Goal: Task Accomplishment & Management: Manage account settings

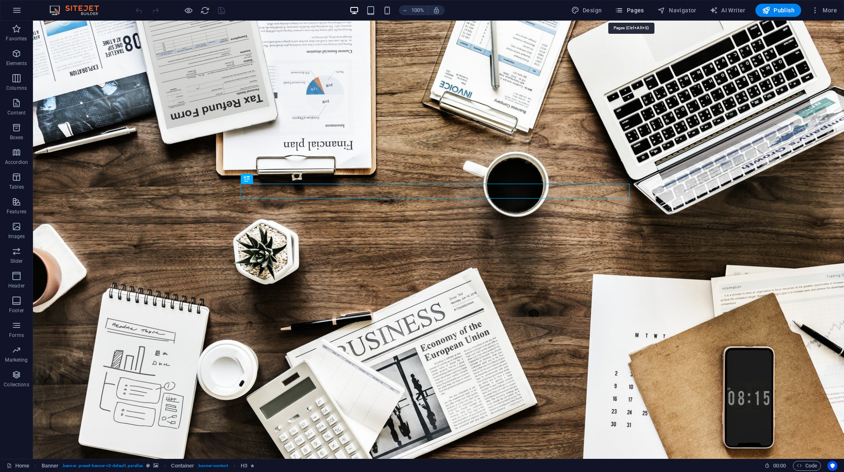
click at [636, 9] on span "Pages" at bounding box center [629, 10] width 29 height 8
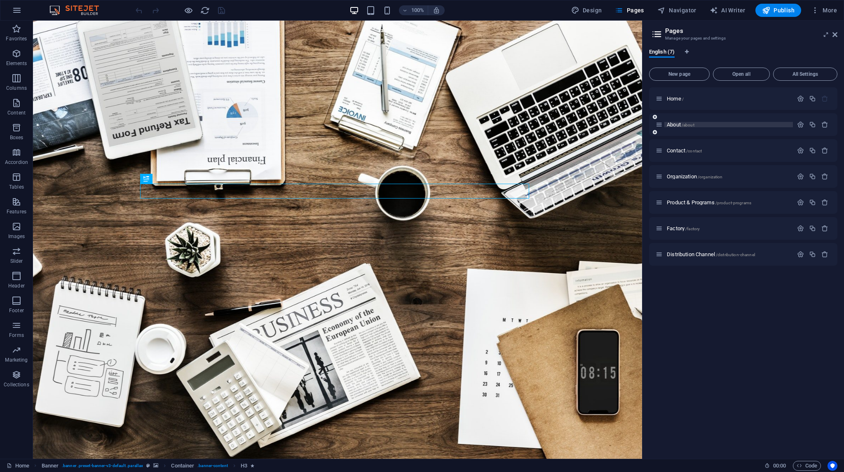
click at [685, 123] on span "/about" at bounding box center [687, 125] width 13 height 5
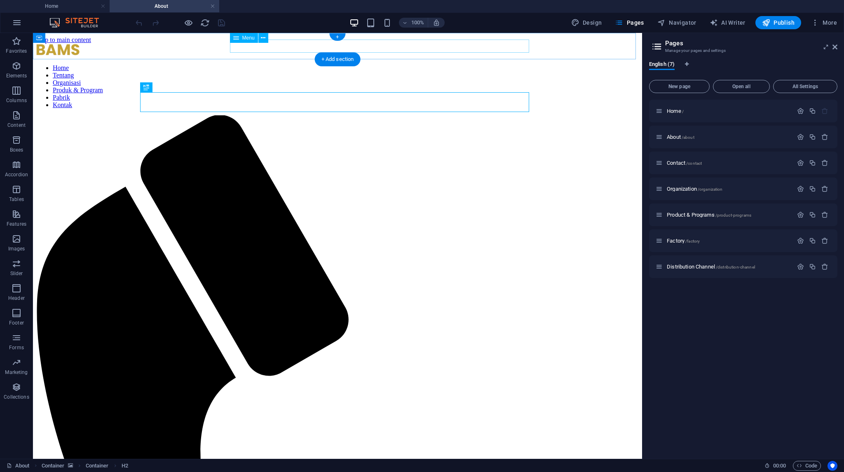
click at [404, 64] on nav "Home Tentang Organisasi Produk & Program Pabrik Kontak" at bounding box center [337, 86] width 602 height 44
select select
select select "3"
select select
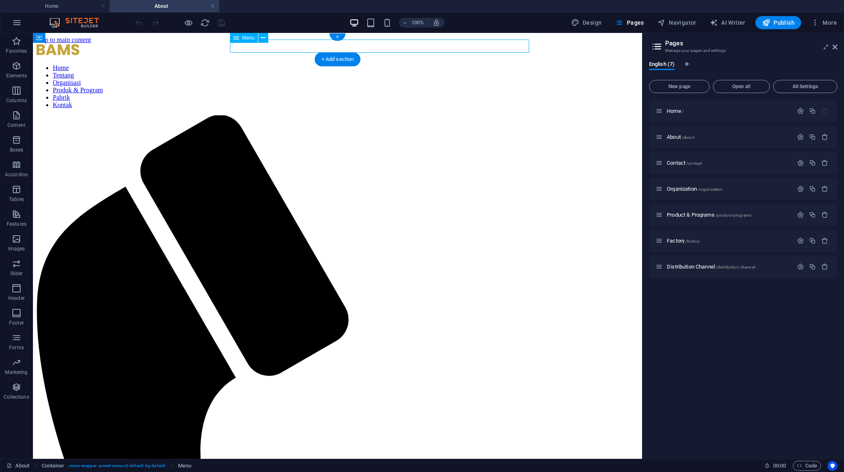
select select "4"
select select
select select "5"
select select
select select "2"
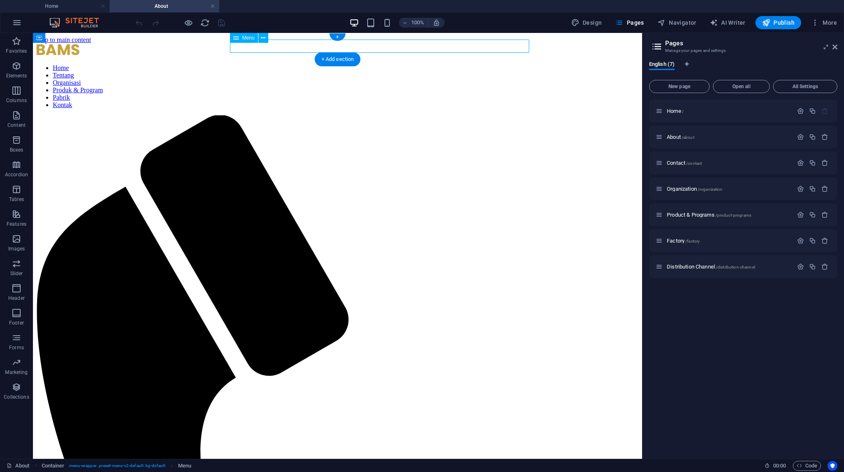
select select
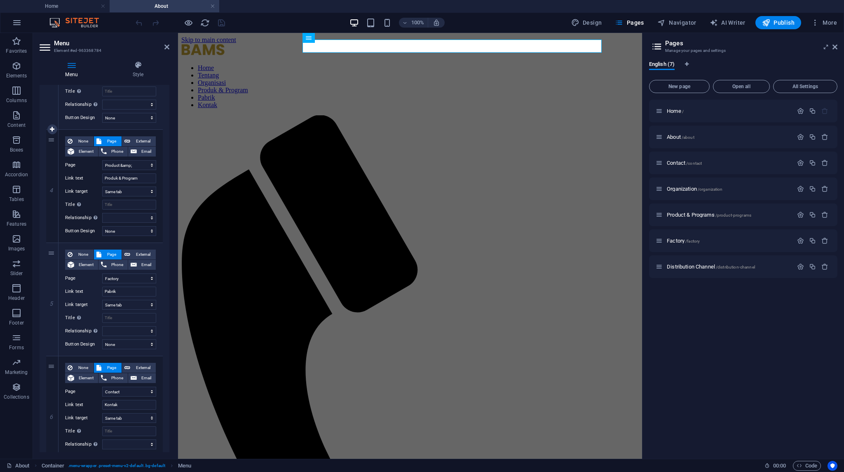
scroll to position [360, 0]
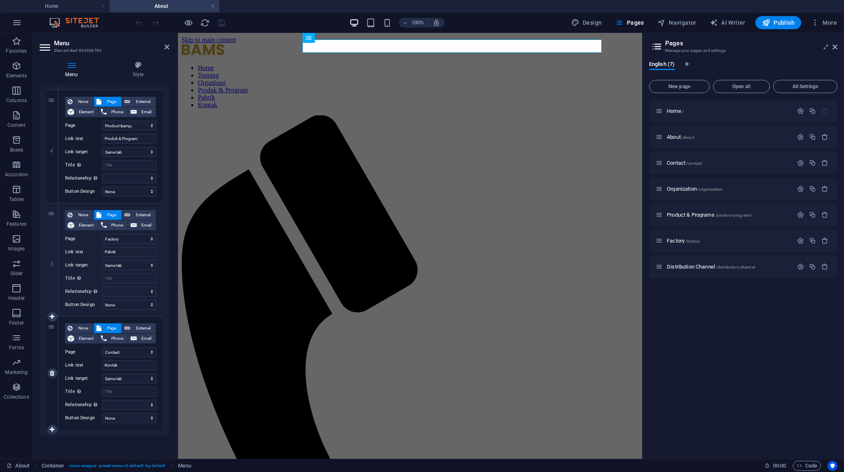
click at [52, 330] on div "6" at bounding box center [52, 373] width 12 height 113
drag, startPoint x: 50, startPoint y: 330, endPoint x: 50, endPoint y: 341, distance: 11.9
click at [50, 341] on div "6" at bounding box center [52, 373] width 12 height 113
select select
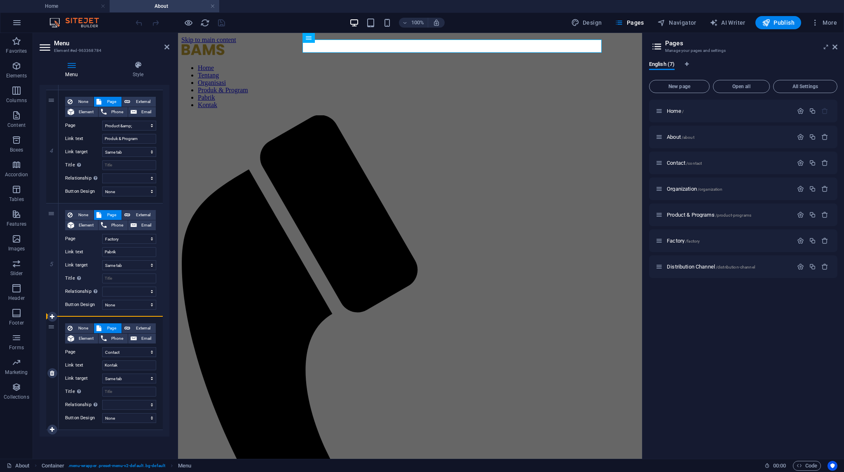
select select
click at [51, 318] on icon at bounding box center [52, 317] width 5 height 6
select select
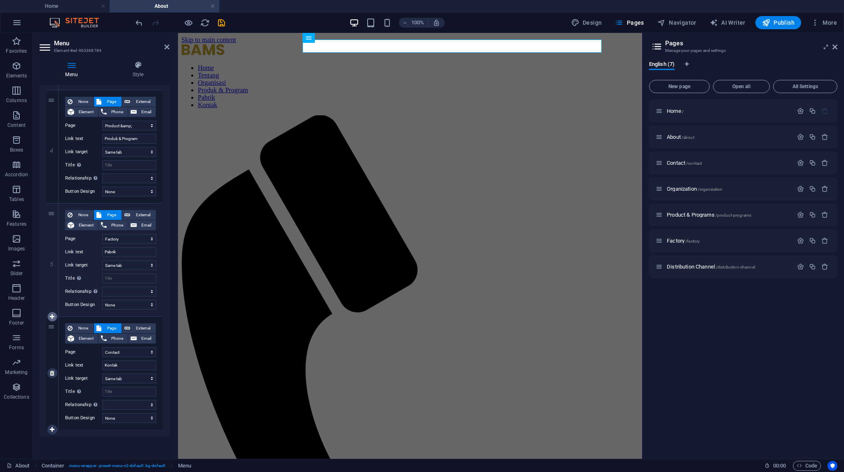
select select
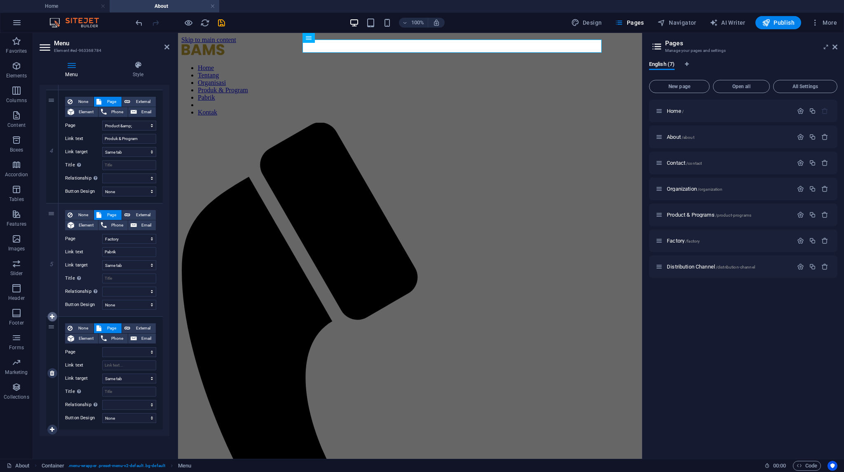
select select "2"
select select
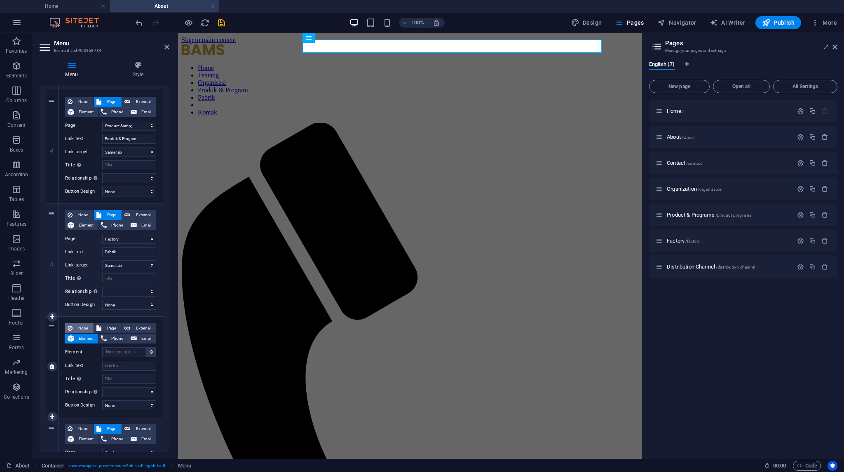
click at [82, 325] on span "None" at bounding box center [83, 328] width 16 height 10
select select
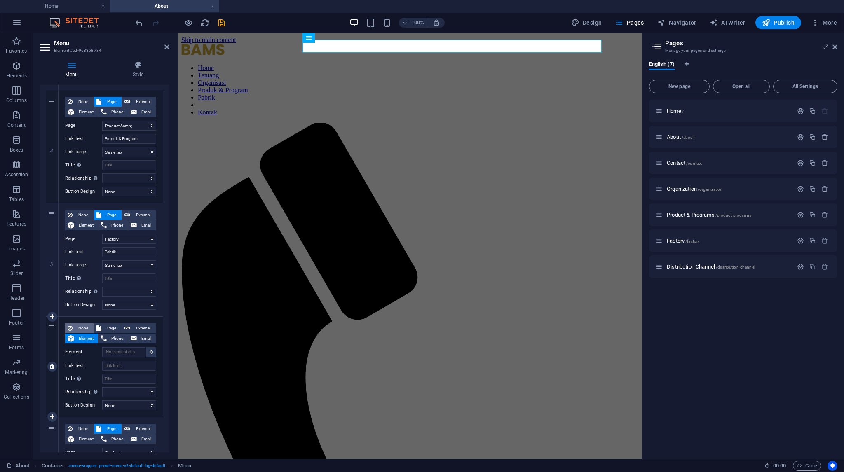
select select
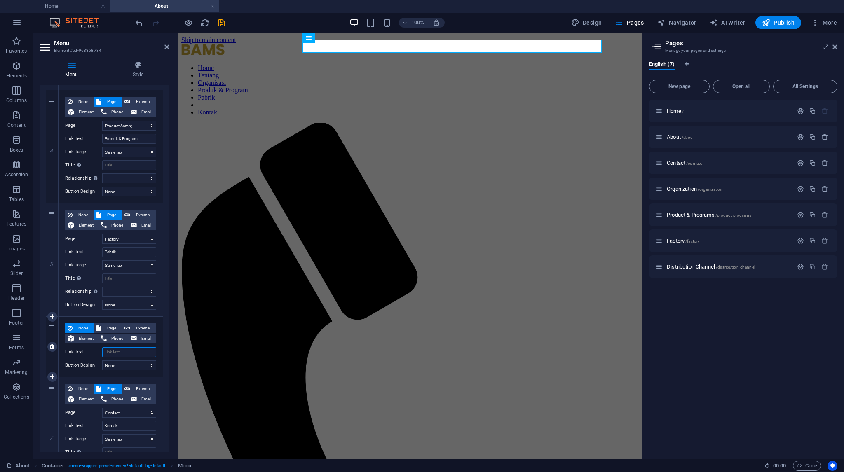
click at [113, 351] on input "Link text" at bounding box center [129, 352] width 54 height 10
type input "L"
select select
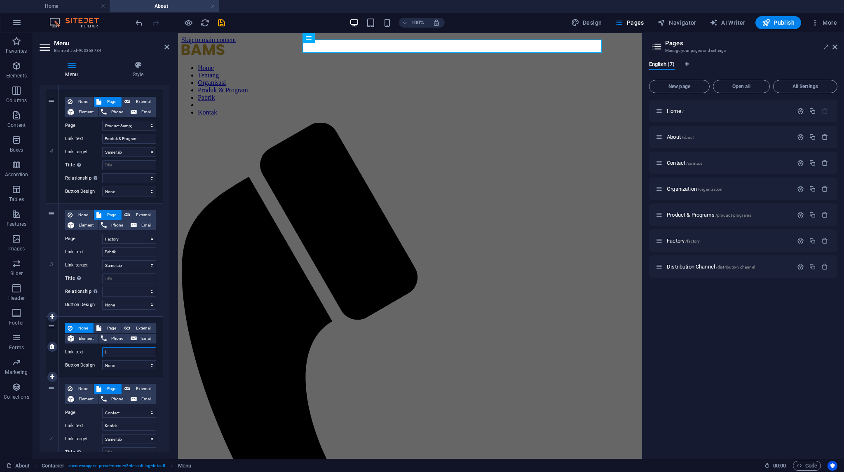
select select
type input "Layanan"
select select
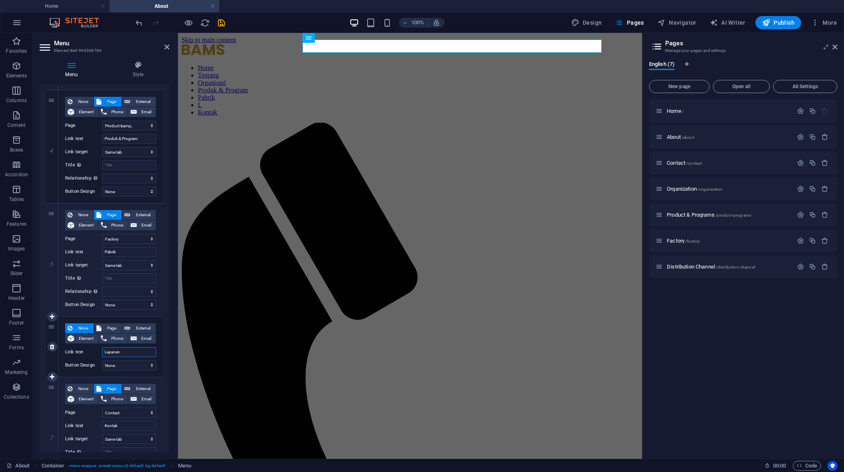
select select
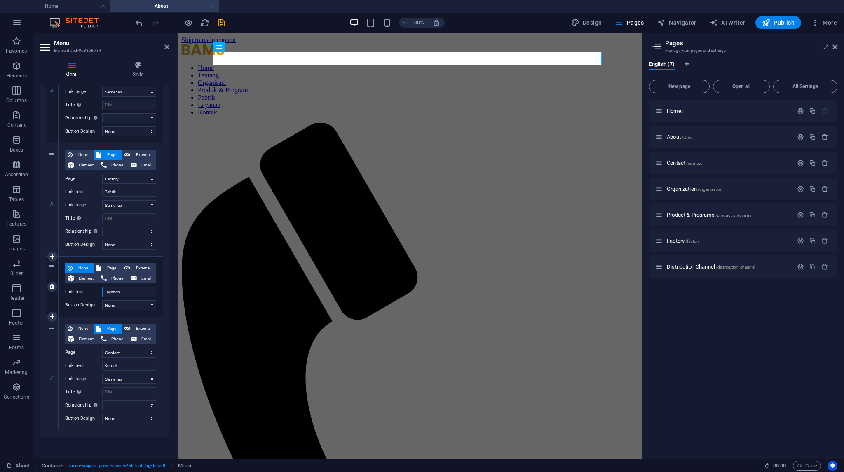
scroll to position [421, 0]
type input "Layanan"
drag, startPoint x: 54, startPoint y: 154, endPoint x: 98, endPoint y: 281, distance: 134.4
click at [98, 281] on div "1 None Page External Element Phone Email Page Home About Contact Organization P…" at bounding box center [104, 86] width 117 height 687
select select
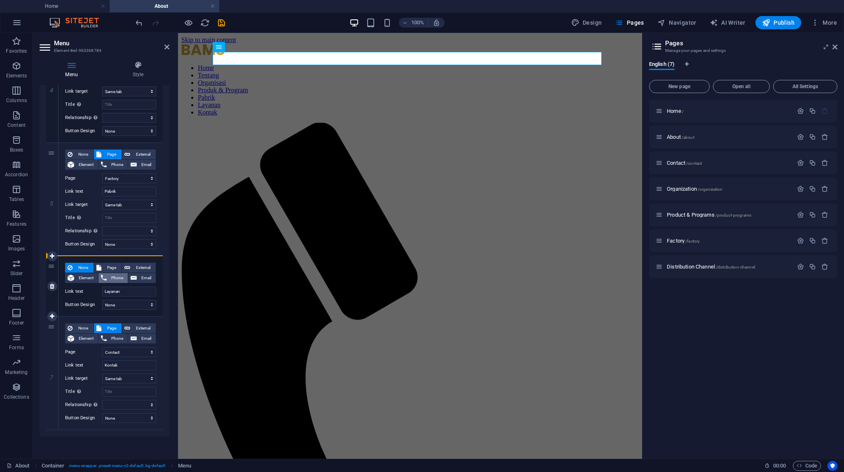
select select
drag, startPoint x: 51, startPoint y: 153, endPoint x: 87, endPoint y: 307, distance: 158.3
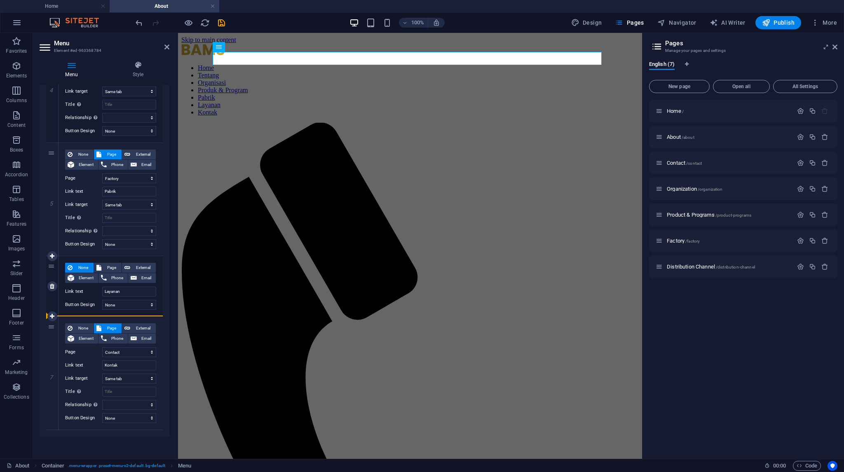
click at [87, 307] on div "1 None Page External Element Phone Email Page Home About Contact Organization P…" at bounding box center [104, 86] width 117 height 687
select select
type input "Layanan"
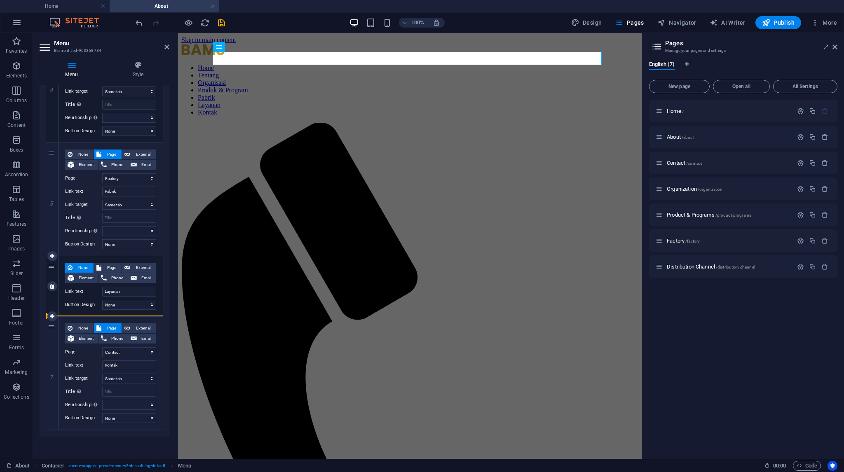
select select "5"
type input "Pabrik"
select select
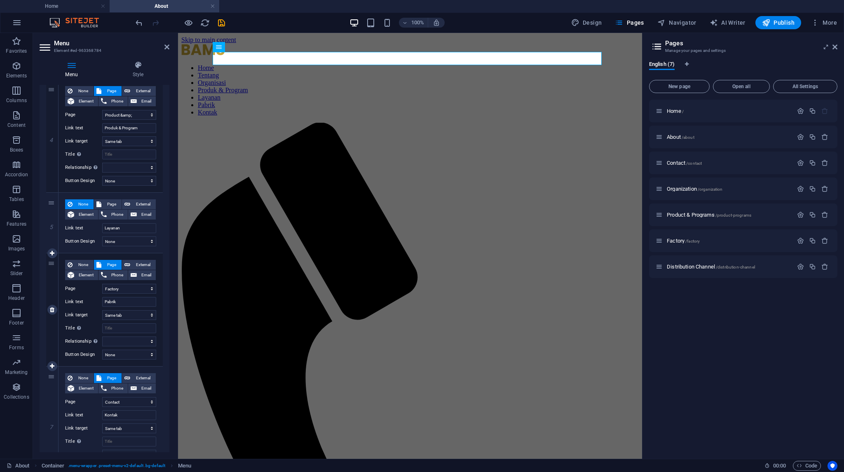
scroll to position [338, 0]
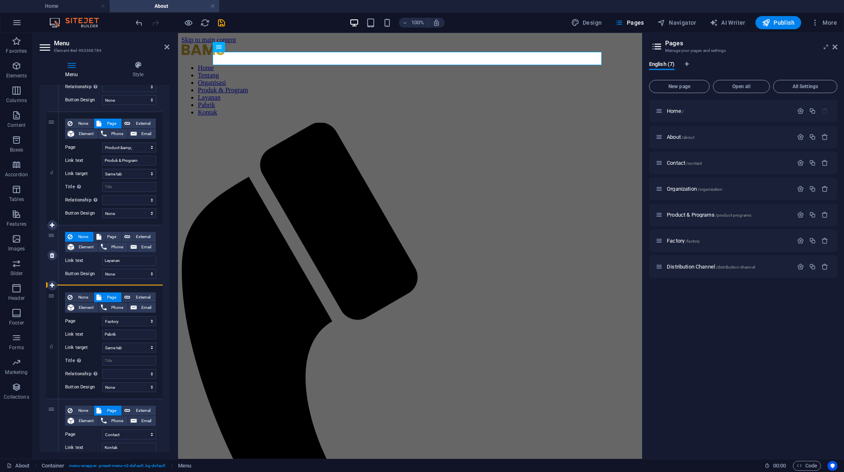
drag, startPoint x: 51, startPoint y: 295, endPoint x: 94, endPoint y: 278, distance: 46.4
click at [94, 278] on div "1 None Page External Element Phone Email Page Home About Contact Organization P…" at bounding box center [104, 168] width 117 height 687
select select
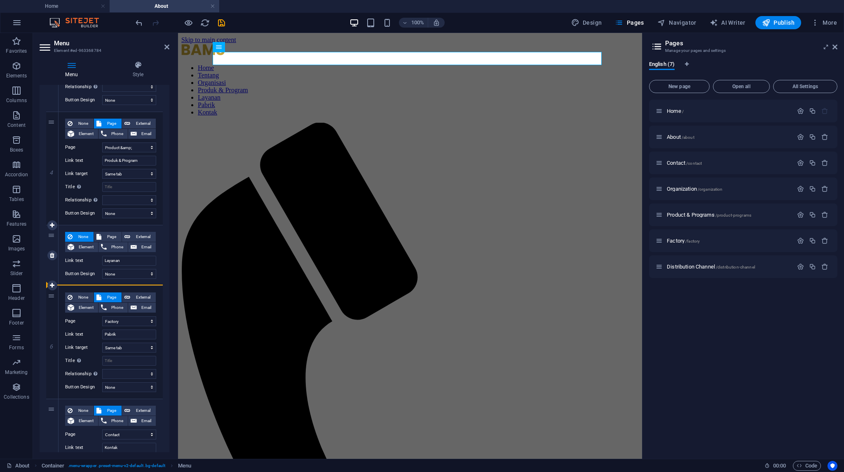
select select
drag, startPoint x: 51, startPoint y: 295, endPoint x: 79, endPoint y: 281, distance: 31.5
click at [79, 281] on div "1 None Page External Element Phone Email Page Home About Contact Organization P…" at bounding box center [104, 168] width 117 height 687
select select
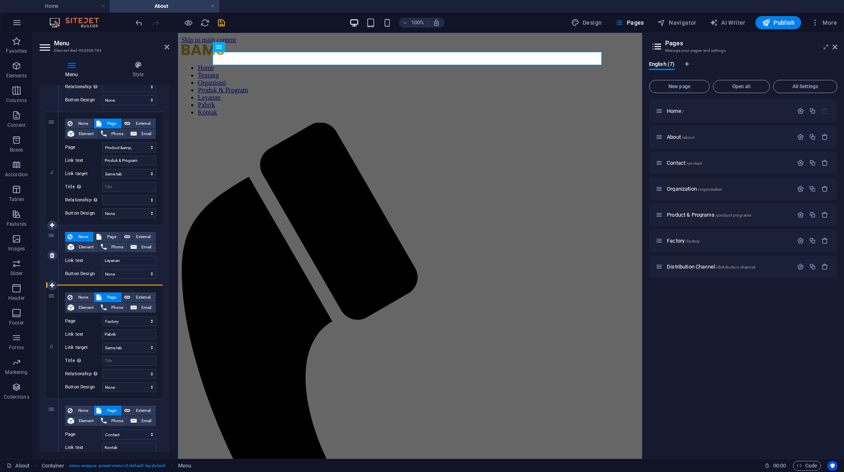
select select
drag, startPoint x: 52, startPoint y: 325, endPoint x: 70, endPoint y: 278, distance: 49.6
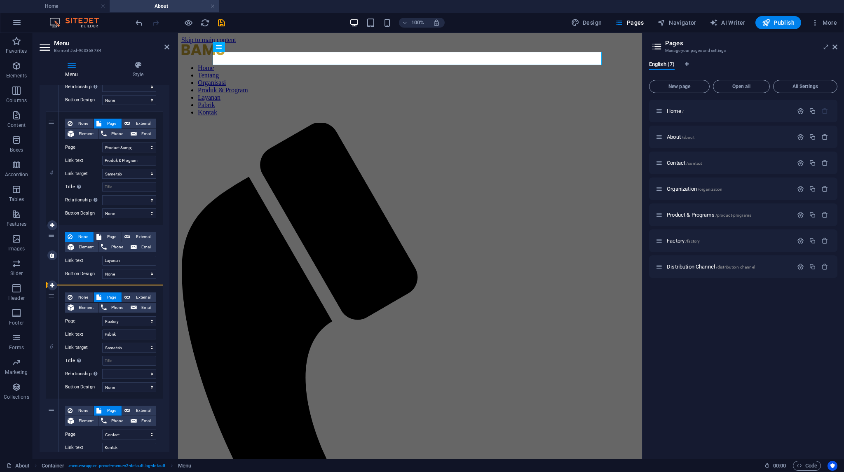
click at [70, 278] on div "1 None Page External Element Phone Email Page Home About Contact Organization P…" at bounding box center [104, 168] width 117 height 687
select select
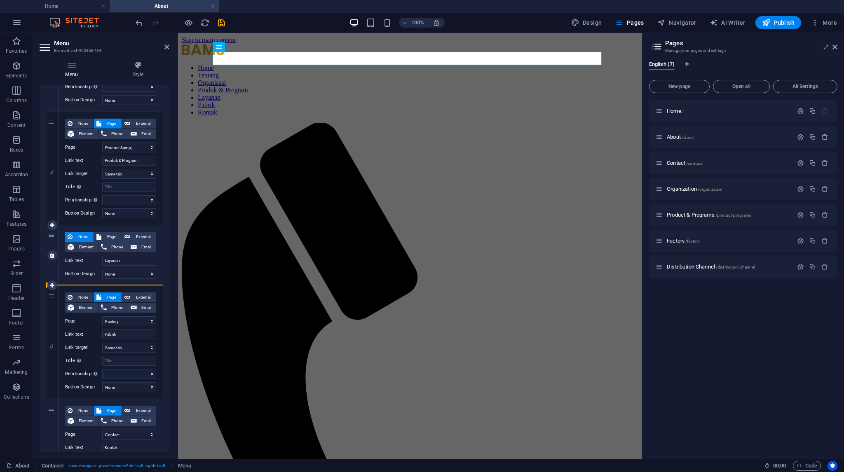
select select
drag, startPoint x: 49, startPoint y: 296, endPoint x: 90, endPoint y: 271, distance: 48.5
click at [90, 271] on div "1 None Page External Element Phone Email Page Home About Contact Organization P…" at bounding box center [104, 168] width 117 height 687
select select
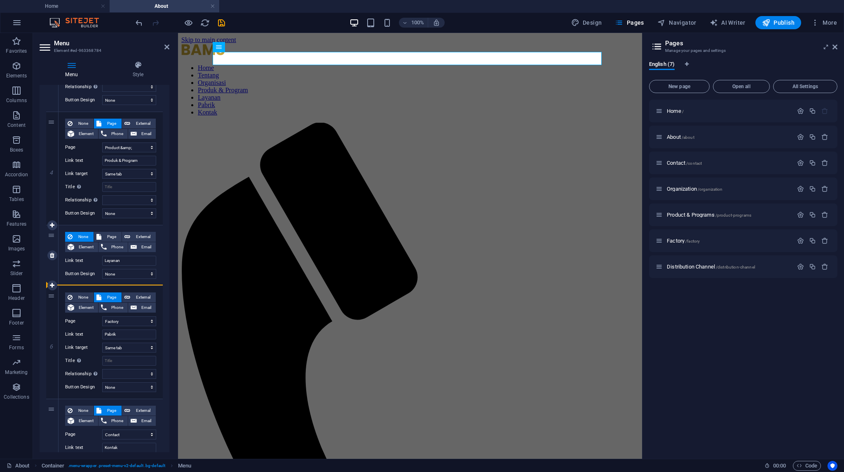
select select
drag, startPoint x: 52, startPoint y: 296, endPoint x: 160, endPoint y: 268, distance: 111.9
click at [160, 268] on div "1 None Page External Element Phone Email Page Home About Contact Organization P…" at bounding box center [104, 168] width 117 height 687
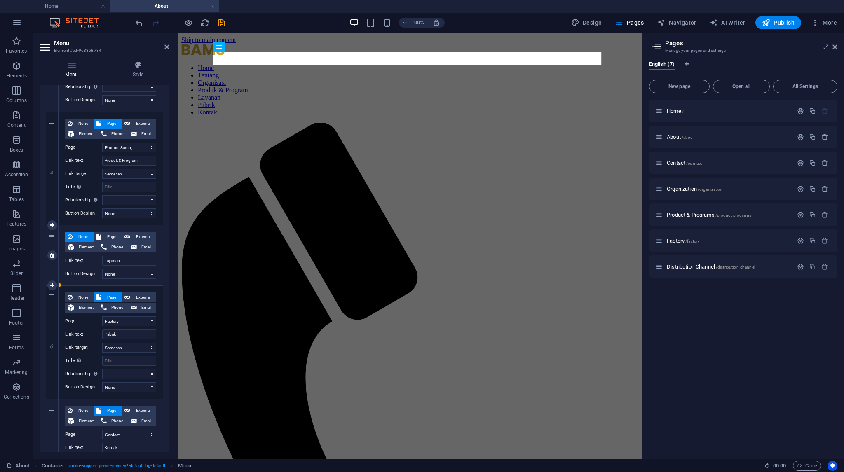
select select
select select "2"
type input "Kontak"
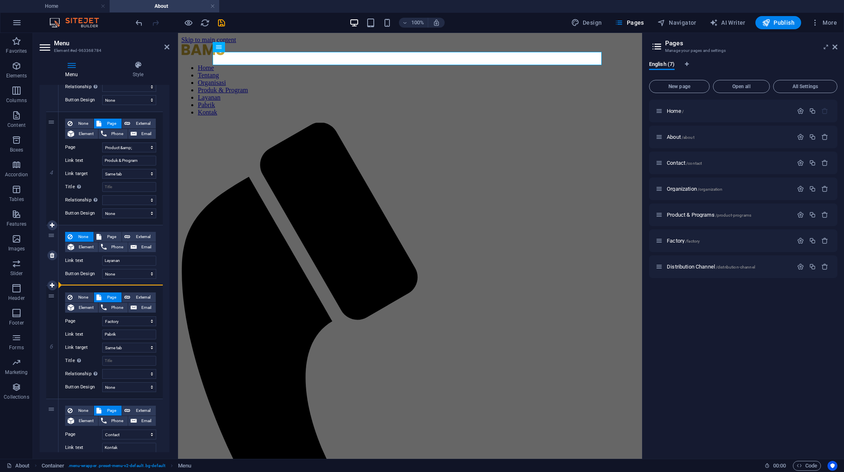
select select
select select "5"
select select
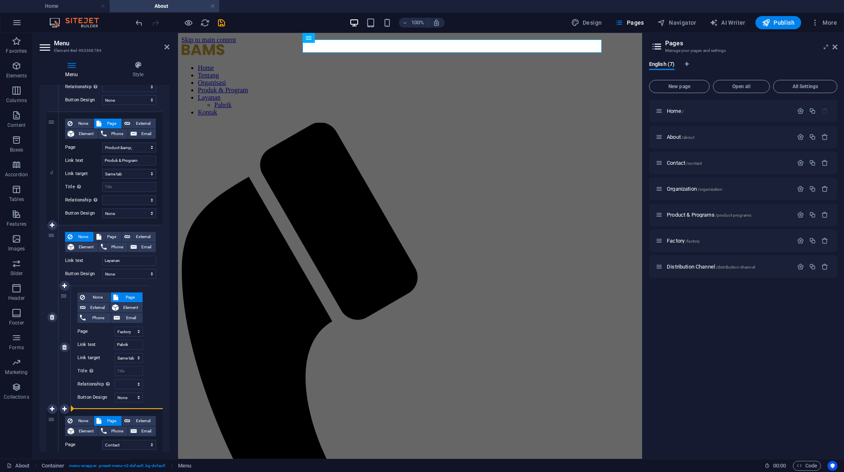
drag, startPoint x: 51, startPoint y: 125, endPoint x: 98, endPoint y: 353, distance: 232.7
select select
type input "Layanan"
select select "2"
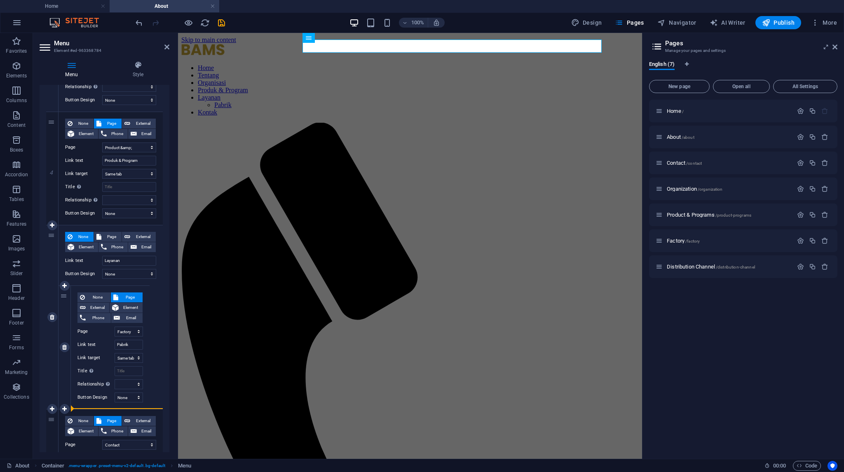
type input "Kontak"
select select
select select "5"
select select
select select "4"
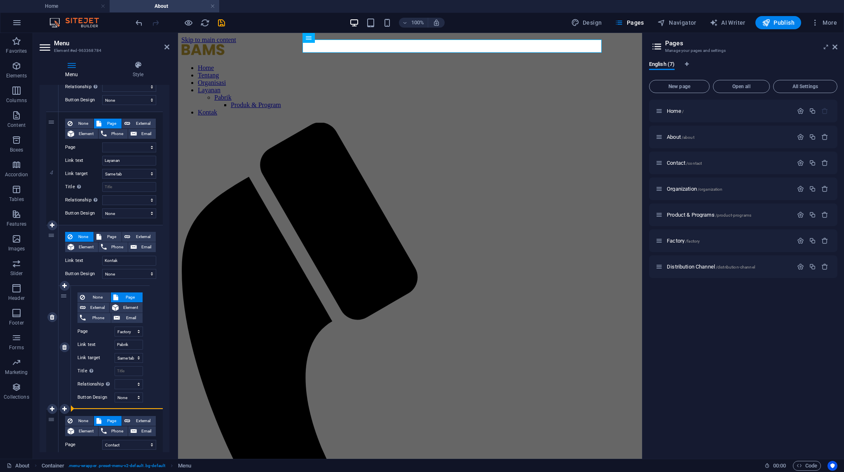
select select
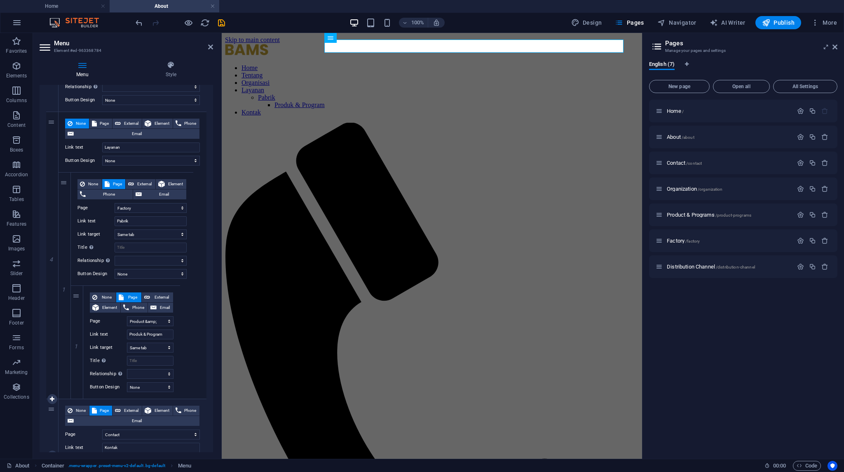
drag, startPoint x: 176, startPoint y: 248, endPoint x: 0, endPoint y: 218, distance: 178.4
click at [222, 251] on div "Menu Element #ed-963368784 Menu Style Menu Auto Custom Create custom menu items…" at bounding box center [337, 246] width 609 height 426
drag, startPoint x: 76, startPoint y: 297, endPoint x: 63, endPoint y: 300, distance: 14.0
select select
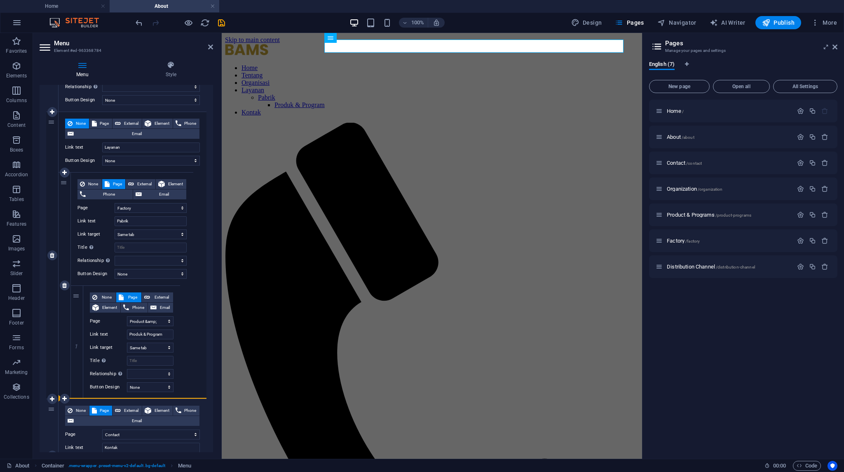
select select
select select "4"
select select
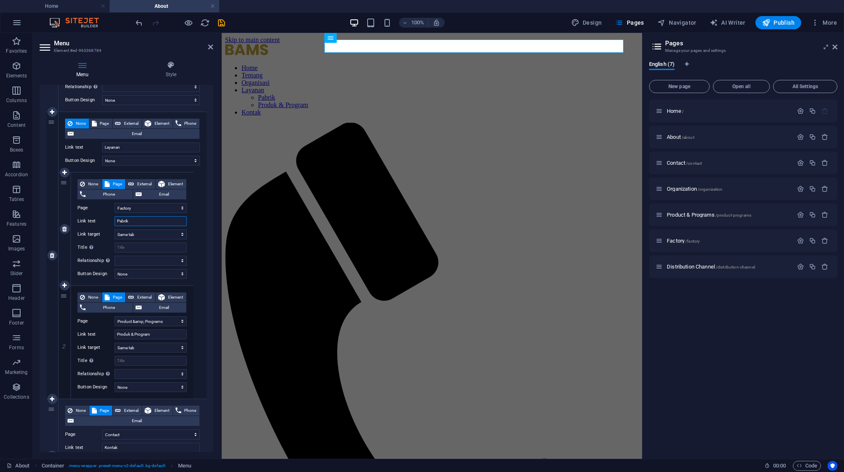
click at [137, 223] on input "Pabrik" at bounding box center [151, 221] width 72 height 10
type input "Pabrik"
select select
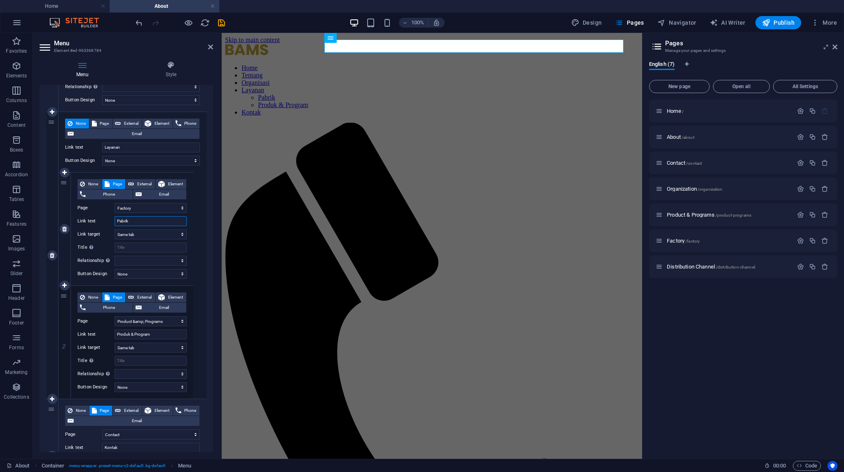
select select
type input "Pabrik K"
select select
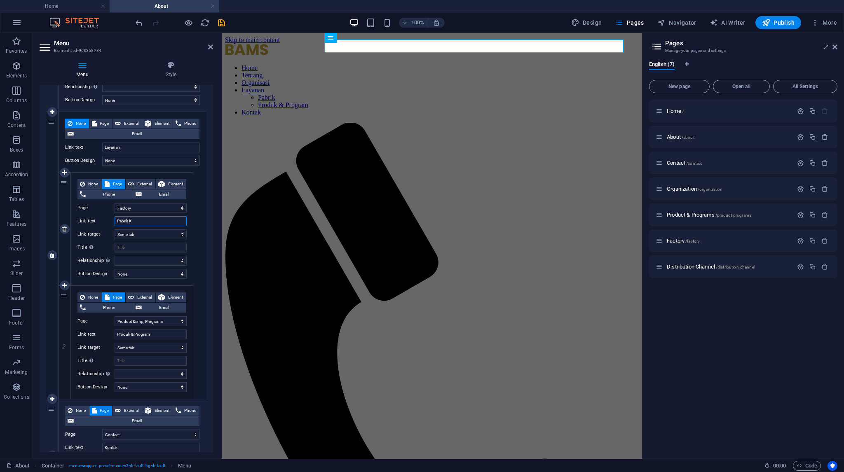
select select
type input "Pabrik Kam"
select select
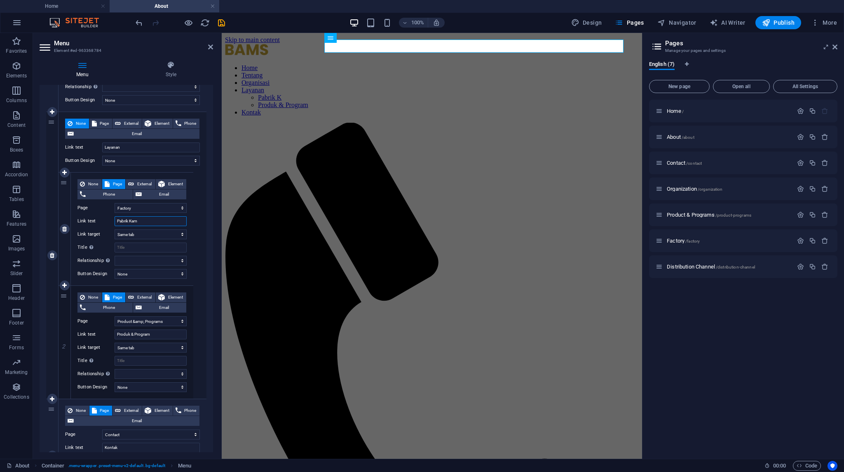
select select
type input "Pabrik Kami"
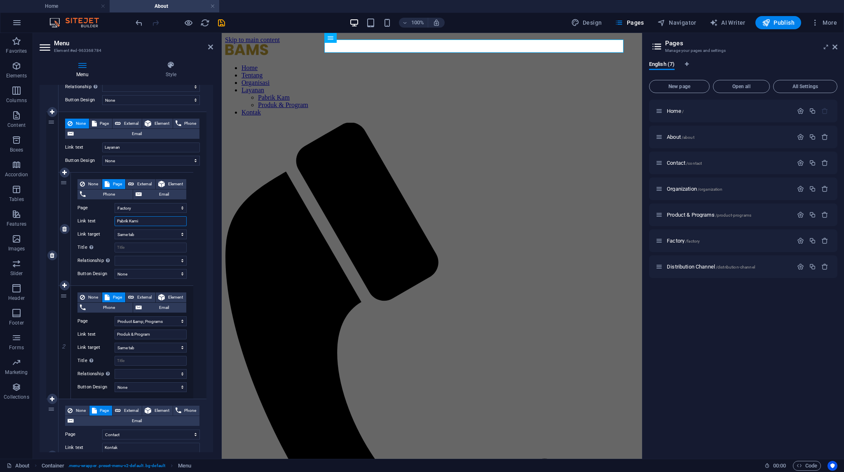
select select
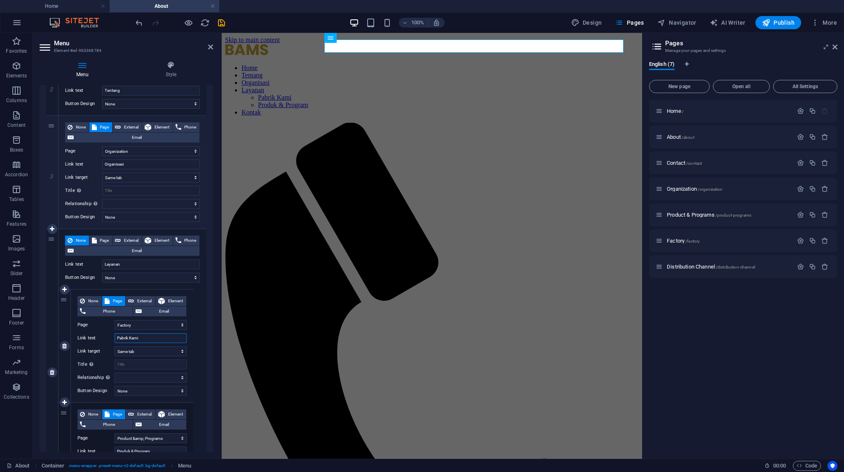
scroll to position [256, 0]
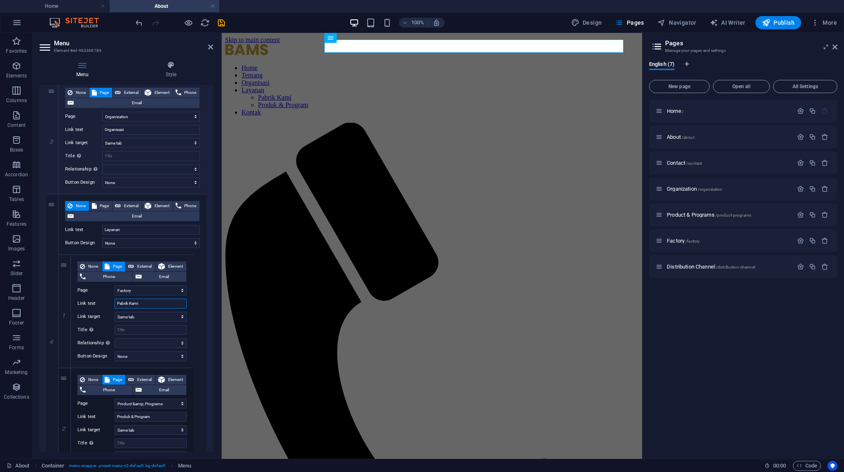
type input "Pabrik Kami"
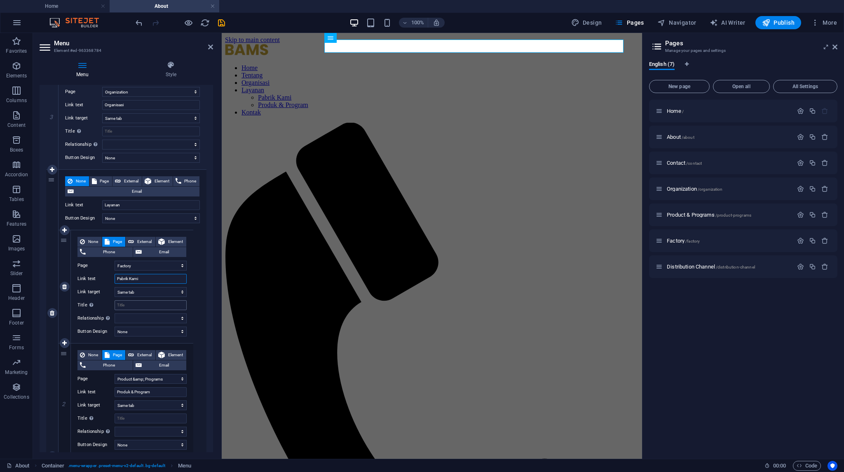
scroll to position [379, 0]
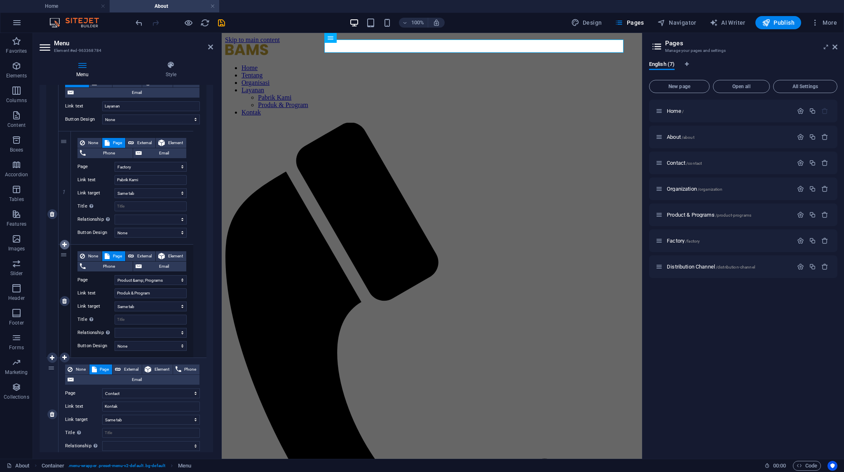
click at [66, 243] on icon at bounding box center [64, 245] width 5 height 6
select select
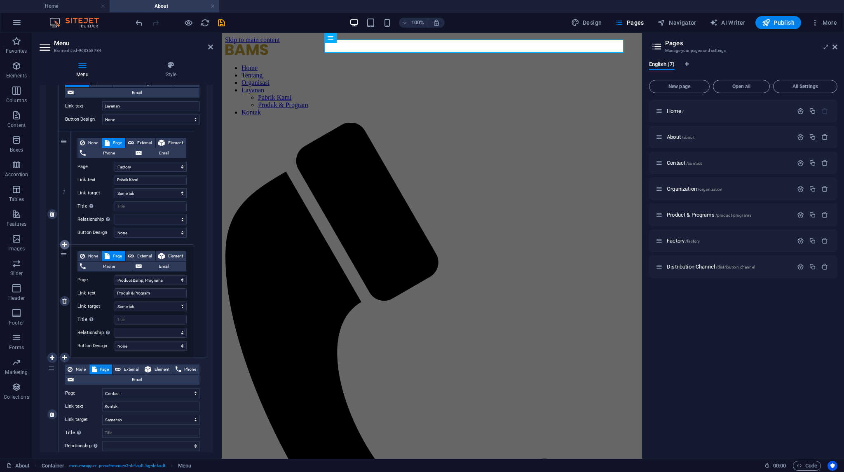
select select
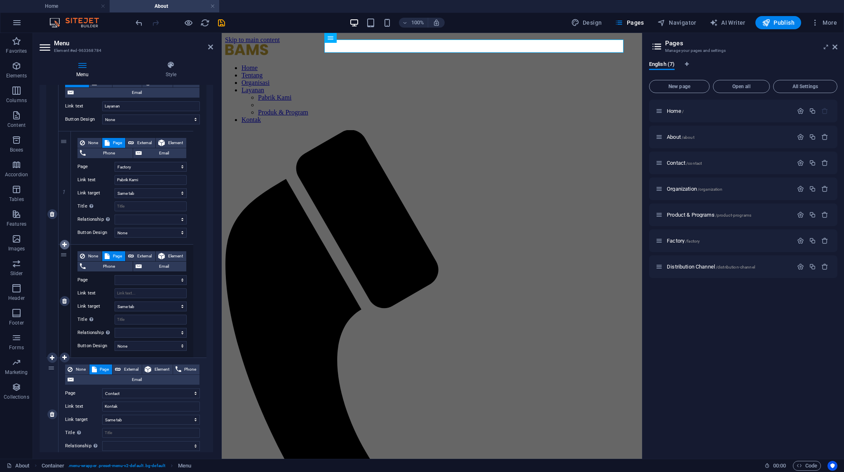
select select "4"
select select
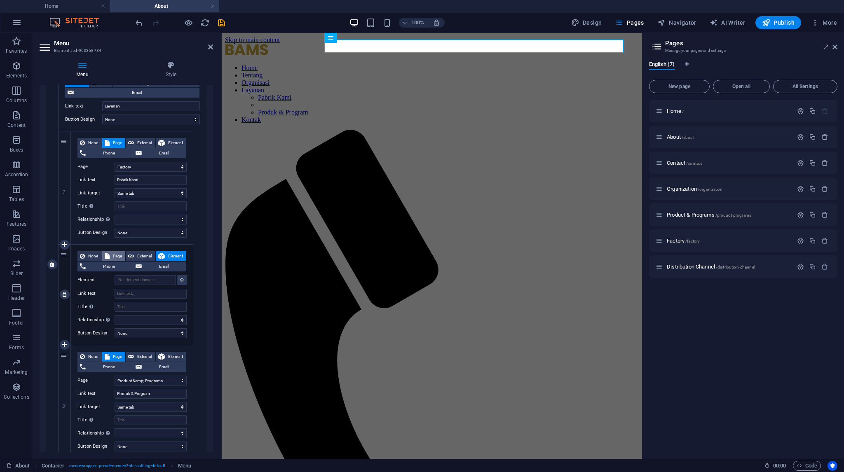
click at [110, 256] on button "Page" at bounding box center [113, 256] width 23 height 10
select select
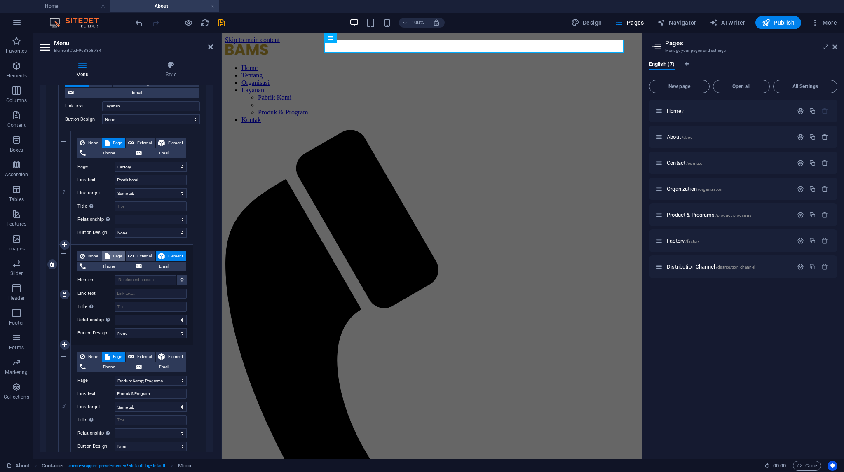
select select
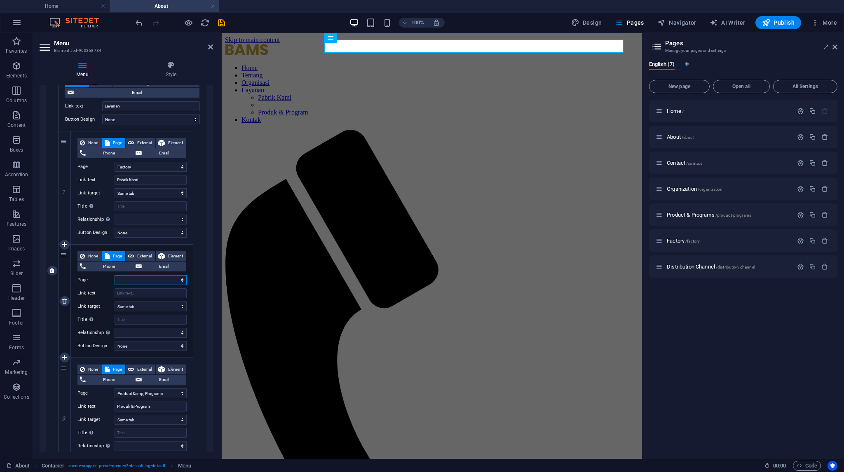
click at [142, 278] on select "Home About Contact Organization Product &amp; Programs Factory Distribution Cha…" at bounding box center [151, 280] width 72 height 10
select select "6"
click at [115, 275] on select "Home About Contact Organization Product &amp; Programs Factory Distribution Cha…" at bounding box center [151, 280] width 72 height 10
select select
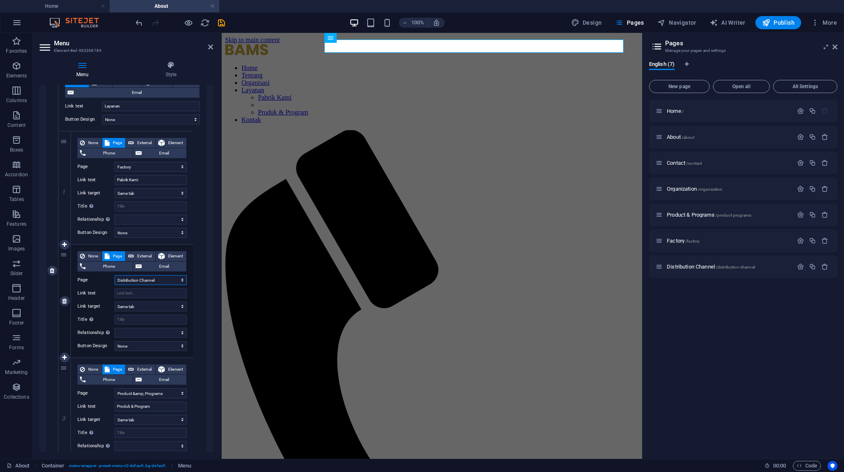
select select
click at [129, 292] on input "Link text" at bounding box center [151, 293] width 72 height 10
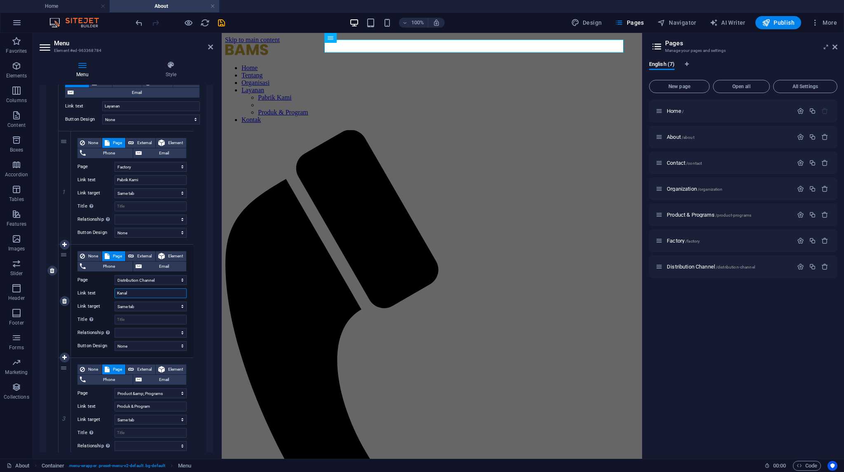
type input "Kanal"
select select
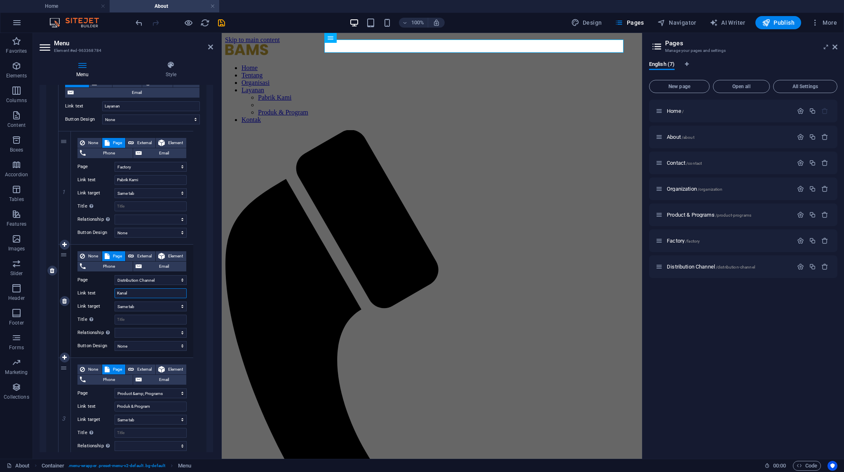
select select
type input "Kanal Distr"
select select
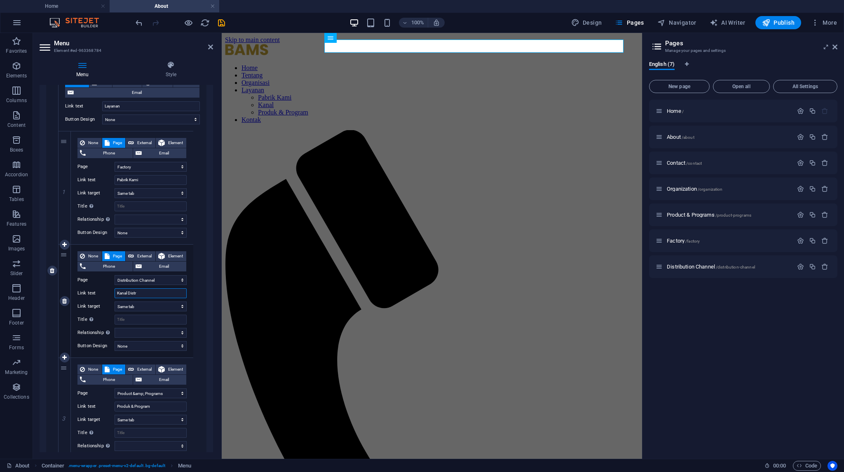
select select
type input "Kanal Distribusi"
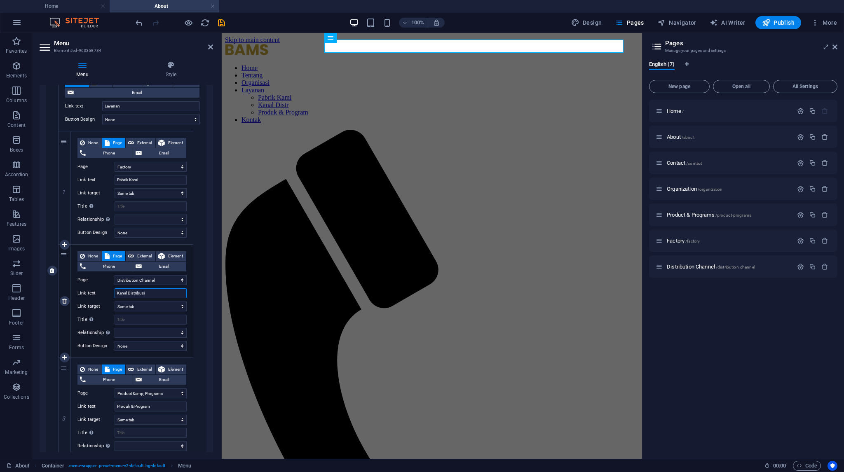
select select
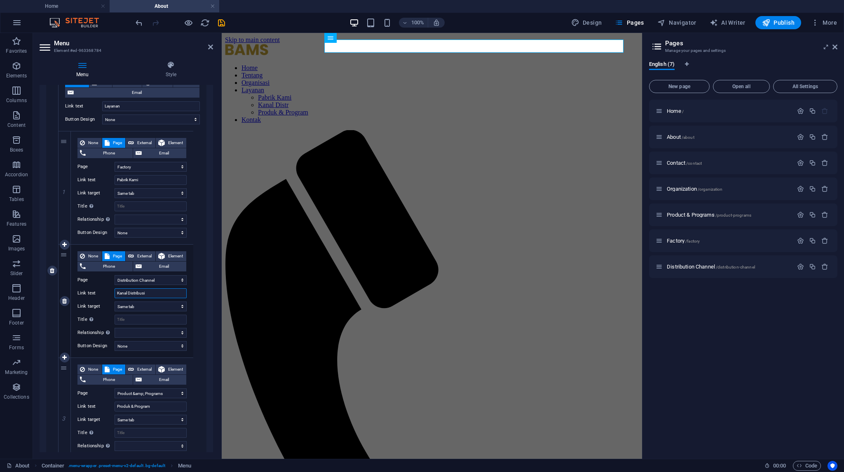
select select
type input "Kanal Distribusi"
click at [223, 20] on icon "save" at bounding box center [221, 22] width 9 height 9
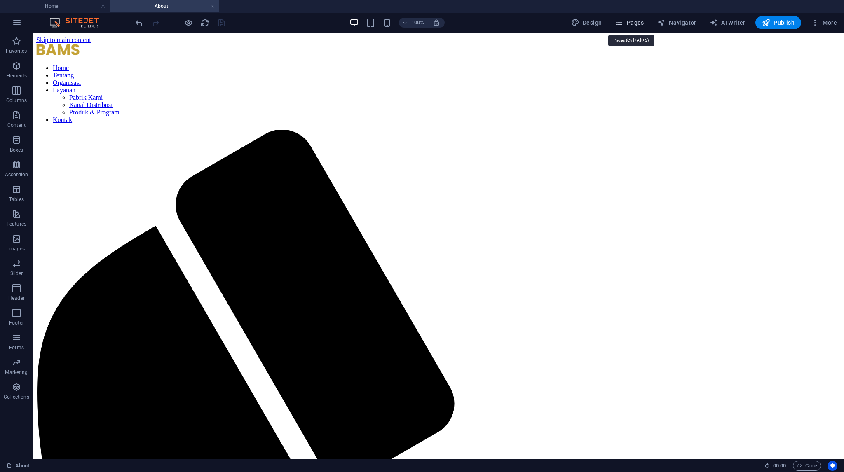
click at [638, 23] on span "Pages" at bounding box center [629, 23] width 29 height 8
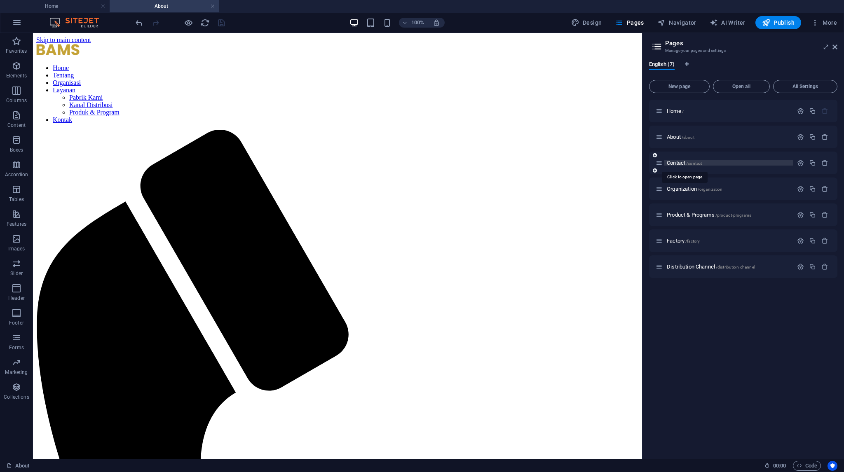
click at [681, 162] on span "Contact /contact" at bounding box center [683, 163] width 35 height 6
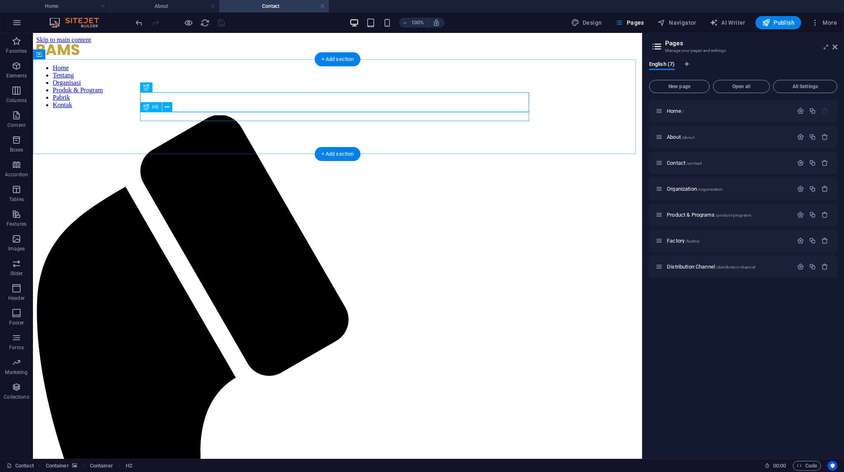
scroll to position [0, 0]
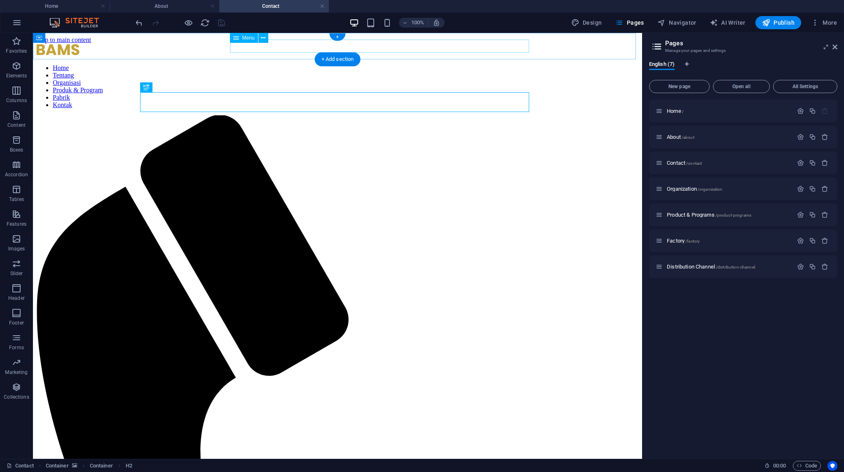
click at [392, 64] on nav "Home Tentang Organisasi Produk & Program Pabrik Kontak" at bounding box center [337, 86] width 602 height 44
select select
select select "1"
select select
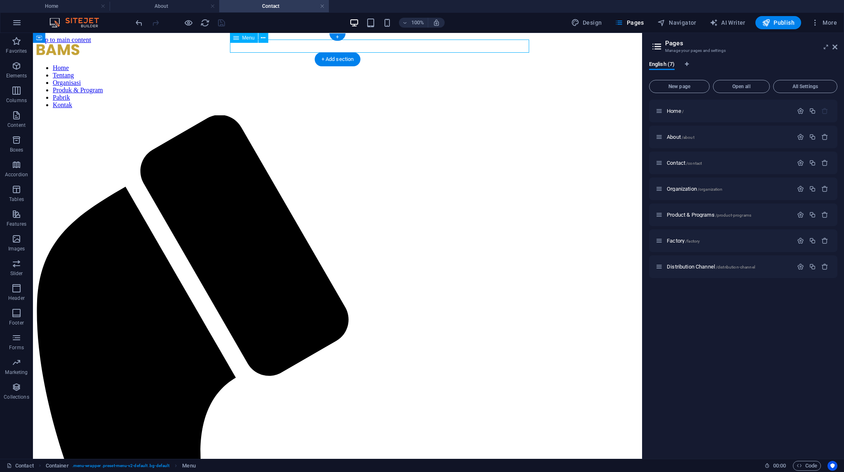
select select "3"
select select
select select "4"
select select
select select "5"
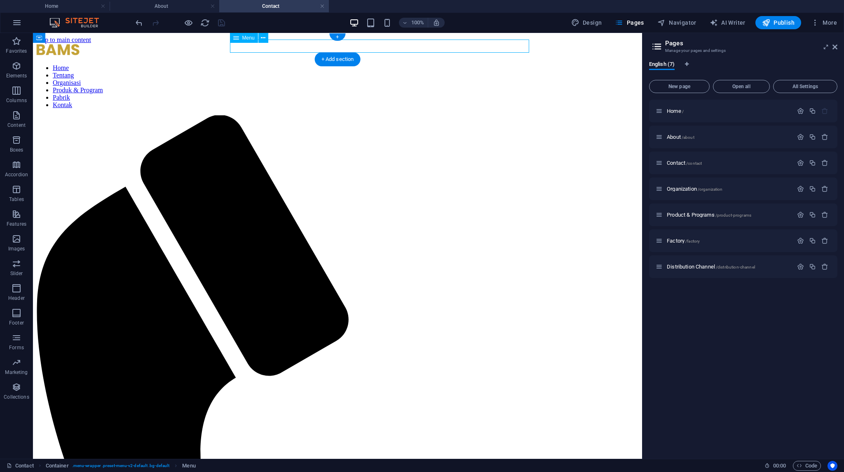
select select
select select "2"
select select
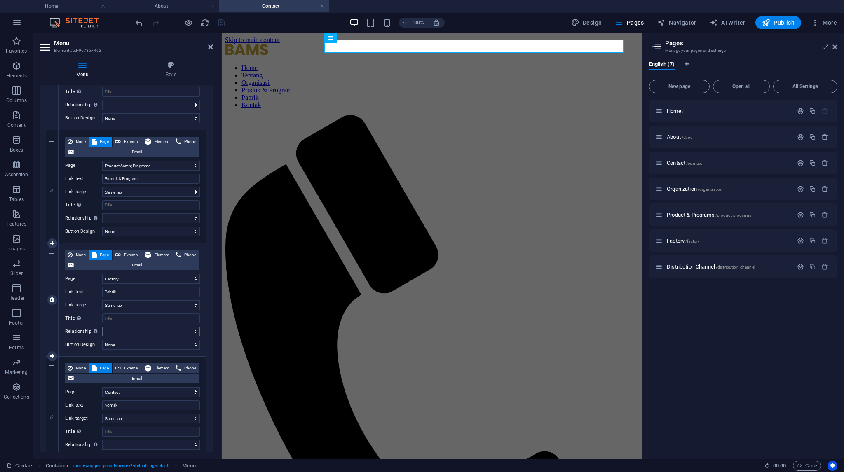
scroll to position [371, 0]
click at [50, 357] on icon at bounding box center [52, 358] width 5 height 6
select select
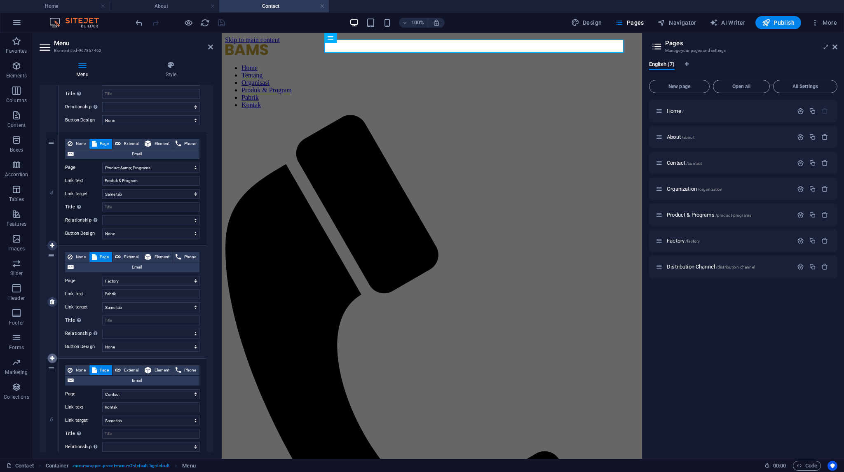
select select
select select "2"
select select
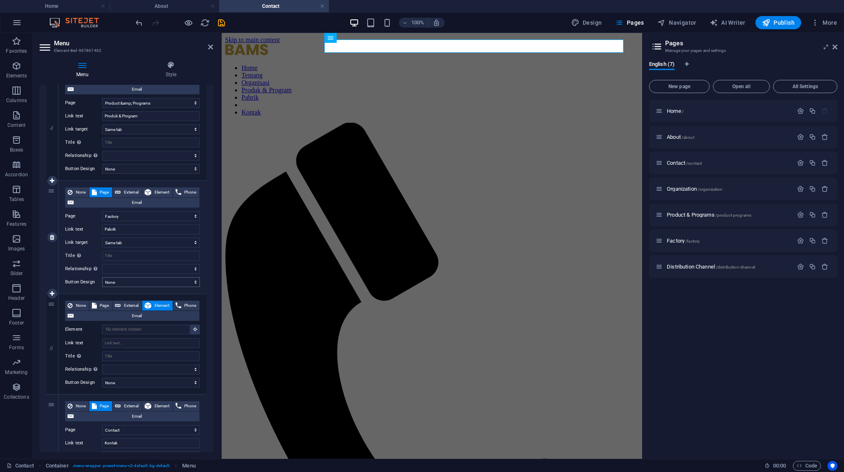
scroll to position [453, 0]
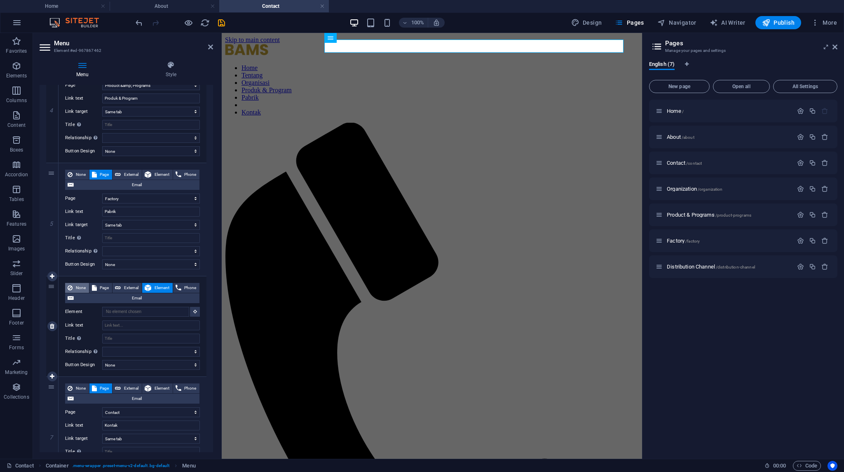
click at [78, 287] on span "None" at bounding box center [81, 288] width 12 height 10
select select
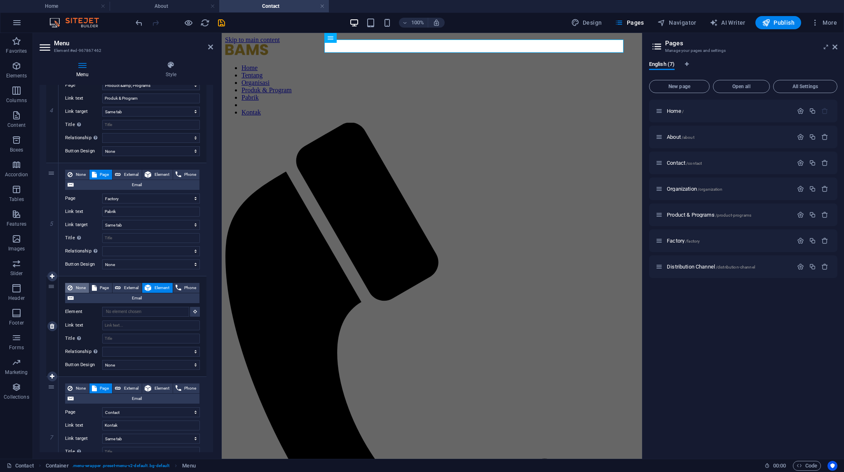
select select
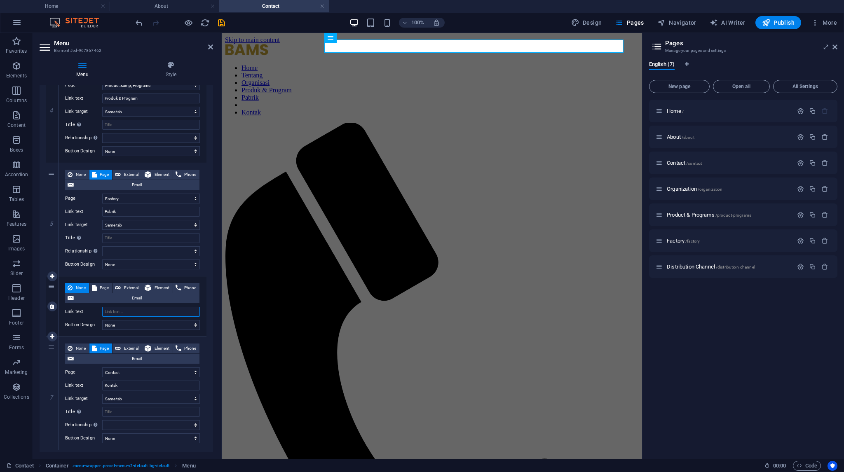
click at [119, 312] on input "Link text" at bounding box center [151, 312] width 98 height 10
type input "La"
select select
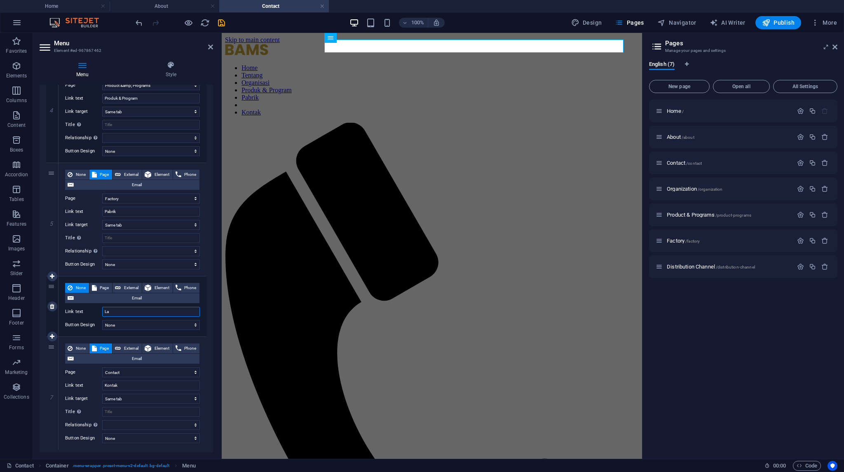
select select
type input "Layanan"
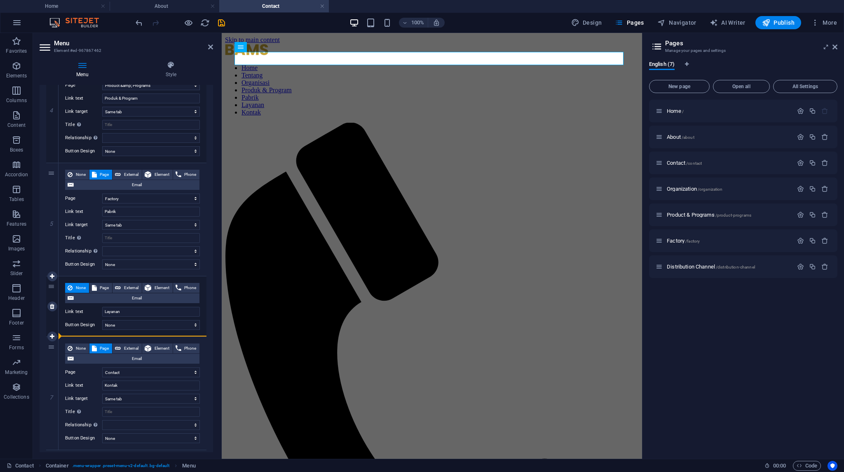
drag, startPoint x: 51, startPoint y: 181, endPoint x: 136, endPoint y: 332, distance: 172.8
click at [136, 332] on div "1 None Page External Element Phone Email Page Home About Contact Organization P…" at bounding box center [126, 80] width 160 height 740
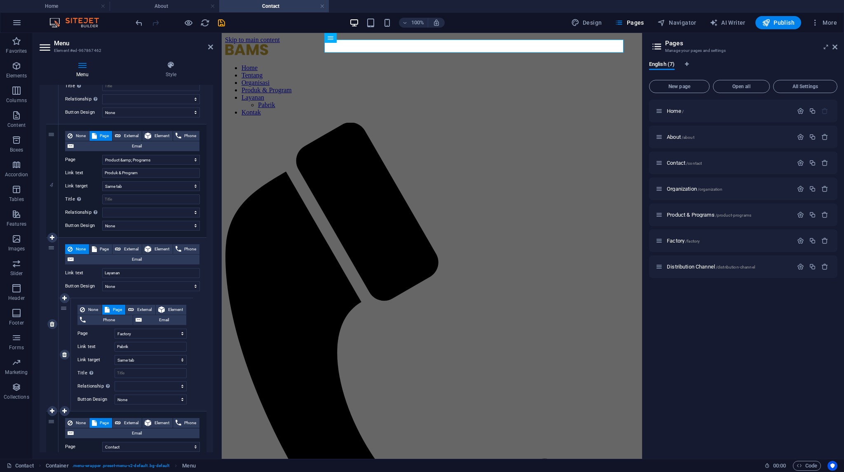
scroll to position [371, 0]
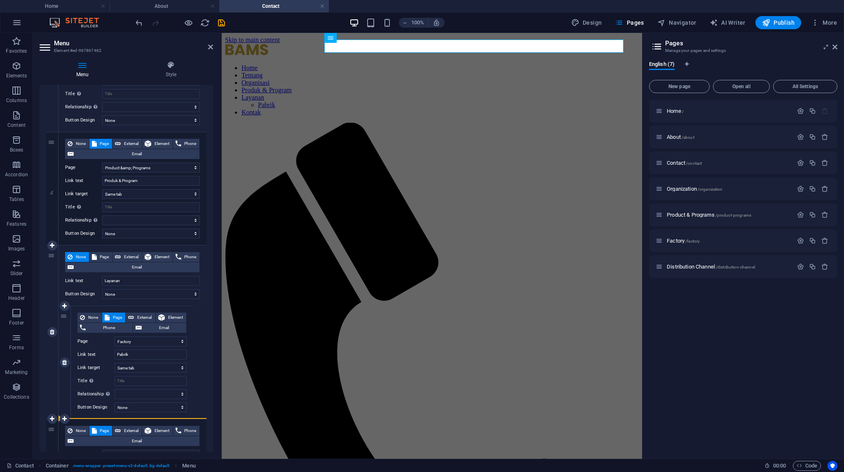
drag, startPoint x: 51, startPoint y: 204, endPoint x: 80, endPoint y: 411, distance: 208.8
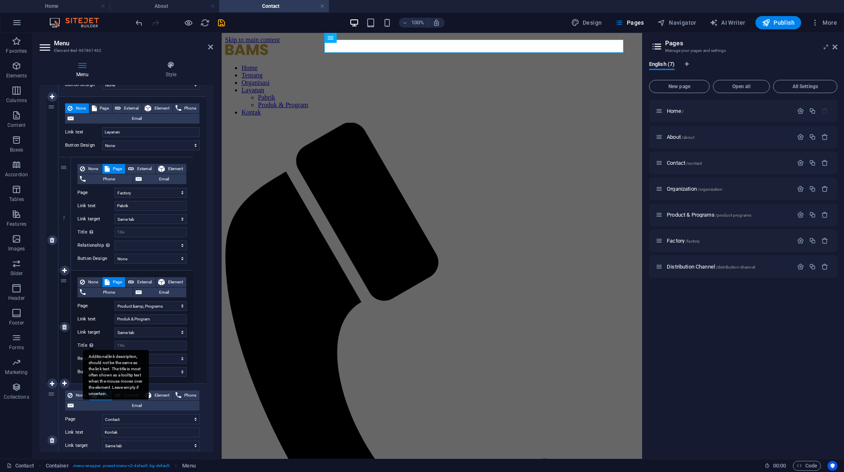
scroll to position [391, 0]
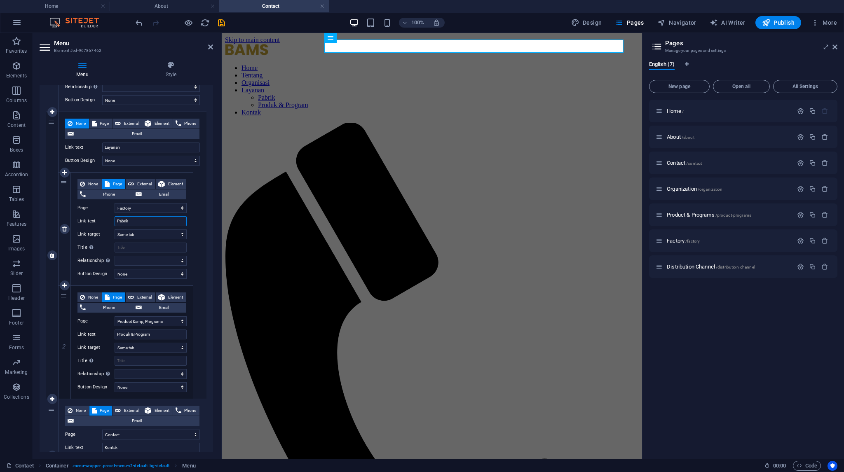
click at [145, 218] on input "Pabrik" at bounding box center [151, 221] width 72 height 10
click at [62, 284] on icon at bounding box center [64, 286] width 5 height 6
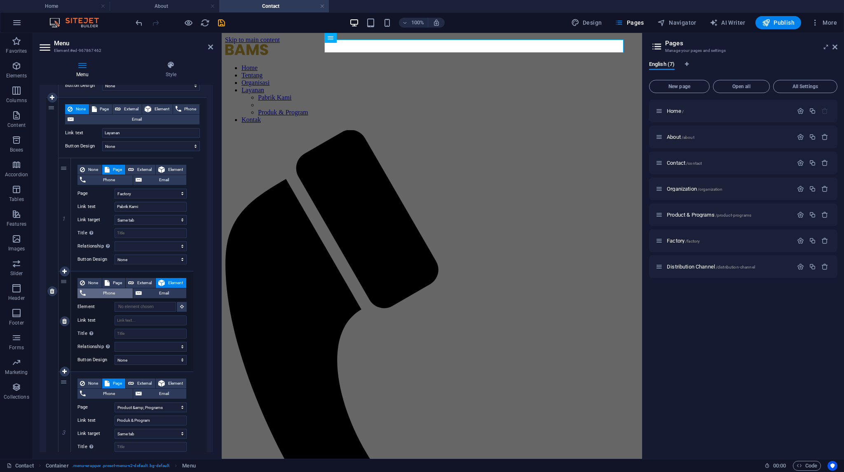
scroll to position [432, 0]
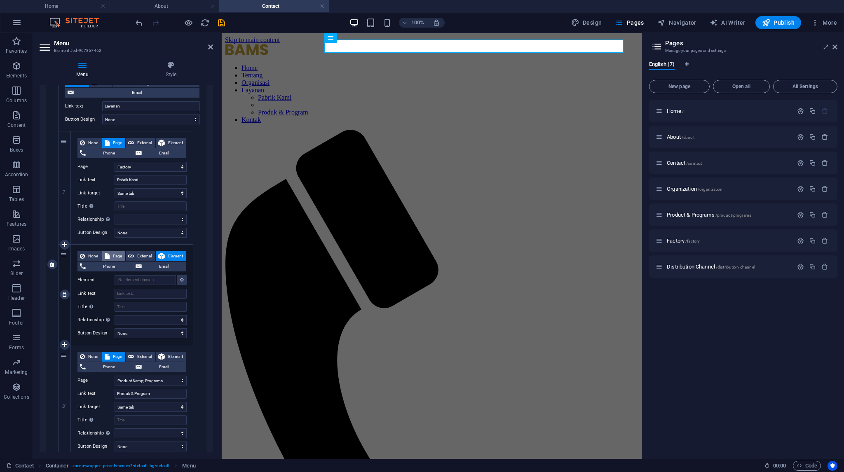
click at [110, 257] on button "Page" at bounding box center [113, 256] width 23 height 10
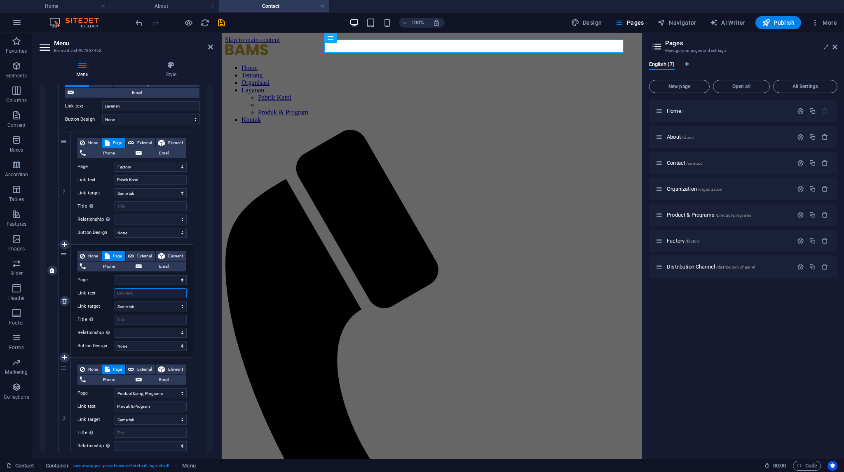
click at [135, 289] on input "Link text" at bounding box center [151, 293] width 72 height 10
click at [135, 282] on select "Home About Contact Organization Product &amp; Programs Factory Distribution Cha…" at bounding box center [151, 280] width 72 height 10
click at [115, 275] on select "Home About Contact Organization Product &amp; Programs Factory Distribution Cha…" at bounding box center [151, 280] width 72 height 10
click at [130, 292] on input "Link text" at bounding box center [151, 293] width 72 height 10
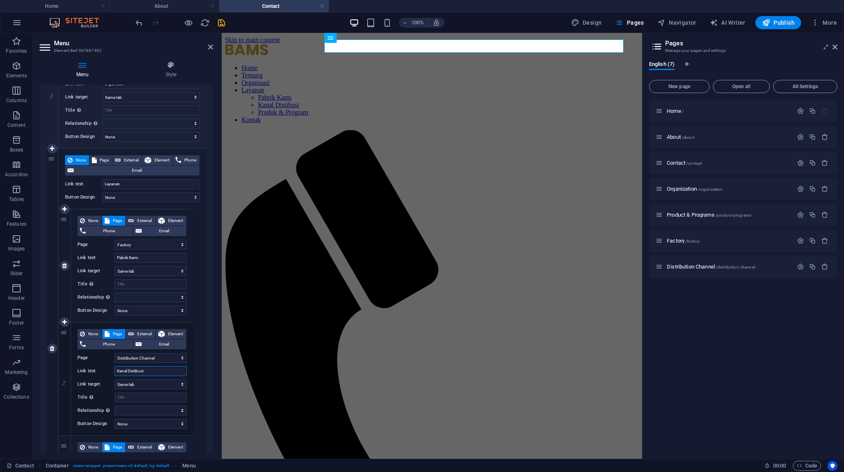
scroll to position [350, 0]
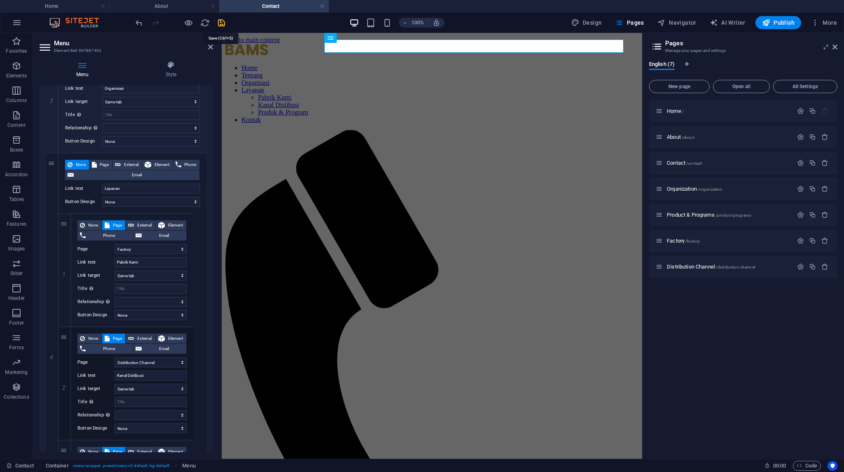
click at [221, 20] on icon "save" at bounding box center [221, 22] width 9 height 9
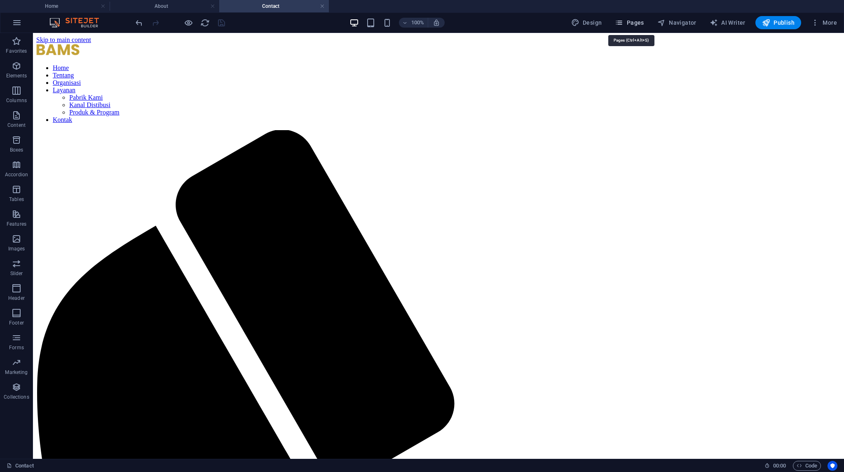
click at [623, 23] on icon "button" at bounding box center [619, 23] width 8 height 8
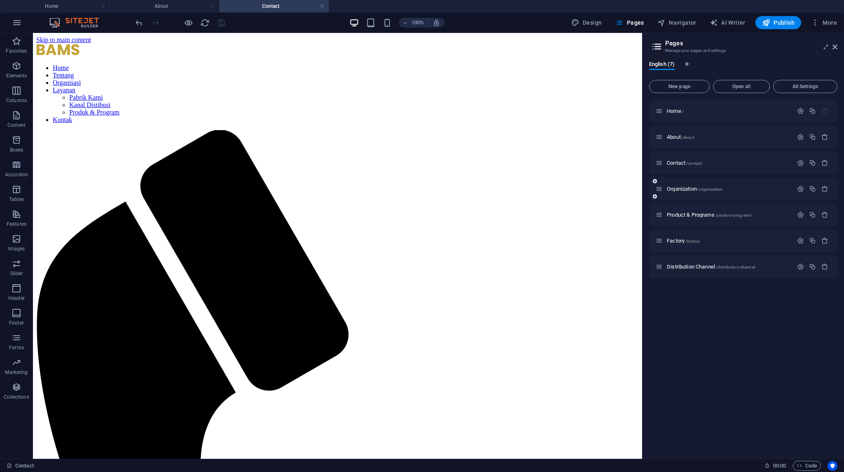
click at [690, 192] on div "Organization /organization" at bounding box center [723, 188] width 137 height 9
click at [688, 189] on span "Organization /organization" at bounding box center [694, 189] width 56 height 6
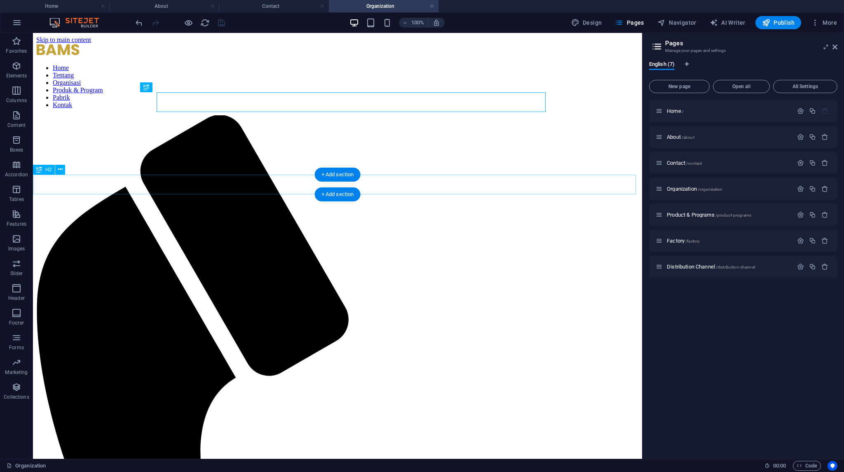
scroll to position [0, 0]
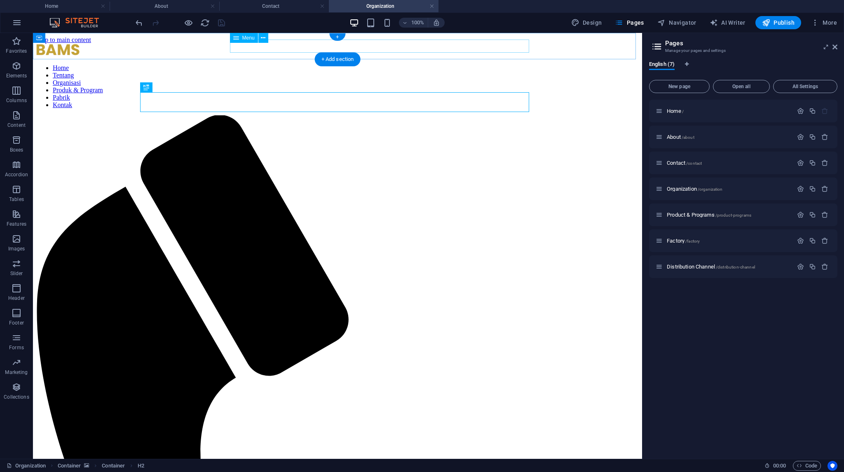
click at [414, 64] on nav "Home Tentang Organisasi Produk & Program Pabrik Kontak" at bounding box center [337, 86] width 602 height 44
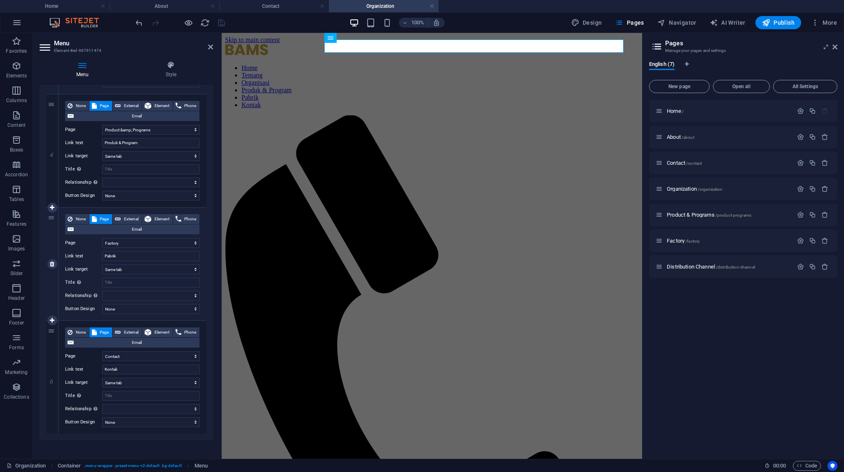
scroll to position [412, 0]
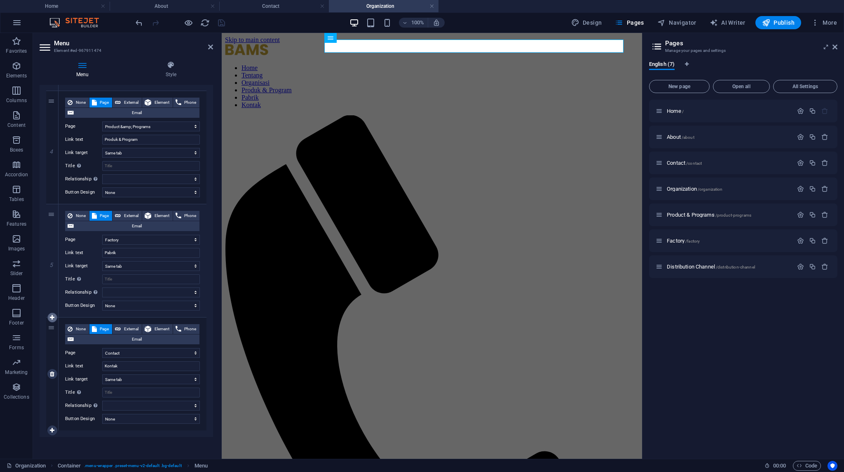
click at [54, 318] on icon at bounding box center [52, 318] width 5 height 6
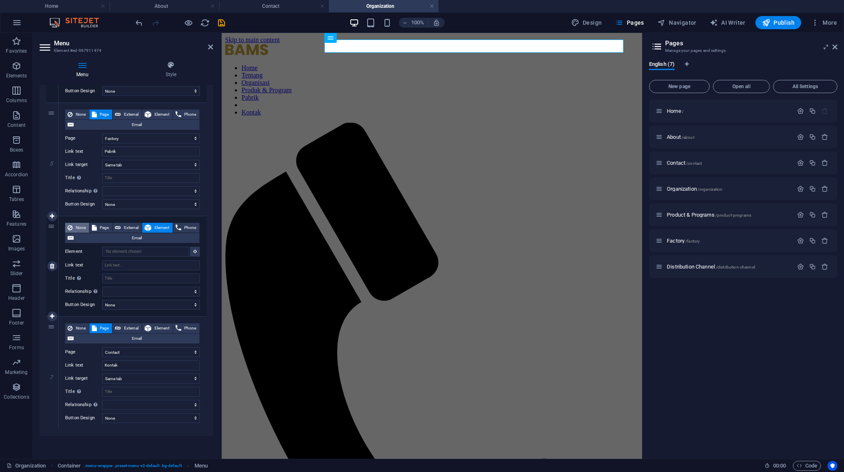
click at [81, 227] on span "None" at bounding box center [81, 228] width 12 height 10
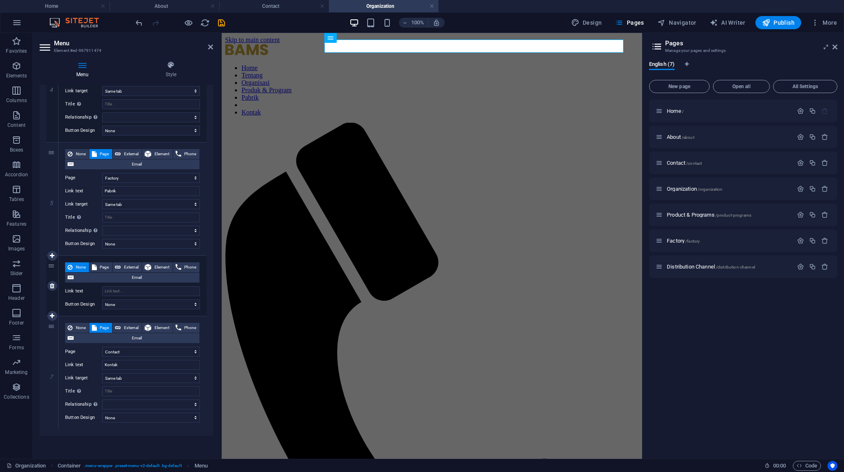
scroll to position [473, 0]
click at [118, 289] on input "Link text" at bounding box center [151, 292] width 98 height 10
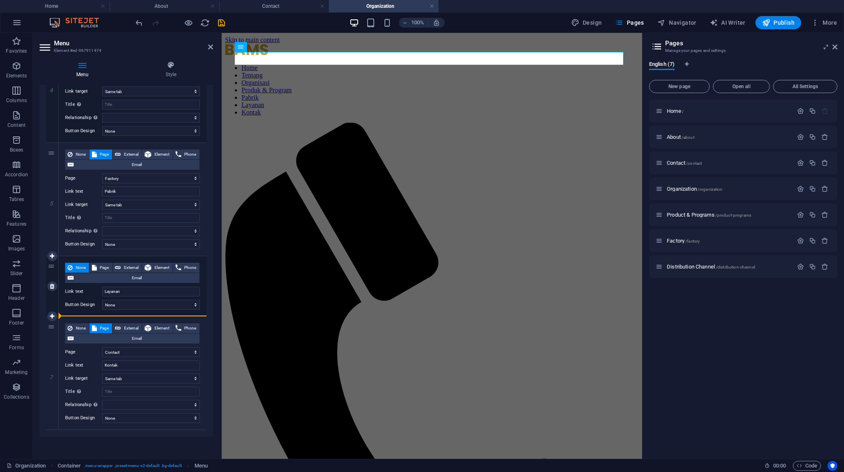
drag, startPoint x: 53, startPoint y: 223, endPoint x: 130, endPoint y: 314, distance: 119.6
click at [130, 314] on div "1 None Page External Element Phone Email Page Home About Contact Organization P…" at bounding box center [126, 60] width 160 height 740
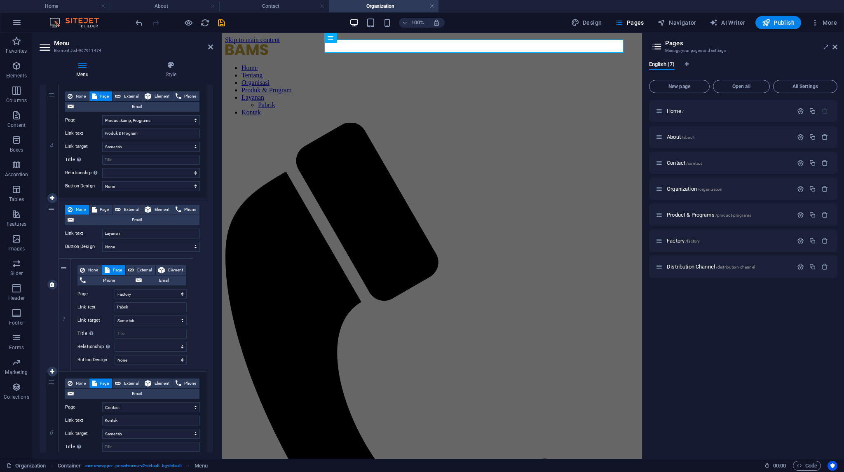
scroll to position [391, 0]
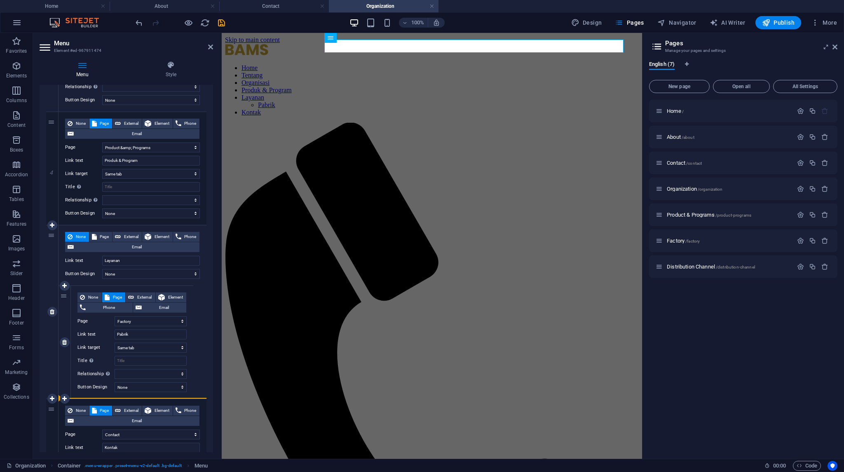
drag, startPoint x: 51, startPoint y: 198, endPoint x: 95, endPoint y: 361, distance: 168.5
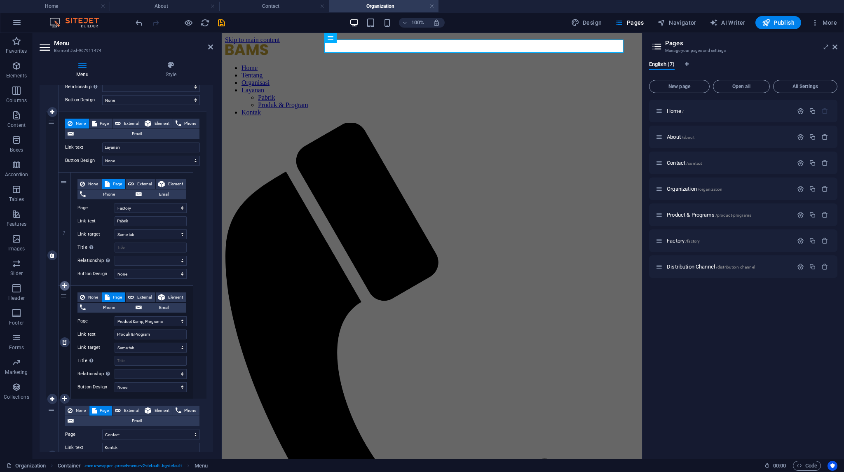
click at [67, 284] on link at bounding box center [65, 286] width 10 height 10
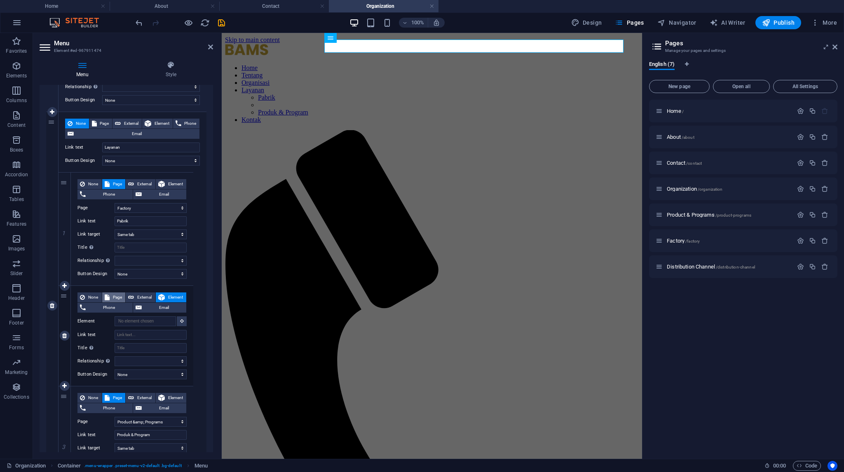
click at [119, 296] on span "Page" at bounding box center [117, 297] width 11 height 10
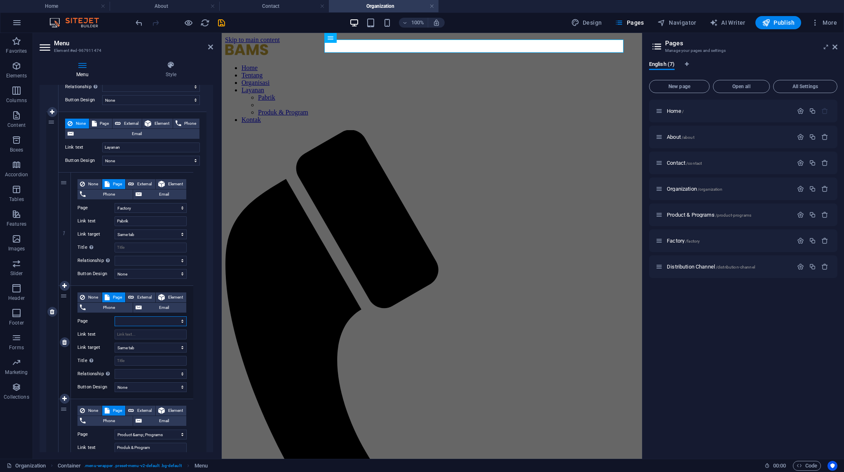
click at [129, 318] on select "Home About Contact Organization Product &amp; Programs Factory Distribution Cha…" at bounding box center [151, 321] width 72 height 10
click at [115, 316] on select "Home About Contact Organization Product &amp; Programs Factory Distribution Cha…" at bounding box center [151, 321] width 72 height 10
click at [132, 334] on input "Link text" at bounding box center [151, 335] width 72 height 10
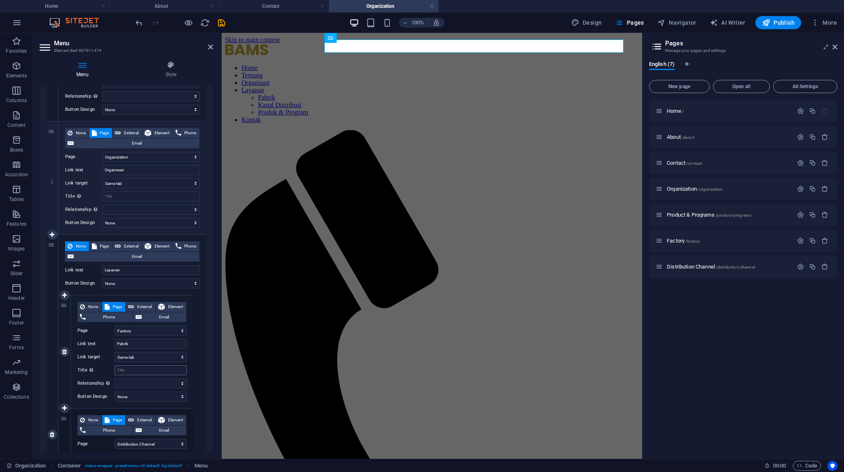
scroll to position [267, 0]
click at [220, 23] on icon "save" at bounding box center [221, 22] width 9 height 9
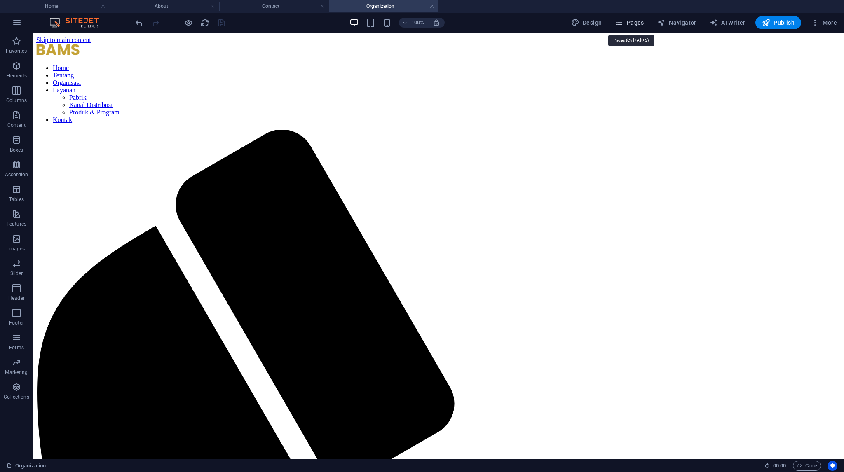
click at [638, 22] on span "Pages" at bounding box center [629, 23] width 29 height 8
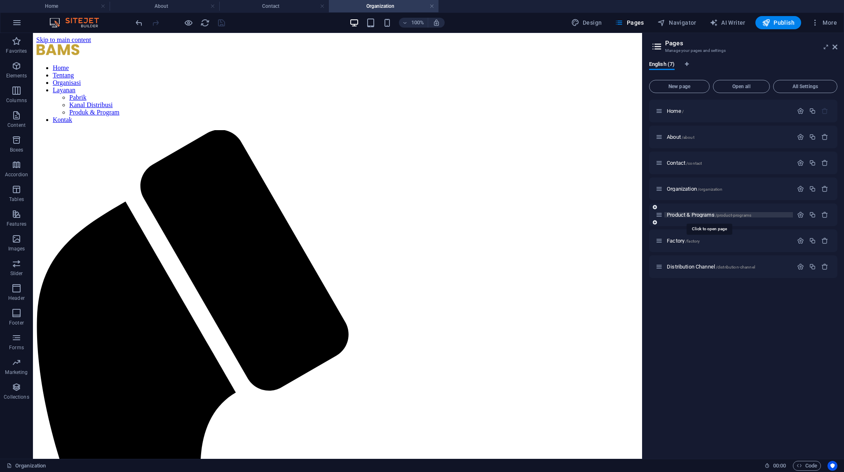
click at [685, 216] on span "Product & Programs /product-programs" at bounding box center [708, 215] width 84 height 6
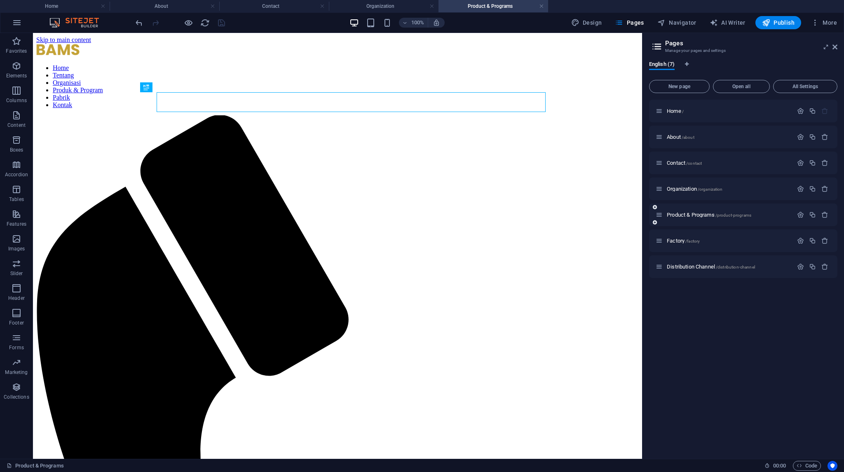
scroll to position [0, 0]
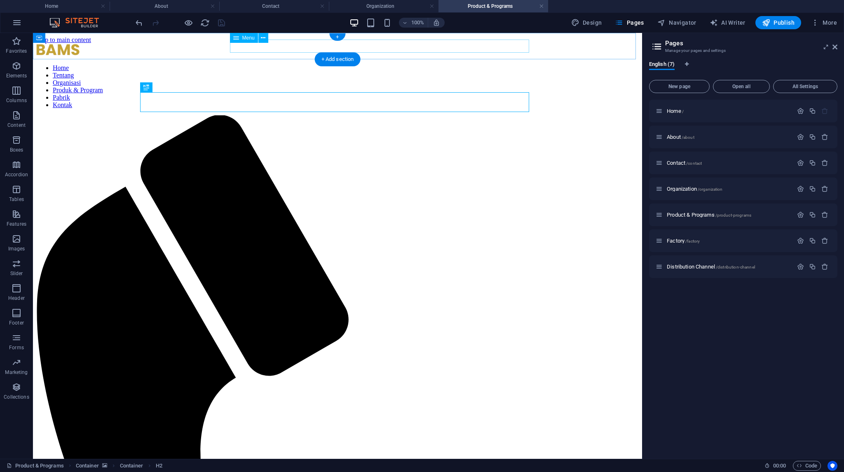
click at [294, 64] on nav "Home Tentang Organisasi Produk & Program Pabrik Kontak" at bounding box center [337, 86] width 602 height 44
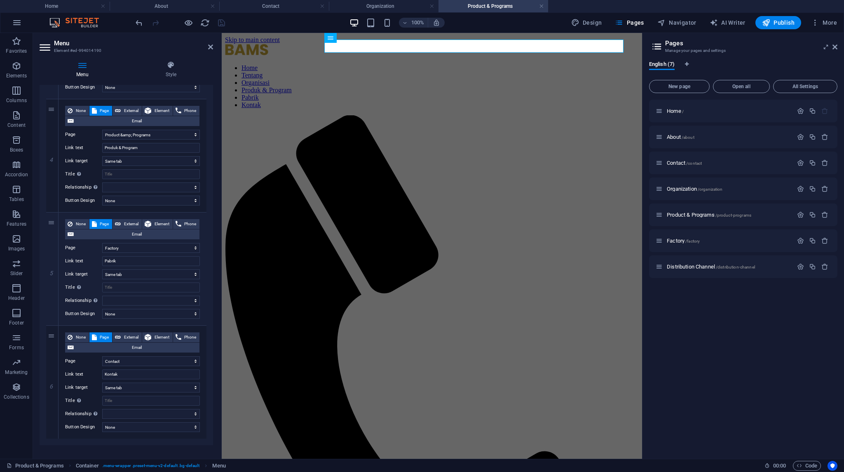
scroll to position [413, 0]
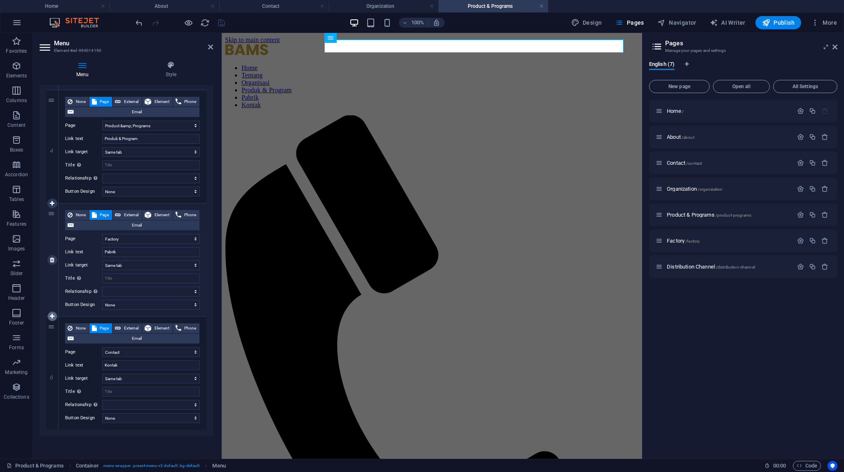
click at [49, 313] on link at bounding box center [52, 316] width 10 height 10
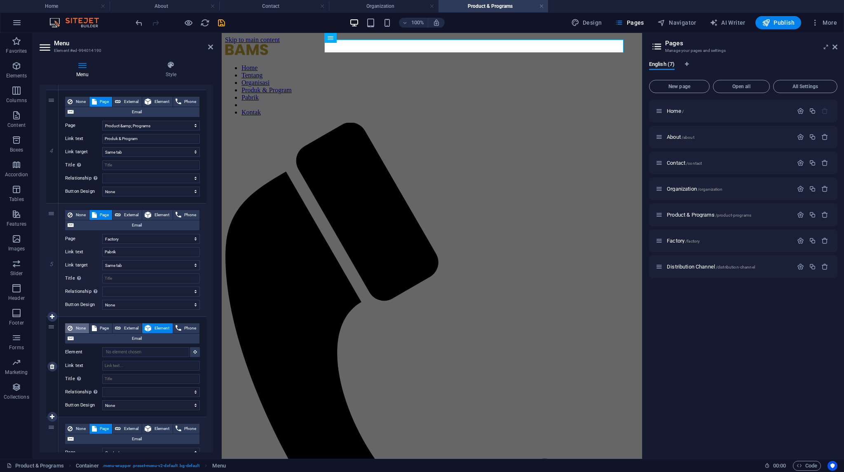
click at [78, 327] on span "None" at bounding box center [81, 328] width 12 height 10
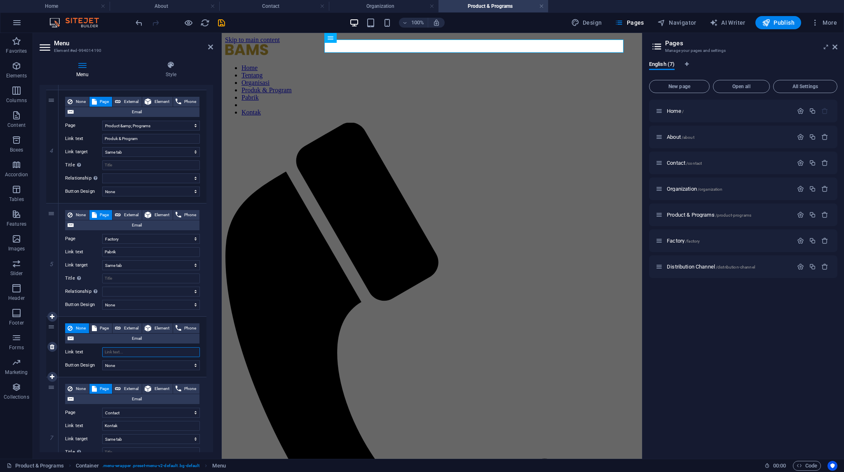
click at [117, 355] on input "Link text" at bounding box center [151, 352] width 98 height 10
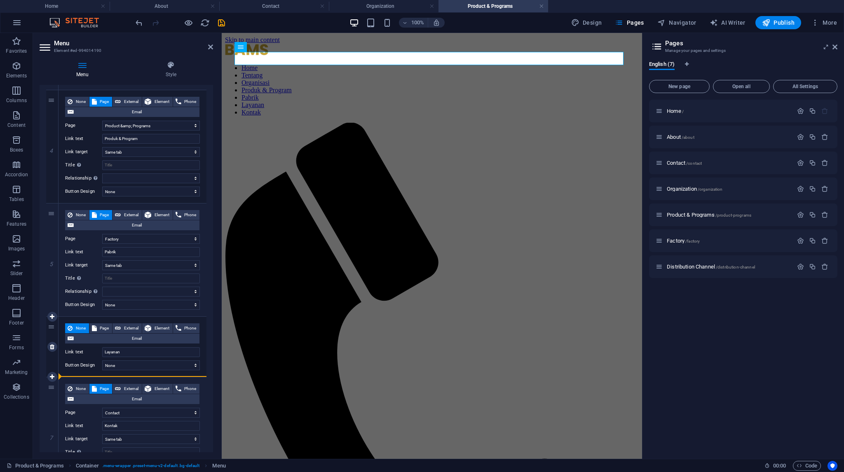
drag, startPoint x: 51, startPoint y: 243, endPoint x: 139, endPoint y: 372, distance: 156.0
click at [139, 372] on div "1 None Page External Element Phone Email Page Home About Contact Organization P…" at bounding box center [126, 120] width 160 height 740
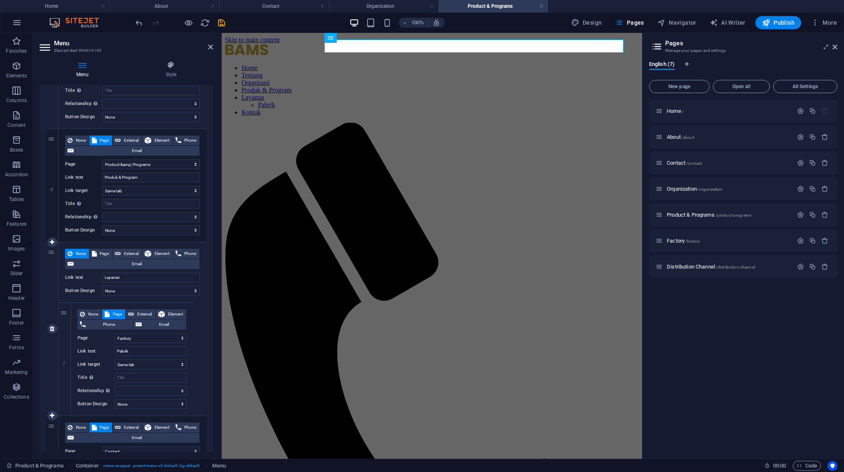
scroll to position [372, 0]
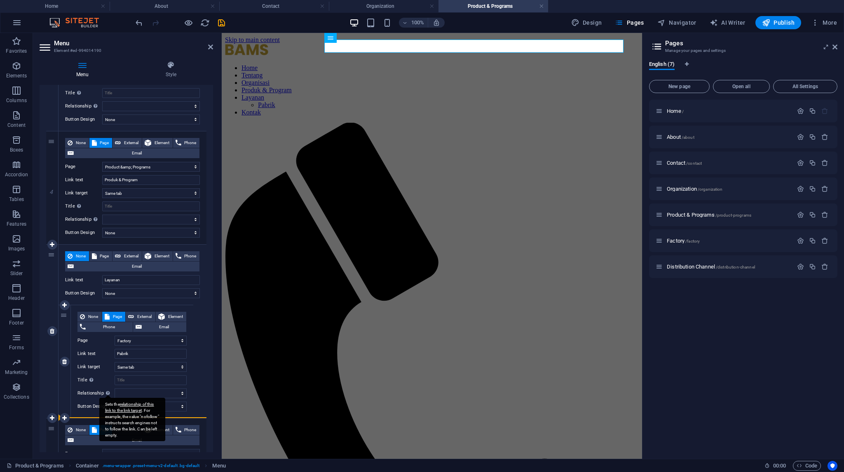
drag, startPoint x: 49, startPoint y: 217, endPoint x: 107, endPoint y: 396, distance: 188.2
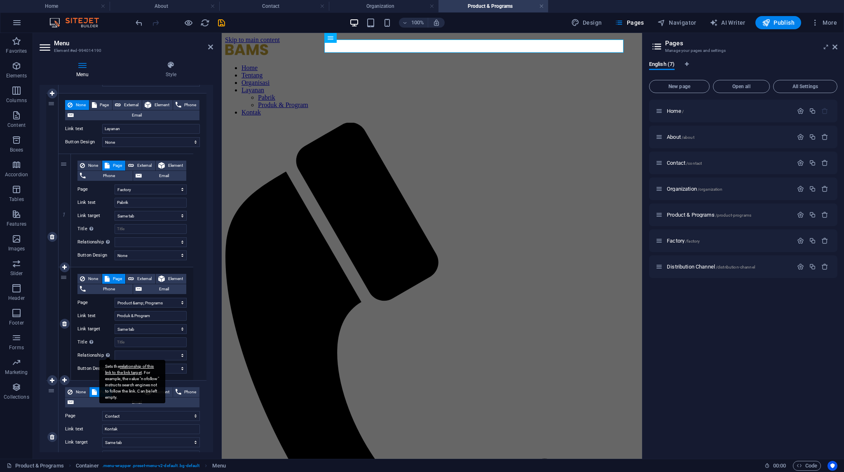
scroll to position [413, 0]
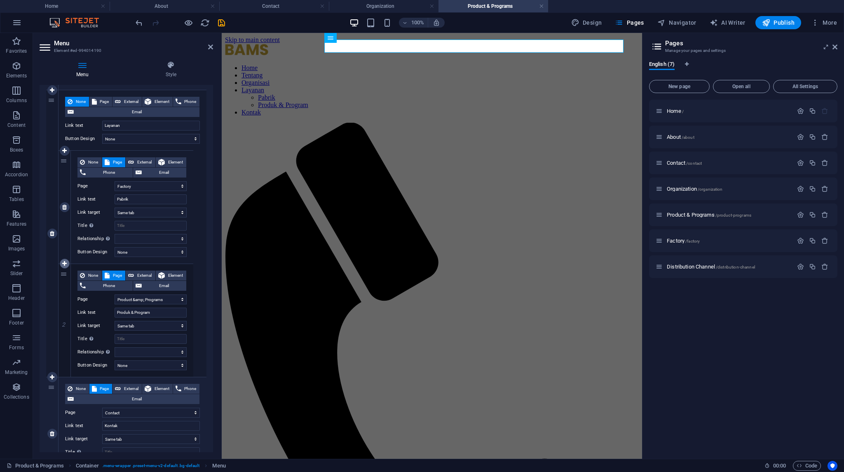
click at [65, 261] on icon at bounding box center [64, 264] width 5 height 6
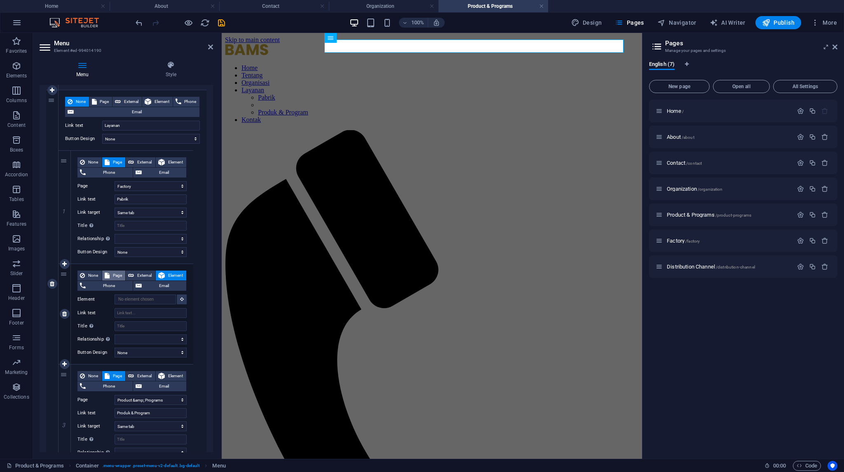
click at [112, 277] on span "Page" at bounding box center [117, 276] width 11 height 10
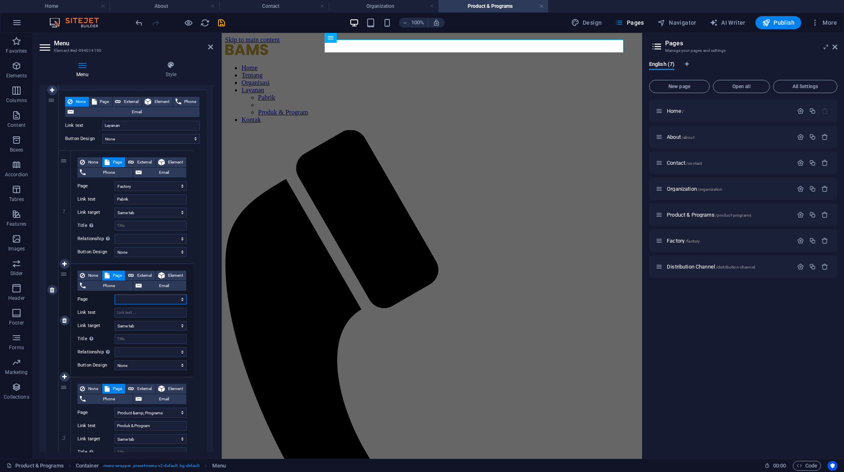
click at [133, 297] on select "Home About Contact Organization Product &amp; Programs Factory Distribution Cha…" at bounding box center [151, 300] width 72 height 10
click at [115, 295] on select "Home About Contact Organization Product &amp; Programs Factory Distribution Cha…" at bounding box center [151, 300] width 72 height 10
click at [125, 315] on input "Link text" at bounding box center [151, 313] width 72 height 10
click at [222, 22] on icon "save" at bounding box center [221, 22] width 9 height 9
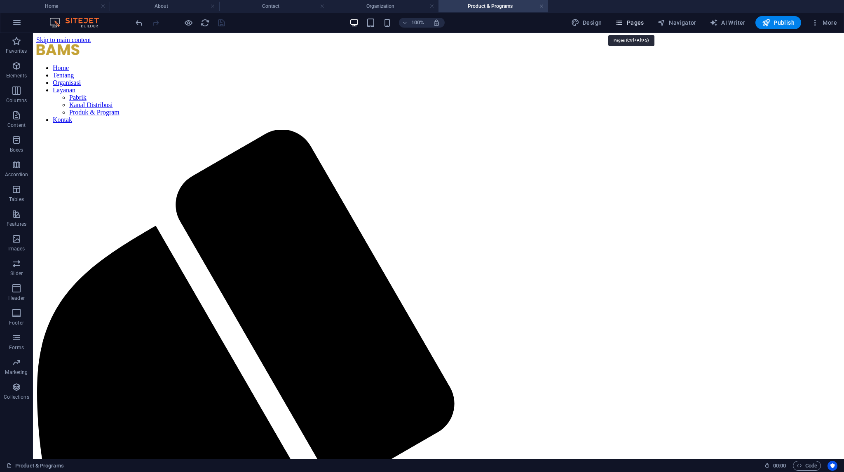
click at [633, 25] on span "Pages" at bounding box center [629, 23] width 29 height 8
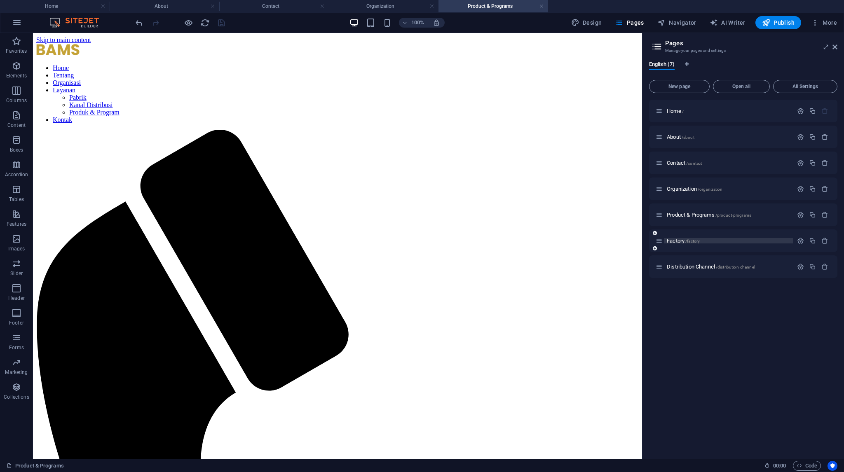
click at [679, 241] on span "Factory /factory" at bounding box center [682, 241] width 33 height 6
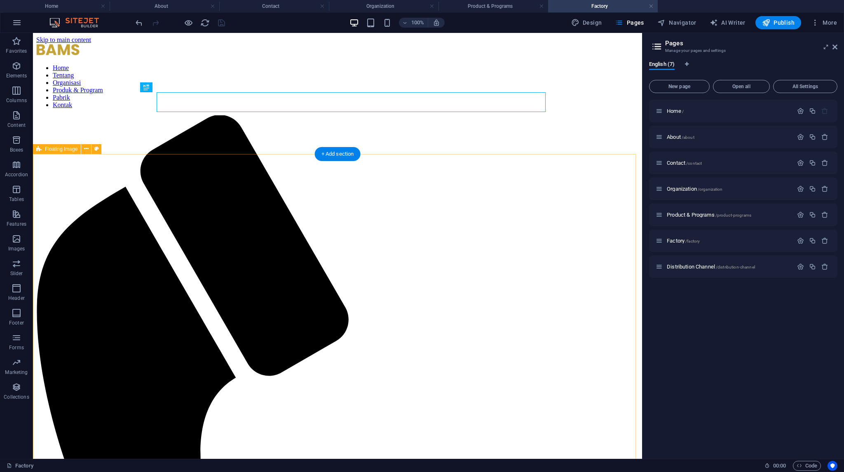
scroll to position [0, 0]
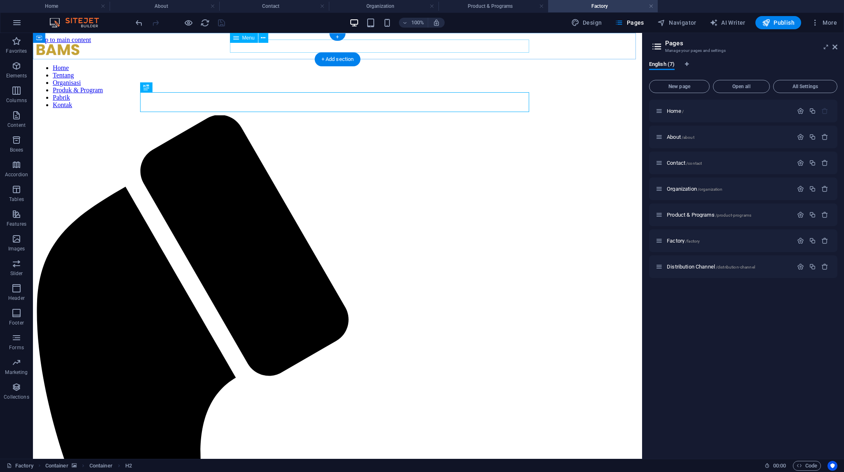
click at [428, 64] on nav "Home Tentang Organisasi Produk & Program Pabrik Kontak" at bounding box center [337, 86] width 602 height 44
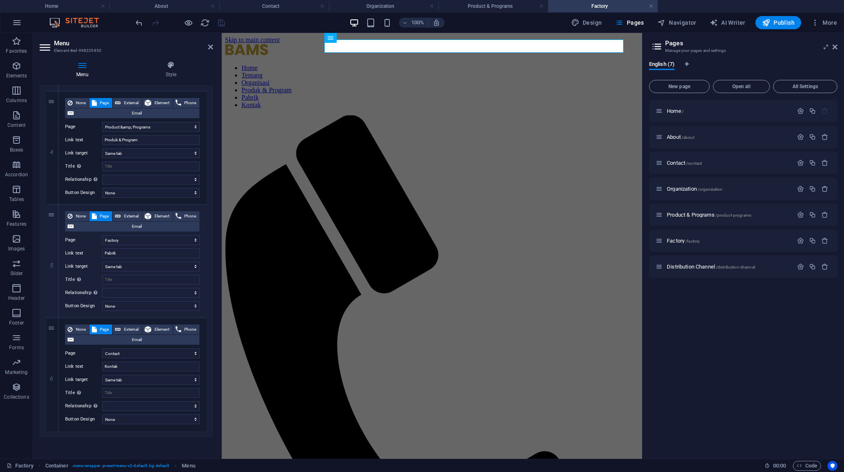
scroll to position [413, 0]
click at [53, 317] on icon at bounding box center [52, 316] width 5 height 6
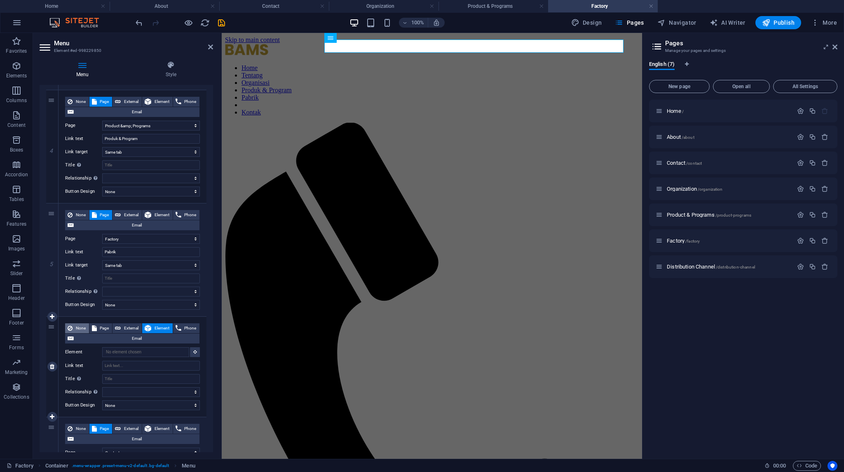
click at [80, 328] on span "None" at bounding box center [81, 328] width 12 height 10
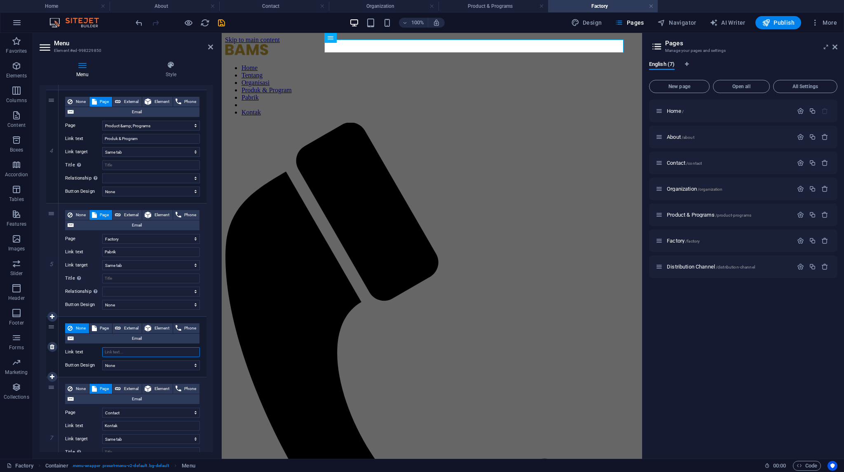
click at [117, 351] on input "Link text" at bounding box center [151, 352] width 98 height 10
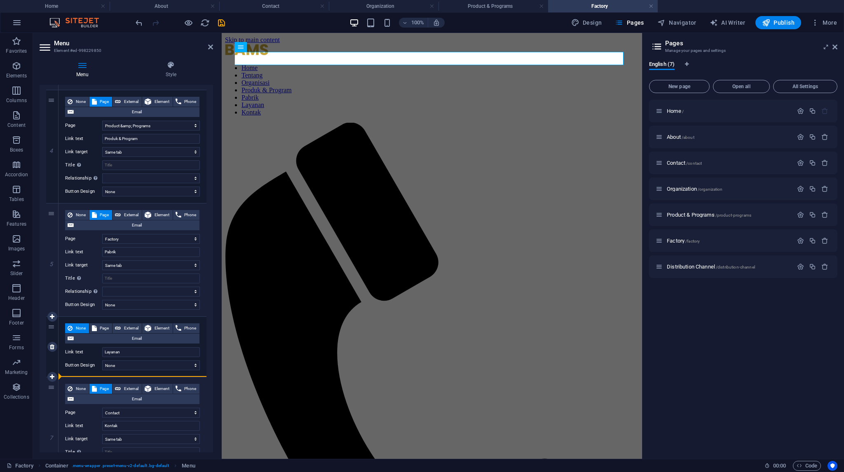
drag, startPoint x: 52, startPoint y: 292, endPoint x: 134, endPoint y: 374, distance: 116.5
click at [134, 374] on div "1 None Page External Element Phone Email Page Home About Contact Organization P…" at bounding box center [126, 120] width 160 height 740
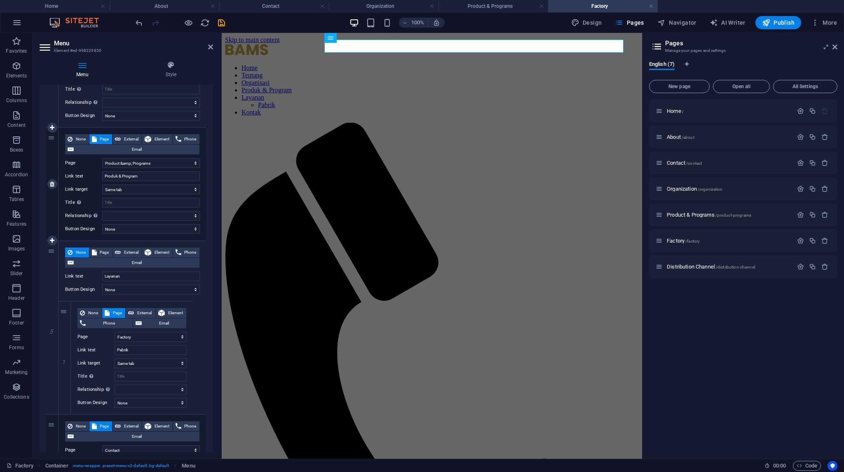
scroll to position [372, 0]
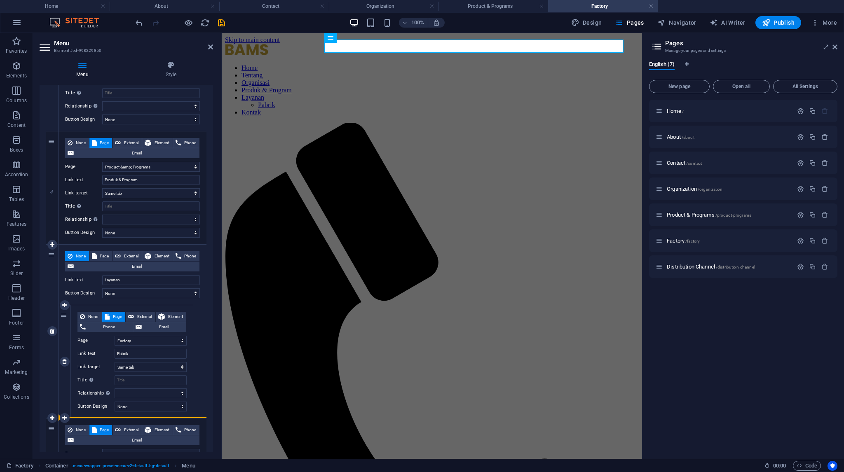
drag, startPoint x: 54, startPoint y: 211, endPoint x: 113, endPoint y: 398, distance: 195.7
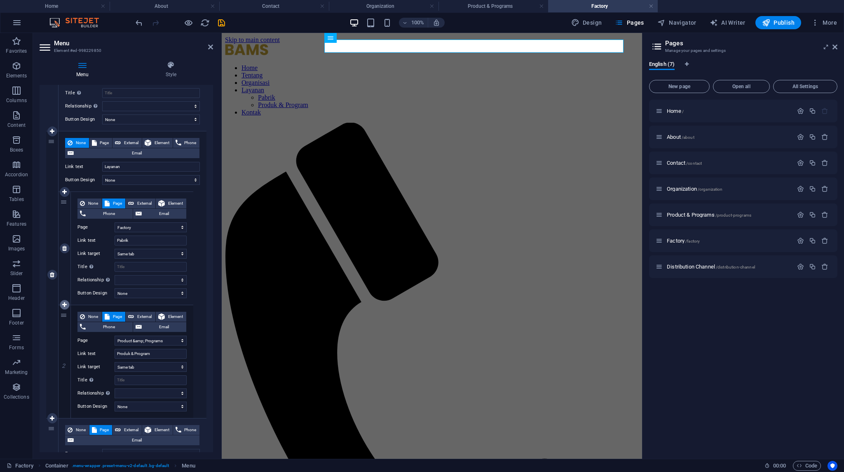
click at [65, 300] on link at bounding box center [65, 305] width 10 height 10
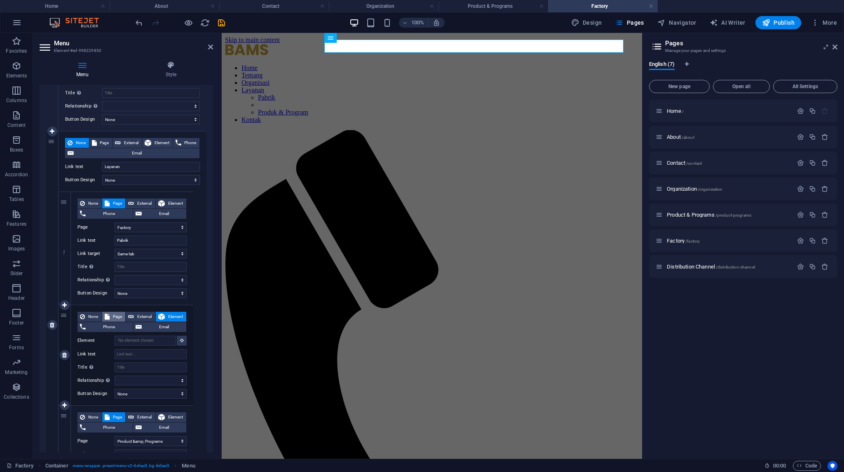
click at [115, 315] on span "Page" at bounding box center [117, 317] width 11 height 10
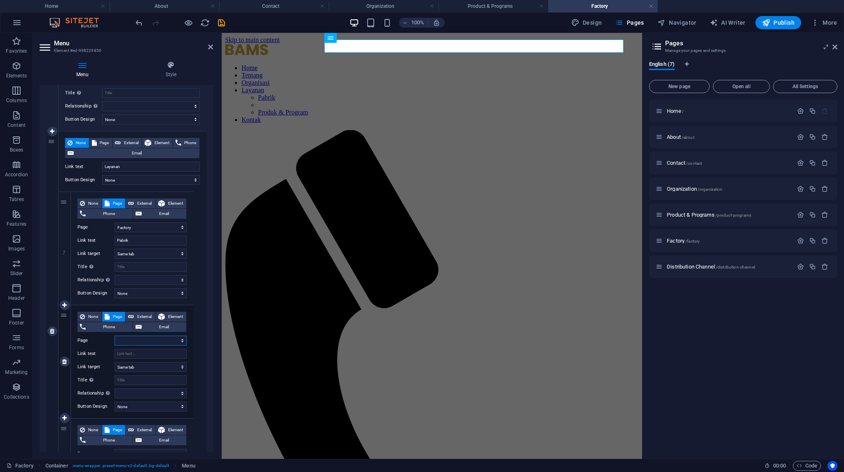
click at [132, 337] on select "Home About Contact Organization Product &amp; Programs Factory Distribution Cha…" at bounding box center [151, 341] width 72 height 10
click at [115, 336] on select "Home About Contact Organization Product &amp; Programs Factory Distribution Cha…" at bounding box center [151, 341] width 72 height 10
click at [128, 353] on input "Link text" at bounding box center [151, 354] width 72 height 10
click at [218, 19] on icon "save" at bounding box center [221, 22] width 9 height 9
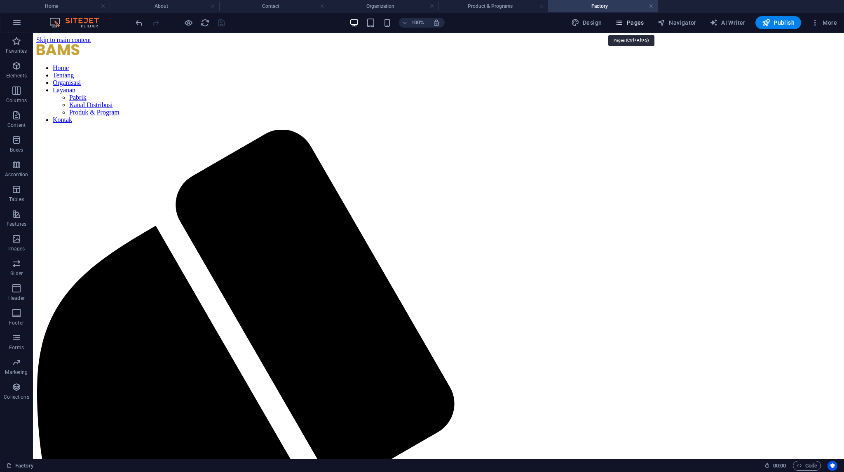
click at [638, 25] on span "Pages" at bounding box center [629, 23] width 29 height 8
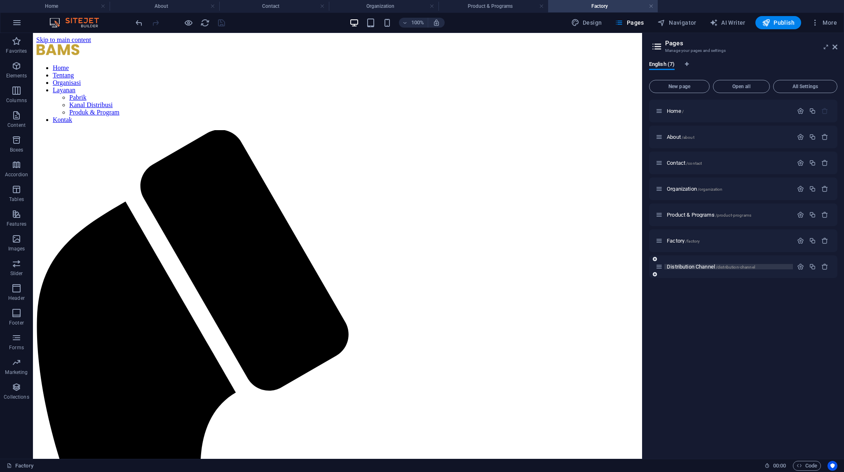
click at [683, 268] on span "Distribution Channel /distribution-channel" at bounding box center [710, 267] width 88 height 6
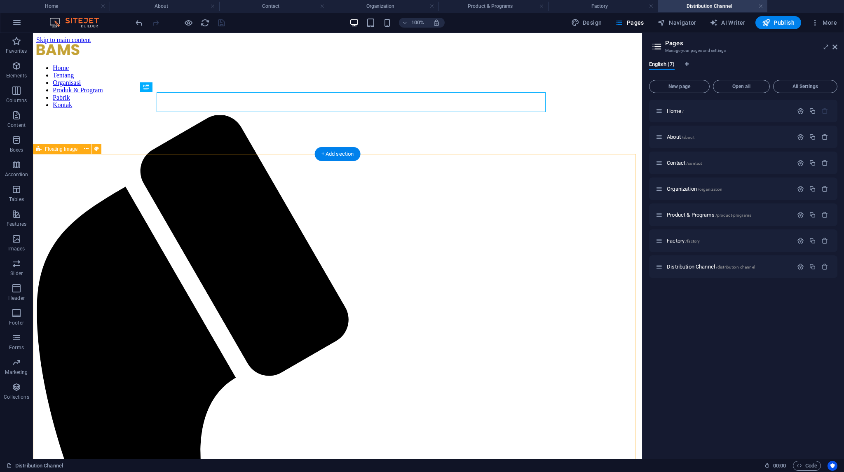
scroll to position [0, 0]
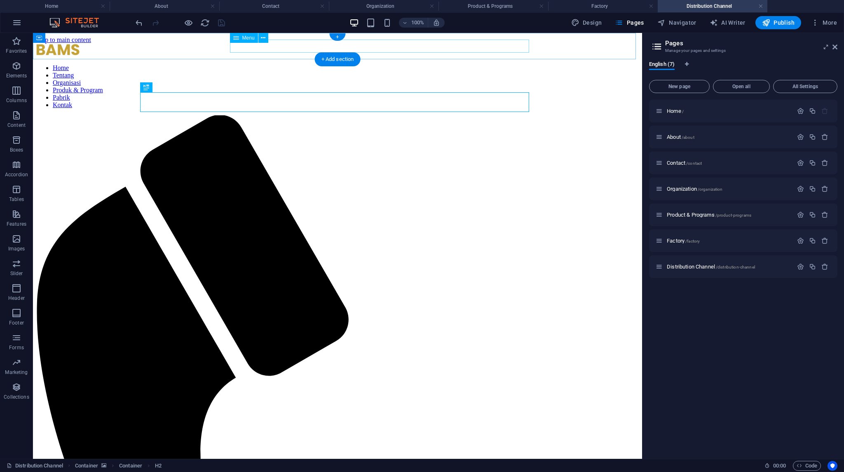
click at [327, 64] on nav "Home Tentang Organisasi Produk & Program Pabrik Kontak" at bounding box center [337, 86] width 602 height 44
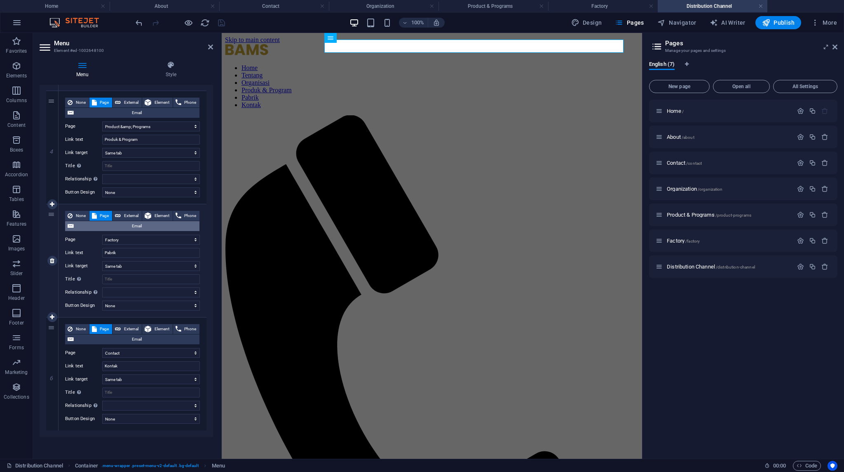
scroll to position [413, 0]
click at [51, 314] on icon at bounding box center [52, 316] width 5 height 6
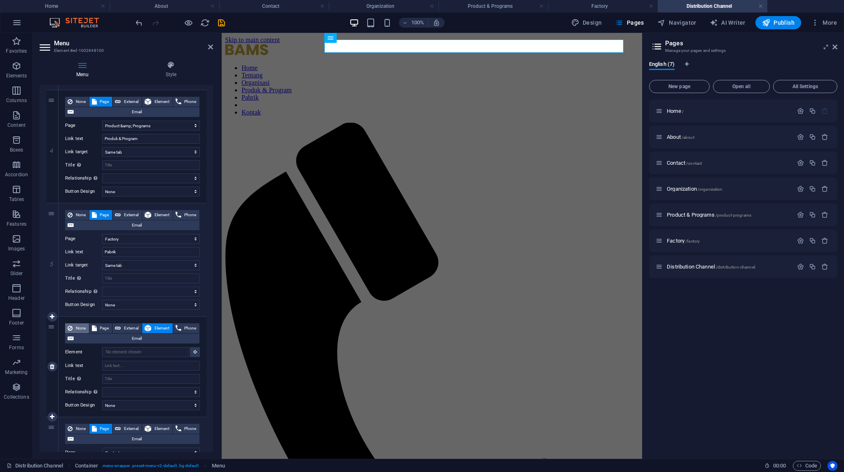
click at [81, 328] on span "None" at bounding box center [81, 328] width 12 height 10
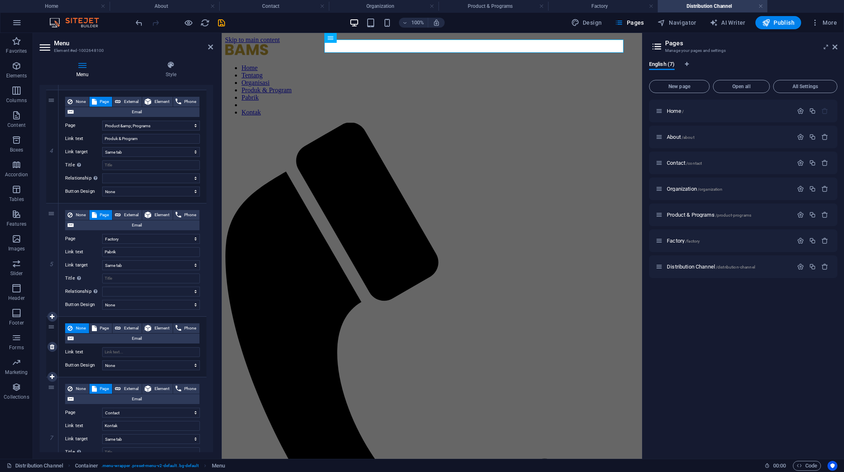
click at [114, 357] on div "None Page External Element Phone Email Page Home About Contact Organization Pro…" at bounding box center [132, 347] width 148 height 60
click at [115, 353] on input "Link text" at bounding box center [151, 352] width 98 height 10
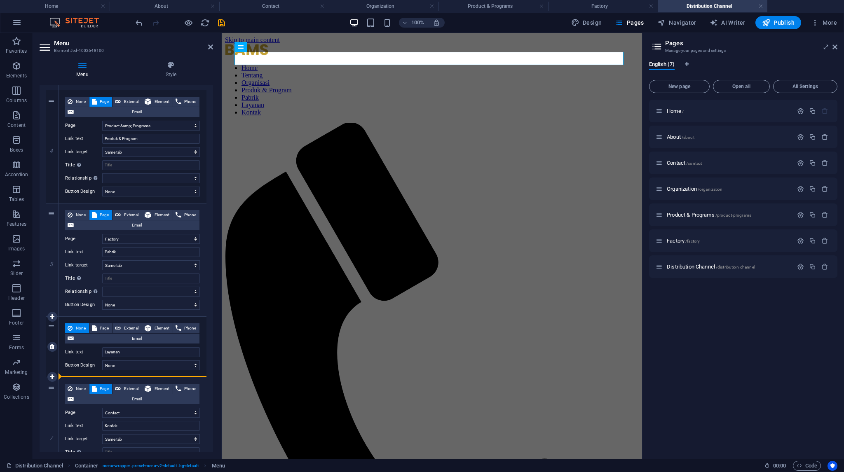
drag, startPoint x: 49, startPoint y: 297, endPoint x: 168, endPoint y: 372, distance: 140.2
click at [168, 372] on div "1 None Page External Element Phone Email Page Home About Contact Organization P…" at bounding box center [126, 120] width 160 height 740
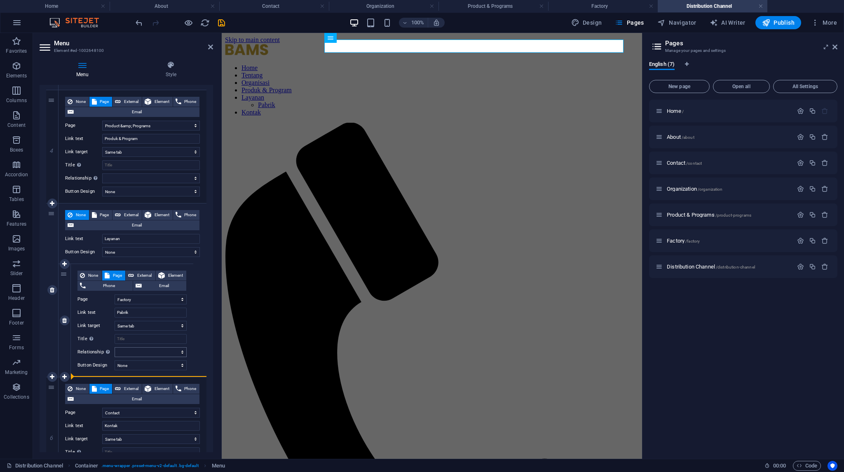
drag, startPoint x: 49, startPoint y: 180, endPoint x: 127, endPoint y: 350, distance: 186.7
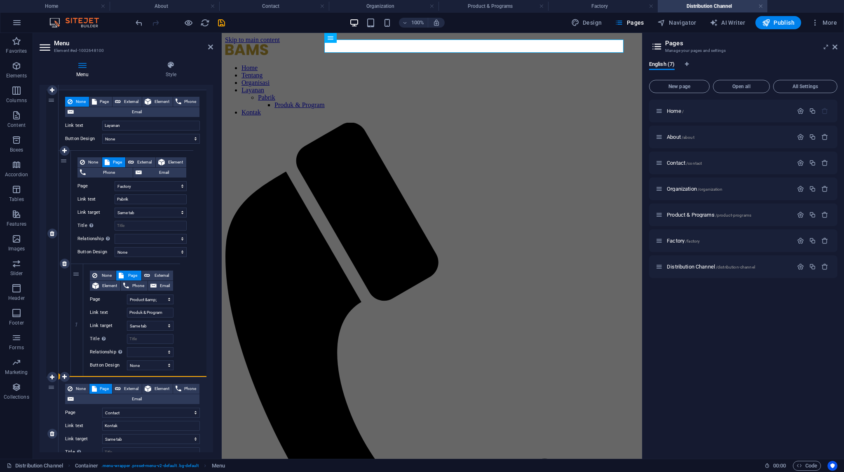
drag, startPoint x: 77, startPoint y: 292, endPoint x: 63, endPoint y: 296, distance: 14.9
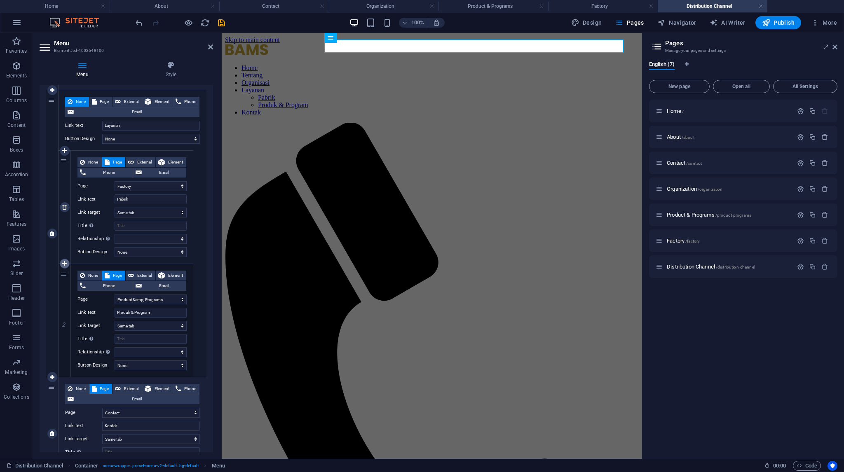
click at [62, 262] on icon at bounding box center [64, 264] width 5 height 6
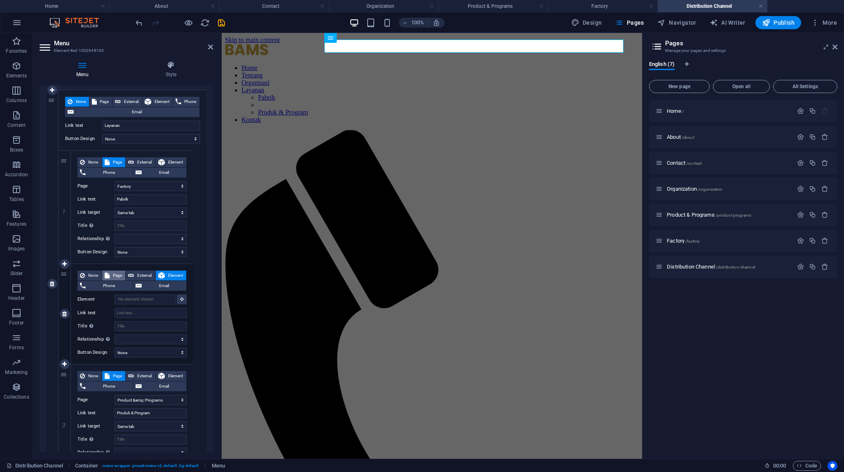
click at [115, 273] on span "Page" at bounding box center [117, 276] width 11 height 10
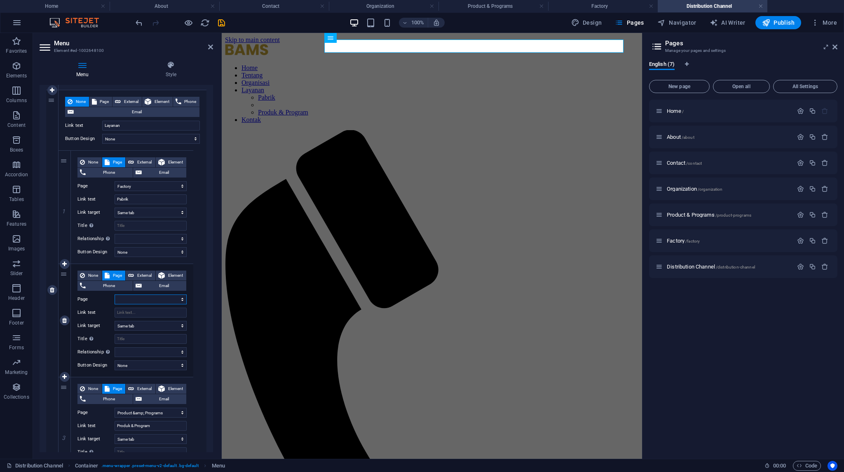
click at [124, 301] on select "Home About Contact Organization Product &amp; Programs Factory Distribution Cha…" at bounding box center [151, 300] width 72 height 10
click at [115, 295] on select "Home About Contact Organization Product &amp; Programs Factory Distribution Cha…" at bounding box center [151, 300] width 72 height 10
click at [127, 312] on input "Link text" at bounding box center [151, 313] width 72 height 10
click at [222, 21] on icon "save" at bounding box center [221, 22] width 9 height 9
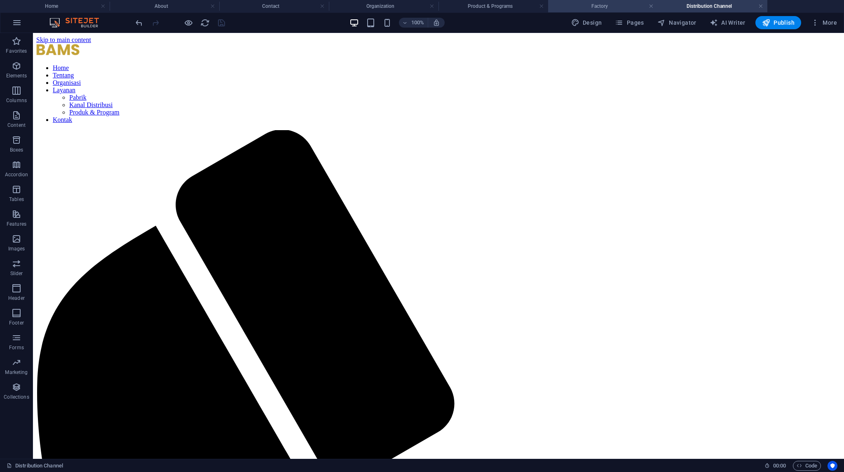
click at [623, 8] on h4 "Factory" at bounding box center [603, 6] width 110 height 9
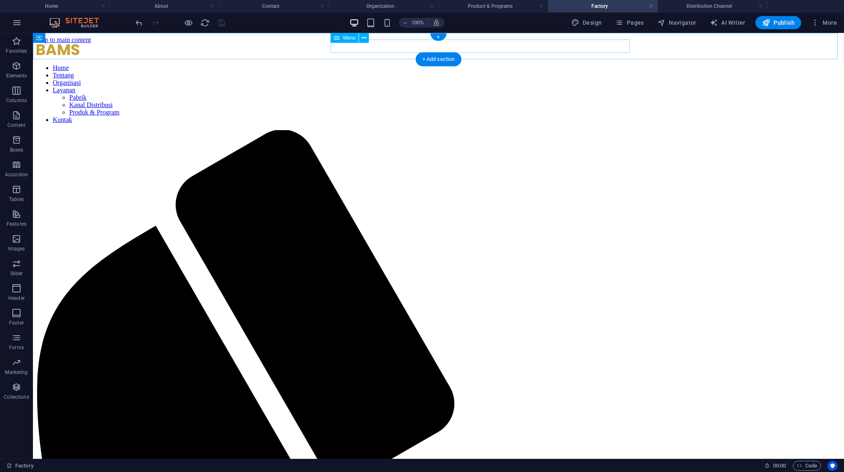
click at [454, 64] on nav "Home Tentang Organisasi Layanan Pabrik Kanal Distribusi Produk & Program Kontak" at bounding box center [438, 93] width 804 height 59
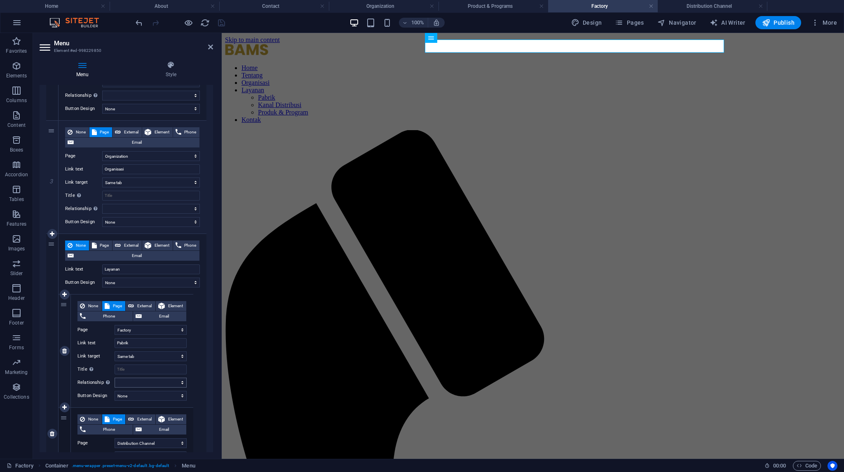
scroll to position [371, 0]
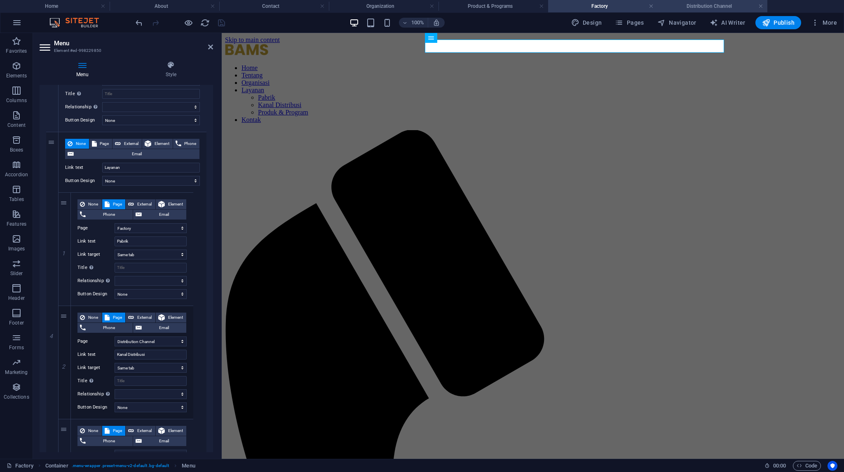
click at [710, 11] on li "Distribution Channel" at bounding box center [712, 6] width 110 height 12
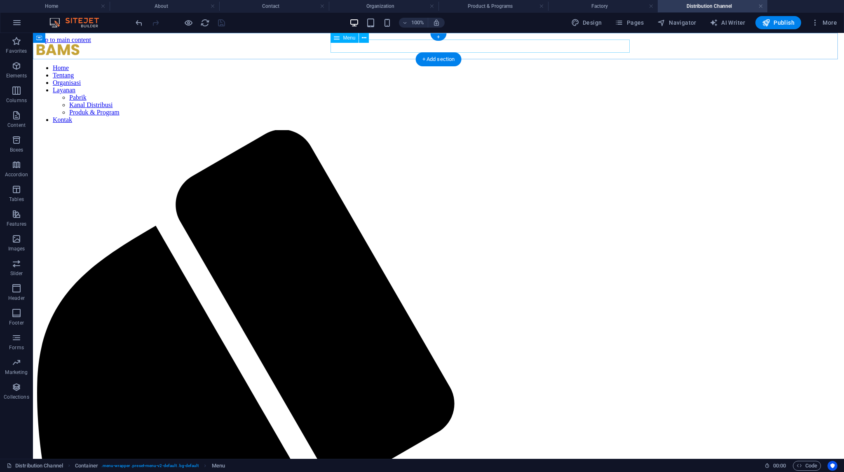
click at [527, 64] on nav "Home Tentang Organisasi Layanan Pabrik Kanal Distribusi Produk & Program Kontak" at bounding box center [438, 93] width 804 height 59
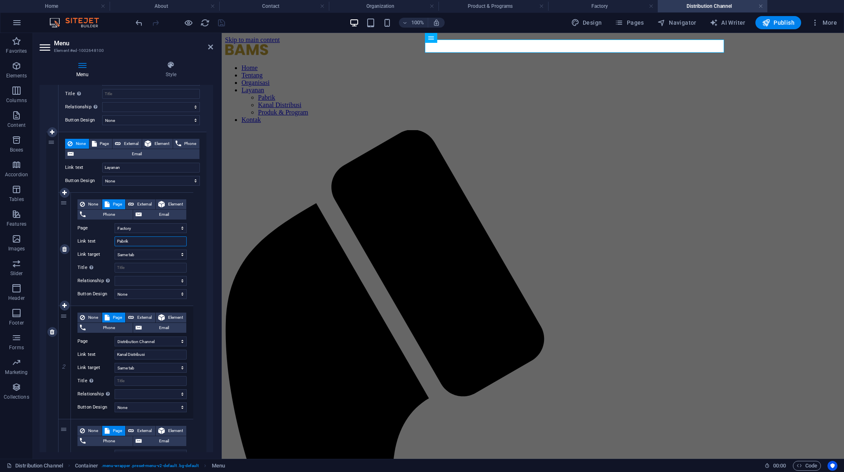
click at [145, 242] on input "Pabrik" at bounding box center [151, 241] width 72 height 10
click at [222, 15] on div "100% Design Pages Navigator AI Writer Publish More" at bounding box center [421, 23] width 843 height 20
click at [220, 22] on icon "save" at bounding box center [221, 22] width 9 height 9
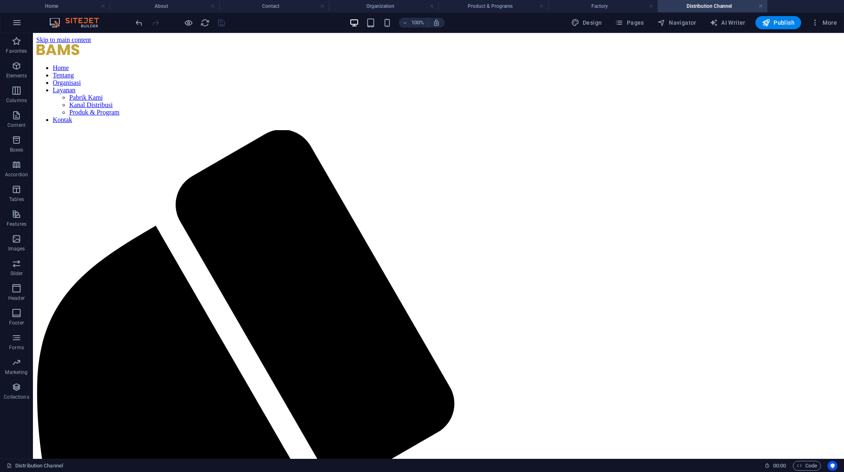
click at [711, 6] on h4 "Distribution Channel" at bounding box center [712, 6] width 110 height 9
click at [519, 64] on nav "Home Tentang Organisasi Layanan Pabrik Kami Kanal Distribusi Produk & Program K…" at bounding box center [438, 93] width 804 height 59
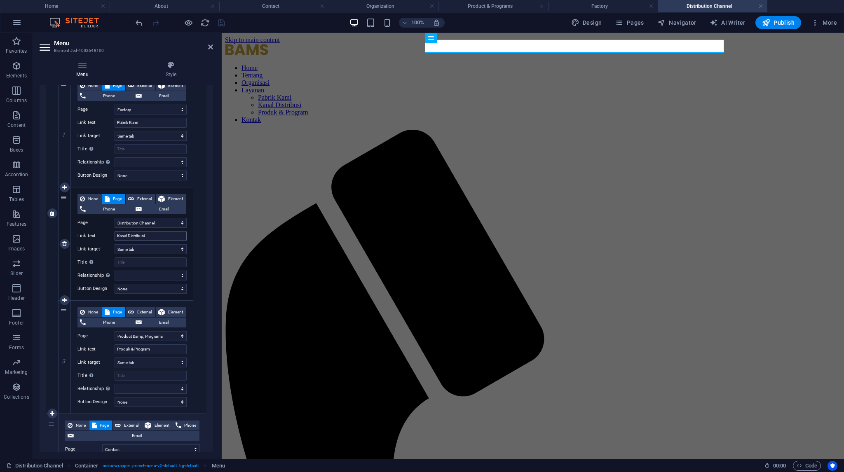
scroll to position [494, 0]
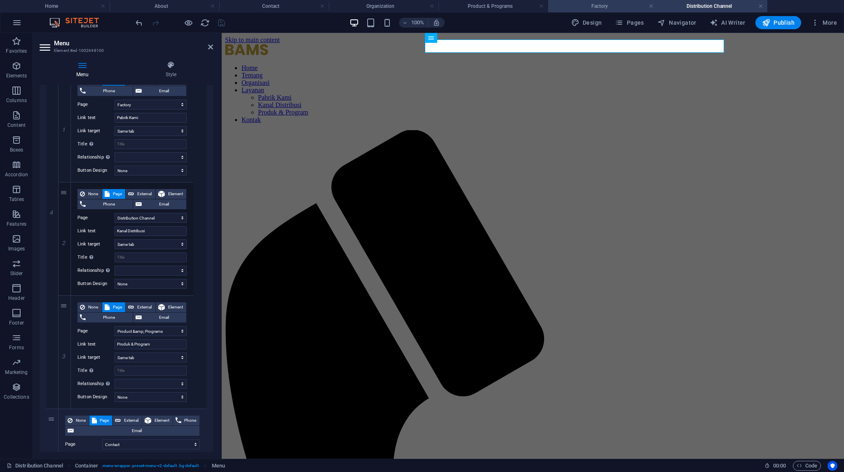
click at [588, 2] on h4 "Factory" at bounding box center [603, 6] width 110 height 9
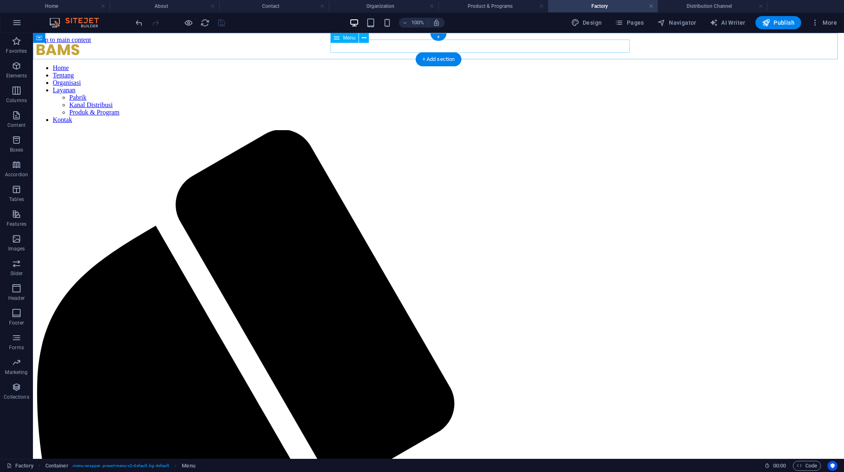
click at [528, 64] on nav "Home Tentang Organisasi Layanan Pabrik Kanal Distribusi Produk & Program Kontak" at bounding box center [438, 93] width 804 height 59
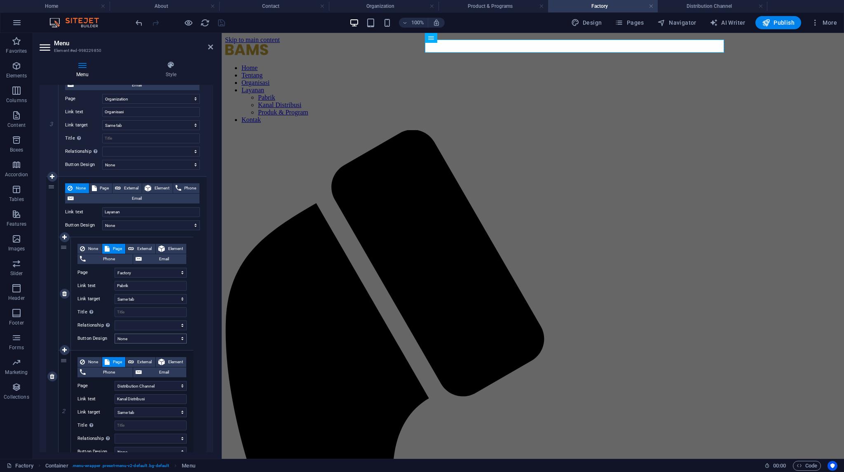
scroll to position [330, 0]
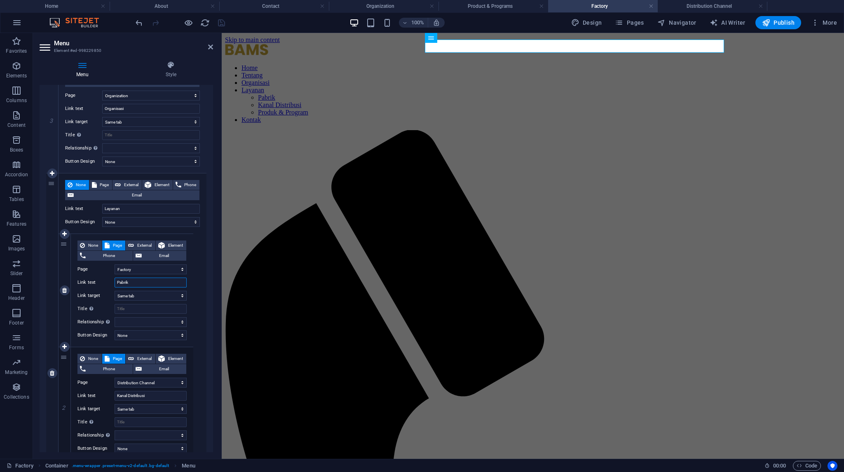
click at [137, 282] on input "Pabrik" at bounding box center [151, 283] width 72 height 10
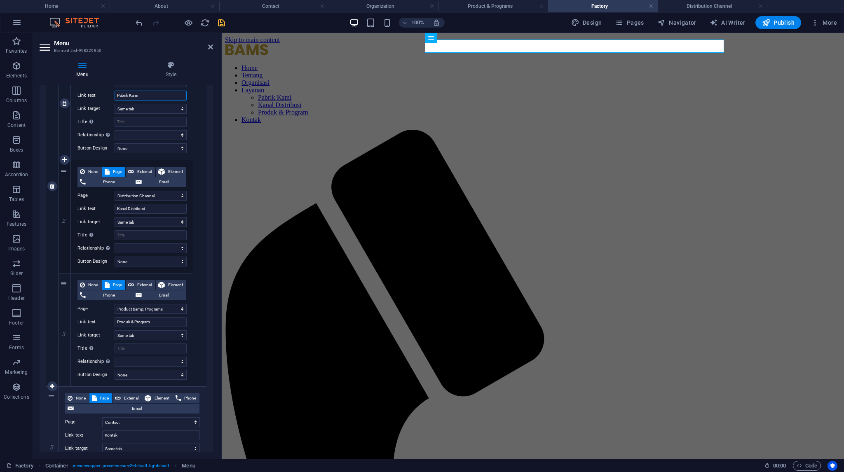
scroll to position [453, 0]
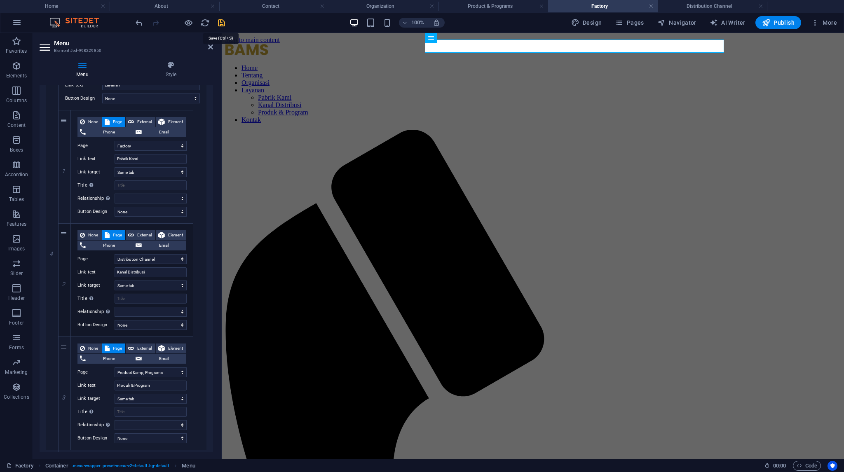
click at [219, 23] on icon "save" at bounding box center [221, 22] width 9 height 9
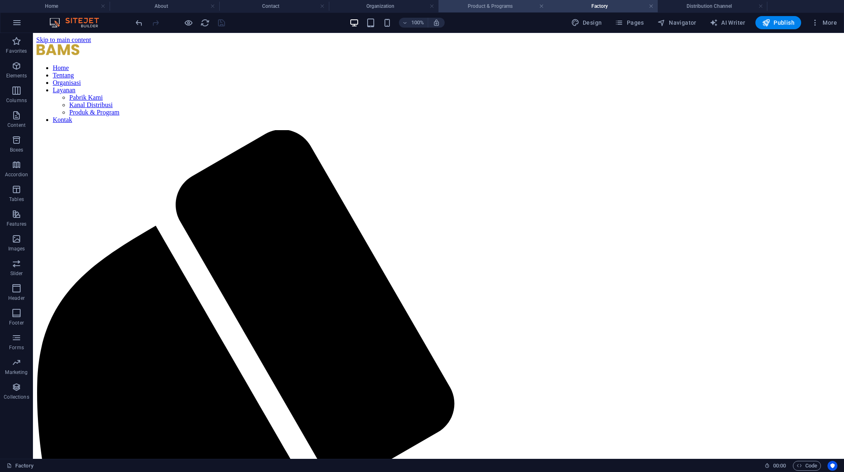
click at [491, 10] on h4 "Product & Programs" at bounding box center [493, 6] width 110 height 9
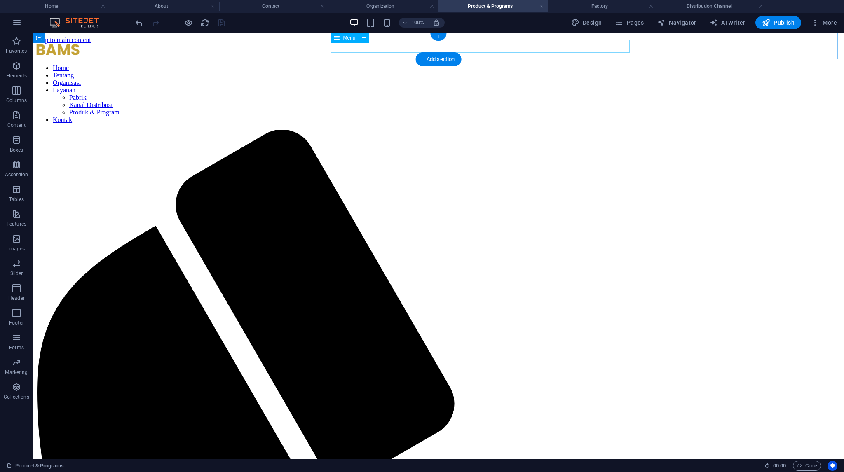
click at [507, 64] on nav "Home Tentang Organisasi Layanan Pabrik Kanal Distribusi Produk & Program Kontak" at bounding box center [438, 93] width 804 height 59
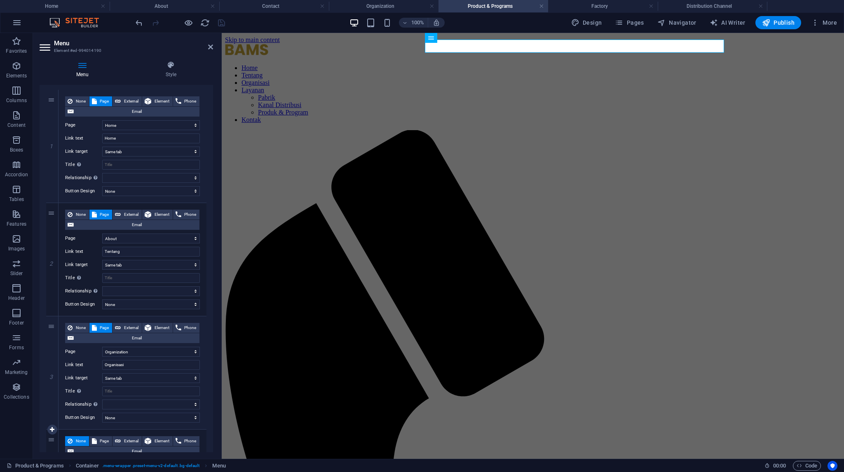
scroll to position [288, 0]
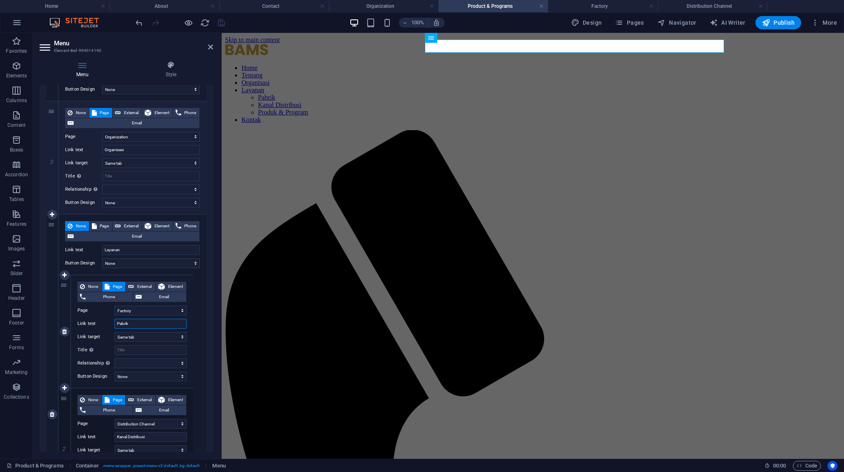
click at [133, 322] on input "Pabrik" at bounding box center [151, 324] width 72 height 10
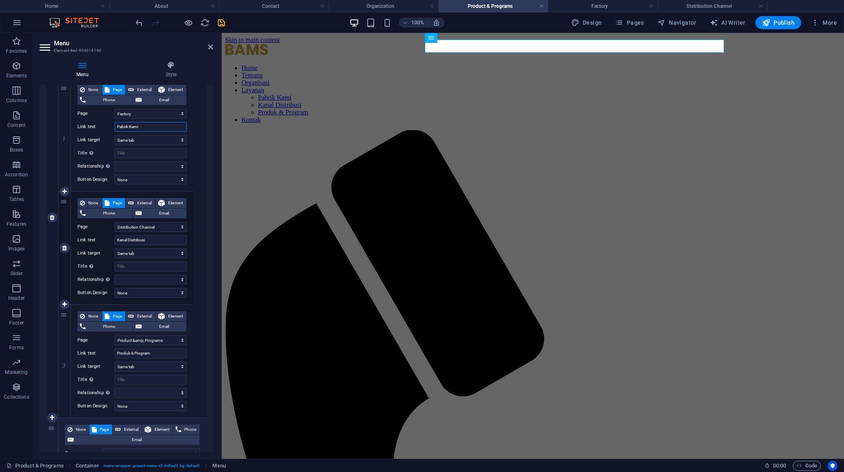
scroll to position [494, 0]
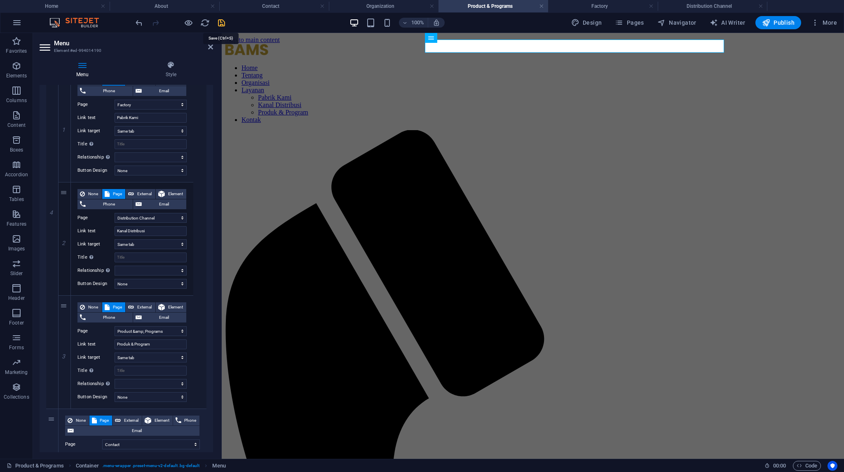
click at [222, 19] on icon "save" at bounding box center [221, 22] width 9 height 9
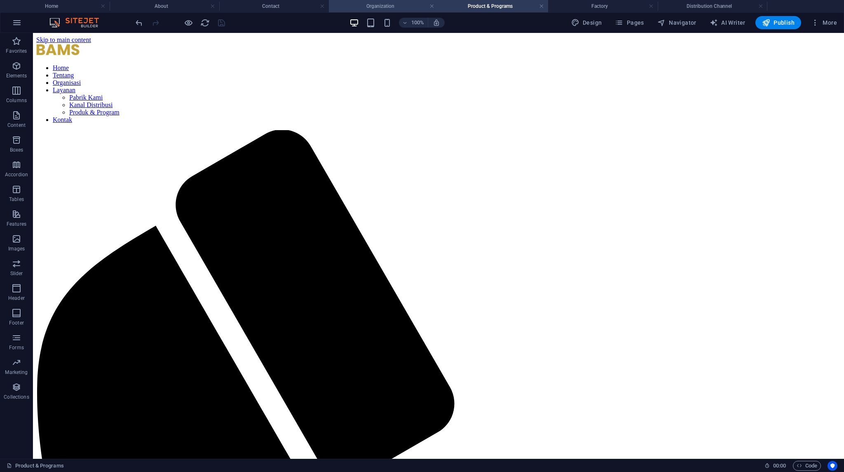
click at [387, 6] on h4 "Organization" at bounding box center [384, 6] width 110 height 9
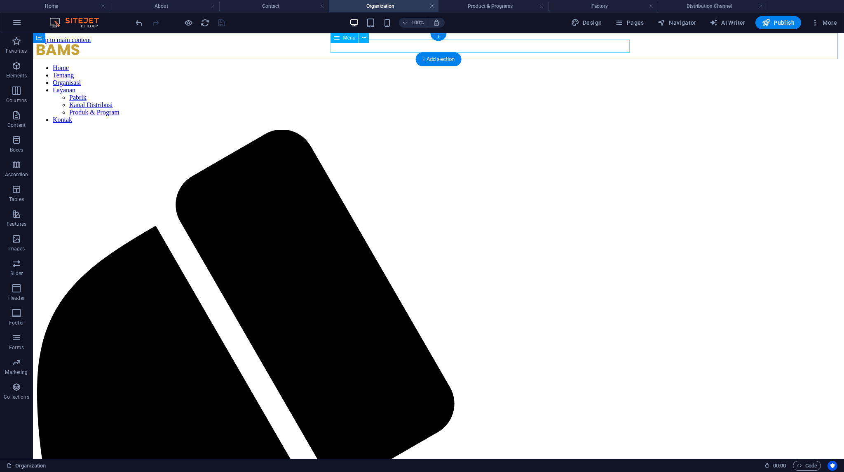
click at [542, 64] on nav "Home Tentang Organisasi Layanan Pabrik Kanal Distribusi Produk & Program Kontak" at bounding box center [438, 93] width 804 height 59
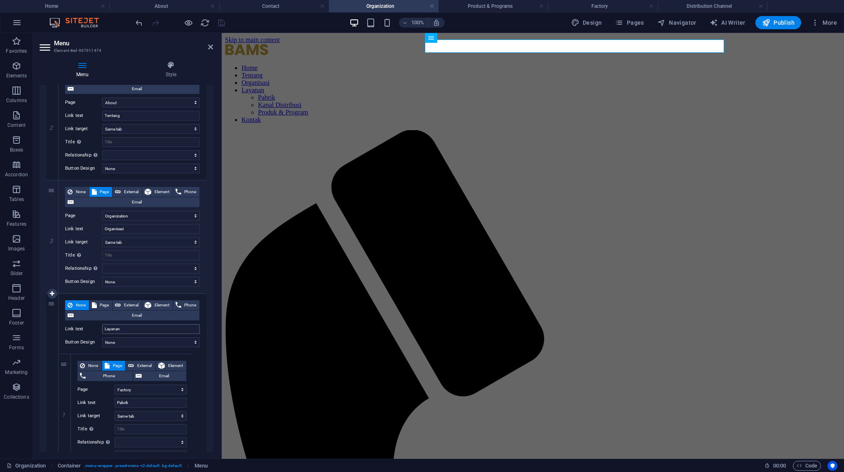
scroll to position [247, 0]
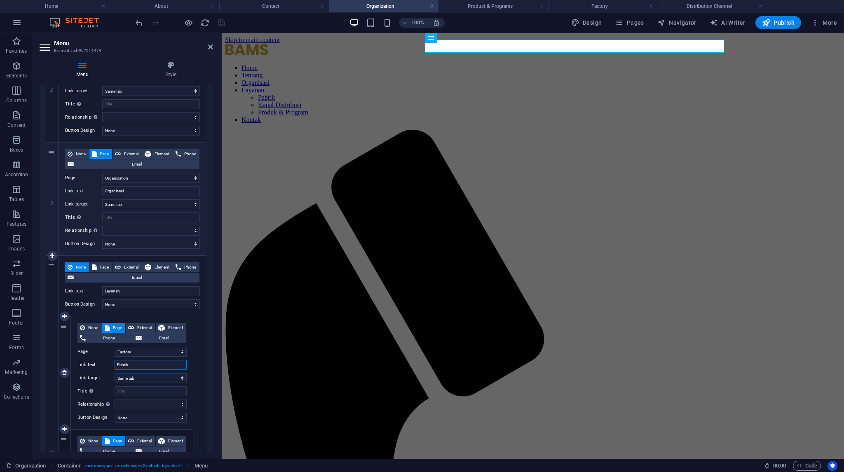
click at [135, 361] on input "Pabrik" at bounding box center [151, 365] width 72 height 10
click at [223, 21] on icon "save" at bounding box center [221, 22] width 9 height 9
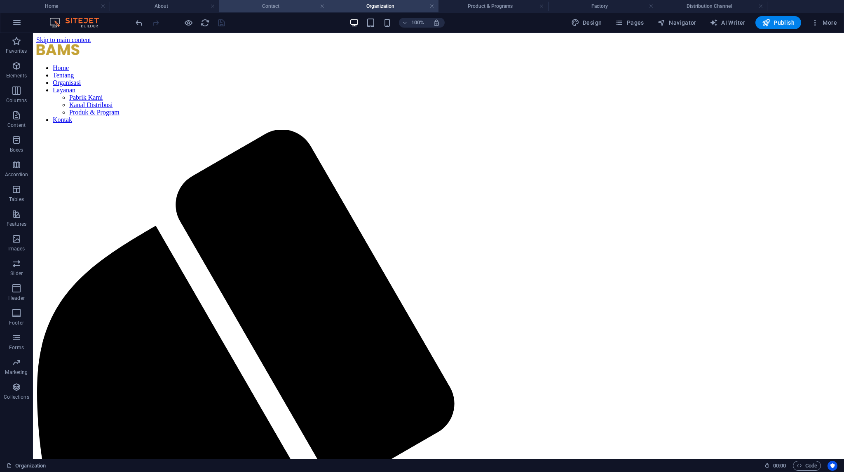
click at [274, 3] on h4 "Contact" at bounding box center [274, 6] width 110 height 9
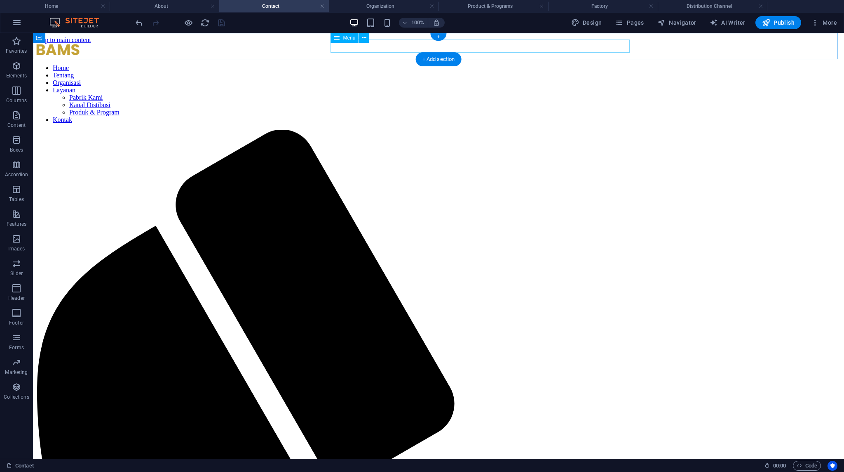
click at [490, 64] on nav "Home Tentang Organisasi Layanan Pabrik Kami Kanal Distibusi Produk & Program Ko…" at bounding box center [438, 93] width 804 height 59
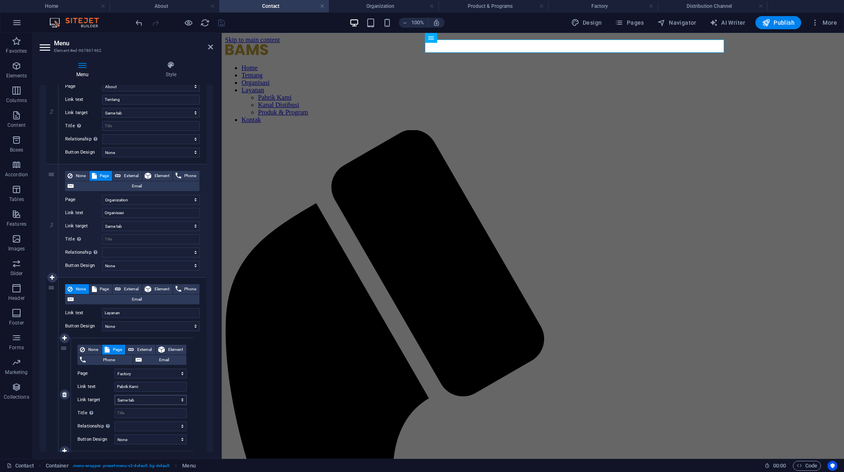
scroll to position [330, 0]
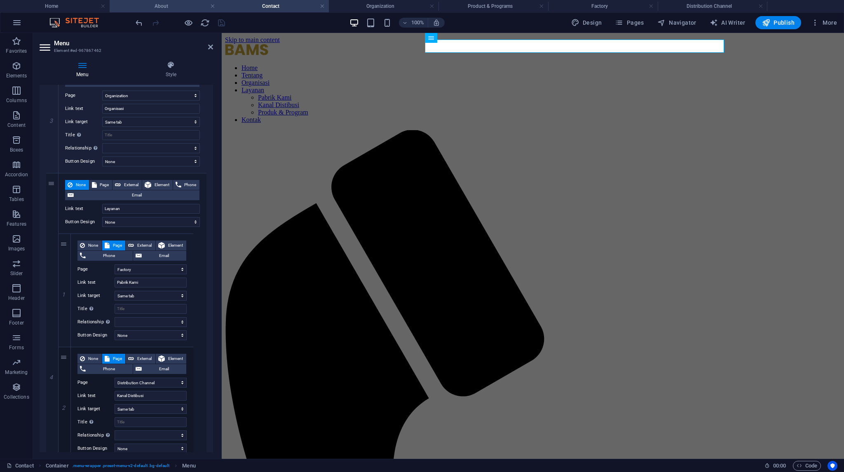
click at [181, 8] on h4 "About" at bounding box center [165, 6] width 110 height 9
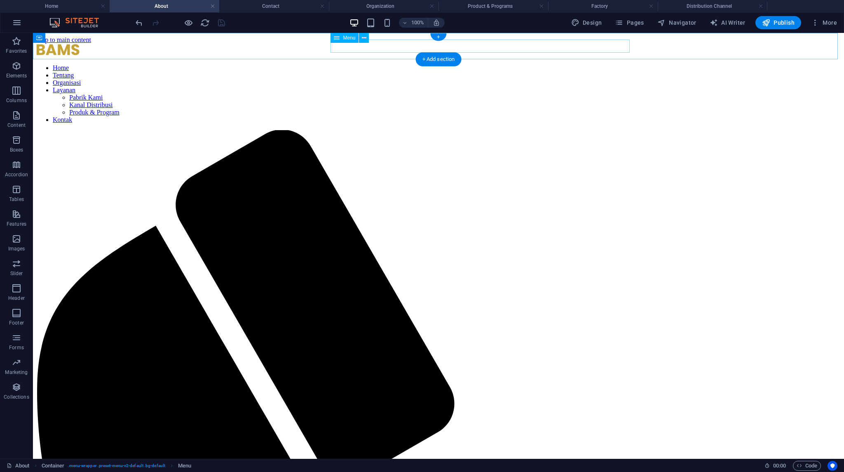
click at [516, 64] on nav "Home Tentang Organisasi Layanan Pabrik Kami Kanal Distribusi Produk & Program K…" at bounding box center [438, 93] width 804 height 59
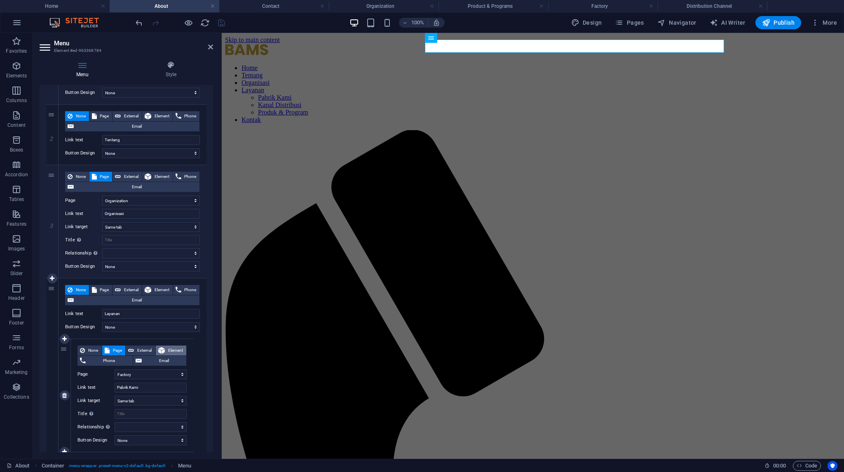
scroll to position [206, 0]
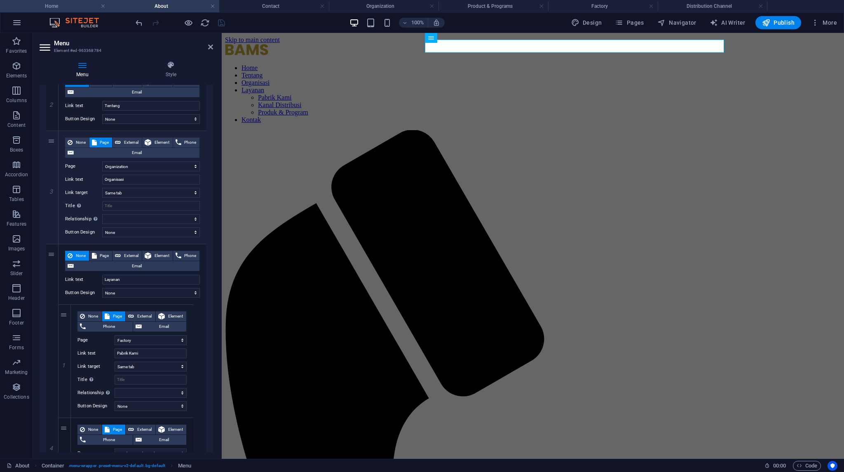
click at [79, 2] on h4 "Home" at bounding box center [55, 6] width 110 height 9
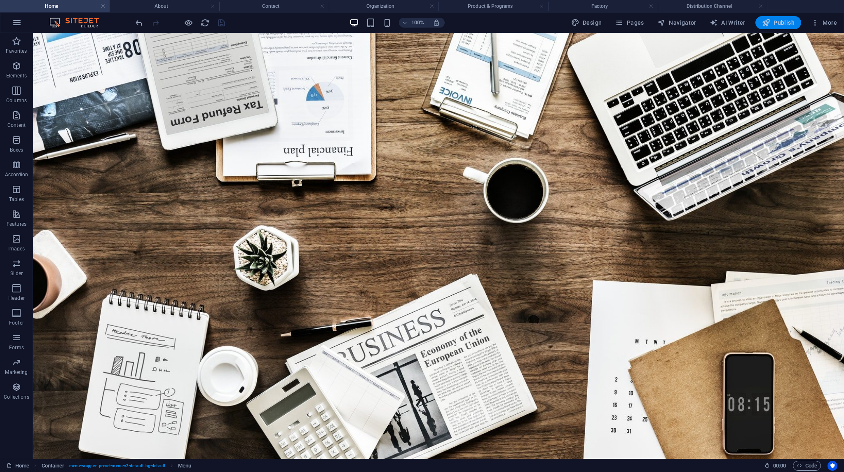
click at [782, 20] on span "Publish" at bounding box center [778, 23] width 33 height 8
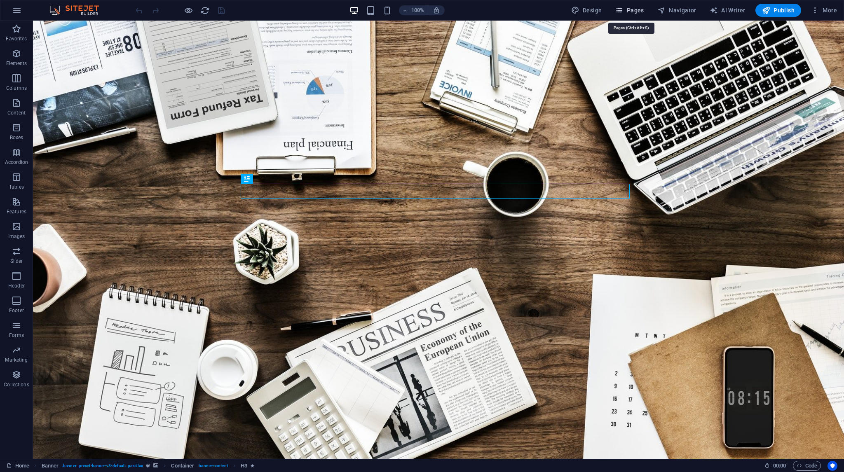
click at [626, 12] on span "Pages" at bounding box center [629, 10] width 29 height 8
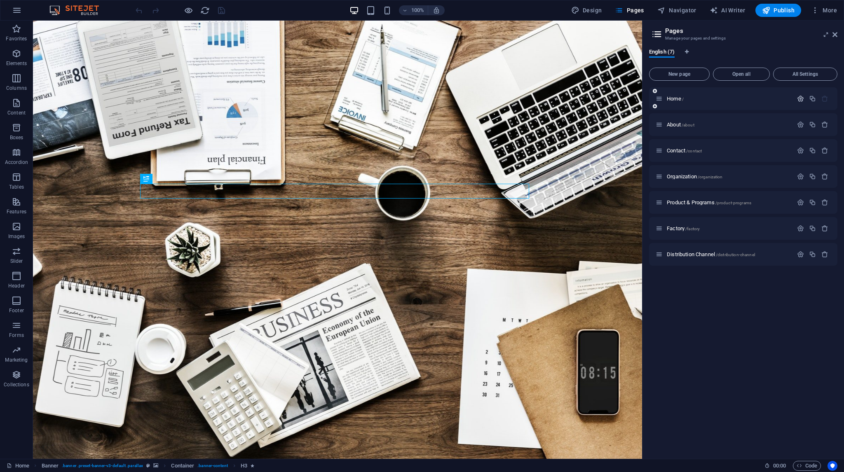
click at [800, 101] on icon "button" at bounding box center [800, 98] width 7 height 7
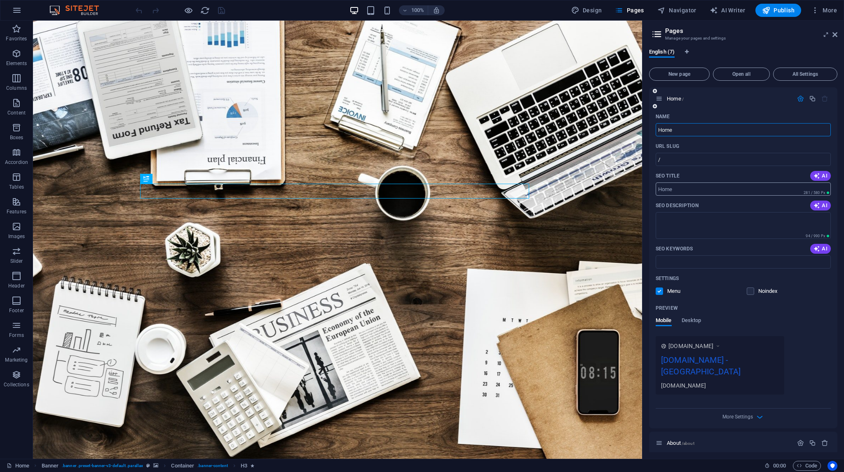
click at [711, 192] on input "SEO Title" at bounding box center [742, 188] width 175 height 13
click at [689, 321] on span "Desktop" at bounding box center [691, 322] width 20 height 12
click at [744, 393] on span "More Settings" at bounding box center [743, 390] width 10 height 9
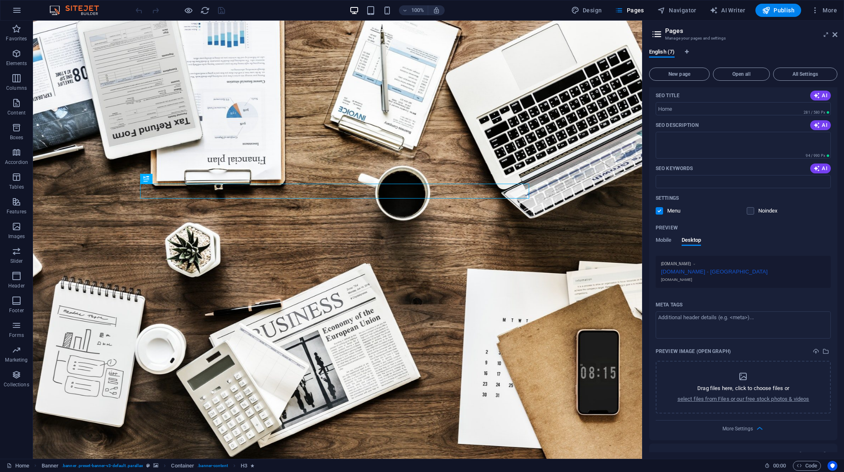
scroll to position [124, 0]
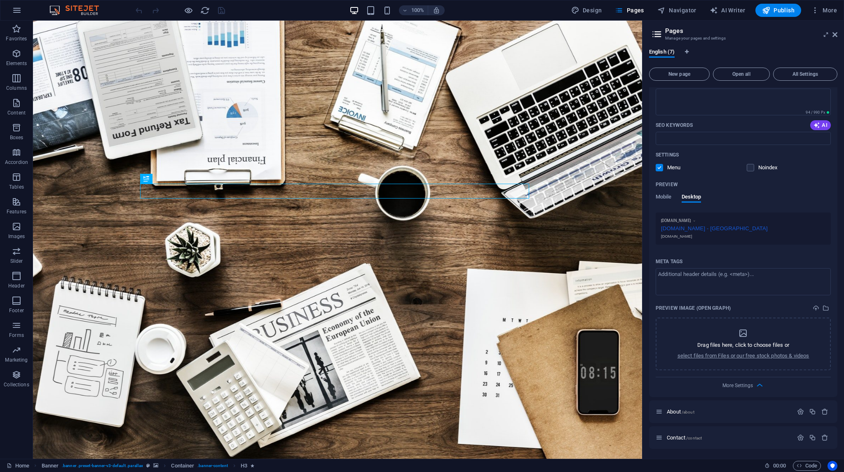
click at [692, 236] on div "[DOMAIN_NAME]" at bounding box center [743, 237] width 164 height 6
click at [666, 194] on span "Mobile" at bounding box center [663, 198] width 16 height 12
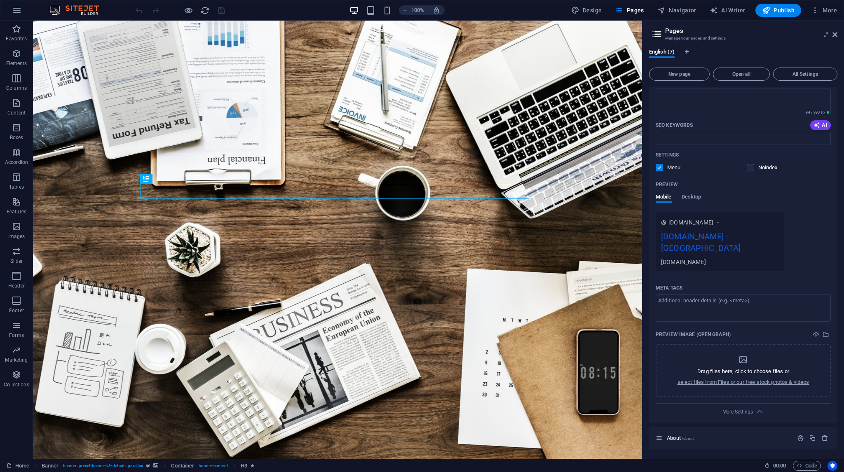
click at [735, 237] on div "bamsfood.com - San Francisco" at bounding box center [720, 244] width 118 height 28
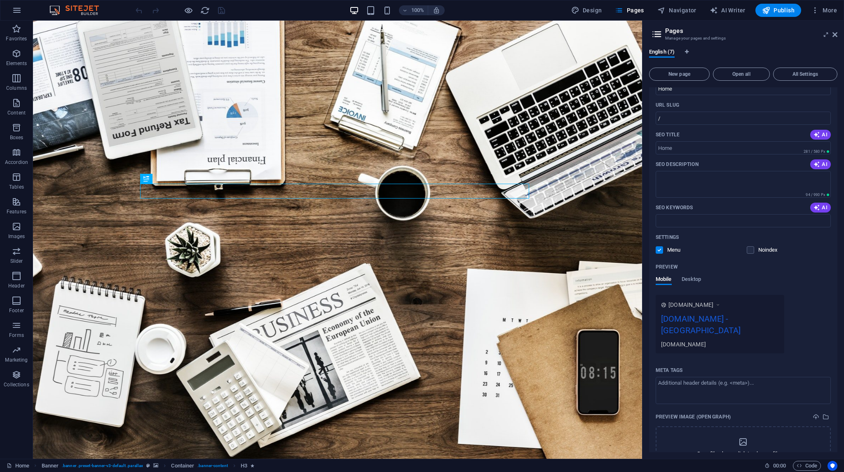
scroll to position [0, 0]
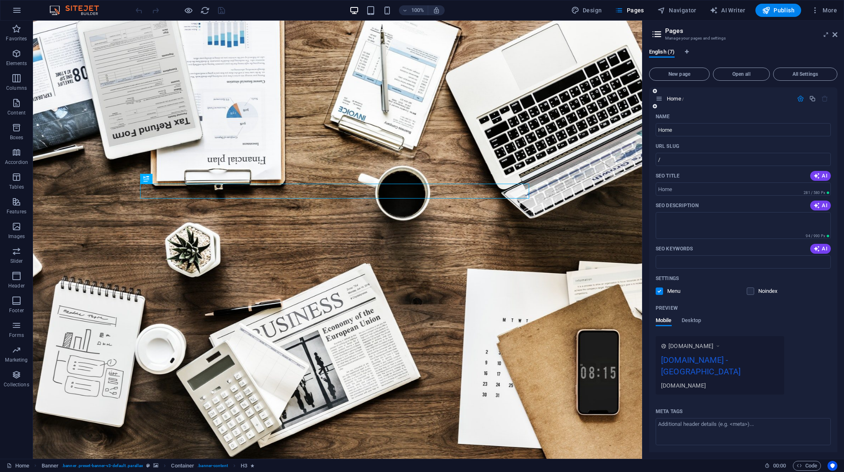
drag, startPoint x: 727, startPoint y: 362, endPoint x: 761, endPoint y: 361, distance: 33.8
click at [761, 361] on div "bamsfood.com - San Francisco" at bounding box center [720, 368] width 118 height 28
click at [684, 128] on input "Home" at bounding box center [742, 129] width 175 height 13
click at [685, 190] on input "SEO Title" at bounding box center [742, 188] width 175 height 13
paste input "PT BAMS - Premium Organic Tropical Chips & Canned Food [GEOGRAPHIC_DATA]"
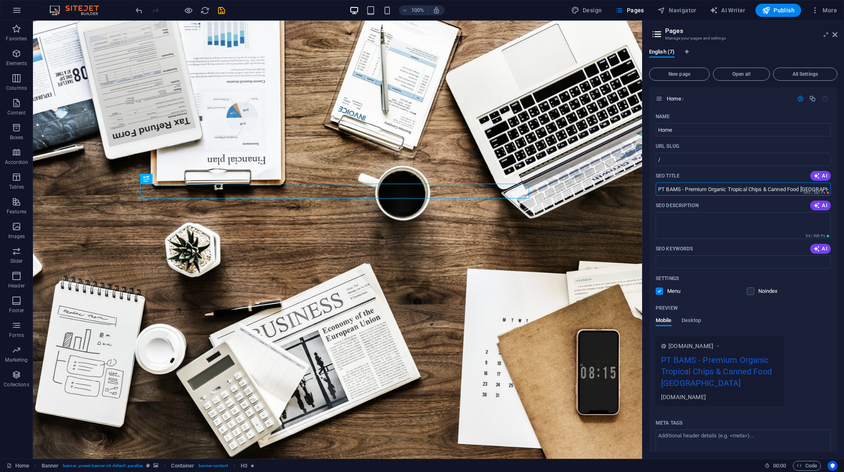
drag, startPoint x: 683, startPoint y: 188, endPoint x: 648, endPoint y: 190, distance: 35.9
click at [648, 190] on div "English (7) New page Open all All Settings Home / Name Home ​ URL SLUG / ​ SEO …" at bounding box center [742, 250] width 201 height 417
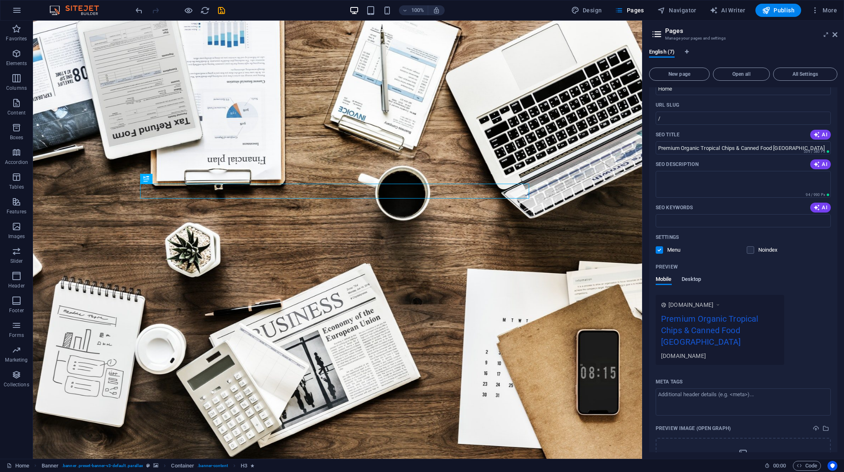
click at [687, 284] on span "Desktop" at bounding box center [691, 280] width 20 height 12
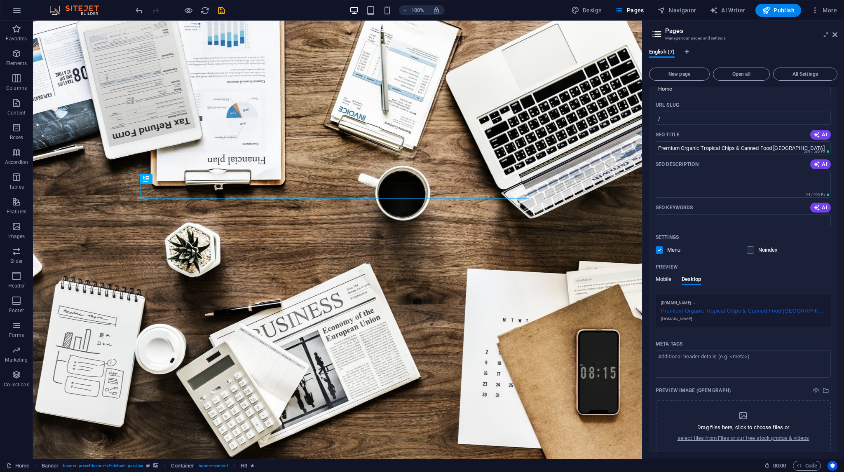
click at [664, 281] on span "Mobile" at bounding box center [663, 280] width 16 height 12
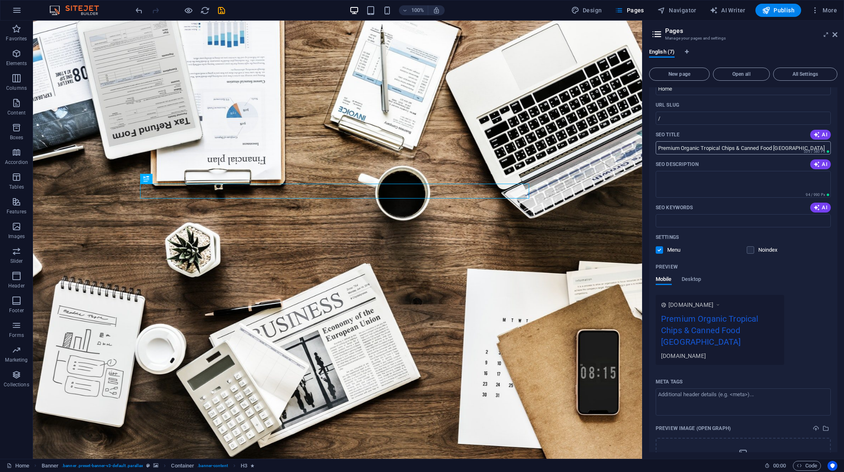
click at [657, 152] on input "Premium Organic Tropical Chips & Canned Food Indonesia" at bounding box center [742, 147] width 175 height 13
click at [695, 279] on span "Desktop" at bounding box center [691, 280] width 20 height 12
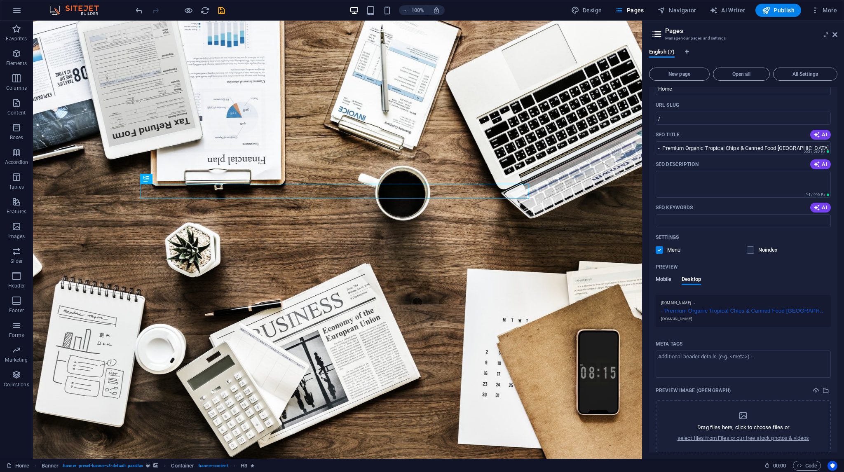
click at [664, 277] on span "Mobile" at bounding box center [663, 280] width 16 height 12
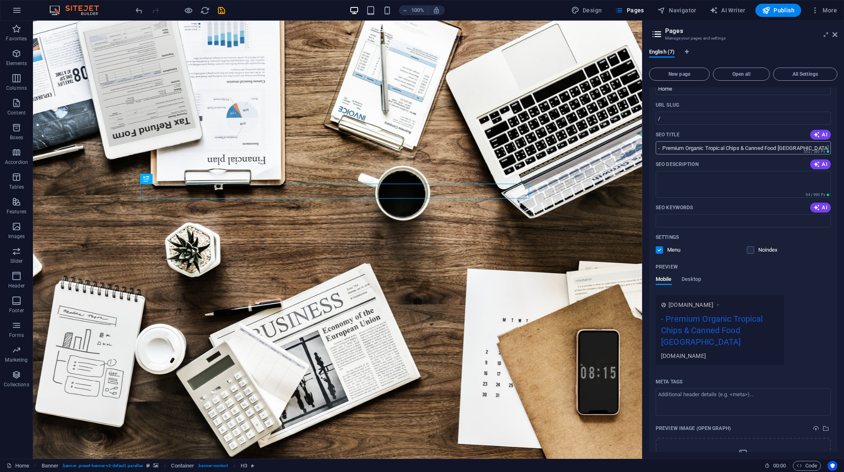
click at [666, 146] on input "- Premium Organic Tropical Chips & Canned Food Indonesia" at bounding box center [742, 147] width 175 height 13
paste input "PT BAMS -"
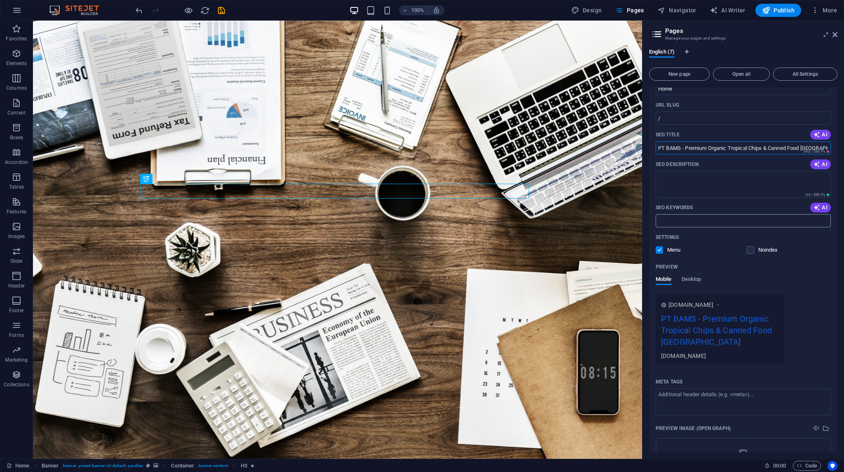
scroll to position [0, 0]
type input "PT BAMS - Premium Organic Tropical Chips & Canned Food [GEOGRAPHIC_DATA]"
click at [671, 189] on textarea "SEO Description" at bounding box center [742, 184] width 175 height 27
paste textarea "PT Banjarnegara Agro Mandiri Sejahtera. Eksportir terpercaya keripik buah organ…"
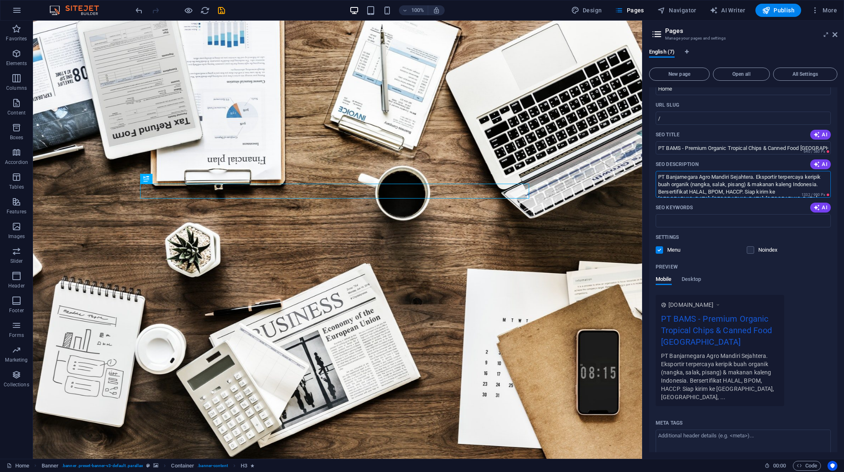
type textarea "PT Banjarnegara Agro Mandiri Sejahtera. Eksportir terpercaya keripik buah organ…"
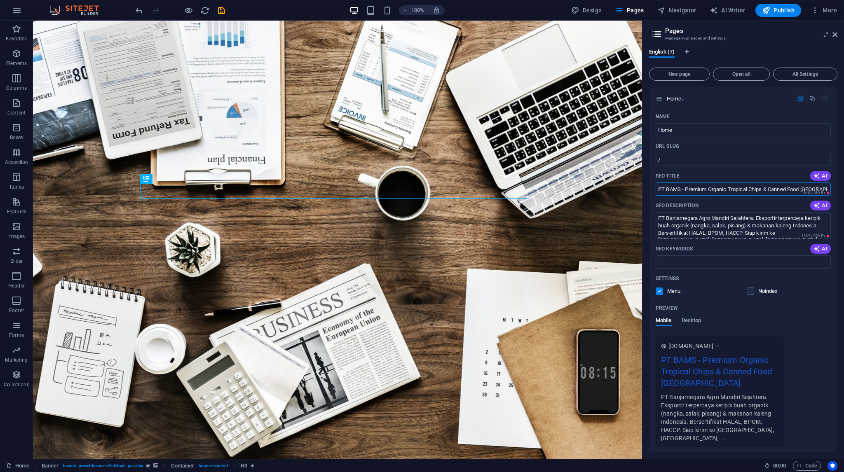
drag, startPoint x: 658, startPoint y: 190, endPoint x: 843, endPoint y: 190, distance: 185.4
click at [843, 190] on div "English (7) New page Open all All Settings Home / Name Home ​ URL SLUG / ​ SEO …" at bounding box center [742, 250] width 201 height 417
paste input "| Eksportir Keripik Organik & Makanan Kaleng"
type input "PT BAMS | Eksportir Keripik Organik & Makanan Kaleng [GEOGRAPHIC_DATA]"
click at [690, 224] on textarea "PT Banjarnegara Agro Mandiri Sejahtera. Eksportir terpercaya keripik buah organ…" at bounding box center [742, 225] width 175 height 27
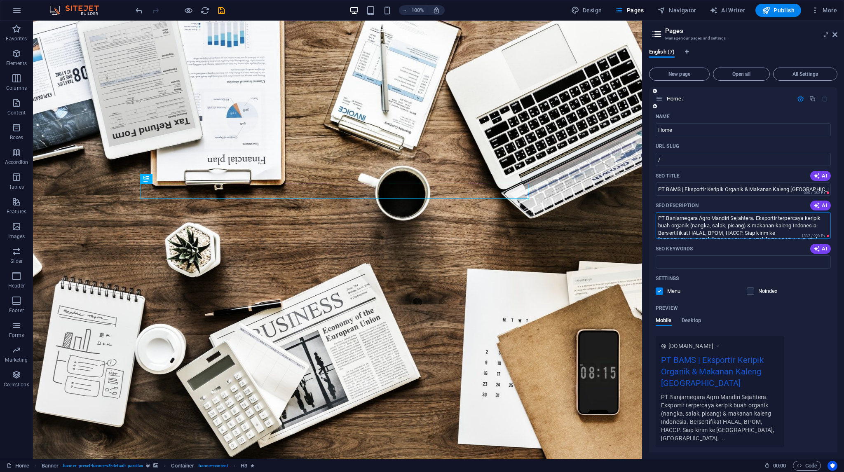
paste textarea "rodusen & eksportir terpercaya keripik buah organik dan makanan kaleng Indonesi…"
type textarea "Produsen & eksportir terpercaya keripik buah organik dan makanan kaleng Indones…"
drag, startPoint x: 707, startPoint y: 270, endPoint x: 705, endPoint y: 265, distance: 5.4
click at [707, 270] on div "Name Home ​ URL SLUG / ​ SEO Title AI PT BAMS | Eksportir Keripik Organik & Mak…" at bounding box center [743, 351] width 188 height 482
click at [703, 261] on input "SEO Keywords" at bounding box center [742, 261] width 175 height 13
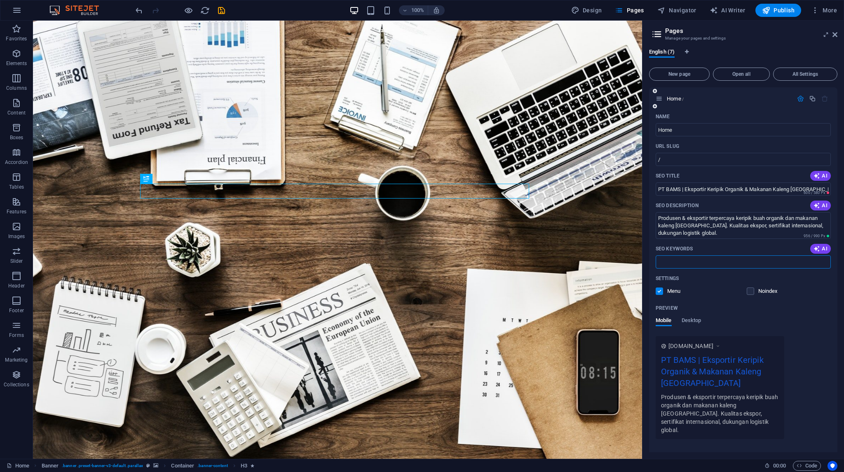
paste input "eksportir keripik organik, makanan kaleng indonesia, pt bams"
type input "eksportir keripik organik, makanan kaleng indonesia, pt bams"
click at [799, 99] on icon "button" at bounding box center [800, 98] width 7 height 7
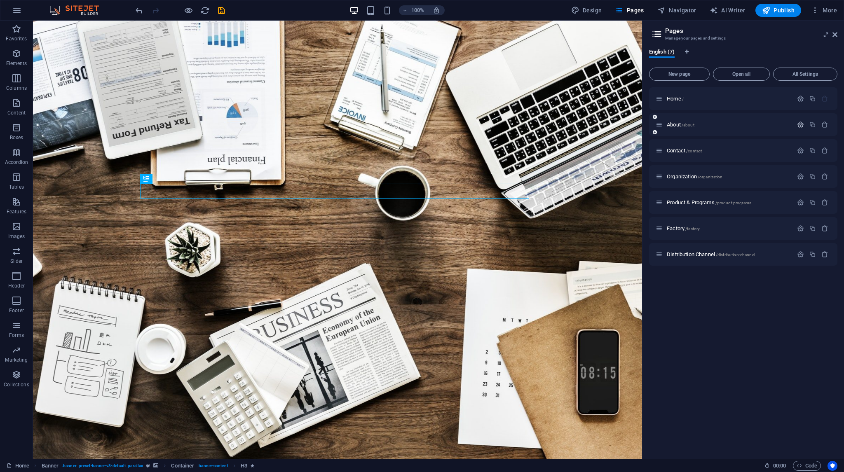
click at [797, 126] on icon "button" at bounding box center [800, 124] width 7 height 7
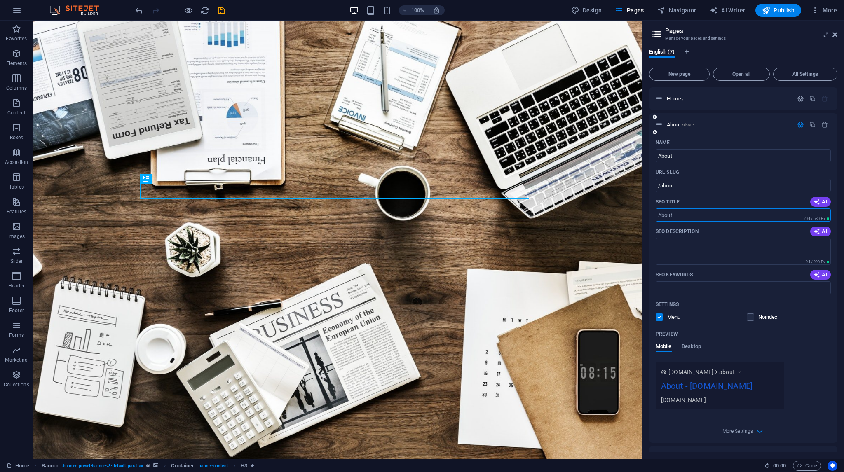
click at [683, 214] on input "SEO Title" at bounding box center [742, 214] width 175 height 13
paste input "Tentang PT BAMS | Visi, Misi & Tanggung Jawab Sosial"
type input "Tentang PT BAMS | Visi, Misi & Tanggung Jawab Sosial"
click at [690, 256] on textarea "SEO Description" at bounding box center [742, 251] width 175 height 27
paste textarea "PT BAMS berkomitmen menghasilkan produk organik berkualitas sambil memberdayaka…"
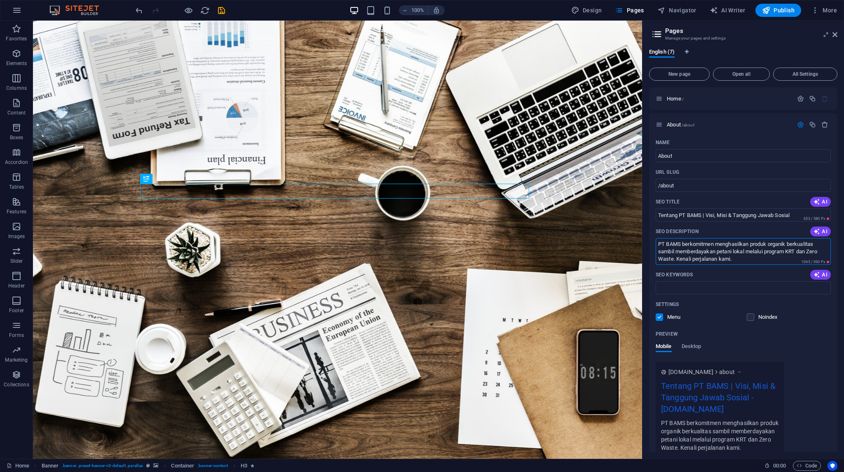
type textarea "PT BAMS berkomitmen menghasilkan produk organik berkualitas sambil memberdayaka…"
click at [685, 290] on input "SEO Keywords" at bounding box center [742, 287] width 175 height 13
paste input "tentang pt bams, visi misi perusahaan agro, tanggung jawab sosial perusahaan"
type input "tentang pt bams, visi misi perusahaan agro, tanggung jawab sosial perusahaan"
click at [798, 126] on icon "button" at bounding box center [800, 124] width 7 height 7
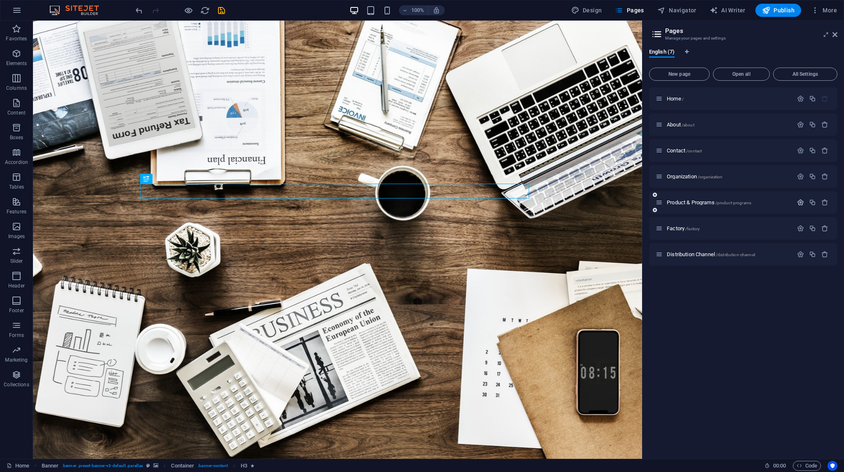
click at [799, 203] on icon "button" at bounding box center [800, 202] width 7 height 7
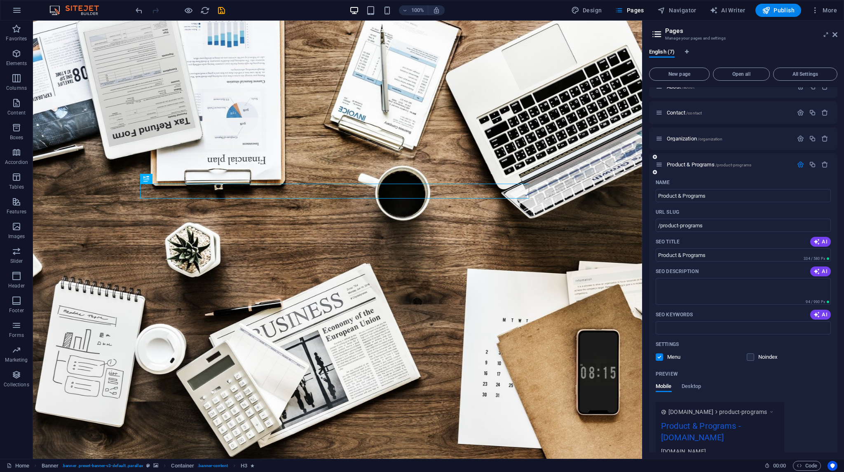
scroll to position [135, 0]
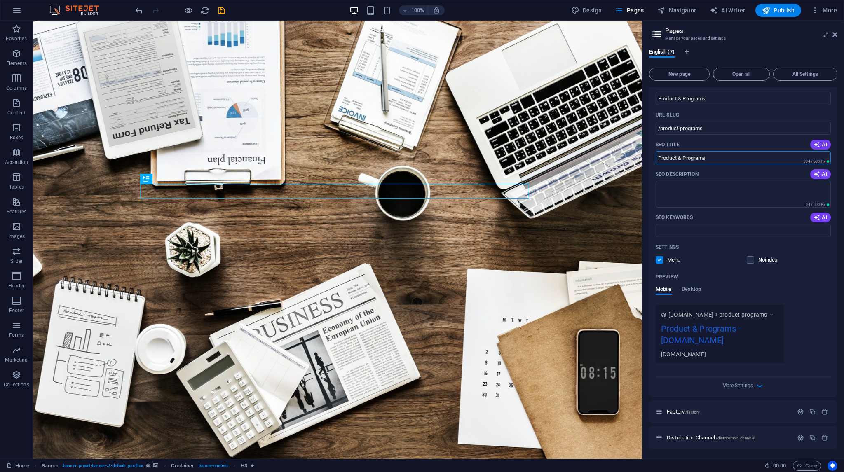
drag, startPoint x: 713, startPoint y: 157, endPoint x: 654, endPoint y: 160, distance: 59.8
click at [654, 160] on div "Name Product & Programs ​ URL SLUG /product-programs ​ SEO Title AI Product & P…" at bounding box center [743, 238] width 188 height 318
paste input "k Kami | Keripik Organik & Makanan Kaleng Berkualitas Ekspor"
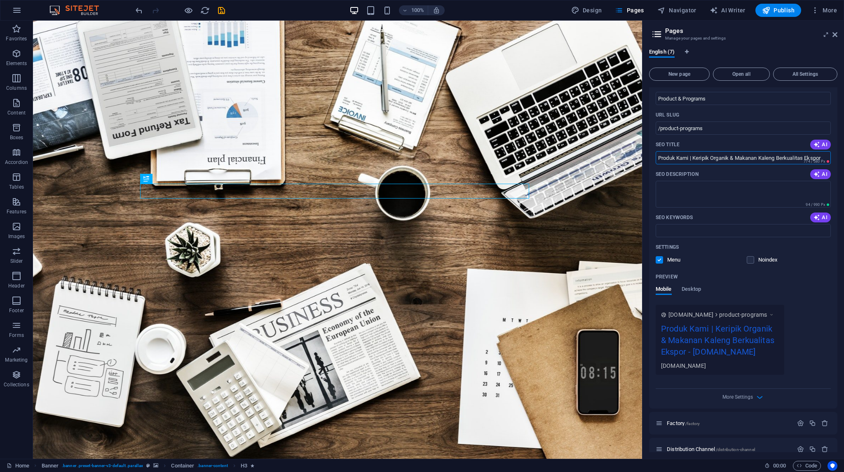
type input "Produk Kami | Keripik Organik & Makanan Kaleng Berkualitas Ekspor"
click at [688, 195] on textarea "SEO Description" at bounding box center [742, 194] width 175 height 27
paste textarea "emukan rangkaian produk unggulan: keripik nangka, salak, pisang organik, makana…"
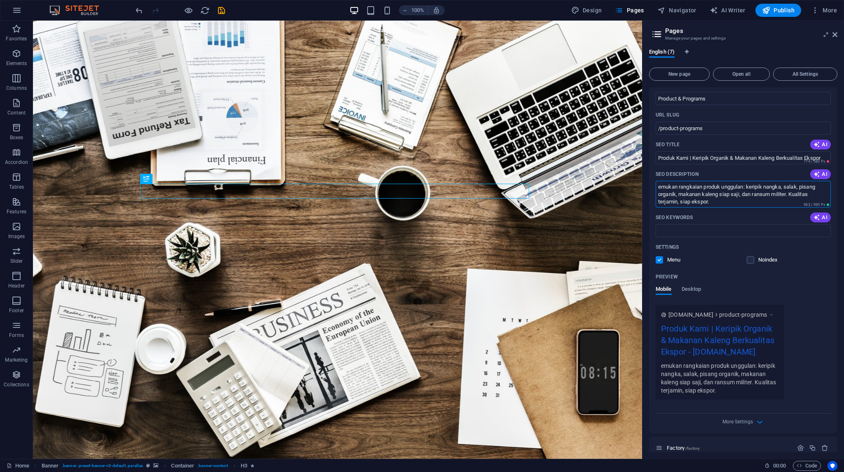
type textarea "emukan rangkaian produk unggulan: keripik nangka, salak, pisang organik, makana…"
click at [680, 231] on input "SEO Keywords" at bounding box center [742, 230] width 175 height 13
paste input "eripik nangka organik, makanan kaleng siap saji, produk pt bams"
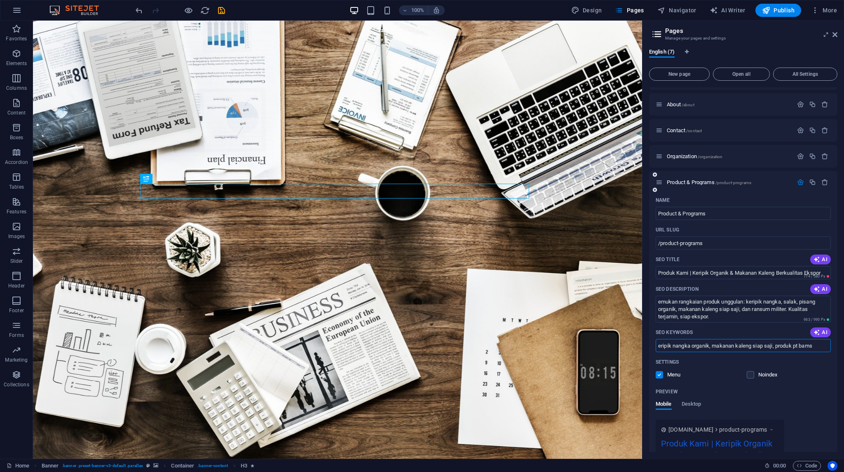
scroll to position [12, 0]
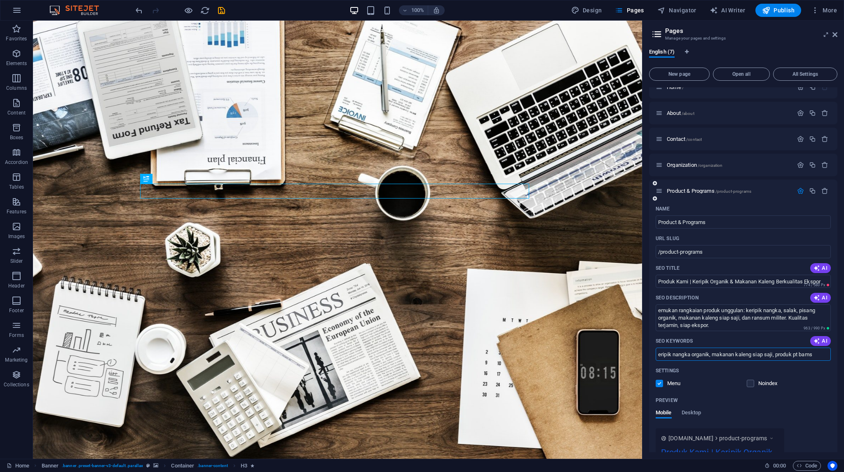
type input "eripik nangka organik, makanan kaleng siap saji, produk pt bams"
click at [798, 191] on icon "button" at bounding box center [800, 190] width 7 height 7
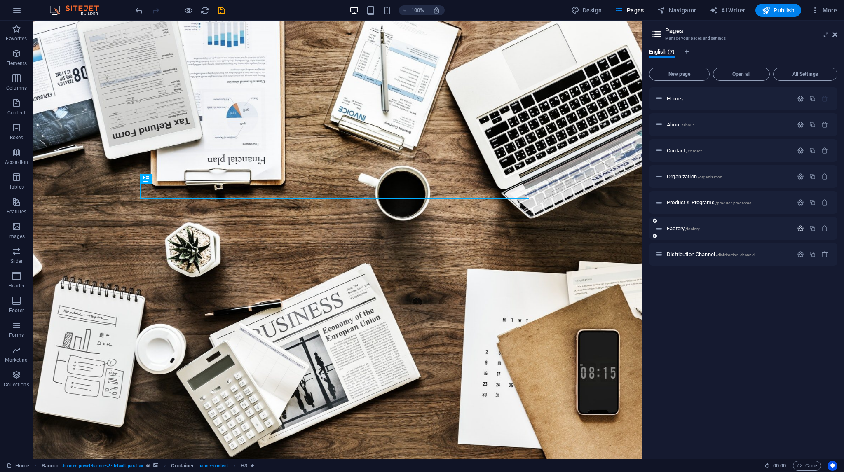
click at [801, 229] on icon "button" at bounding box center [800, 228] width 7 height 7
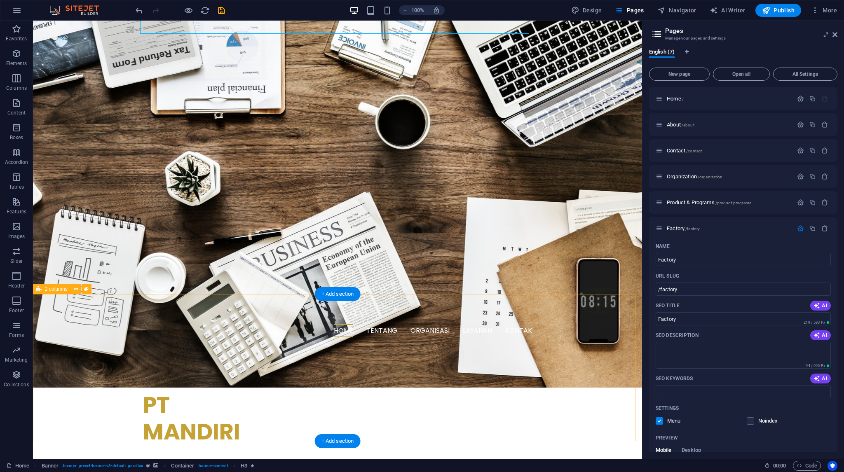
scroll to position [165, 0]
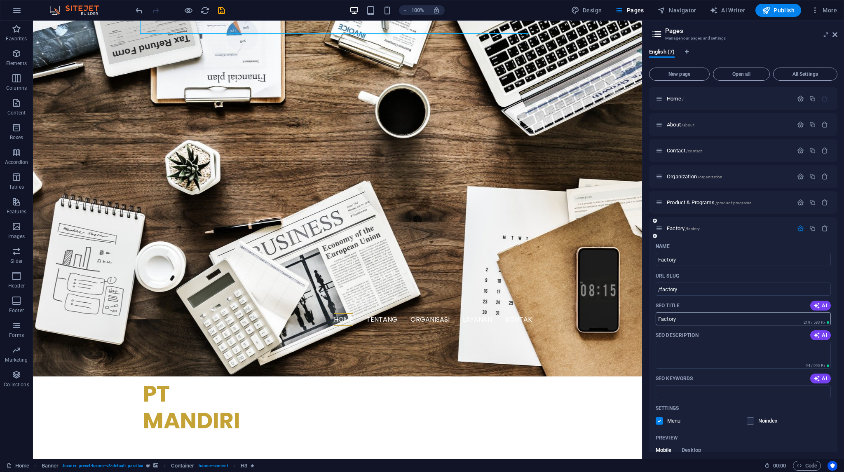
click at [684, 318] on input "Factory" at bounding box center [742, 318] width 175 height 13
paste input "Pabrik Modern PT BAMS | Standar Internasional & Teknologi Terkini"
type input "Pabrik Modern PT BAMS | Standar Internasional & Teknologi Terkini"
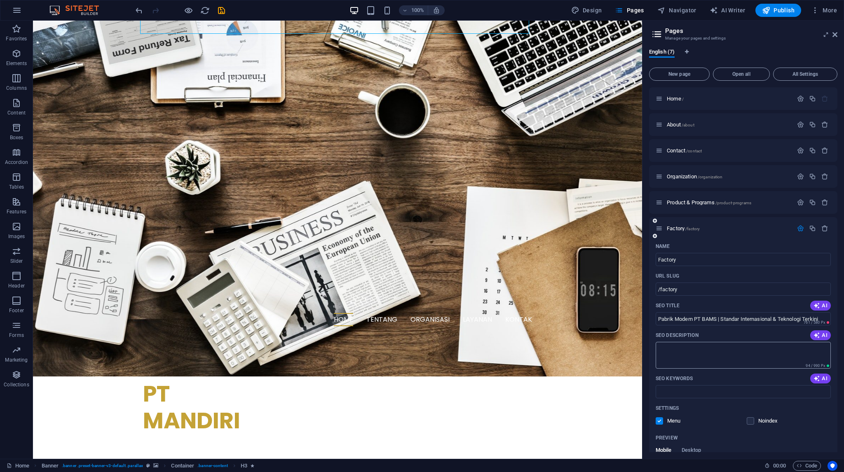
click at [688, 353] on textarea "SEO Description" at bounding box center [742, 355] width 175 height 27
paste textarea "Lihat fasilitas produksi modern PT BAMS di Banjarnegara. Didukung teknologi ter…"
type textarea "Lihat fasilitas produksi modern PT BAMS di Banjarnegara. Didukung teknologi ter…"
click at [681, 395] on input "SEO Keywords" at bounding box center [742, 391] width 175 height 13
paste input "pabrik keripik organik, fasilitas produksi bams, sertifikat haccp indonesia"
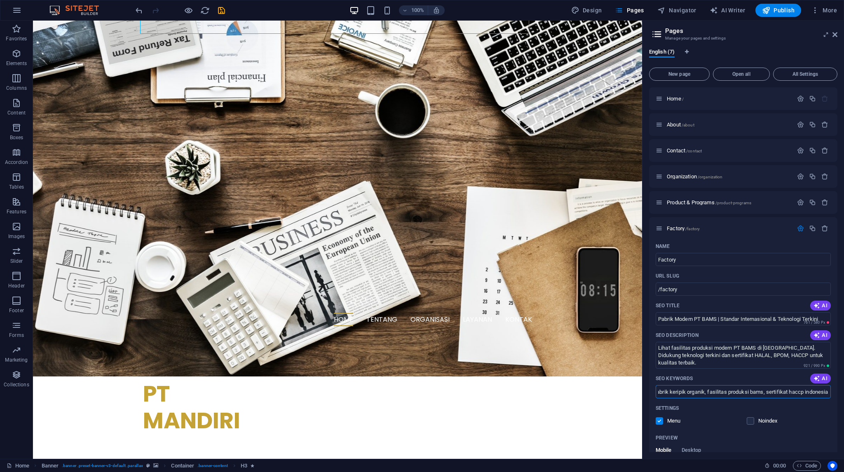
scroll to position [0, 0]
type input "pabrik keripik organik, fasilitas produksi bams, sertifikat haccp indonesia"
click at [802, 228] on button "button" at bounding box center [800, 228] width 12 height 7
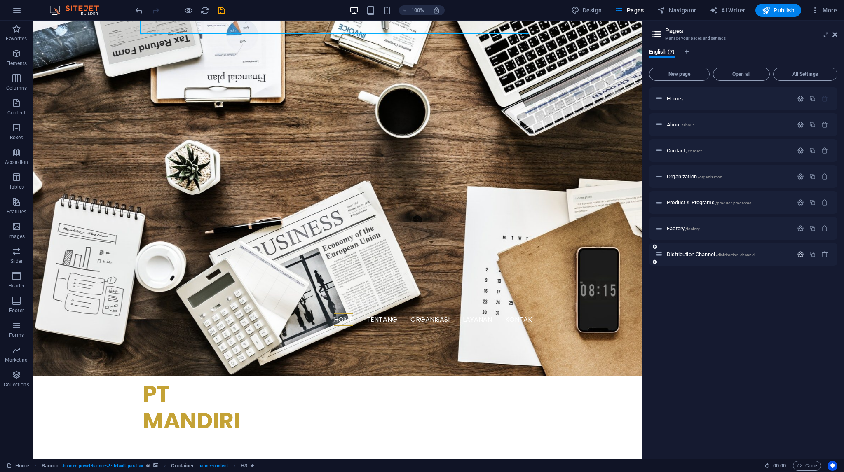
click at [797, 254] on icon "button" at bounding box center [800, 254] width 7 height 7
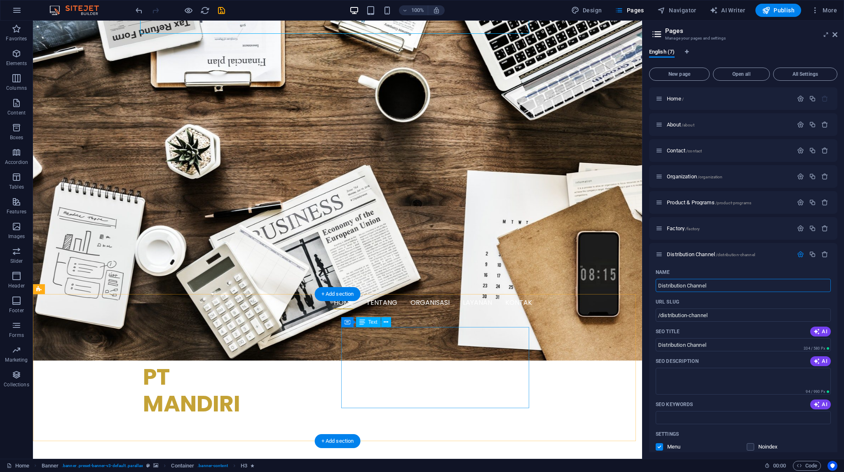
scroll to position [247, 0]
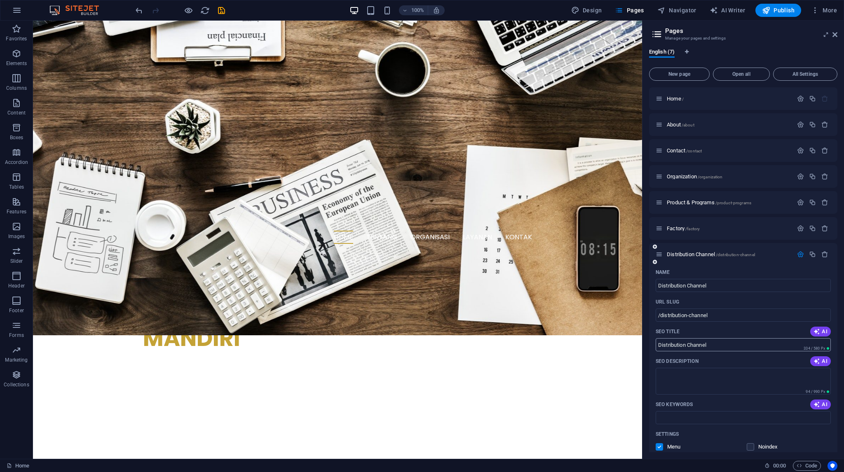
click at [716, 345] on input "Distribution Channel" at bounding box center [742, 344] width 175 height 13
paste input "Kemitraan dengan PT BAMS | Distributor & Eksportir Makanan Indonesia"
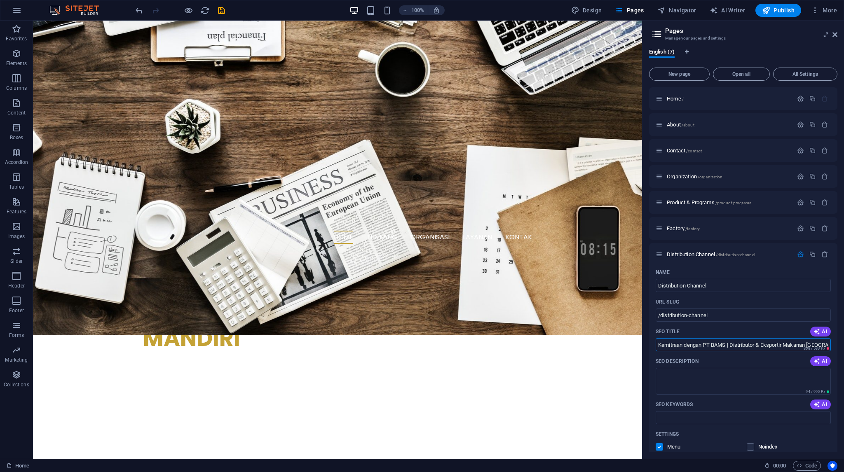
type input "Kemitraan dengan PT BAMS | Distributor & Eksportir Makanan Indonesia"
click at [700, 379] on textarea "SEO Description" at bounding box center [742, 381] width 175 height 27
paste textarea "Jadi mitra distributor atau supplier PT BAMS. Akses produk makanan Indonesia be…"
type textarea "Jadi mitra distributor atau supplier PT BAMS. Akses produk makanan Indonesia be…"
click at [682, 415] on input "SEO Keywords" at bounding box center [742, 417] width 175 height 13
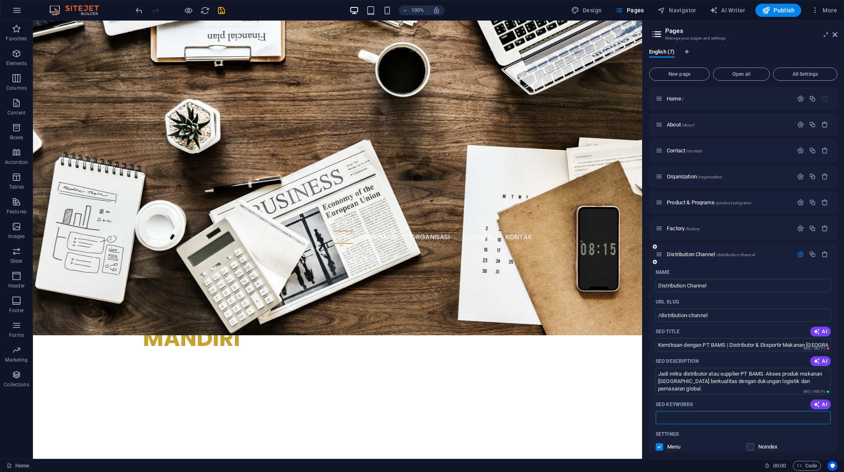
paste input "kerjasama distributor makanan, mitra ekspor indonesia, peluang bisnis pt bams"
type input "kerjasama distributor makanan, mitra ekspor indonesia, peluang bisnis pt bams"
click at [797, 253] on icon "button" at bounding box center [800, 254] width 7 height 7
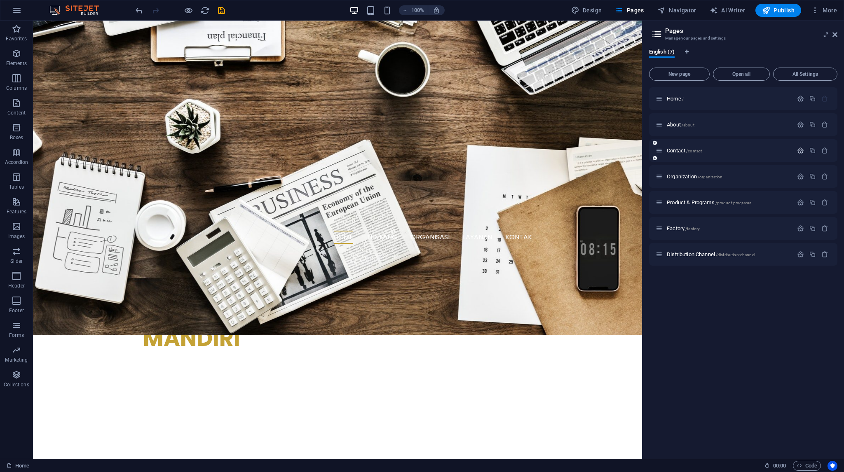
click at [799, 149] on icon "button" at bounding box center [800, 150] width 7 height 7
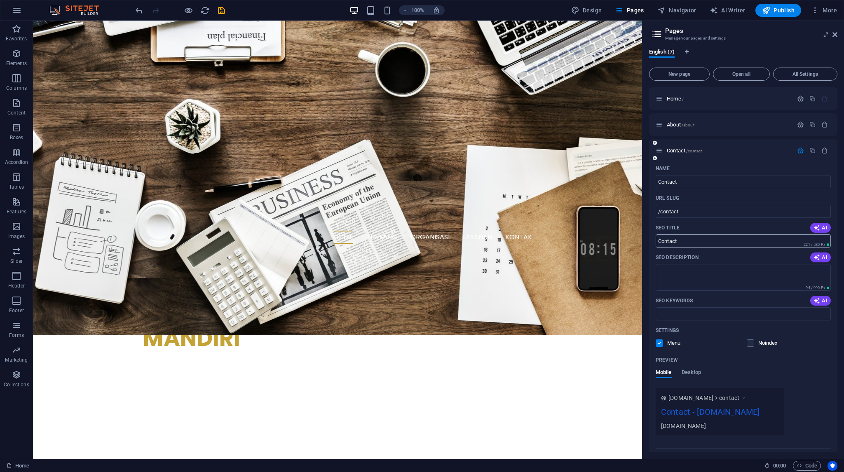
click at [687, 241] on input "Contact" at bounding box center [742, 240] width 175 height 13
paste input "Hubungi PT BAMS | Kontak & Lokasi Pabrik Banjarnegara"
type input "Hubungi PT BAMS | Kontak & Lokasi Pabrik Banjarnegara"
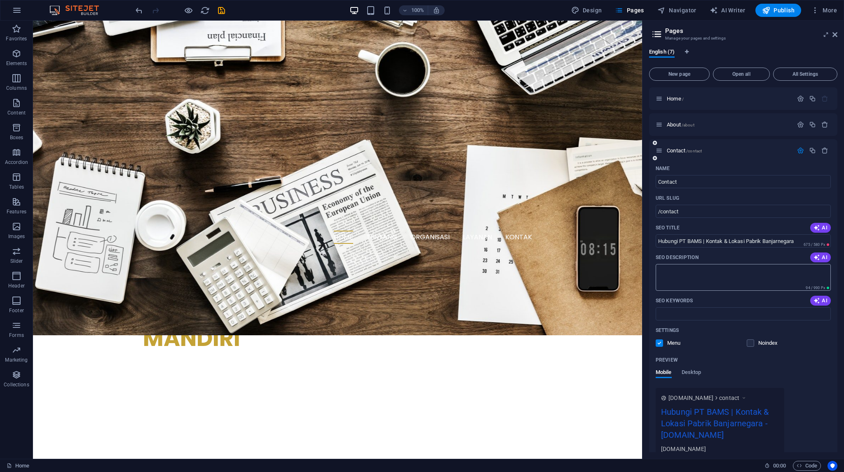
click at [692, 279] on textarea "SEO Description" at bounding box center [742, 277] width 175 height 27
paste textarea "Hubungi tim PT BAMS untuk informasi produk, kemitraan, atau ekspor. Alamat pabr…"
type textarea "Hubungi tim PT BAMS untuk informasi produk, kemitraan, atau ekspor. Alamat pabr…"
click at [678, 315] on input "SEO Keywords" at bounding box center [742, 313] width 175 height 13
paste input "kontak pt bams, alamat pabrik banjarnegara, hubungi kami"
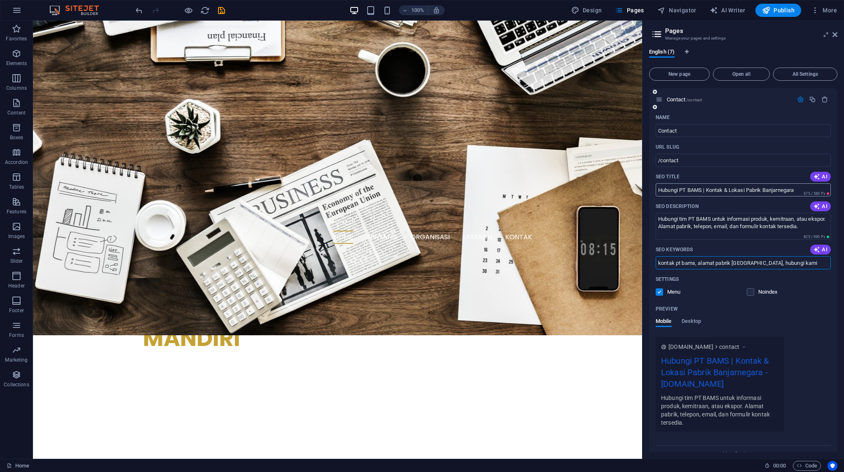
scroll to position [48, 0]
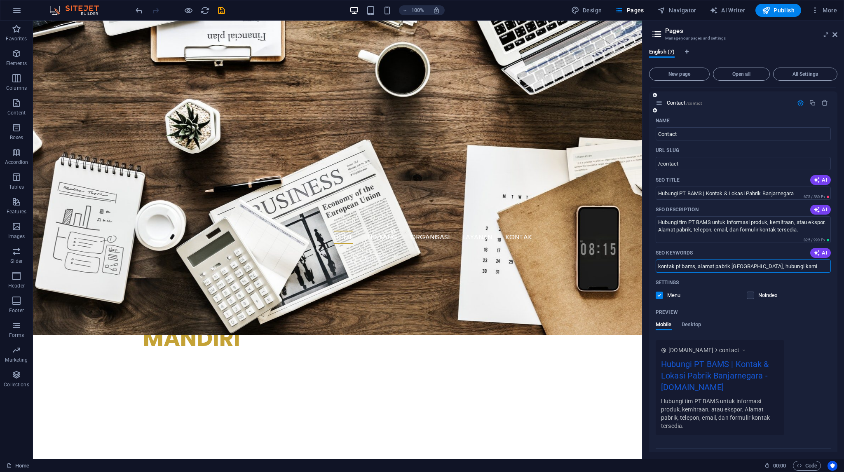
type input "kontak pt bams, alamat pabrik banjarnegara, hubungi kami"
click at [797, 103] on icon "button" at bounding box center [800, 102] width 7 height 7
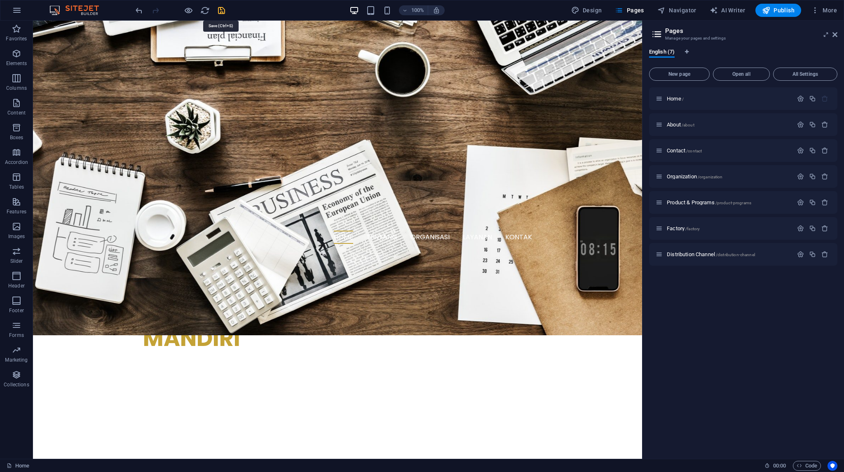
click at [221, 11] on icon "save" at bounding box center [221, 10] width 9 height 9
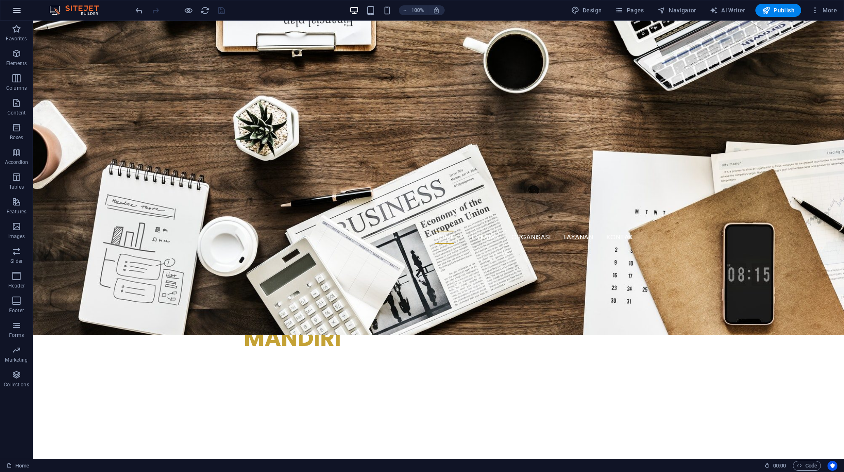
click at [11, 12] on button "button" at bounding box center [17, 10] width 20 height 20
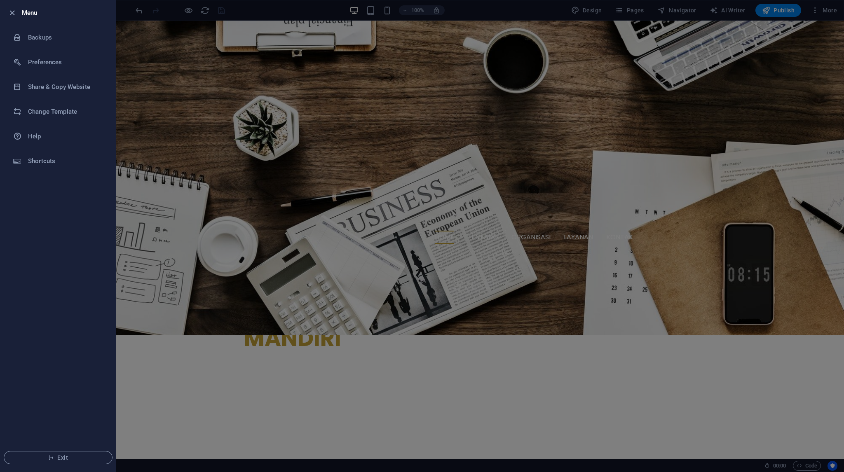
click at [489, 10] on div at bounding box center [422, 236] width 844 height 472
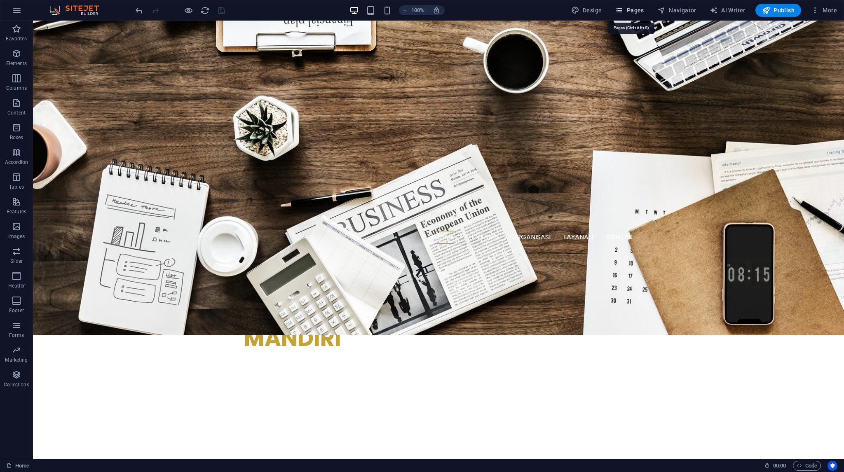
click at [633, 9] on span "Pages" at bounding box center [629, 10] width 29 height 8
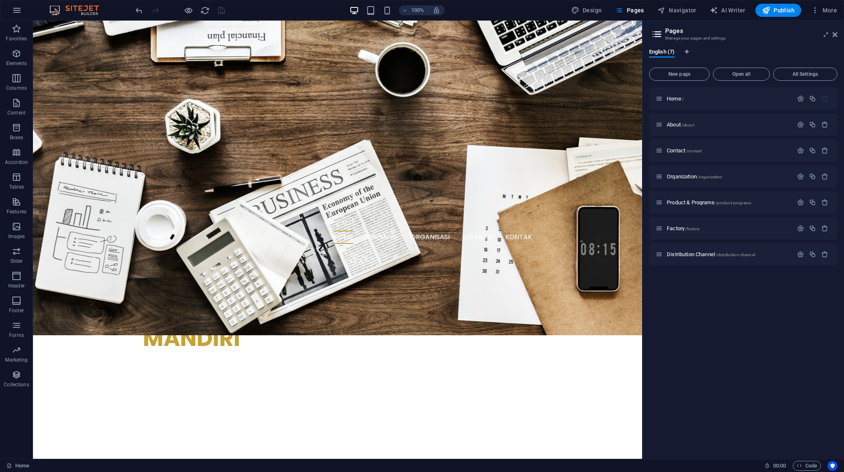
click at [659, 35] on icon at bounding box center [656, 34] width 12 height 12
click at [683, 14] on button "Navigator" at bounding box center [677, 10] width 46 height 13
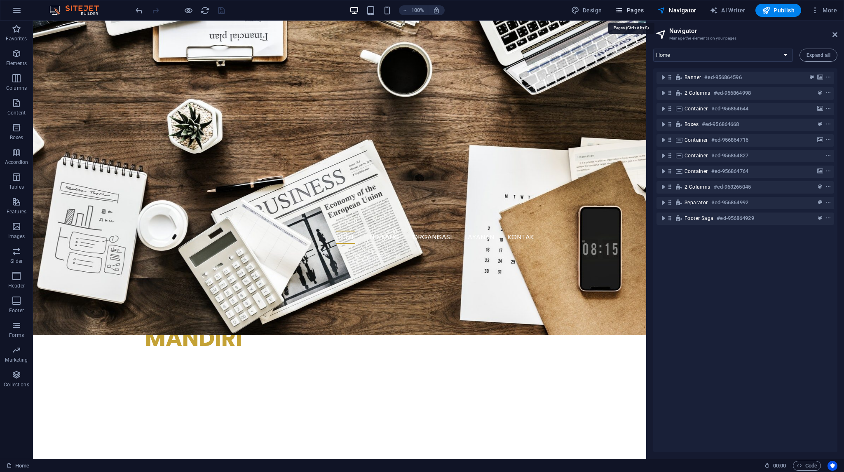
click at [628, 10] on span "Pages" at bounding box center [629, 10] width 29 height 8
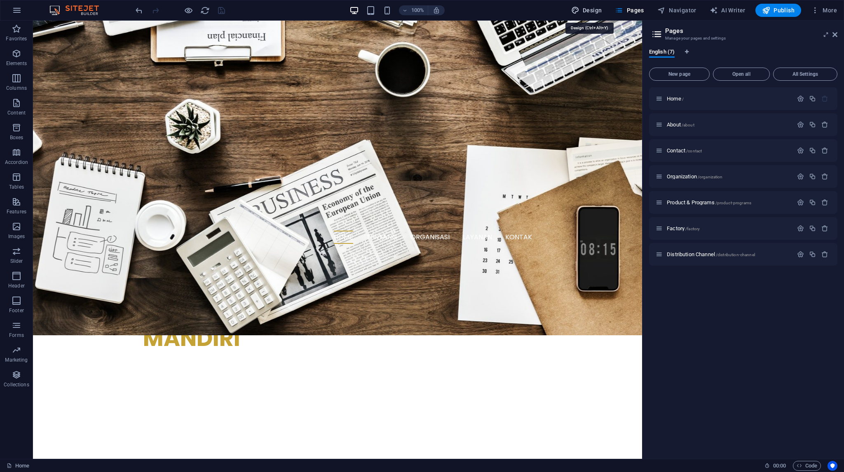
click at [591, 12] on span "Design" at bounding box center [586, 10] width 31 height 8
select select "700"
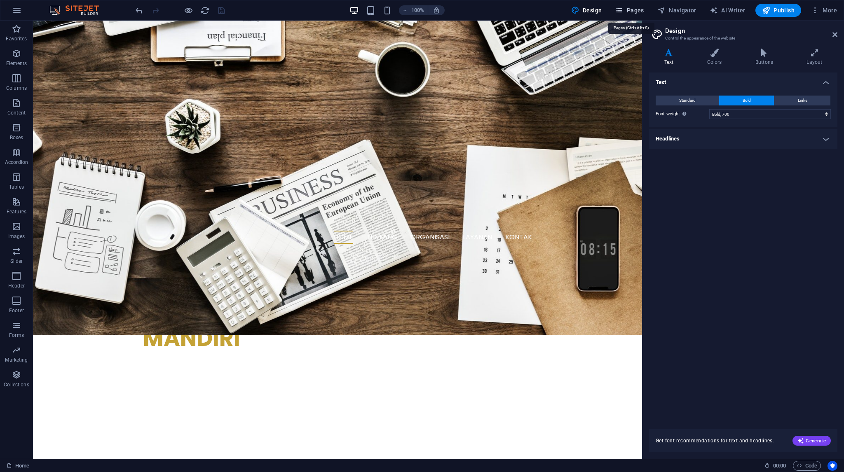
click at [627, 10] on span "Pages" at bounding box center [629, 10] width 29 height 8
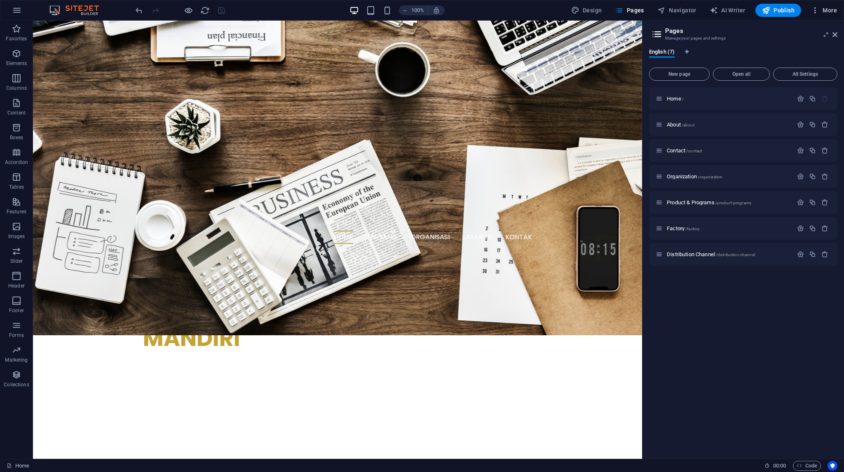
click at [832, 9] on span "More" at bounding box center [824, 10] width 26 height 8
click at [802, 50] on h6 "SEO Settings" at bounding box center [806, 52] width 49 height 10
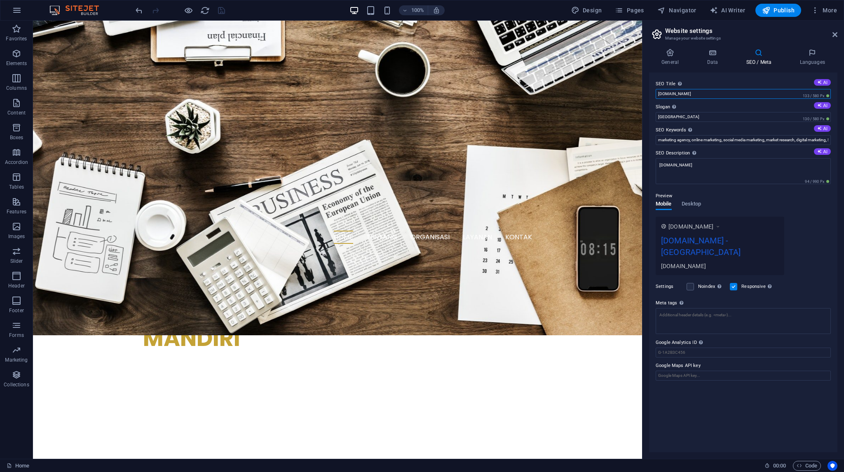
click at [695, 93] on input "[DOMAIN_NAME]" at bounding box center [742, 94] width 175 height 10
paste input "PT BAMS - Premium Organic Tropical Chips & Canned Food [GEOGRAPHIC_DATA]"
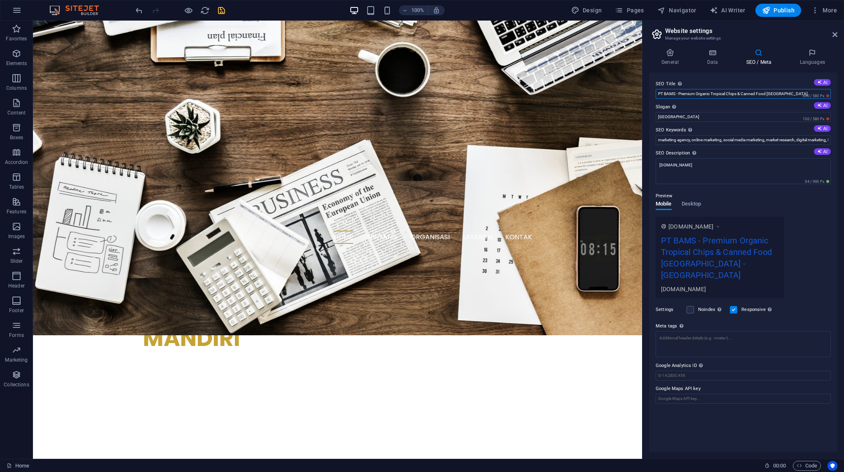
type input "PT BAMS - Premium Organic Tropical Chips & Canned Food [GEOGRAPHIC_DATA]"
click at [666, 141] on input "marketing agency, online marketing, social media marketing, market research, di…" at bounding box center [742, 140] width 175 height 10
click at [699, 172] on textarea "[DOMAIN_NAME]" at bounding box center [742, 171] width 175 height 26
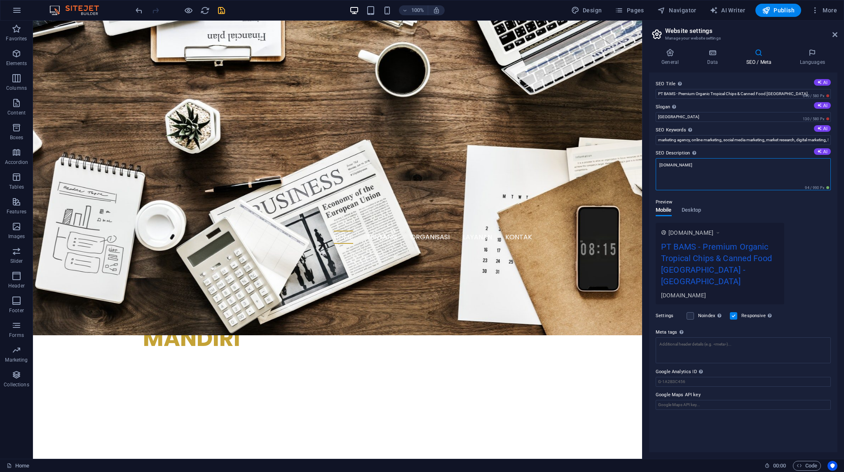
click at [699, 172] on textarea "[DOMAIN_NAME]" at bounding box center [742, 174] width 175 height 32
paste textarea "PT Banjarnegara Agro Mandiri Sejahtera. Eksportir terpercaya keripik buah organ…"
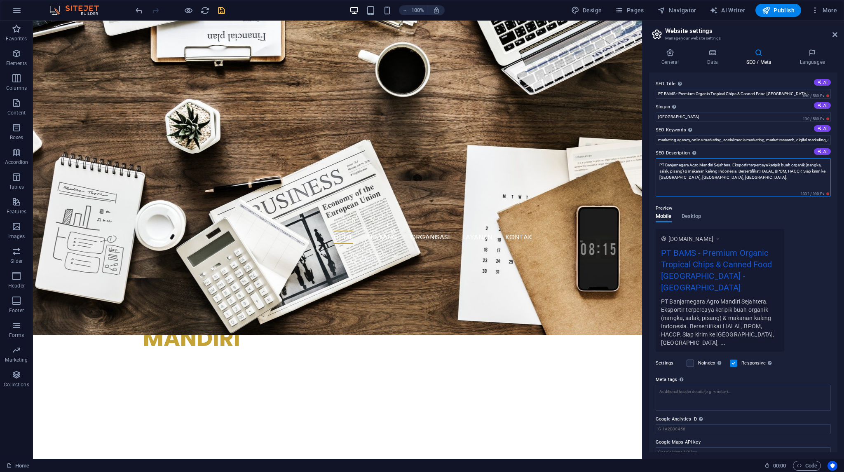
type textarea "PT Banjarnegara Agro Mandiri Sejahtera. Eksportir terpercaya keripik buah organ…"
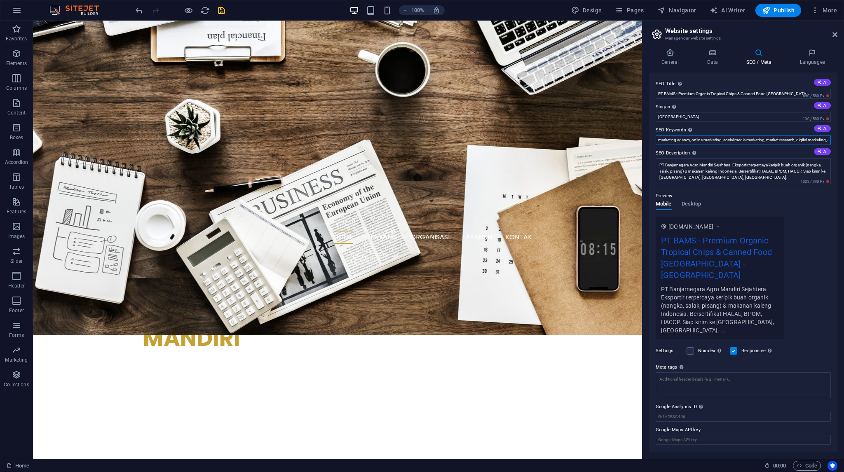
drag, startPoint x: 734, startPoint y: 141, endPoint x: 643, endPoint y: 145, distance: 91.5
click at [643, 145] on aside "Website settings Manage your website settings General Data SEO / Meta Languages…" at bounding box center [743, 240] width 202 height 438
click at [707, 142] on input "marketing agency, online marketing, social media marketing, market research, di…" at bounding box center [742, 140] width 175 height 10
paste input "keripik buah organik, organic fruit chips, indonesian tropical chips"
click at [788, 140] on input "keripik buah organik, organic fruit chips, indonesian tropical chips" at bounding box center [742, 140] width 175 height 10
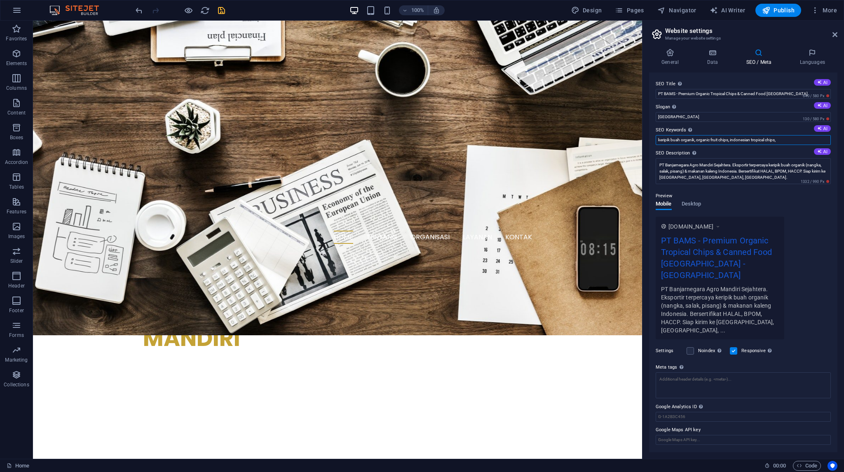
paste input "keripik nangka, organic jackfruit chips, keripik salak, salak chips, keripik pi…"
click at [796, 139] on input "keripik buah organik, organic fruit chips, indonesian tropical chips, keripik n…" at bounding box center [742, 140] width 175 height 10
paste input "produsen keripik buah organik terbaik, supplier keripik nangka ekspor, harga ke…"
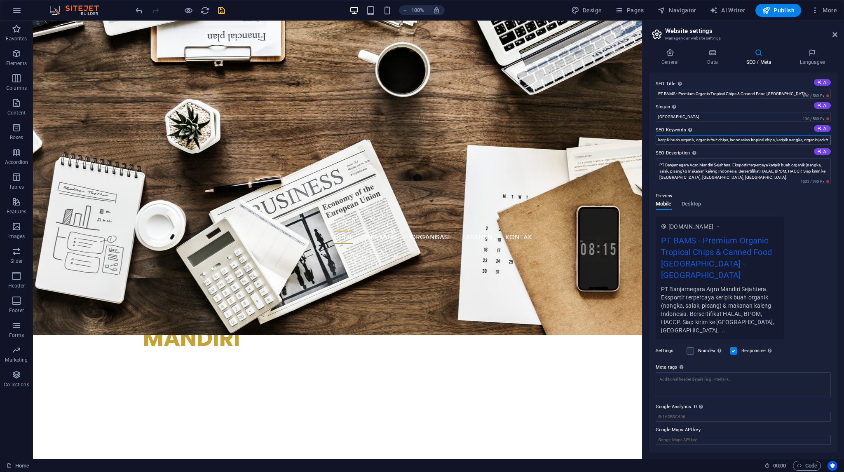
click at [793, 140] on input "keripik buah organik, organic fruit chips, indonesian tropical chips, keripik n…" at bounding box center [742, 140] width 175 height 10
paste input "eksportir makanan indonesia, indonesian food exporter, pt bams banjarnegara"
click at [807, 139] on input "keripik buah organik, organic fruit chips, indonesian tropical chips, keripik n…" at bounding box center [742, 140] width 175 height 10
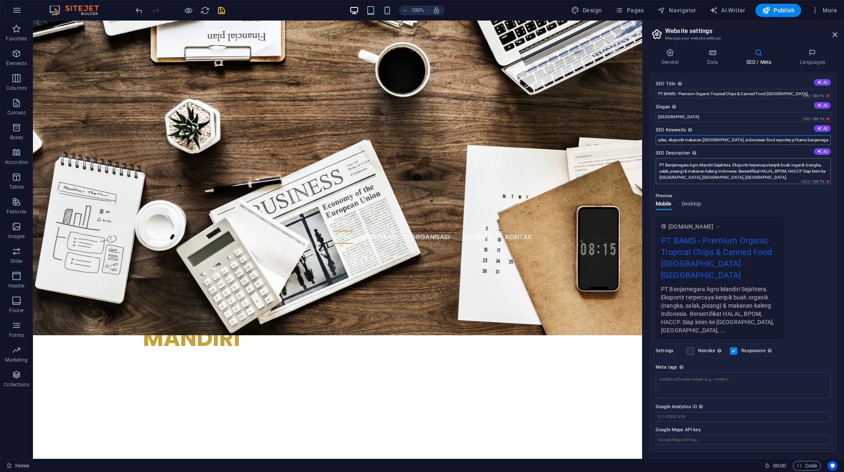
scroll to position [0, 614]
paste input "perusahaan agro indonesia, sertifikat halal ekspor, sertifikat haccp indonesia"
click at [827, 142] on input "keripik buah organik, organic fruit chips, indonesian tropical chips, keripik n…" at bounding box center [742, 140] width 175 height 10
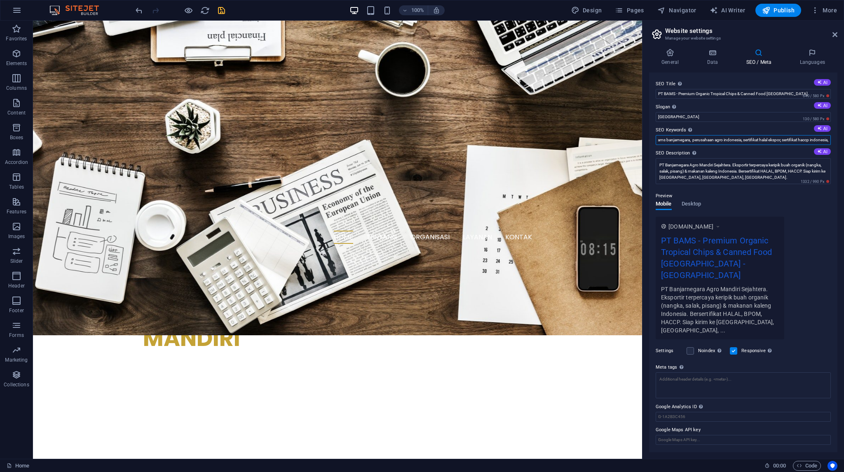
paste input "cara jadi distributor makanan indonesia, importir keripik buah di jerman, suppl…"
click at [814, 138] on input "keripik buah organik, organic fruit chips, indonesian tropical chips, keripik n…" at bounding box center [742, 140] width 175 height 10
paste input "program kemitraan petani, bina tani indonesia, zero waste food industry"
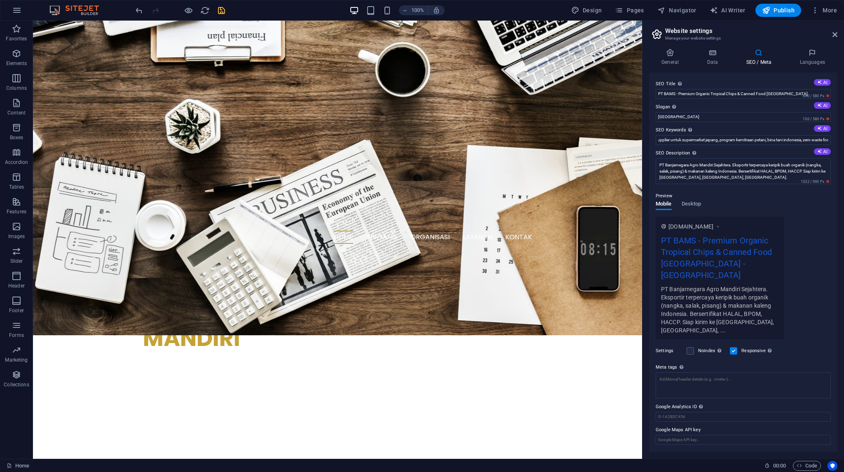
scroll to position [0, 0]
click at [818, 137] on input "keripik buah organik, organic fruit chips, indonesian tropical chips, keripik n…" at bounding box center [742, 140] width 175 height 10
paste input "ransum tni, militer ready to eat food, corporate social responsibility indonesia"
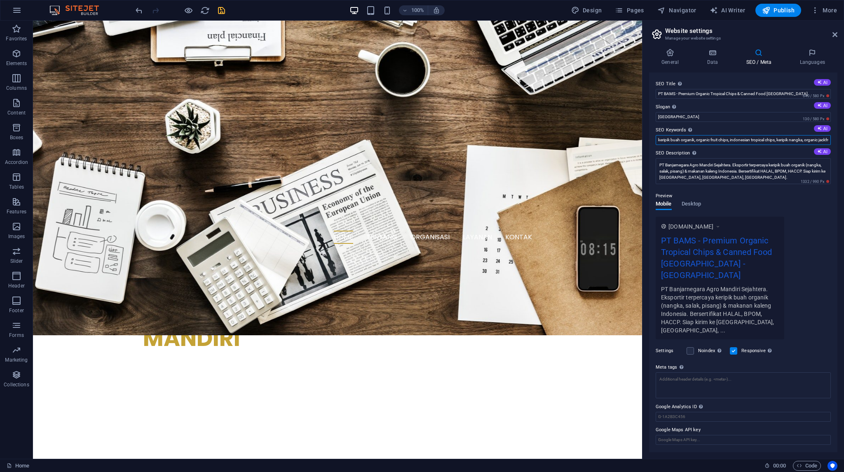
click at [802, 140] on input "keripik buah organik, organic fruit chips, indonesian tropical chips, keripik n…" at bounding box center [742, 140] width 175 height 10
paste input "erjasama produksi makanan organik, peluang bisnis ekspor makanan, program petan…"
type input "keripik buah organik, organic fruit chips, indonesian tropical chips, keripik n…"
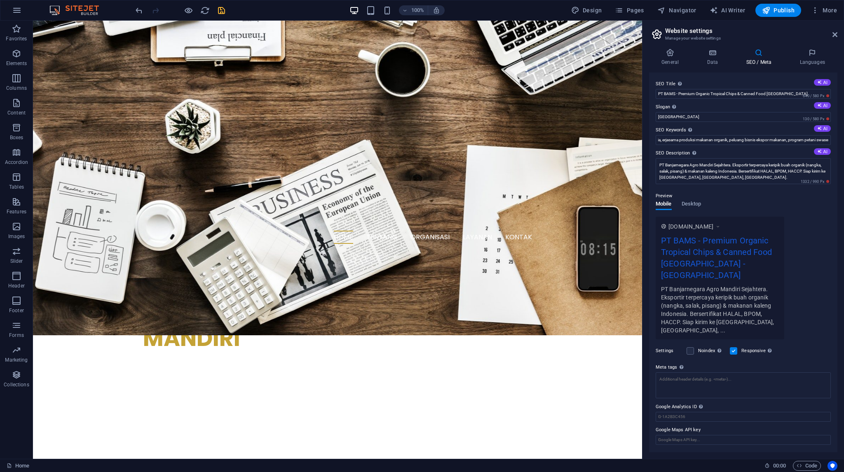
scroll to position [0, 0]
click at [487, 12] on div "100% Design Pages Navigator AI Writer Publish More" at bounding box center [487, 10] width 706 height 13
click at [217, 15] on icon "save" at bounding box center [221, 10] width 9 height 9
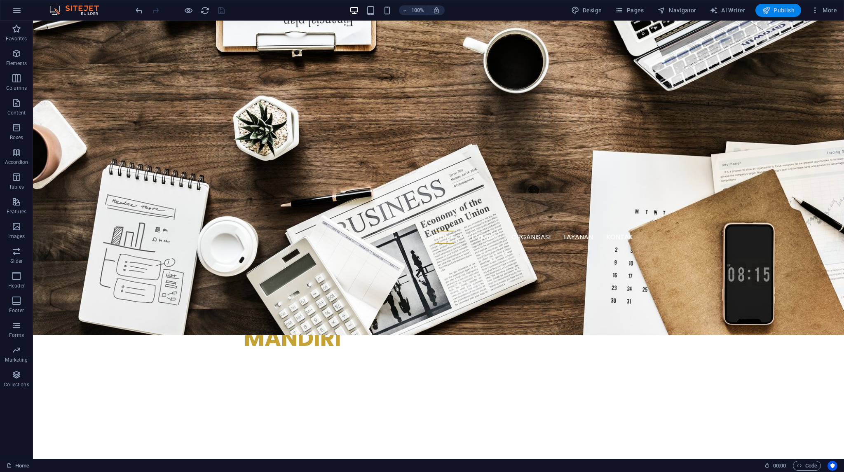
click at [786, 12] on span "Publish" at bounding box center [778, 10] width 33 height 8
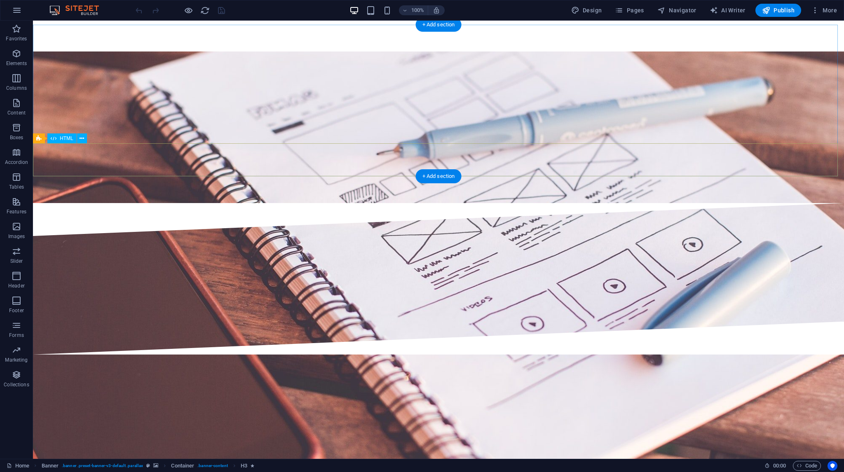
scroll to position [1703, 0]
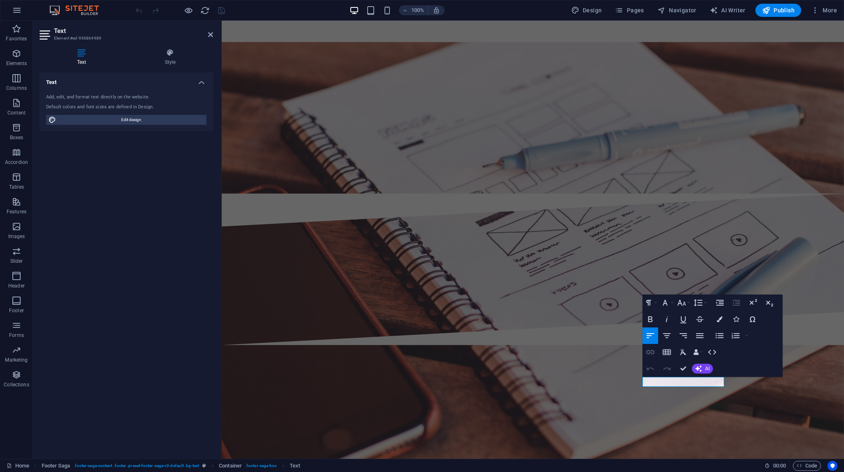
click at [653, 351] on icon "button" at bounding box center [650, 352] width 8 height 4
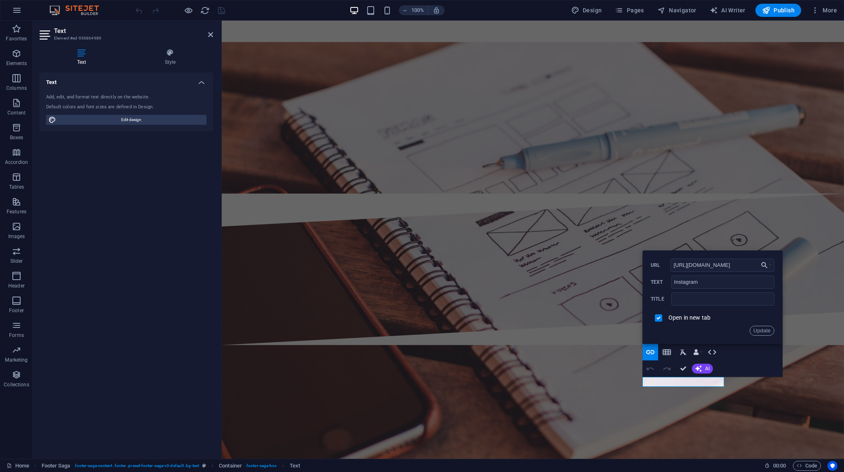
drag, startPoint x: 743, startPoint y: 261, endPoint x: 670, endPoint y: 264, distance: 73.4
click at [670, 264] on div "https://www.instagram.com/ URL" at bounding box center [712, 266] width 124 height 14
type input "https://www.instagram.com/bamsfoodofficial/"
click at [757, 333] on button "Update" at bounding box center [761, 331] width 25 height 10
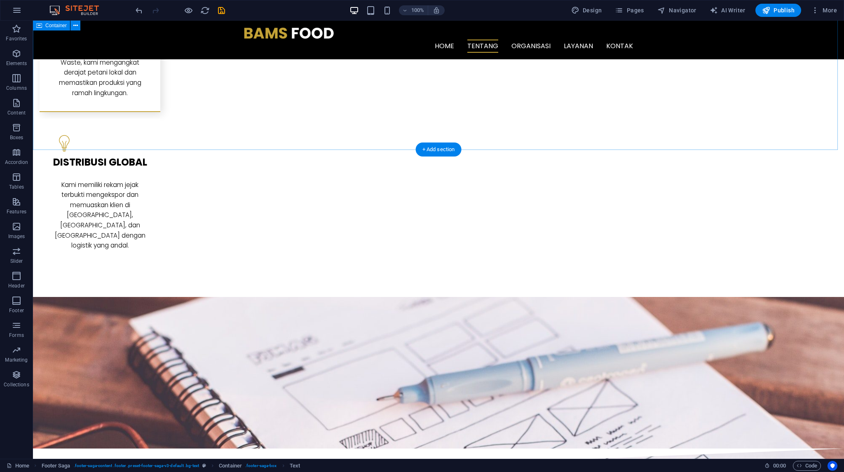
scroll to position [1373, 0]
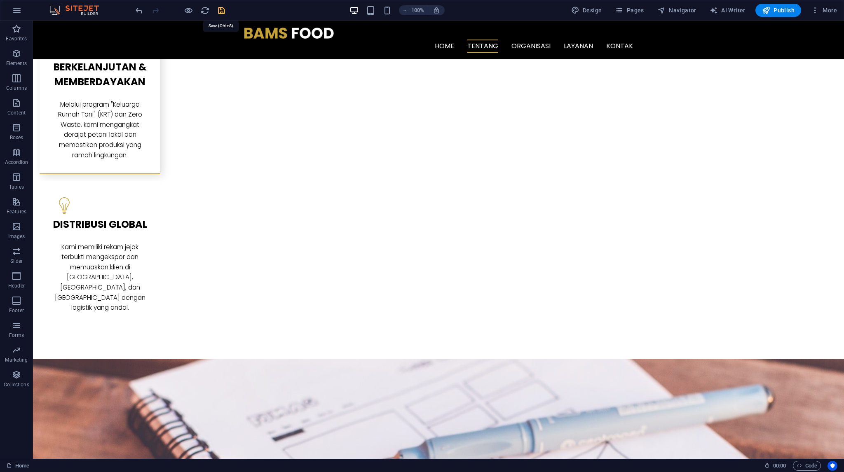
click at [222, 11] on icon "save" at bounding box center [221, 10] width 9 height 9
click at [827, 11] on span "More" at bounding box center [824, 10] width 26 height 8
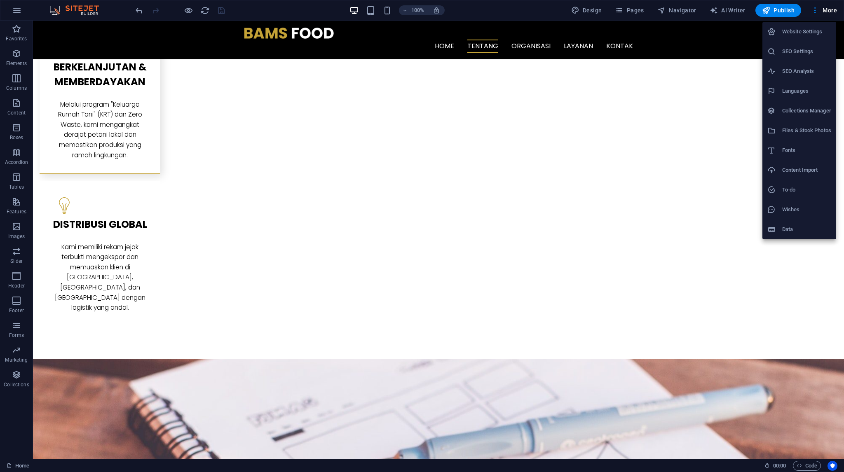
click at [796, 56] on h6 "SEO Settings" at bounding box center [806, 52] width 49 height 10
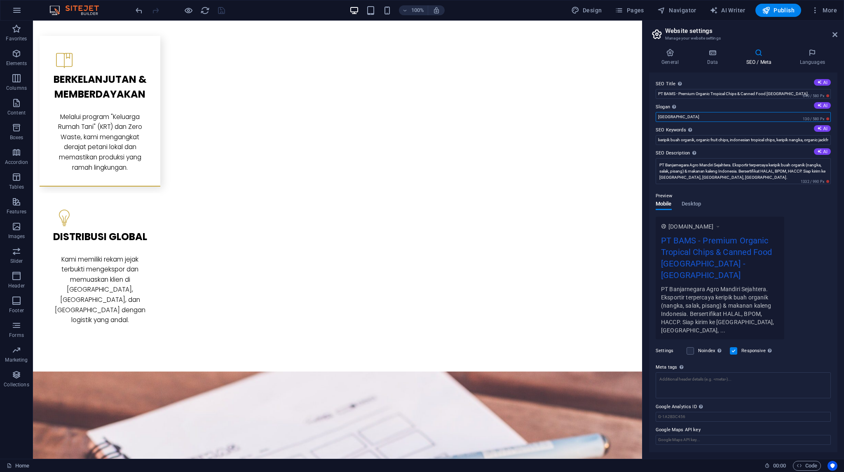
drag, startPoint x: 706, startPoint y: 118, endPoint x: 656, endPoint y: 121, distance: 50.3
click at [656, 121] on input "[GEOGRAPHIC_DATA]" at bounding box center [742, 117] width 175 height 10
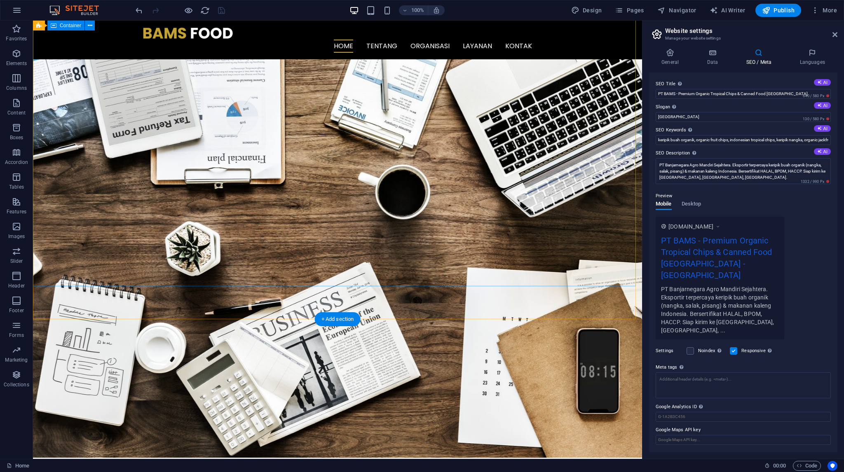
scroll to position [14, 0]
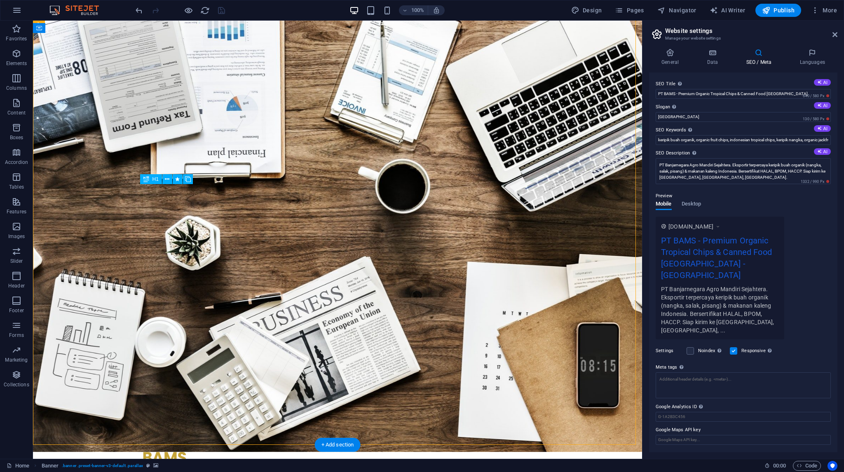
drag, startPoint x: 175, startPoint y: 198, endPoint x: 209, endPoint y: 198, distance: 34.6
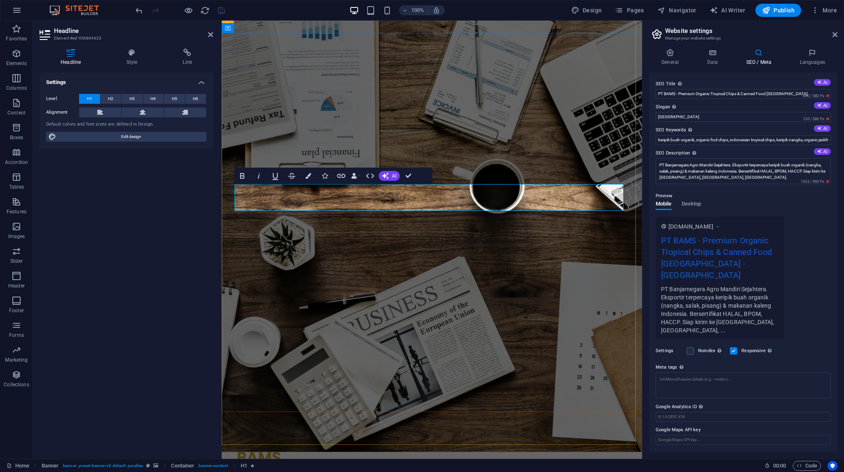
drag, startPoint x: 236, startPoint y: 196, endPoint x: 515, endPoint y: 210, distance: 278.8
copy h1 "PT BANJARNEGARA AGRO"
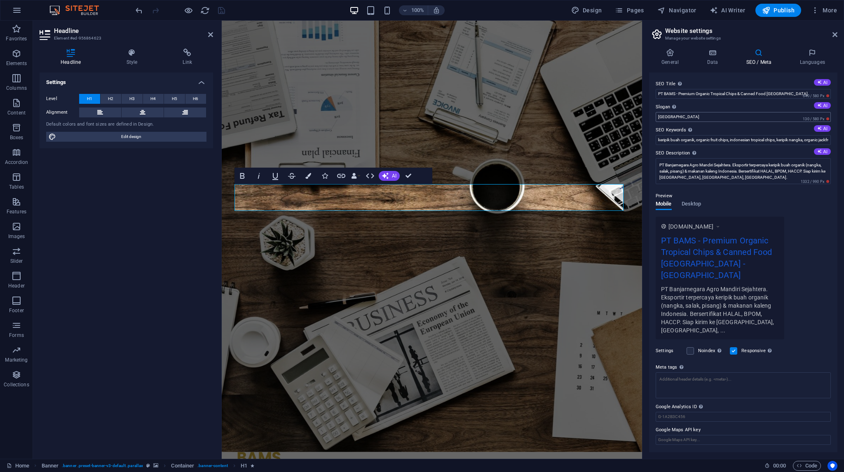
click at [666, 122] on input "San Francisco" at bounding box center [742, 117] width 175 height 10
click at [735, 121] on input "PT BANJARNEGARA AGRO" at bounding box center [742, 117] width 175 height 10
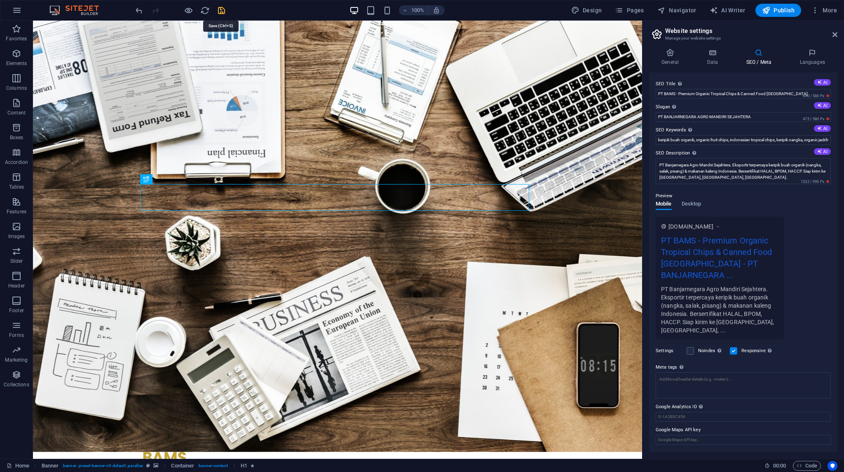
type input "PT BANJARNEGARA AGRO MANDIRI SEJAHTERA"
click at [220, 10] on icon "save" at bounding box center [221, 10] width 9 height 9
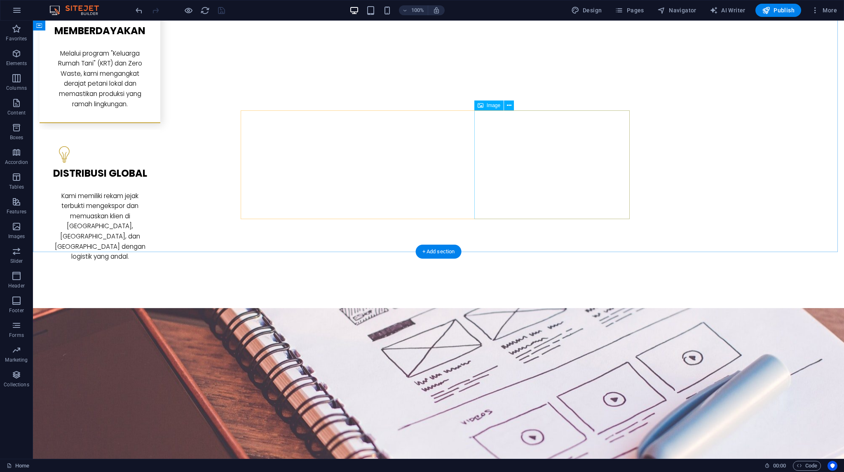
scroll to position [1579, 0]
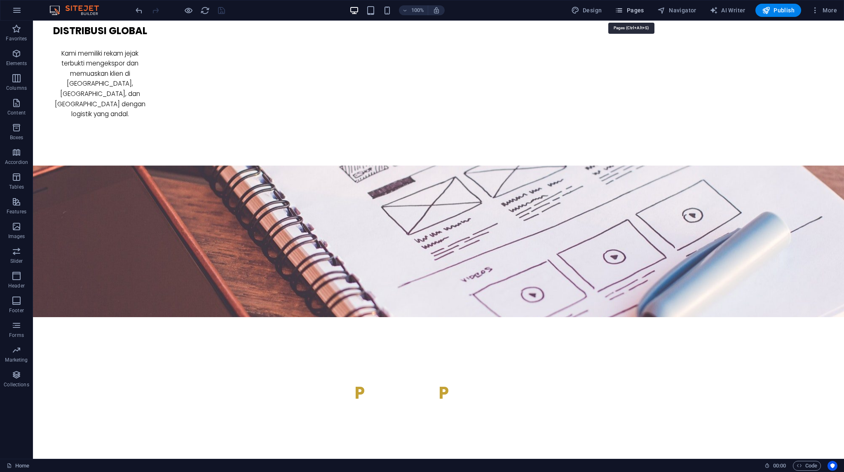
click at [636, 10] on span "Pages" at bounding box center [629, 10] width 29 height 8
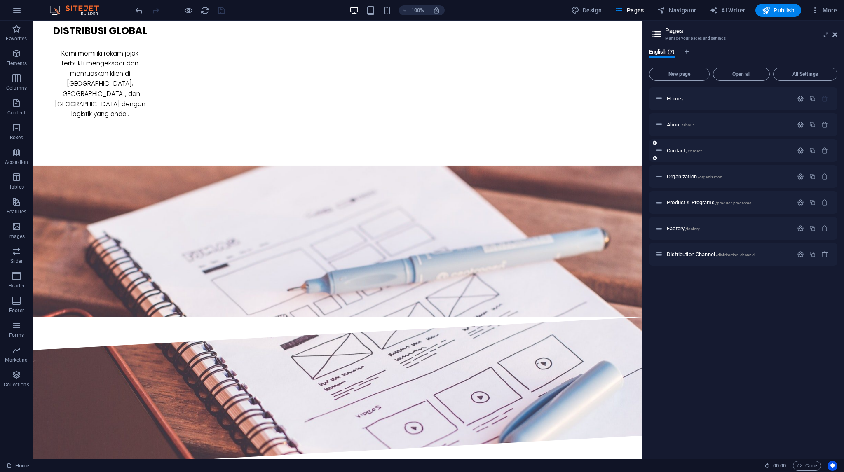
click at [687, 146] on div "Contact /contact" at bounding box center [723, 150] width 137 height 9
click at [685, 152] on span "Contact /contact" at bounding box center [683, 150] width 35 height 6
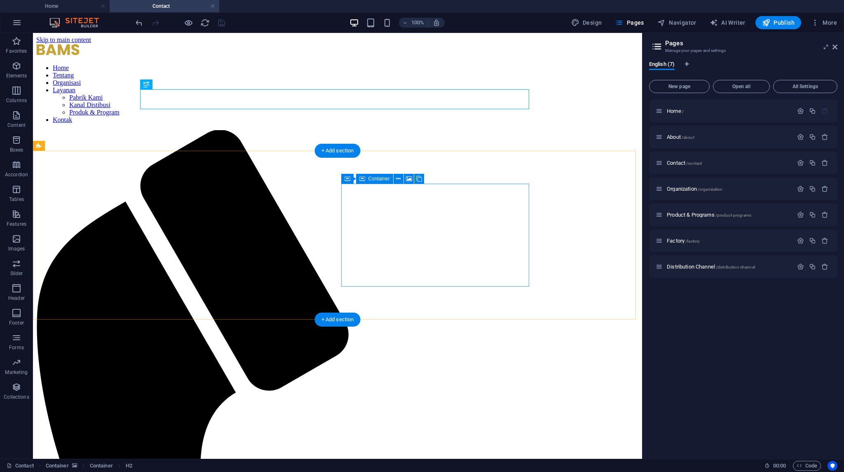
scroll to position [21, 0]
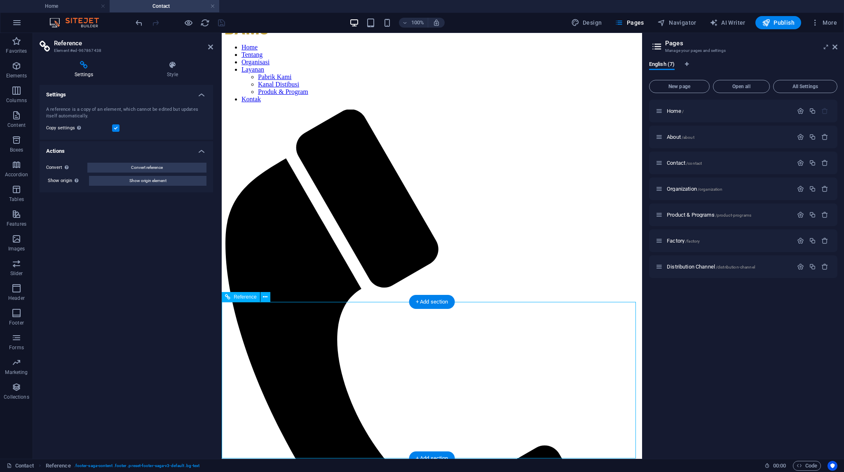
click at [211, 46] on icon at bounding box center [210, 47] width 5 height 7
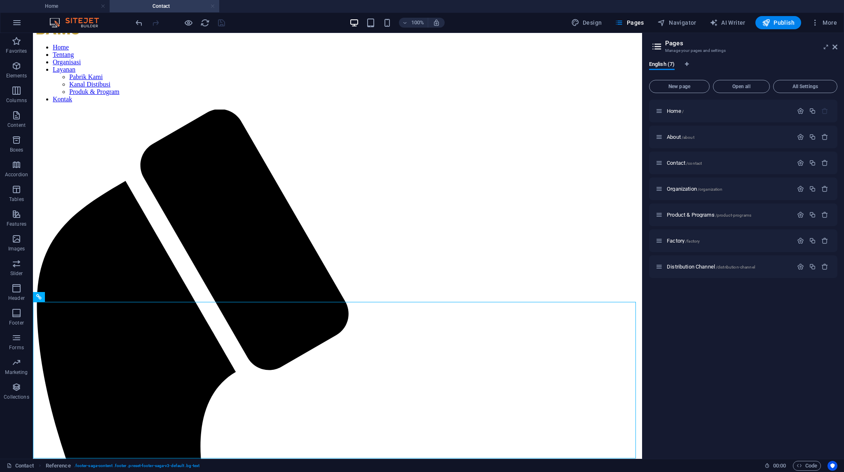
click at [213, 5] on link at bounding box center [212, 6] width 5 height 8
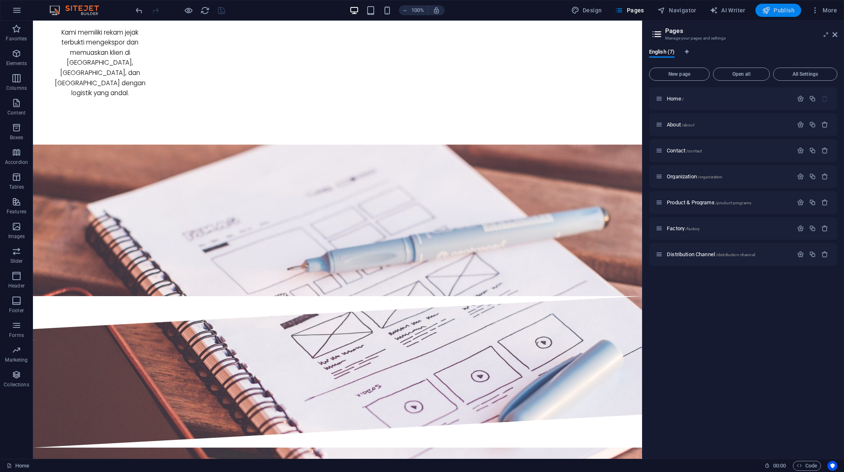
click at [783, 9] on span "Publish" at bounding box center [778, 10] width 33 height 8
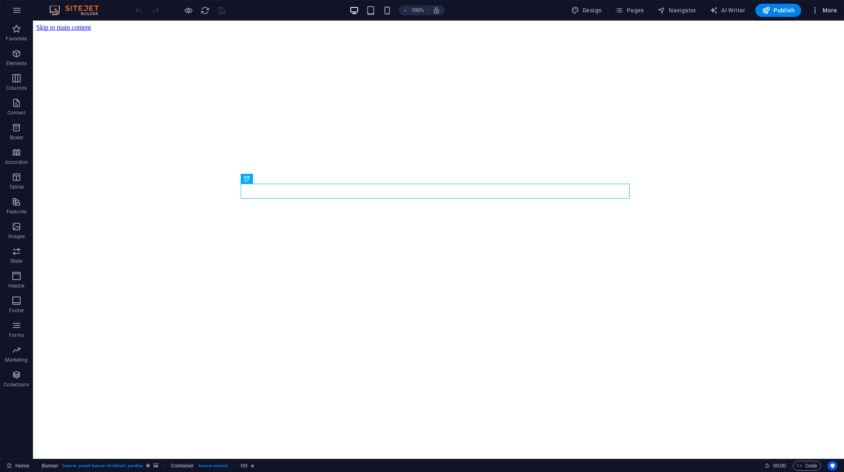
click at [828, 13] on span "More" at bounding box center [824, 10] width 26 height 8
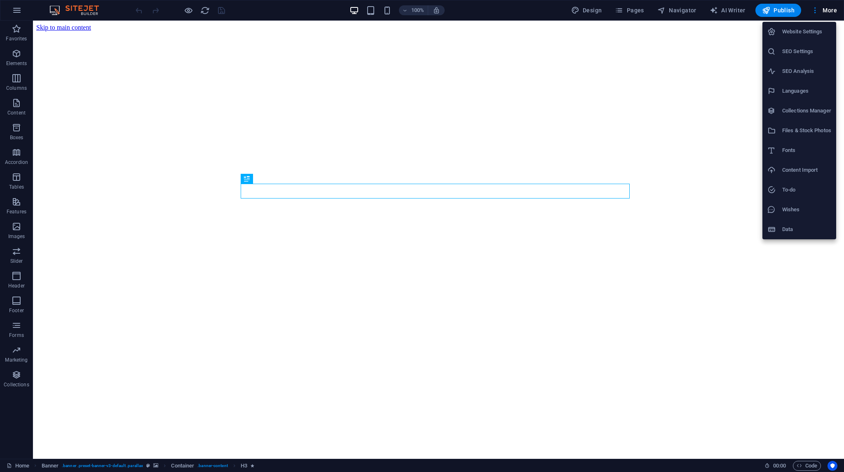
click at [797, 53] on h6 "SEO Settings" at bounding box center [806, 52] width 49 height 10
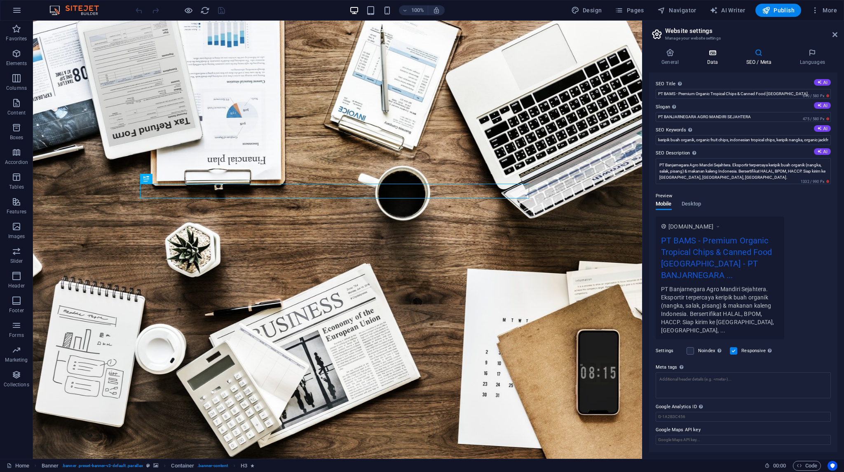
click at [708, 57] on h4 "Data" at bounding box center [713, 57] width 39 height 17
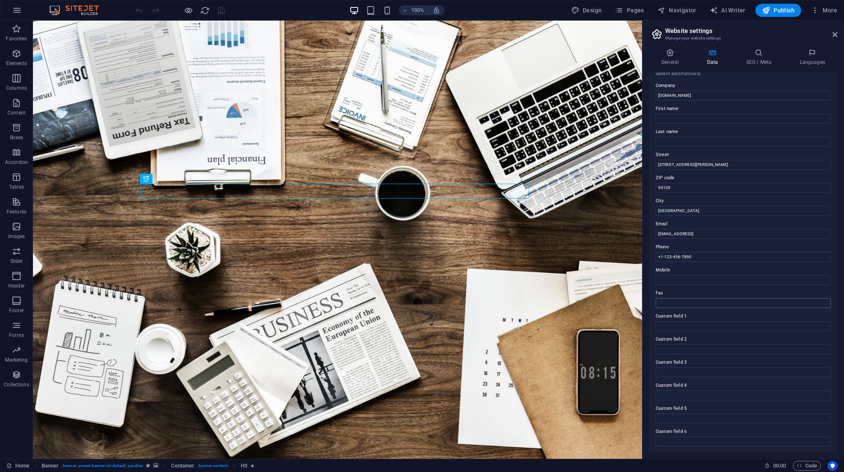
scroll to position [16, 0]
drag, startPoint x: 698, startPoint y: 166, endPoint x: 655, endPoint y: 167, distance: 42.9
click at [655, 167] on input "[STREET_ADDRESS][PERSON_NAME]" at bounding box center [742, 164] width 175 height 10
paste input "Jl. Raya Kenteng - Madukara, Pegalek, Banjarregara, Jawa Tengah"
type input "Jl. Raya Kenteng - Madukara, Pegalek, Banjarregara, Jawa Tengah"
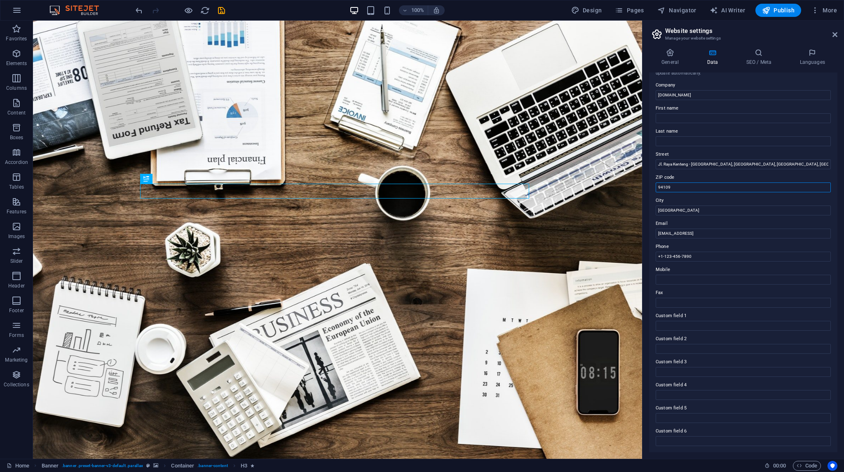
drag, startPoint x: 680, startPoint y: 187, endPoint x: 645, endPoint y: 187, distance: 35.8
click at [645, 187] on div "General Data SEO / Meta Languages Website name bamsfood.com Logo Drag files her…" at bounding box center [742, 250] width 201 height 417
paste input "53482."
type input "53482."
drag, startPoint x: 790, startPoint y: 253, endPoint x: 630, endPoint y: 235, distance: 161.6
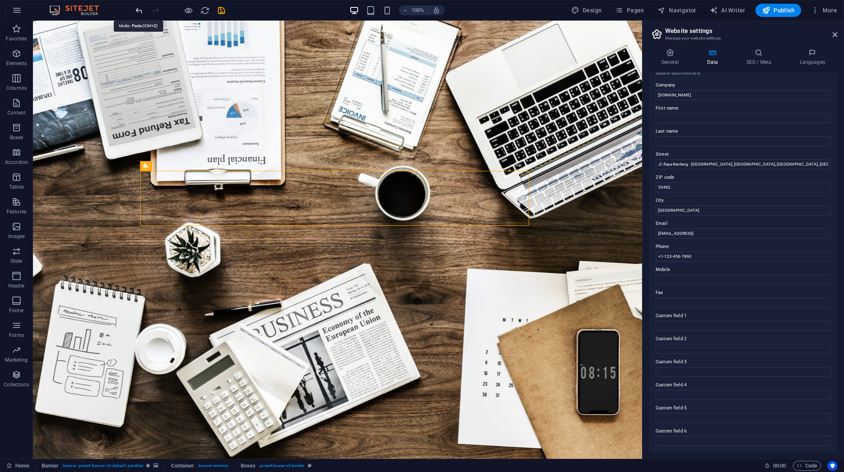
click at [140, 11] on icon "undo" at bounding box center [138, 10] width 9 height 9
click at [713, 239] on div "Contact data for this website. This can be used everywhere on the website and w…" at bounding box center [743, 262] width 188 height 380
click at [715, 234] on input "[EMAIL_ADDRESS]" at bounding box center [742, 234] width 175 height 10
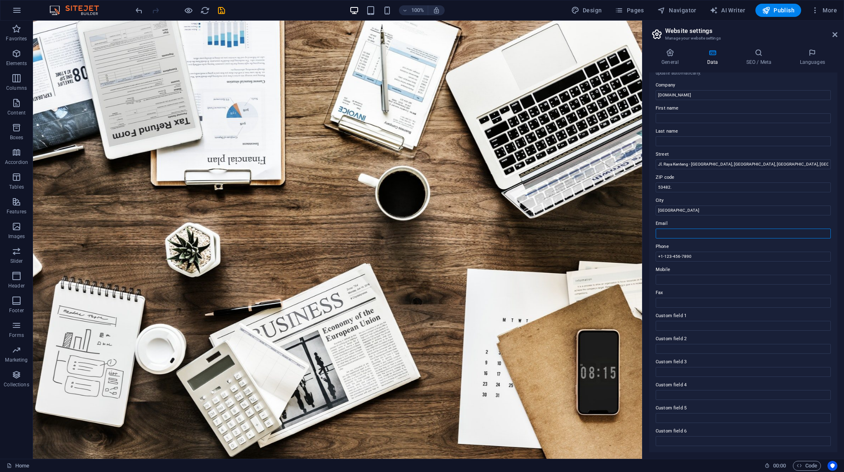
paste input "[EMAIL_ADDRESS][DOMAIN_NAME]"
type input "[EMAIL_ADDRESS][DOMAIN_NAME]"
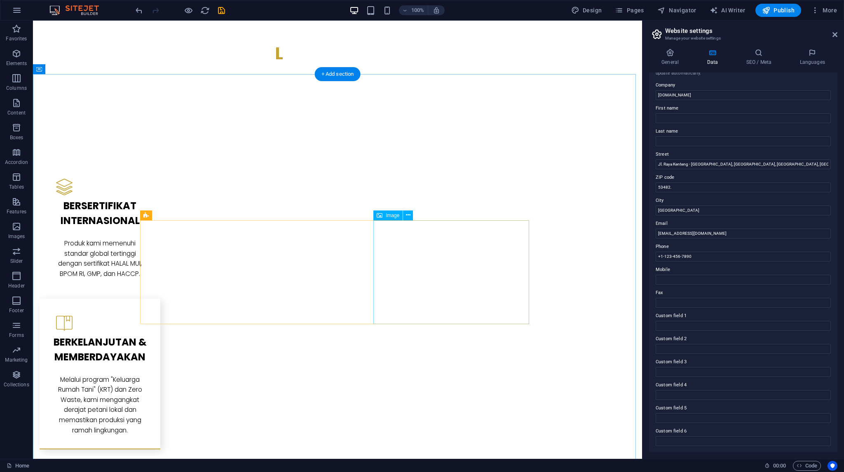
scroll to position [1112, 0]
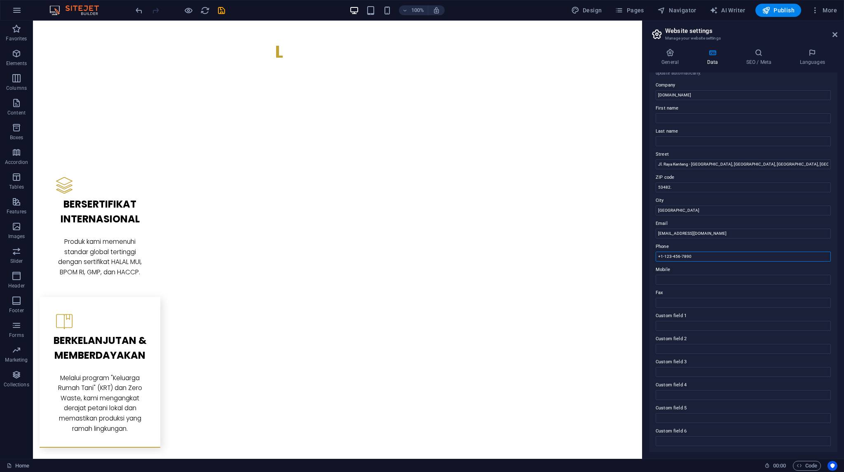
click at [697, 257] on input "+1-123-456-7890" at bounding box center [742, 257] width 175 height 10
paste input "[PHONE_NUMBER]"
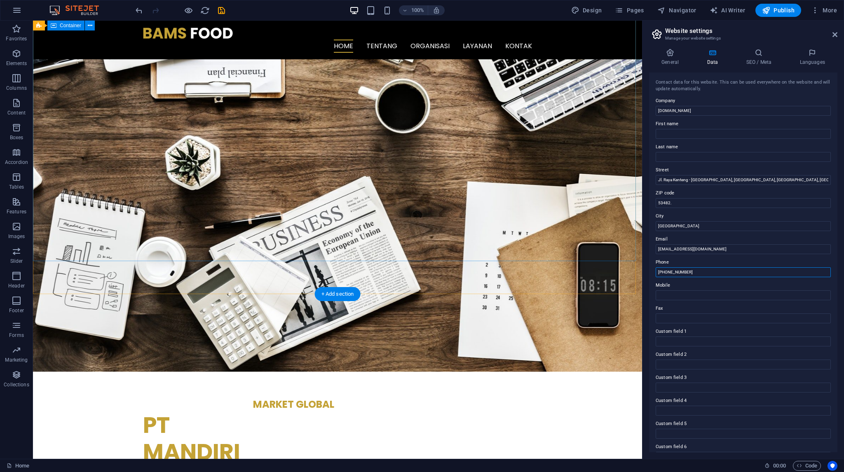
scroll to position [0, 0]
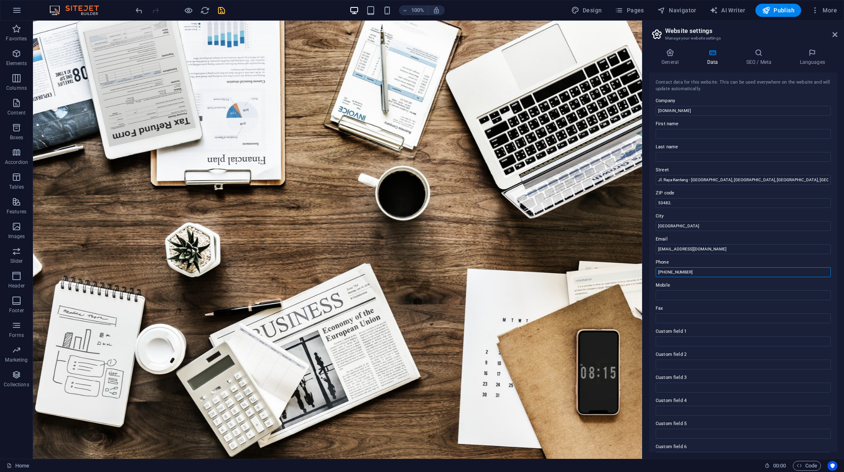
type input "[PHONE_NUMBER]"
click at [223, 9] on icon "save" at bounding box center [221, 10] width 9 height 9
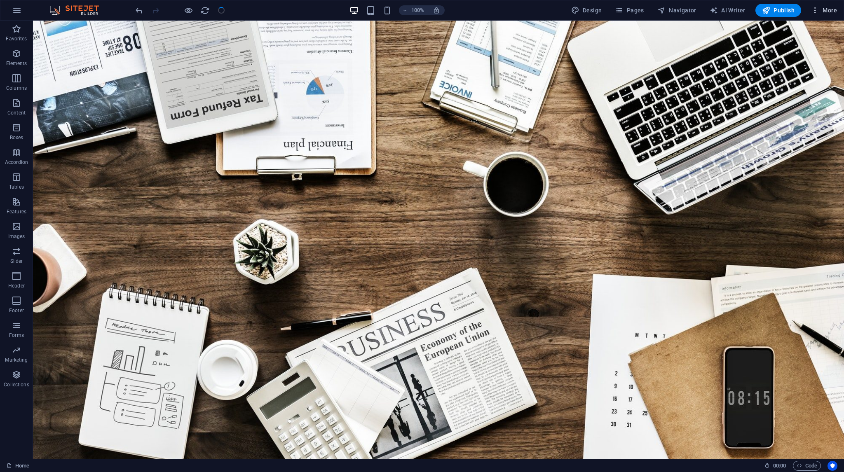
click at [830, 11] on span "More" at bounding box center [824, 10] width 26 height 8
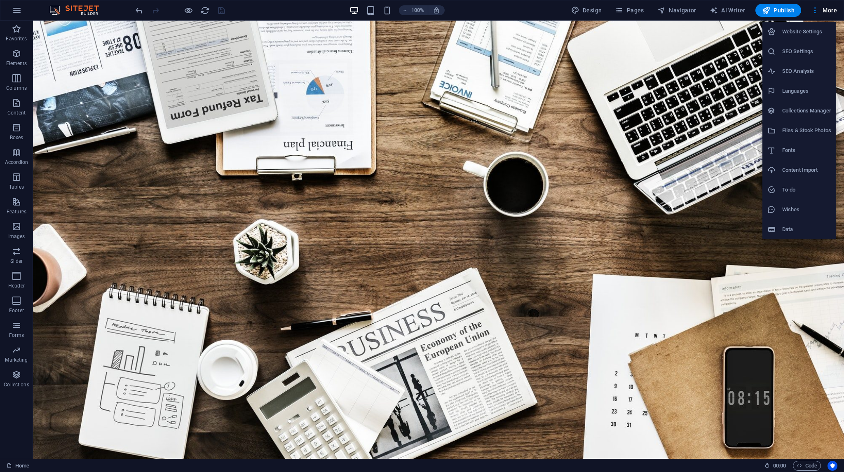
click at [804, 49] on h6 "SEO Settings" at bounding box center [806, 52] width 49 height 10
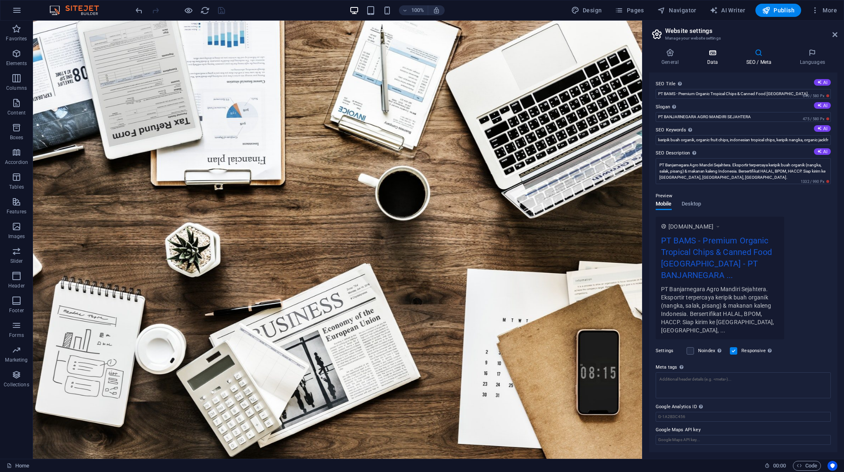
click at [705, 63] on h4 "Data" at bounding box center [713, 57] width 39 height 17
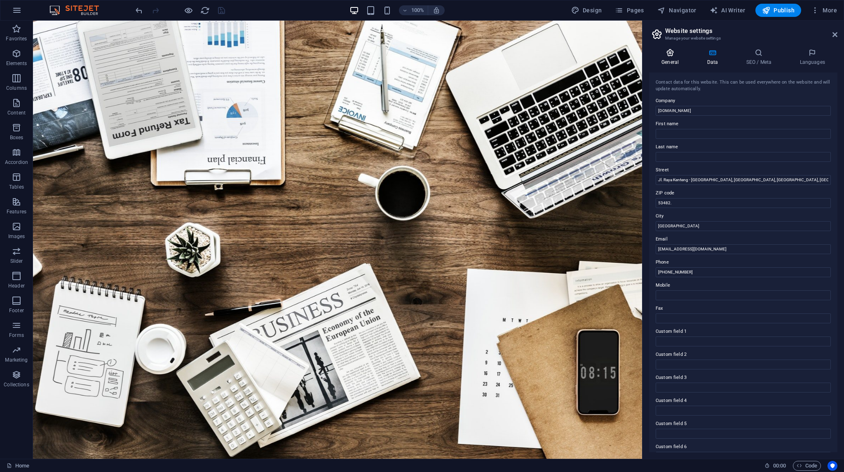
click at [676, 58] on h4 "General" at bounding box center [671, 57] width 45 height 17
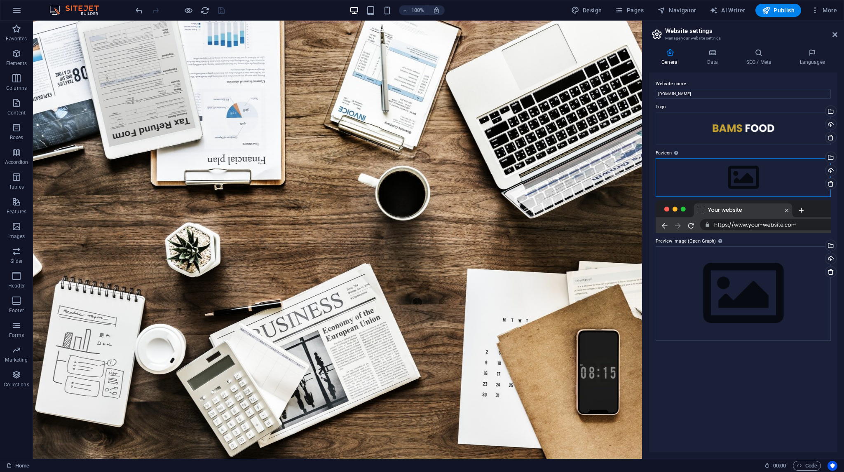
click at [725, 181] on div "Drag files here, click to choose files or select files from Files or our free s…" at bounding box center [742, 177] width 175 height 39
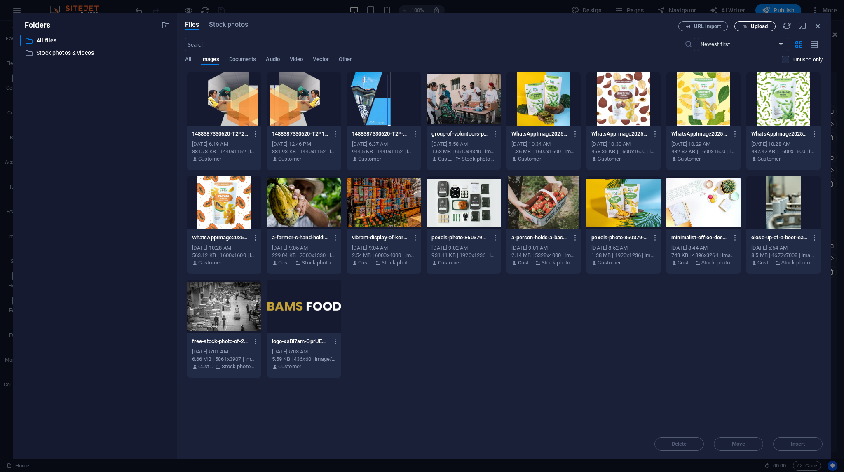
click at [752, 27] on span "Upload" at bounding box center [759, 26] width 17 height 5
click at [751, 28] on span "Upload" at bounding box center [759, 26] width 17 height 5
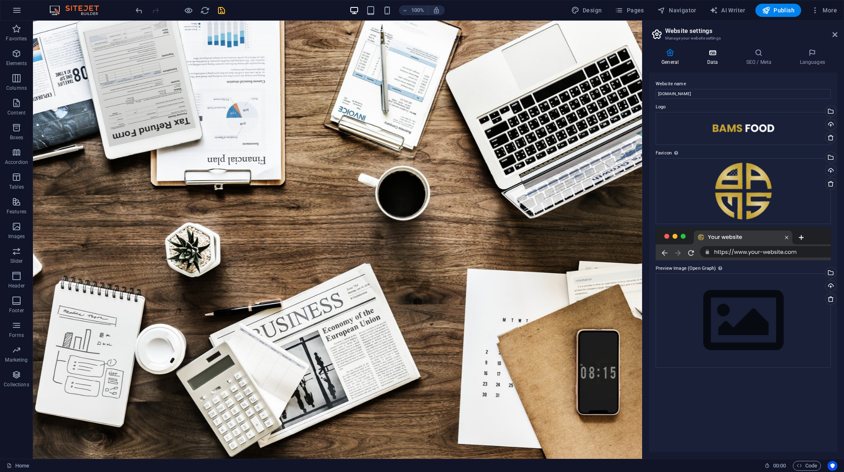
click at [717, 57] on h4 "Data" at bounding box center [713, 57] width 39 height 17
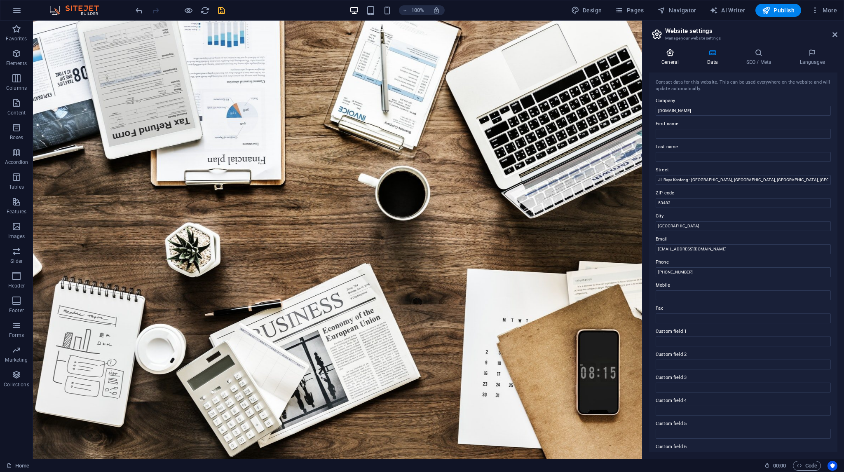
click at [669, 56] on icon at bounding box center [670, 53] width 42 height 8
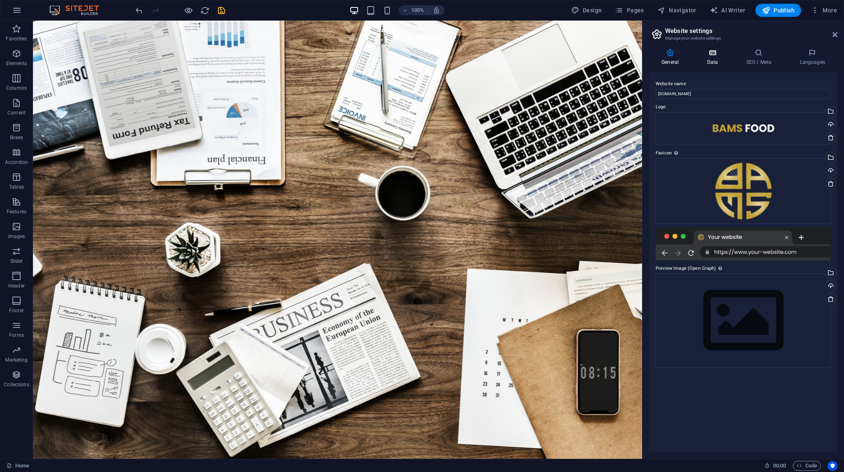
click at [713, 61] on h4 "Data" at bounding box center [713, 57] width 39 height 17
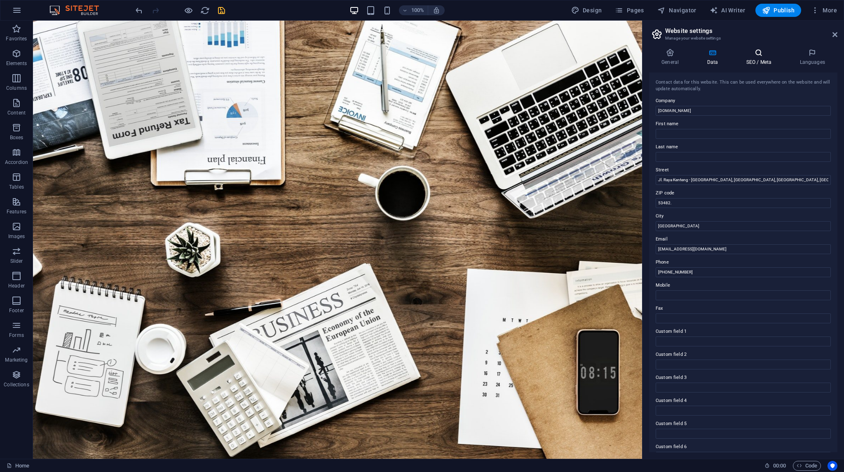
click at [760, 55] on icon at bounding box center [758, 53] width 50 height 8
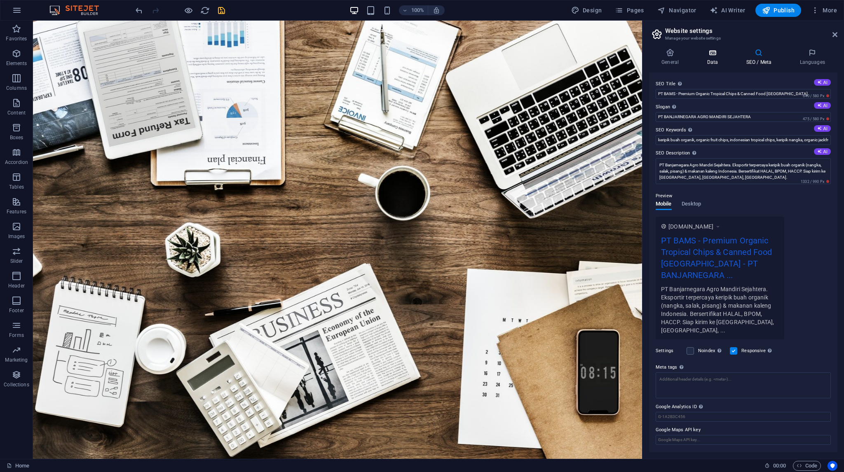
click at [716, 58] on h4 "Data" at bounding box center [713, 57] width 39 height 17
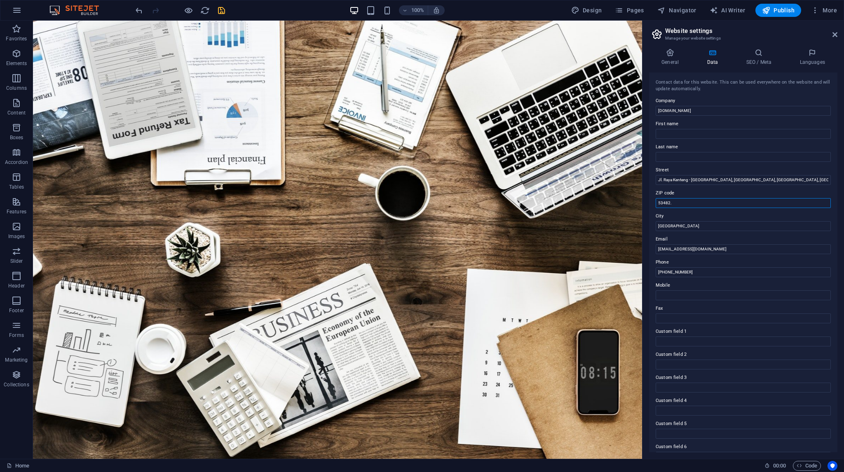
click at [697, 206] on input "53482." at bounding box center [742, 203] width 175 height 10
type input "53482"
click at [755, 63] on h4 "SEO / Meta" at bounding box center [760, 57] width 54 height 17
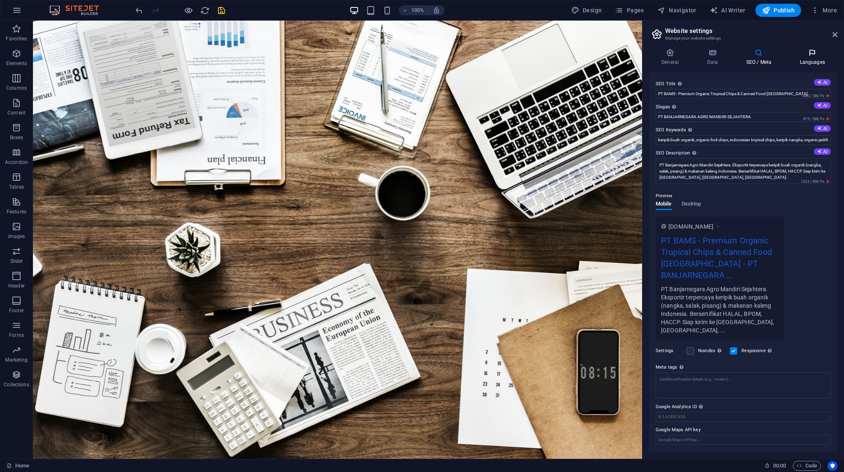
click at [801, 55] on icon at bounding box center [812, 53] width 50 height 8
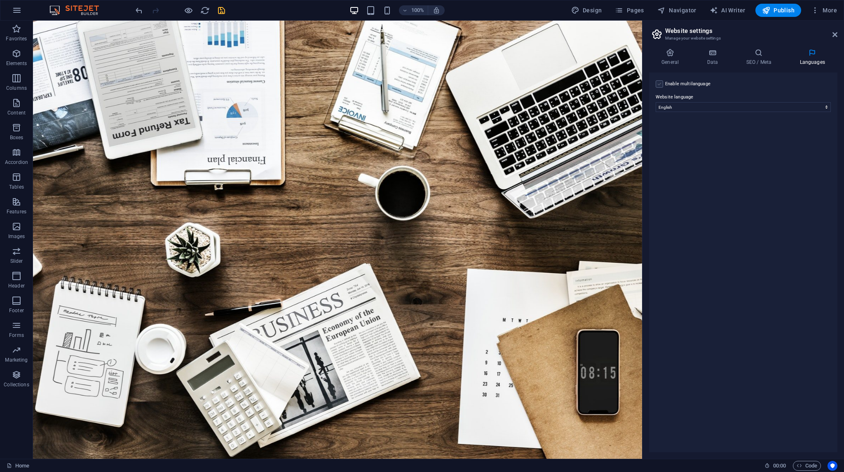
click at [658, 83] on label at bounding box center [658, 83] width 7 height 7
click at [0, 0] on input "Enable multilanguage To disable multilanguage delete all languages until only o…" at bounding box center [0, 0] width 0 height 0
click at [710, 143] on select "Abkhazian Afar Afrikaans Akan Albanian Amharic Arabic Aragonese Armenian Assame…" at bounding box center [742, 147] width 137 height 10
select select "70"
click at [674, 142] on select "Abkhazian Afar Afrikaans Akan Albanian Amharic Arabic Aragonese Armenian Assame…" at bounding box center [742, 147] width 137 height 10
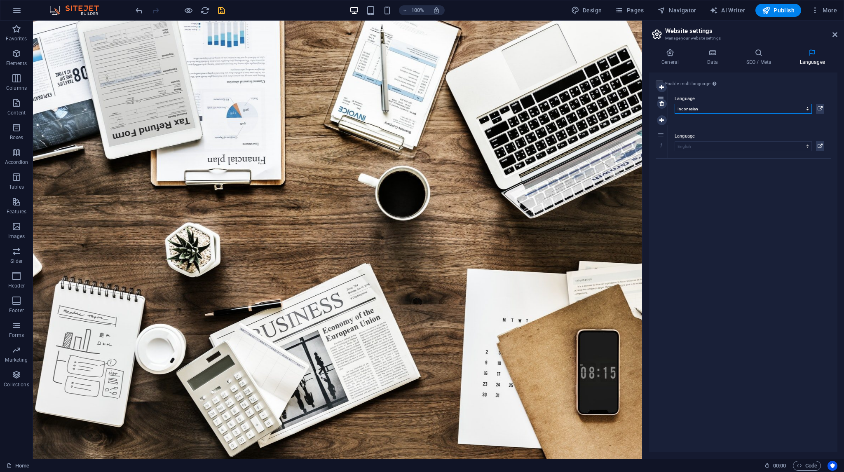
drag, startPoint x: 655, startPoint y: 134, endPoint x: 666, endPoint y: 96, distance: 39.6
select select "70"
click at [223, 12] on icon "save" at bounding box center [221, 10] width 9 height 9
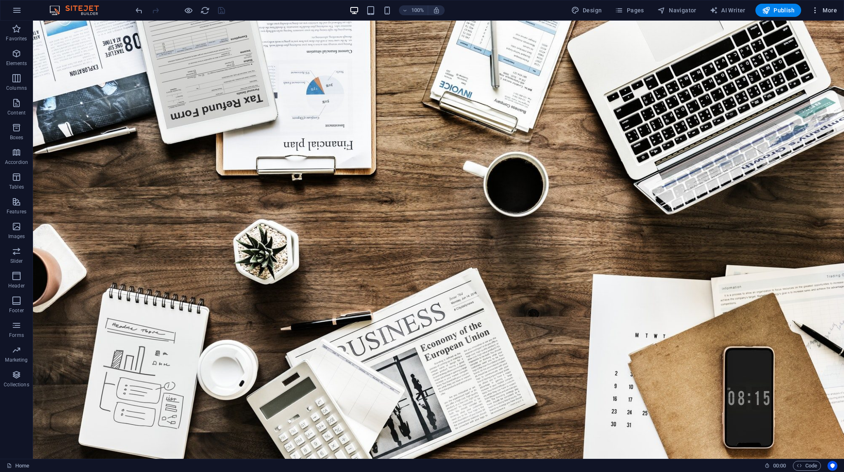
click at [833, 9] on span "More" at bounding box center [824, 10] width 26 height 8
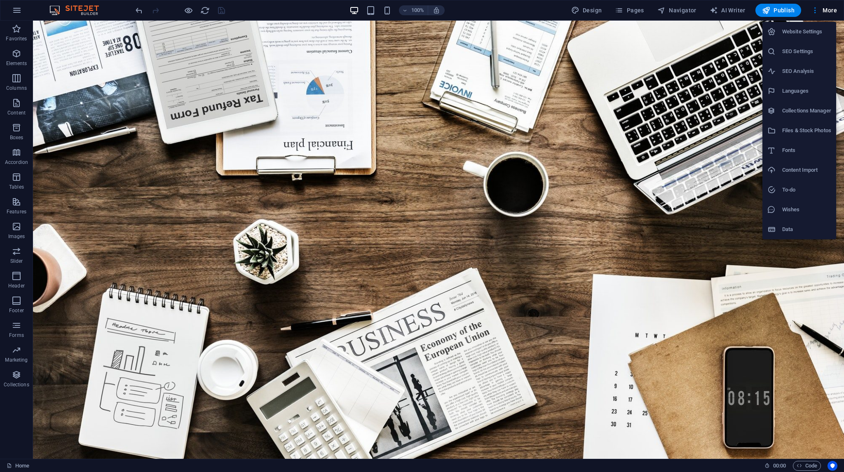
click at [802, 74] on h6 "SEO Analysis" at bounding box center [806, 71] width 49 height 10
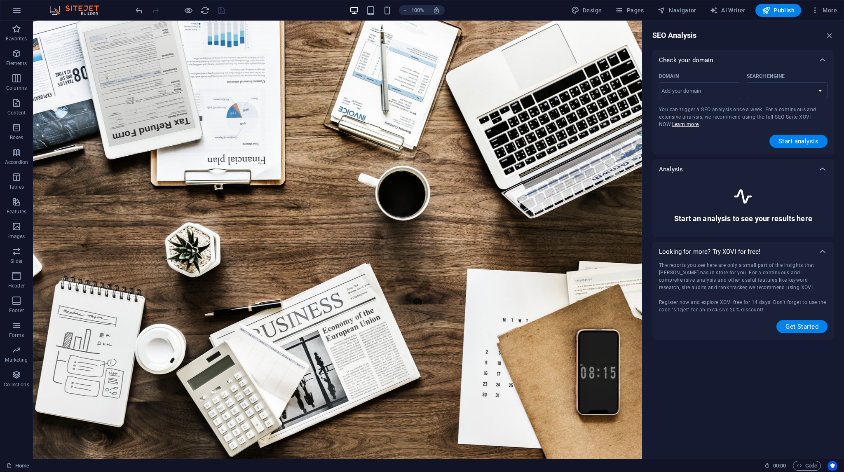
select select "google.com"
click at [710, 91] on input "Domain ​" at bounding box center [699, 90] width 81 height 13
type input "bamsfood.co"
select select "google.co.uk"
type input "[DOMAIN_NAME]"
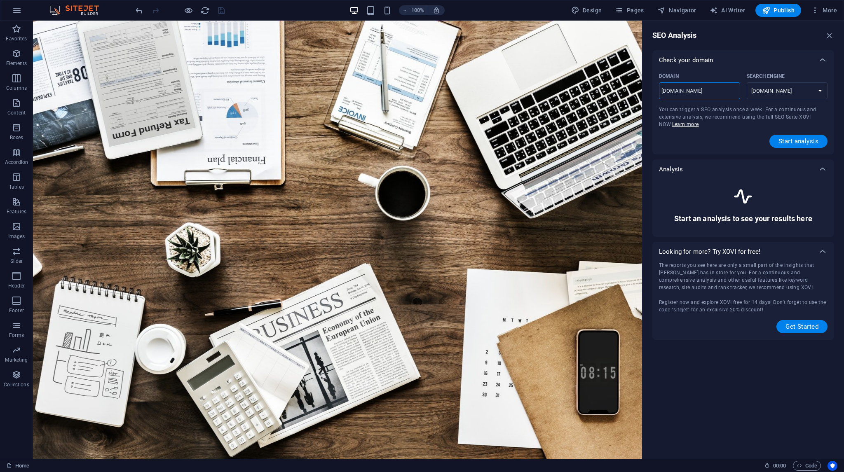
select select "google.com"
type input "[DOMAIN_NAME]"
click at [795, 141] on span "Start analysis" at bounding box center [798, 141] width 40 height 7
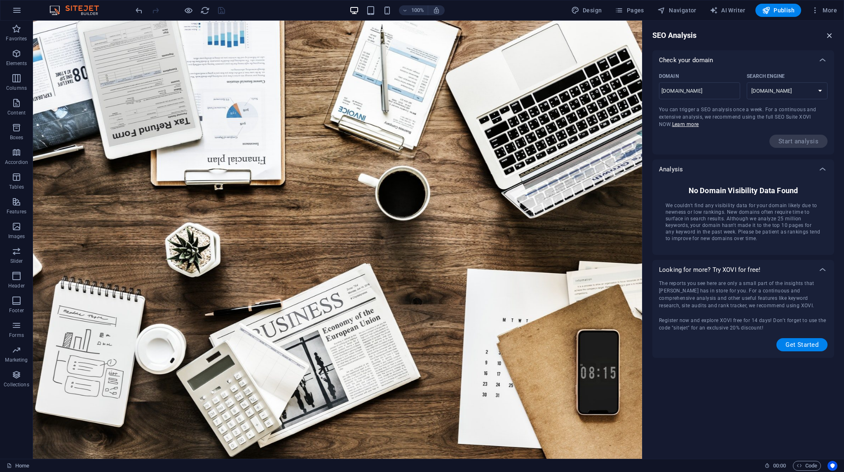
click at [829, 38] on icon "button" at bounding box center [829, 35] width 9 height 9
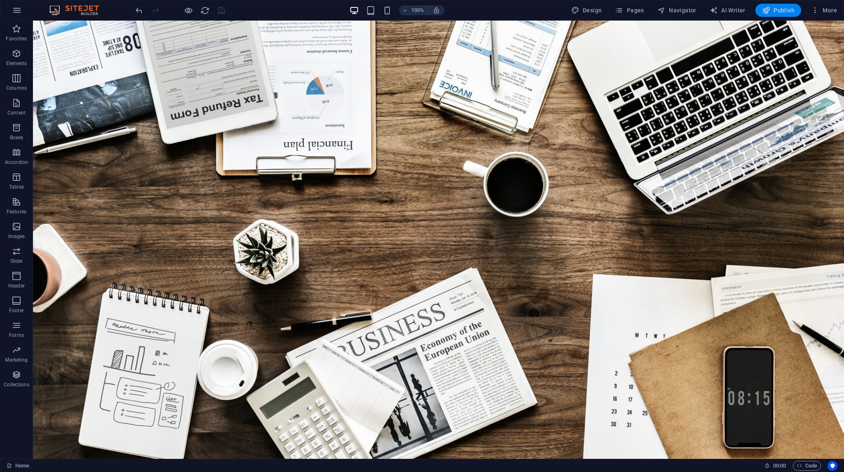
click at [787, 10] on span "Publish" at bounding box center [778, 10] width 33 height 8
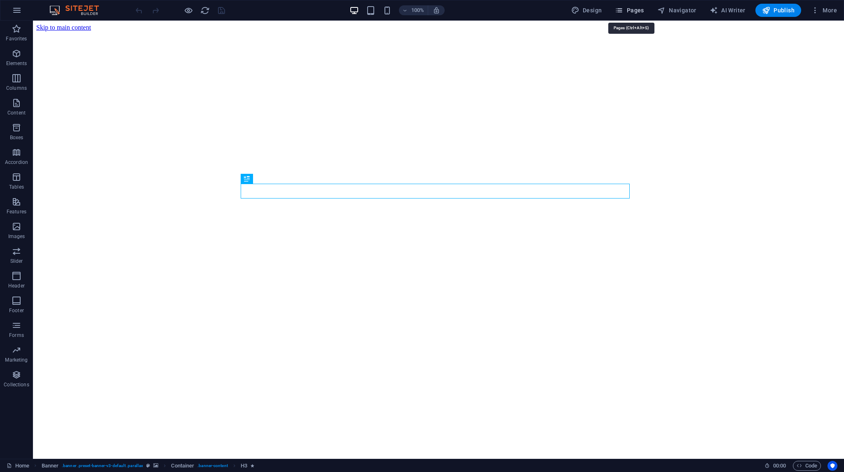
click at [629, 14] on span "Pages" at bounding box center [629, 10] width 29 height 8
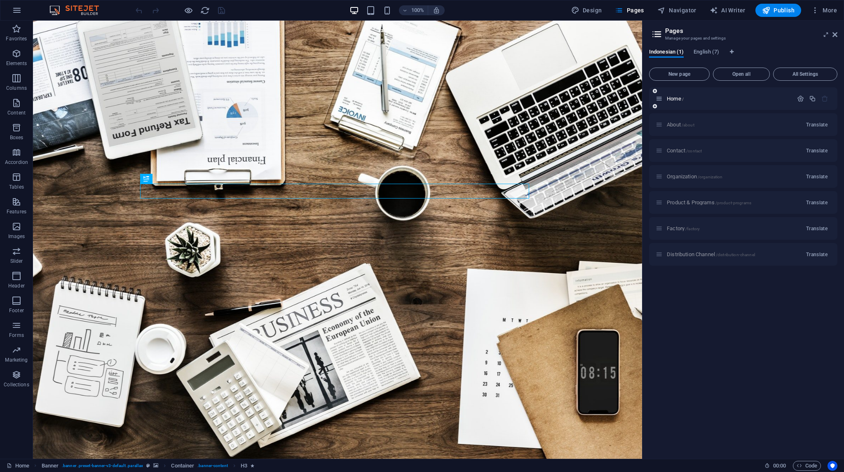
click at [713, 103] on div "Home /" at bounding box center [723, 98] width 137 height 9
click at [802, 99] on icon "button" at bounding box center [800, 98] width 7 height 7
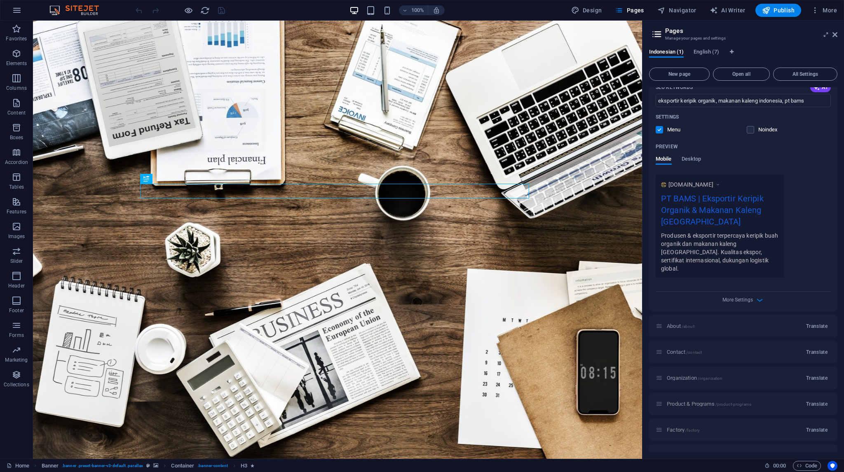
scroll to position [165, 0]
click at [759, 292] on icon "button" at bounding box center [759, 296] width 9 height 9
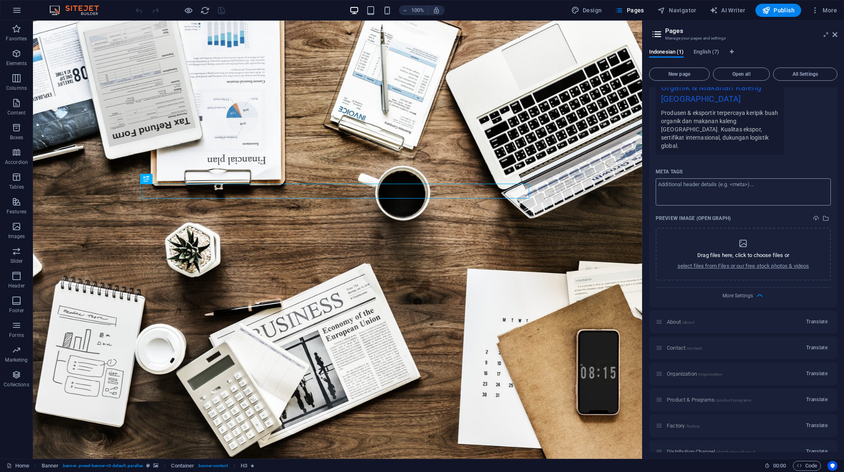
scroll to position [288, 0]
click at [755, 287] on icon "button" at bounding box center [759, 291] width 9 height 9
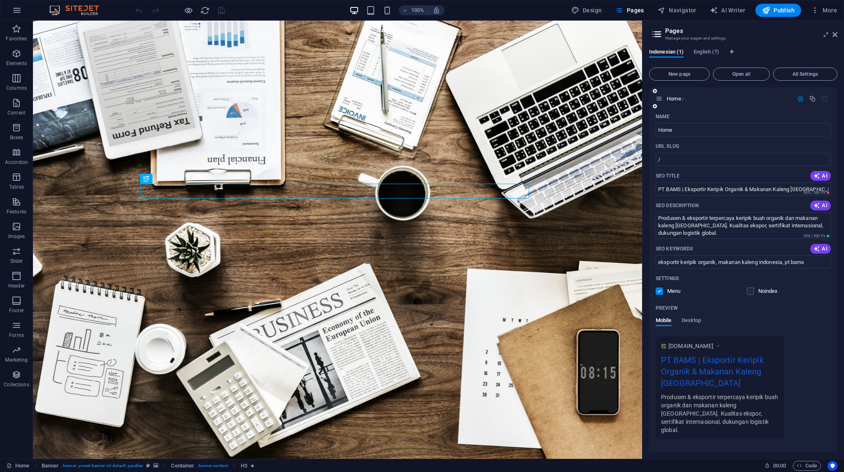
scroll to position [0, 0]
click at [799, 100] on icon "button" at bounding box center [800, 98] width 7 height 7
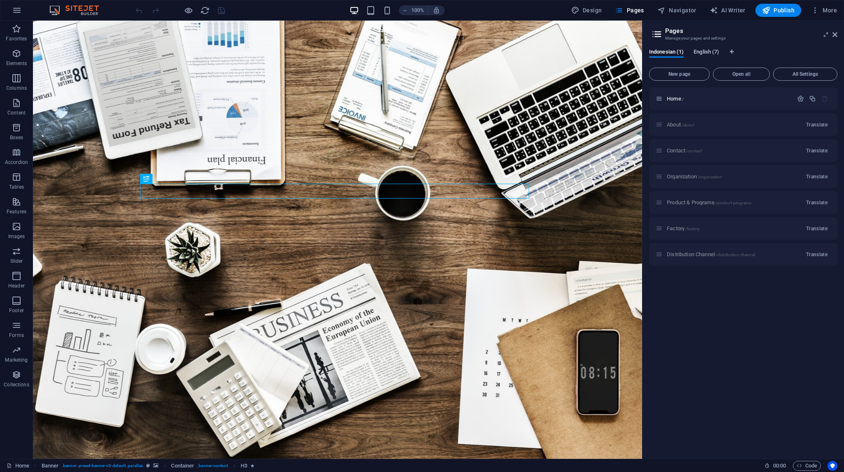
click at [704, 52] on span "English (7)" at bounding box center [706, 53] width 26 height 12
click at [667, 54] on span "Indonesian (1)" at bounding box center [666, 53] width 35 height 12
click at [699, 55] on span "English (7)" at bounding box center [706, 53] width 26 height 12
click at [798, 98] on icon "button" at bounding box center [800, 98] width 7 height 7
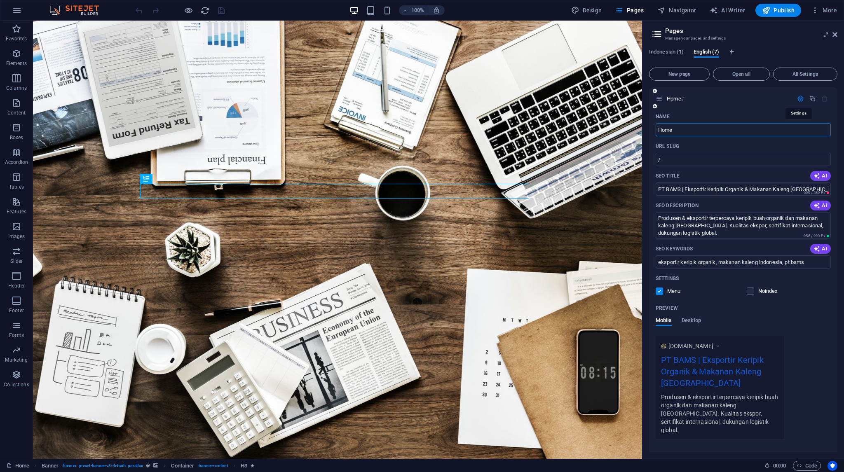
click at [798, 98] on icon "button" at bounding box center [800, 98] width 7 height 7
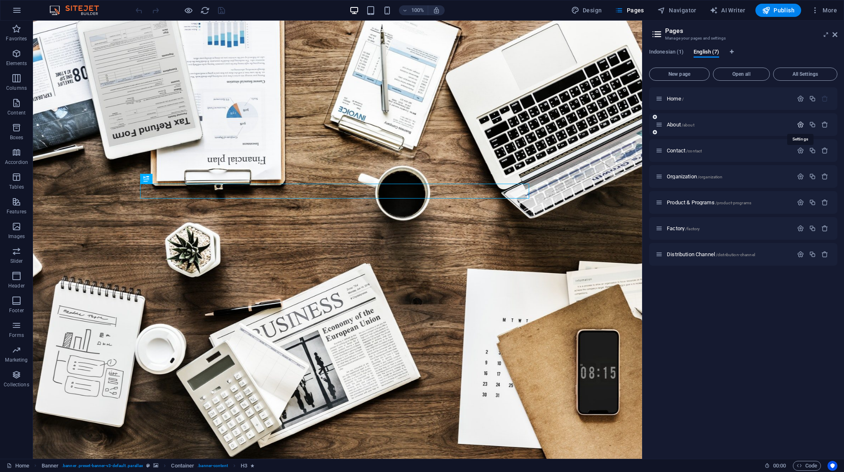
click at [802, 125] on icon "button" at bounding box center [800, 124] width 7 height 7
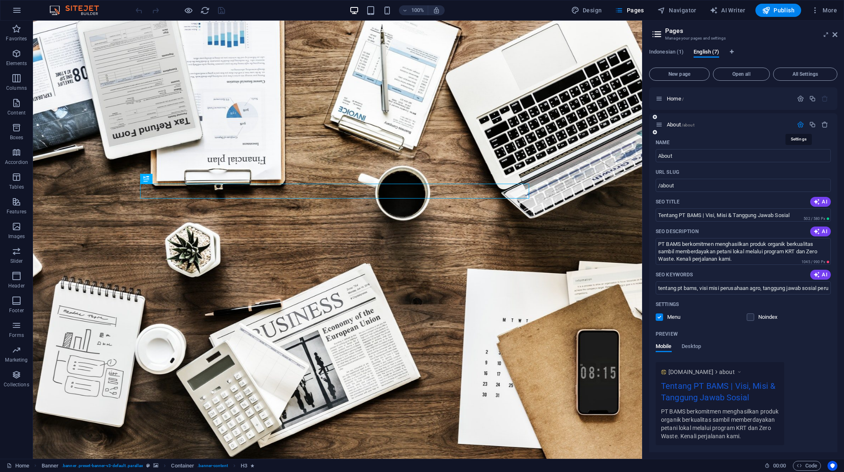
click at [802, 125] on icon "button" at bounding box center [800, 124] width 7 height 7
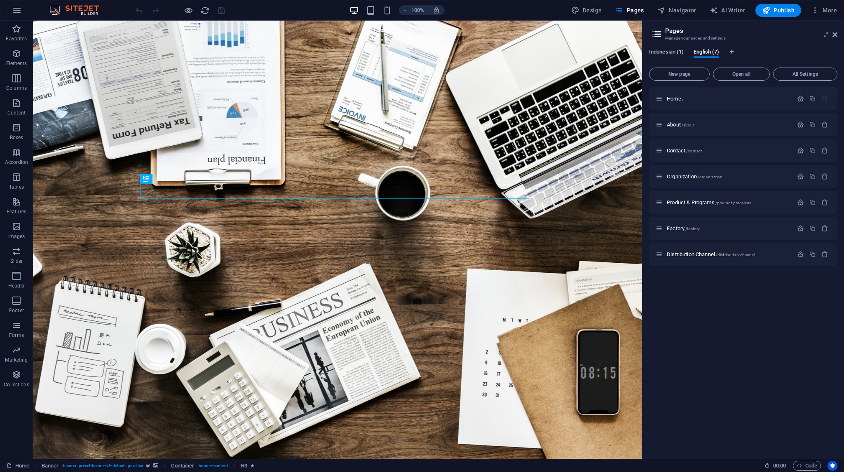
click at [671, 52] on span "Indonesian (1)" at bounding box center [666, 53] width 35 height 12
click at [801, 103] on div "Home /" at bounding box center [743, 98] width 188 height 23
click at [799, 101] on icon "button" at bounding box center [800, 98] width 7 height 7
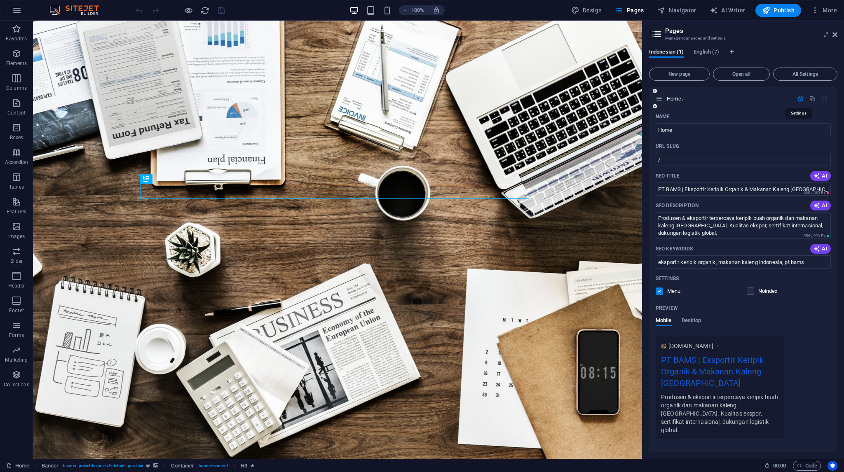
click at [799, 101] on icon "button" at bounding box center [800, 98] width 7 height 7
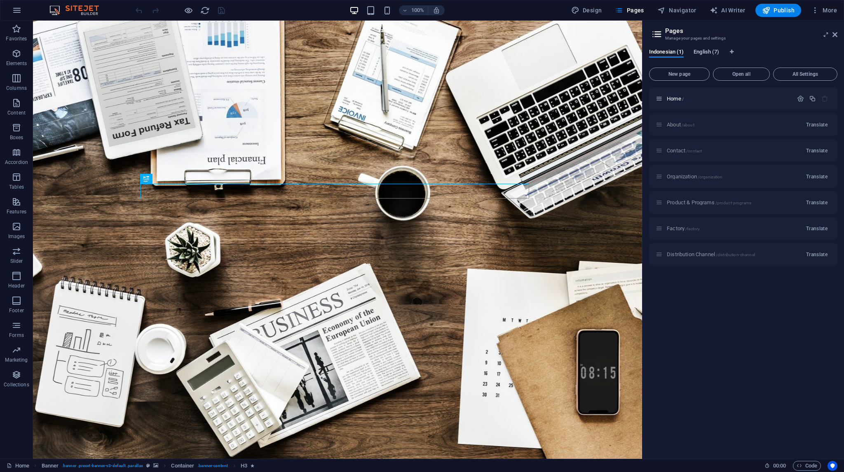
click at [714, 57] on button "English (7)" at bounding box center [706, 53] width 26 height 9
click at [834, 35] on icon at bounding box center [834, 34] width 5 height 7
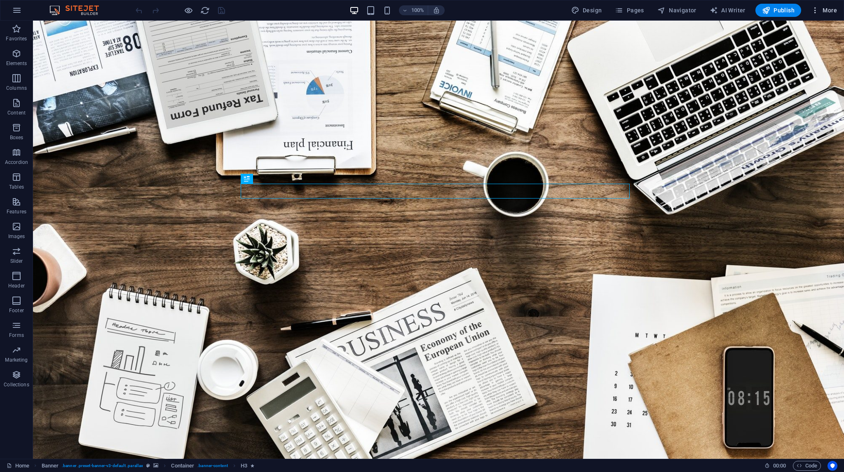
click at [812, 10] on icon "button" at bounding box center [815, 10] width 8 height 8
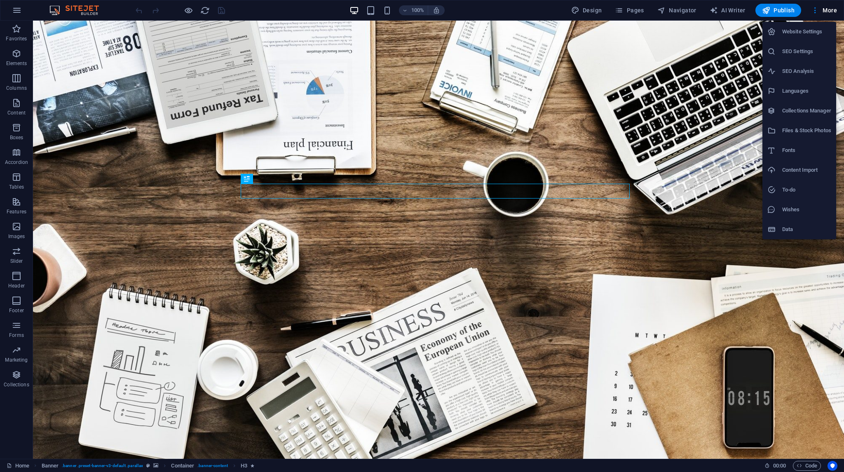
click at [804, 229] on h6 "Data" at bounding box center [806, 229] width 49 height 10
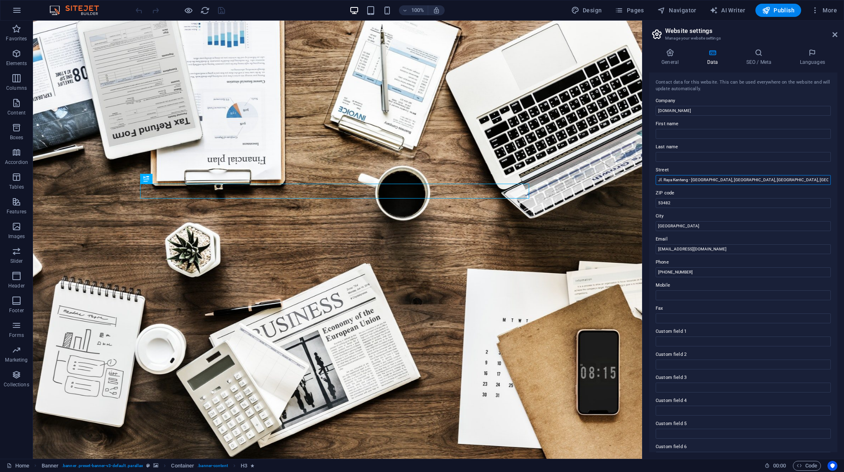
drag, startPoint x: 794, startPoint y: 182, endPoint x: 780, endPoint y: 182, distance: 13.6
click at [780, 182] on input "Jl. Raya Kenteng - [GEOGRAPHIC_DATA], [GEOGRAPHIC_DATA], [GEOGRAPHIC_DATA], [GE…" at bounding box center [742, 180] width 175 height 10
click at [730, 179] on input "Jl. Raya Kenteng - [GEOGRAPHIC_DATA], [GEOGRAPHIC_DATA], [GEOGRAPHIC_DATA], [GE…" at bounding box center [742, 180] width 175 height 10
drag, startPoint x: 701, startPoint y: 228, endPoint x: 648, endPoint y: 223, distance: 53.4
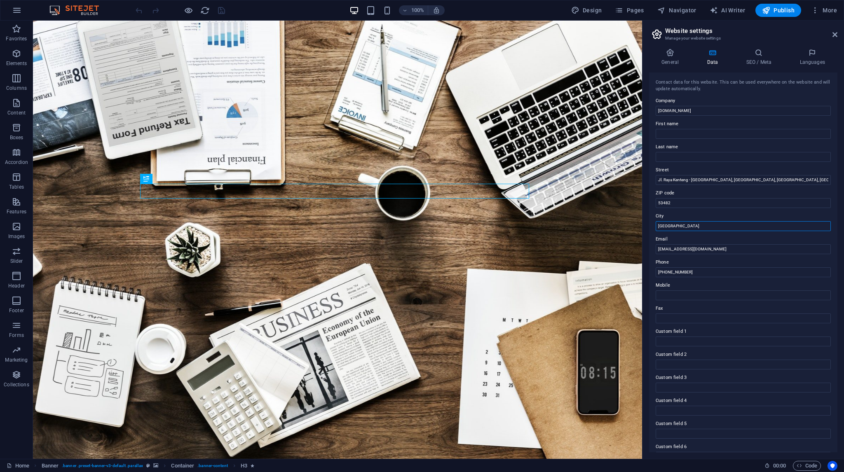
click at [648, 223] on div "General Data SEO / Meta Languages Website name [DOMAIN_NAME] Logo Drag files he…" at bounding box center [742, 250] width 201 height 417
paste input "Banjarregara"
type input "Banjarregara"
click at [220, 9] on icon "save" at bounding box center [221, 10] width 9 height 9
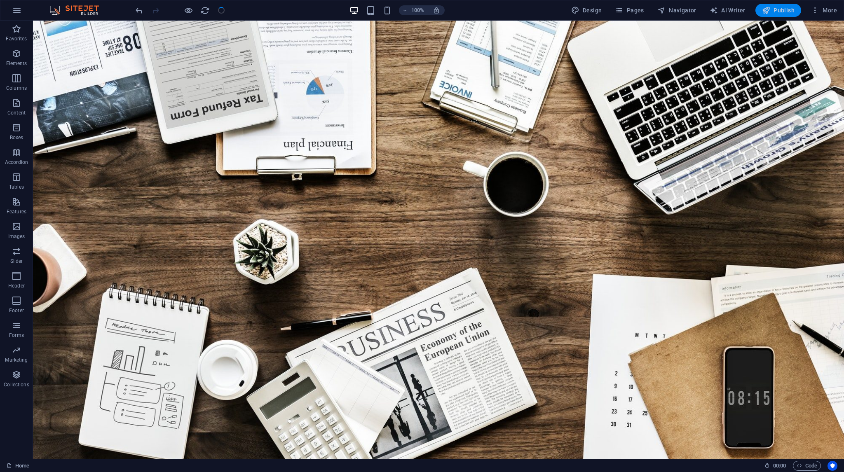
click at [786, 12] on span "Publish" at bounding box center [778, 10] width 33 height 8
click at [818, 12] on icon "button" at bounding box center [815, 10] width 8 height 8
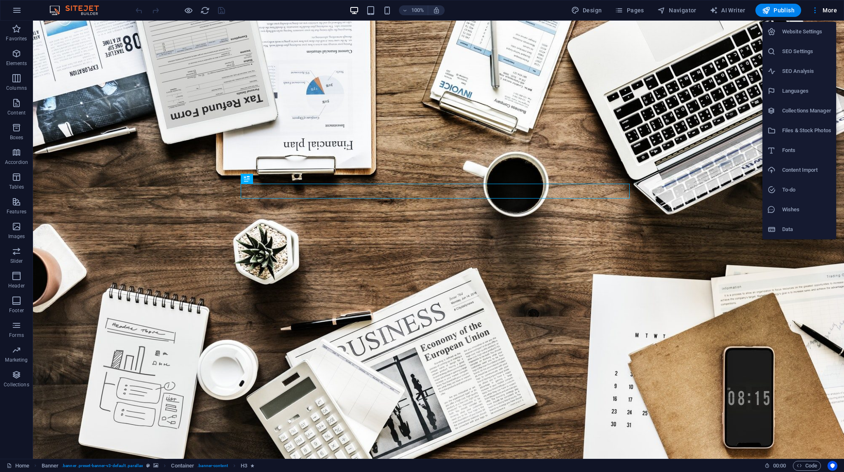
click at [797, 105] on li "Collections Manager" at bounding box center [799, 111] width 74 height 20
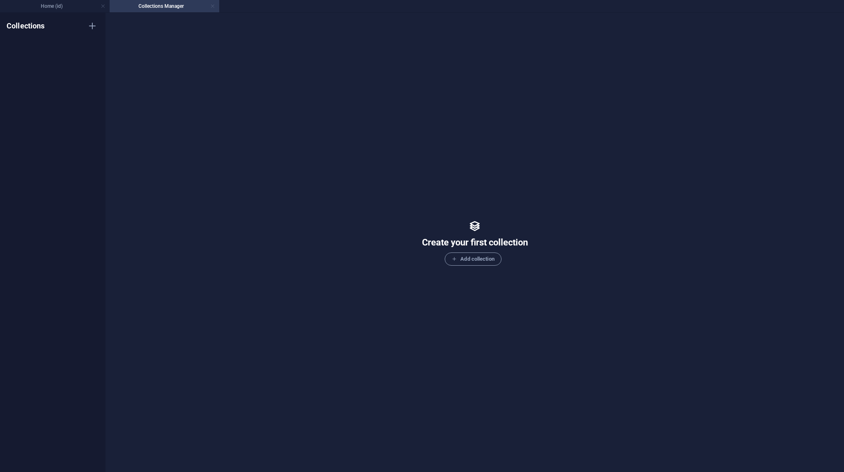
click at [214, 4] on link at bounding box center [212, 6] width 5 height 8
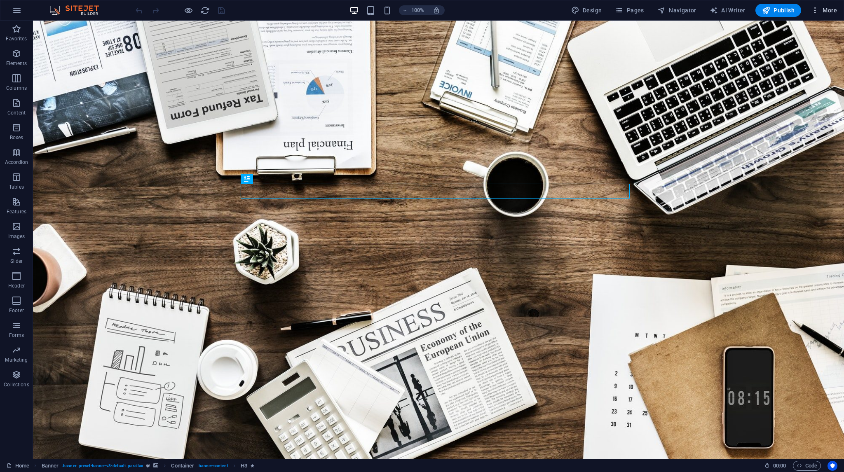
click at [829, 14] on span "More" at bounding box center [824, 10] width 26 height 8
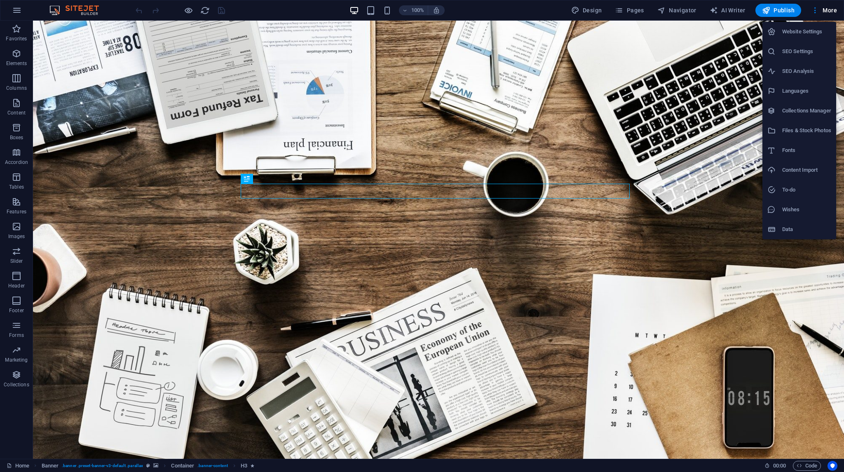
click at [809, 56] on li "SEO Settings" at bounding box center [799, 52] width 74 height 20
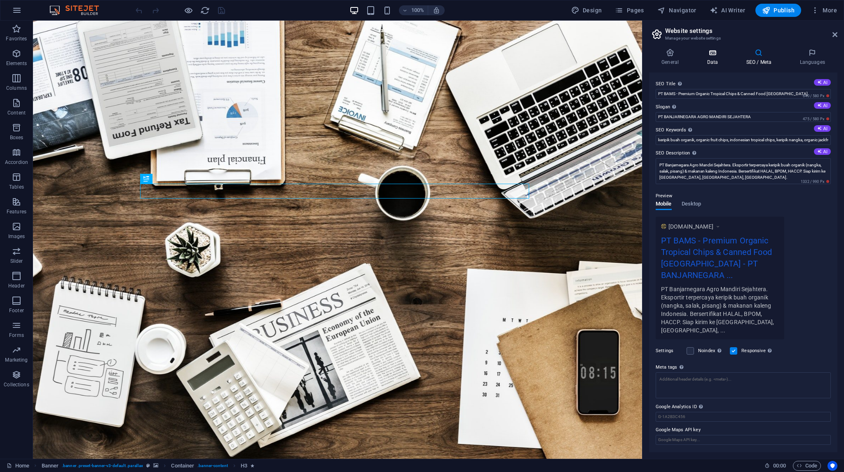
click at [708, 58] on h4 "Data" at bounding box center [713, 57] width 39 height 17
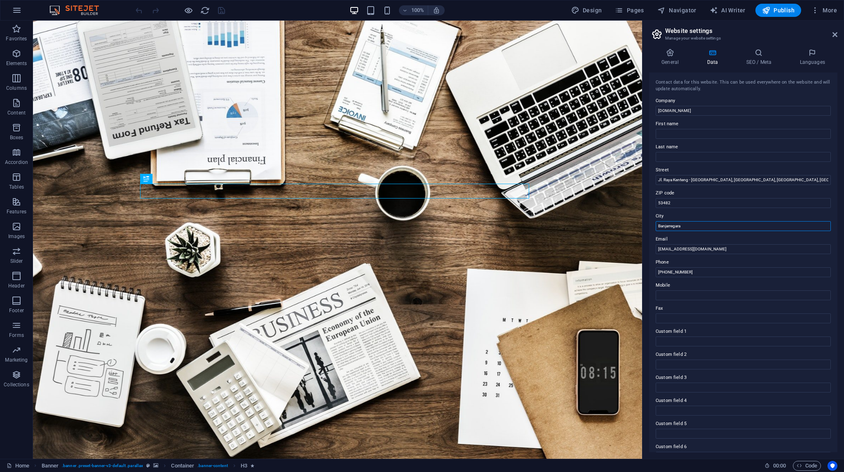
click at [670, 221] on input "Banjarregara" at bounding box center [742, 226] width 175 height 10
type input "Banjarnegara"
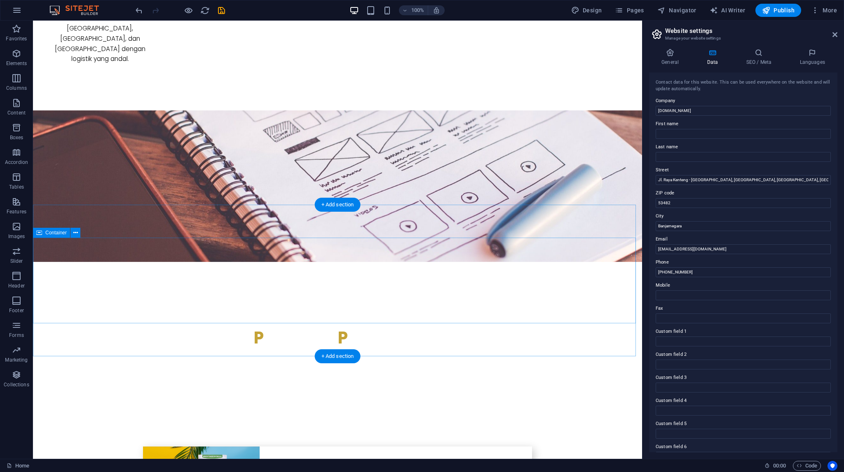
scroll to position [1703, 0]
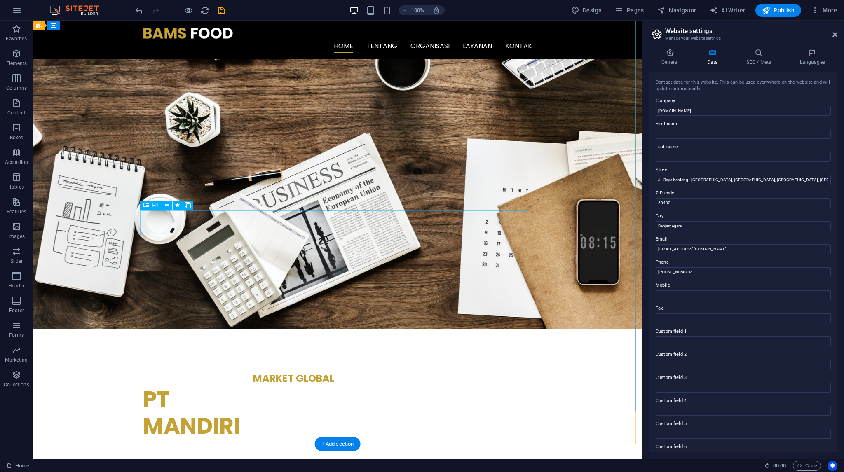
scroll to position [0, 0]
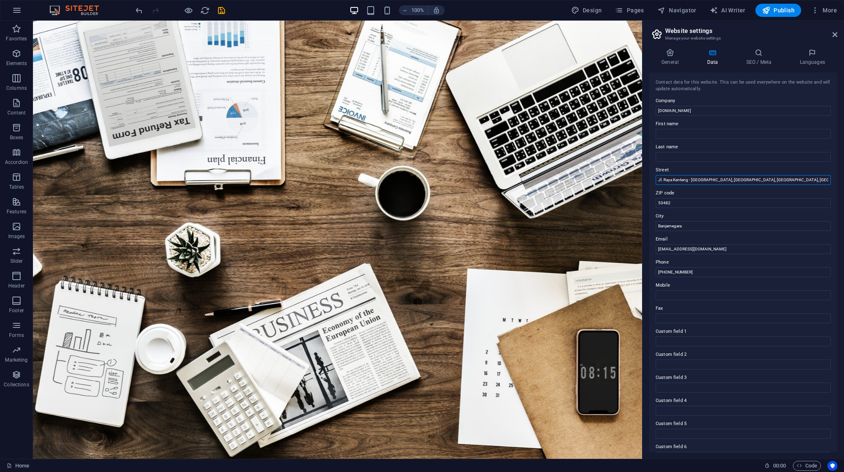
click at [743, 178] on input "Jl. Raya Kenteng - [GEOGRAPHIC_DATA], [GEOGRAPHIC_DATA], [GEOGRAPHIC_DATA], [GE…" at bounding box center [742, 180] width 175 height 10
type input "Jl. [PERSON_NAME] - [GEOGRAPHIC_DATA], [GEOGRAPHIC_DATA], [GEOGRAPHIC_DATA], [G…"
click at [226, 9] on div "100% Design Pages Navigator AI Writer Publish More" at bounding box center [487, 10] width 706 height 13
click at [222, 10] on icon "save" at bounding box center [221, 10] width 9 height 9
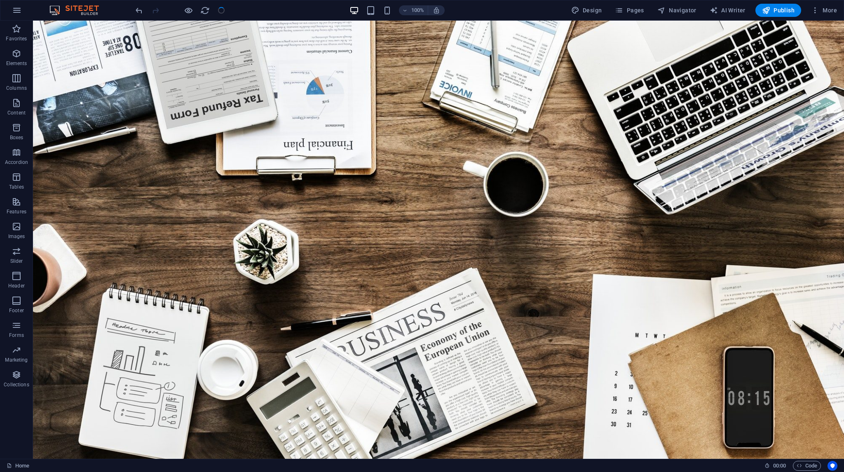
click at [637, 17] on div "100% Design Pages Navigator AI Writer Publish More" at bounding box center [421, 10] width 843 height 20
click at [634, 12] on span "Pages" at bounding box center [629, 10] width 29 height 8
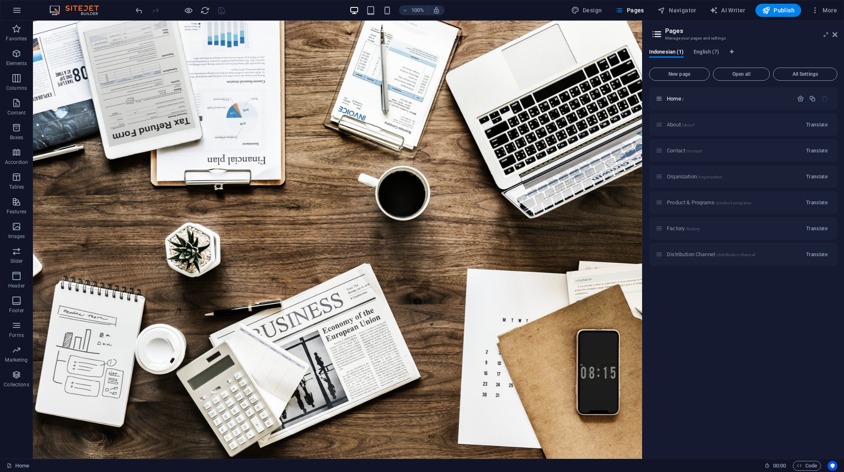
click at [694, 122] on div "About /about Translate" at bounding box center [743, 124] width 188 height 23
click at [685, 126] on div "About /about Translate" at bounding box center [743, 124] width 188 height 23
click at [712, 55] on span "English (7)" at bounding box center [706, 53] width 26 height 12
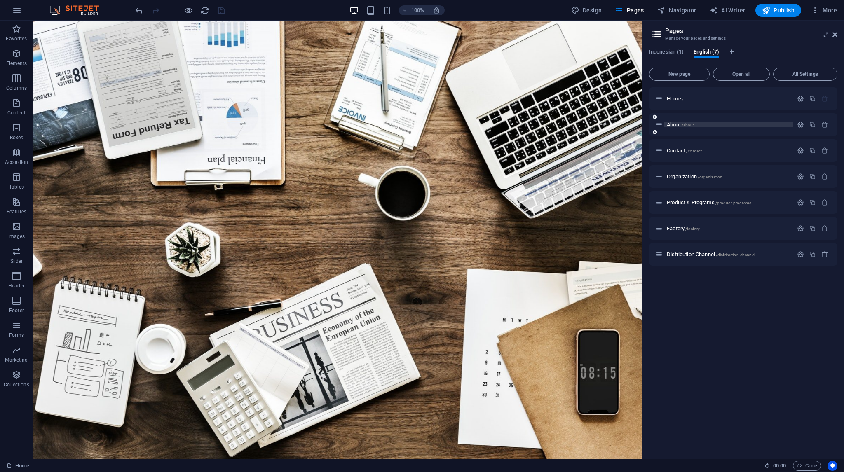
click at [679, 126] on span "About /about" at bounding box center [680, 125] width 28 height 6
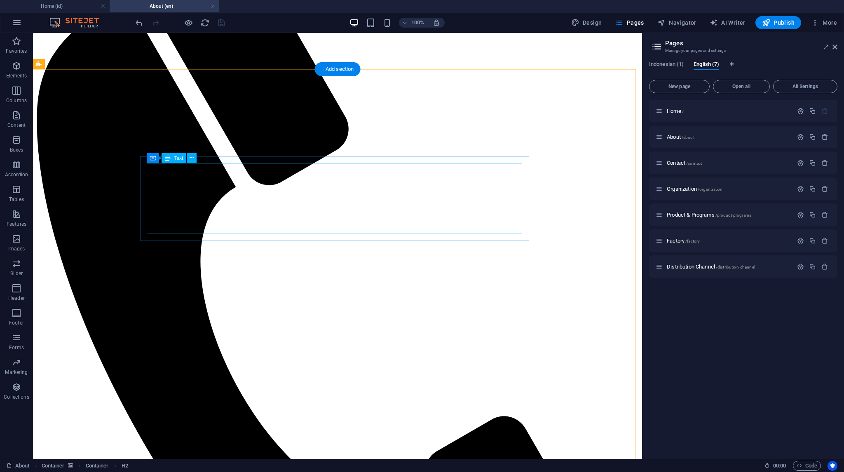
scroll to position [206, 0]
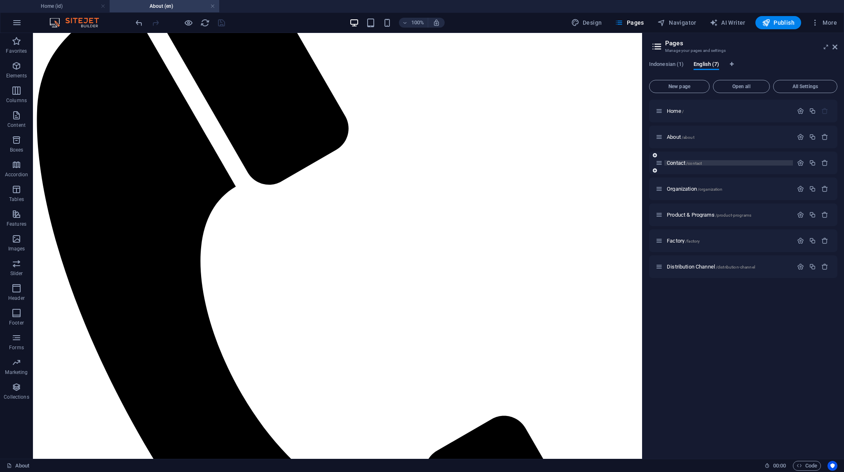
click at [692, 161] on span "/contact" at bounding box center [694, 163] width 16 height 5
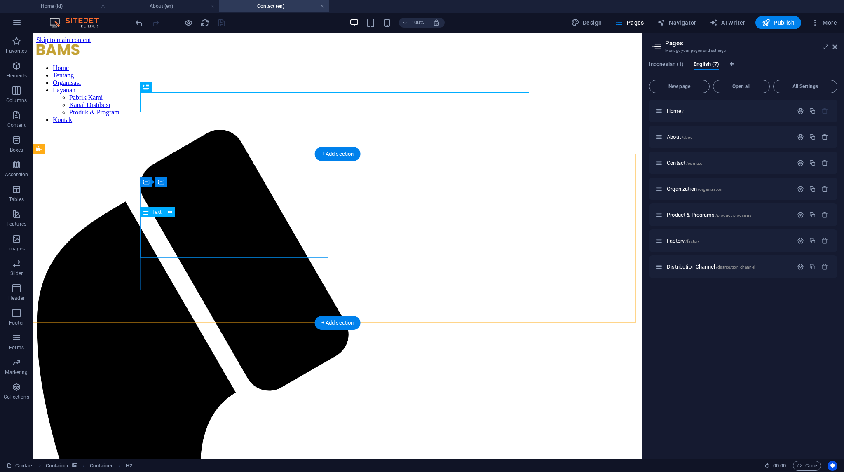
scroll to position [0, 0]
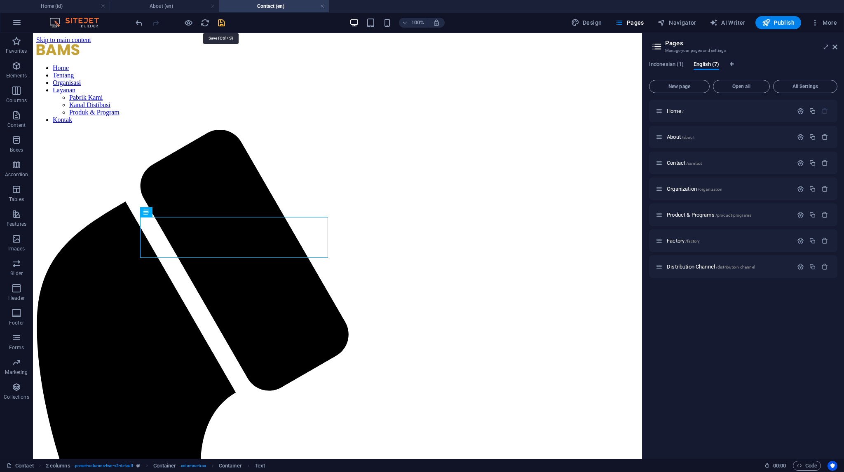
click at [224, 20] on icon "save" at bounding box center [221, 22] width 9 height 9
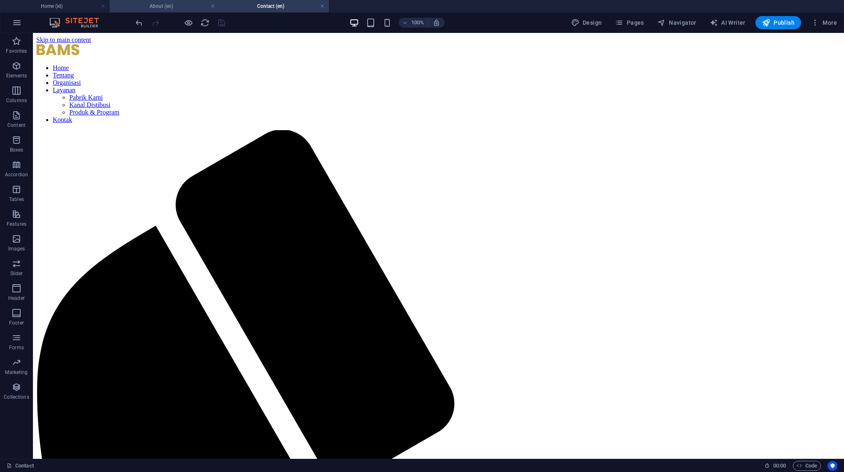
click at [178, 6] on h4 "About (en)" at bounding box center [165, 6] width 110 height 9
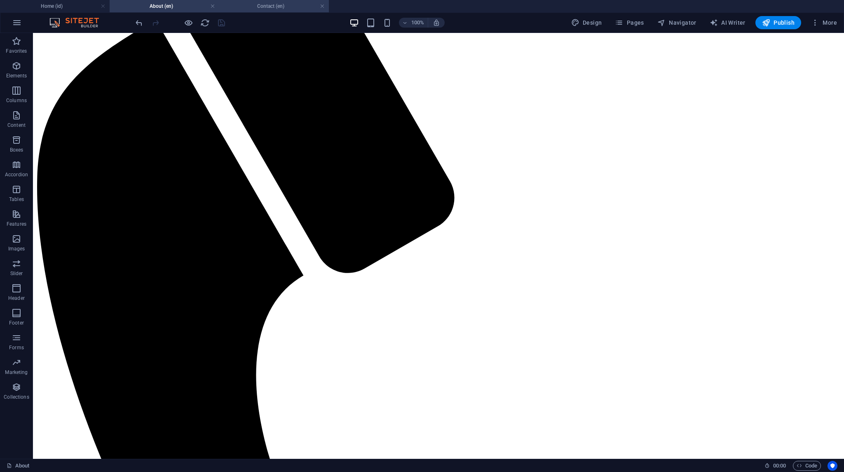
click at [247, 11] on li "Contact (en)" at bounding box center [274, 6] width 110 height 12
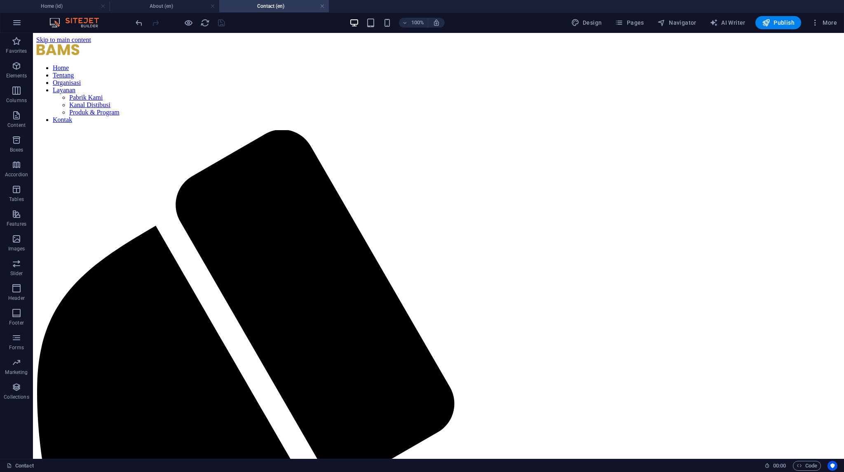
scroll to position [0, 0]
click at [183, 10] on h4 "About (en)" at bounding box center [165, 6] width 110 height 9
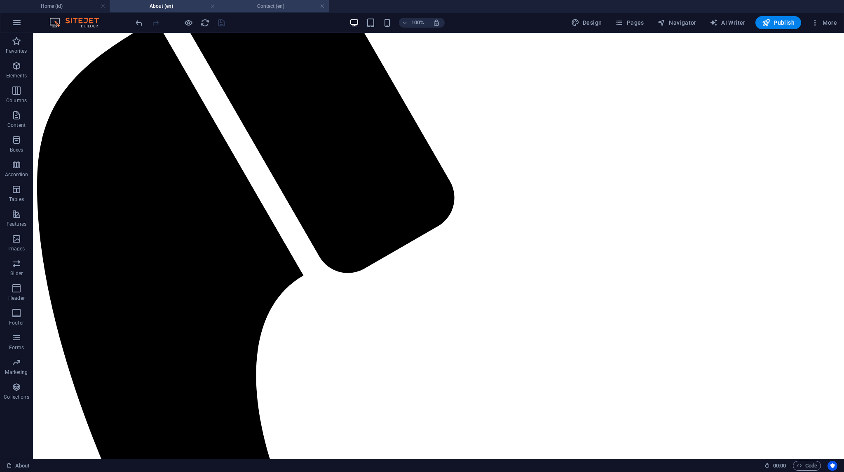
click at [259, 5] on h4 "Contact (en)" at bounding box center [274, 6] width 110 height 9
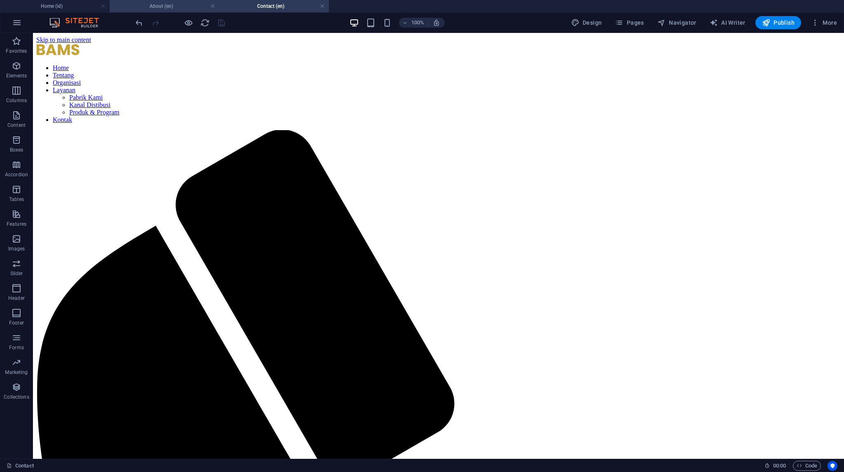
click at [138, 4] on h4 "About (en)" at bounding box center [165, 6] width 110 height 9
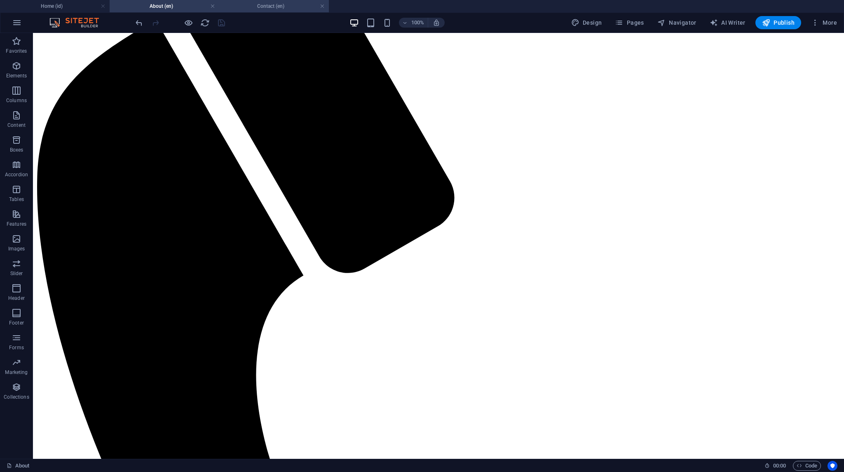
click at [275, 4] on h4 "Contact (en)" at bounding box center [274, 6] width 110 height 9
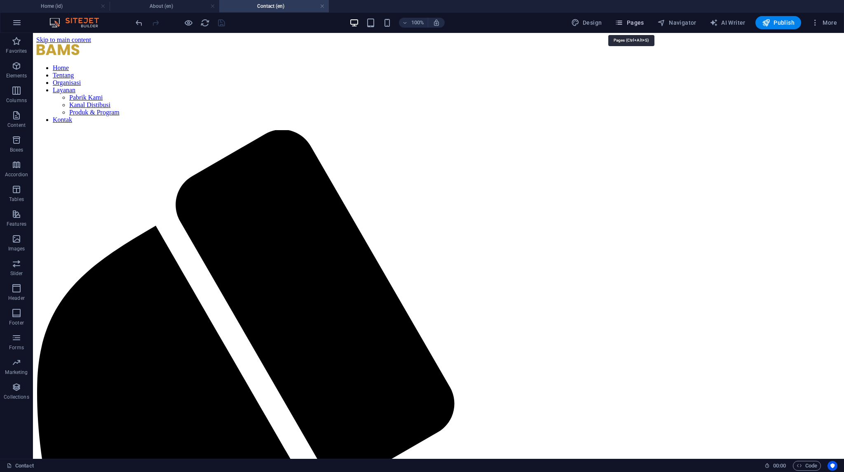
click at [639, 23] on span "Pages" at bounding box center [629, 23] width 29 height 8
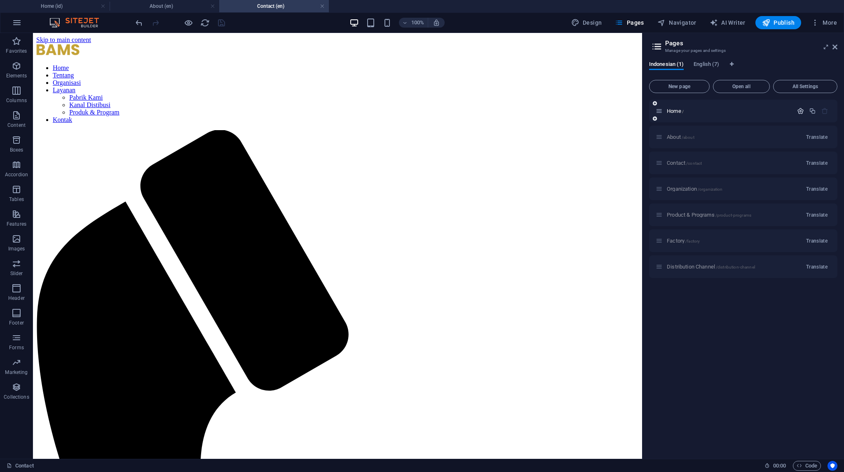
click at [802, 112] on icon "button" at bounding box center [800, 111] width 7 height 7
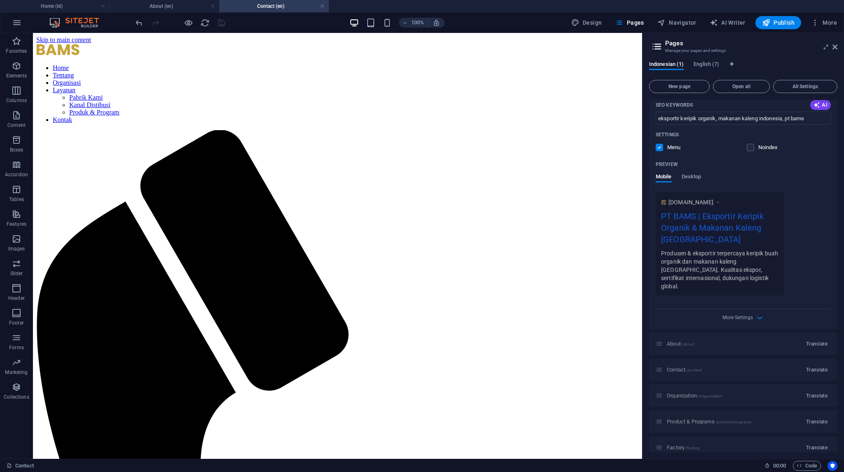
scroll to position [165, 0]
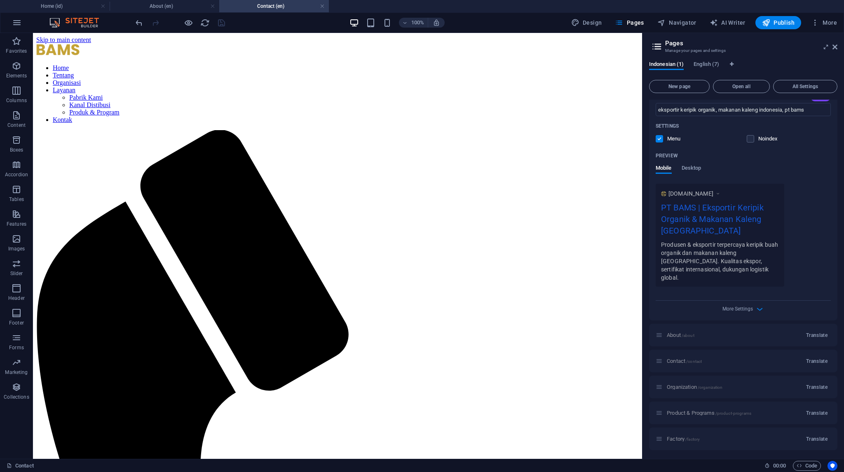
drag, startPoint x: 736, startPoint y: 323, endPoint x: 730, endPoint y: 315, distance: 10.6
click at [736, 324] on div "About /about Translate" at bounding box center [743, 335] width 188 height 23
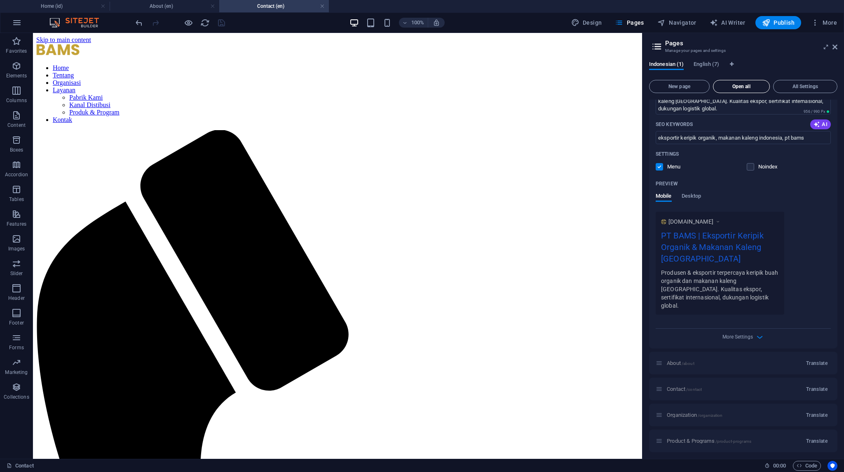
scroll to position [41, 0]
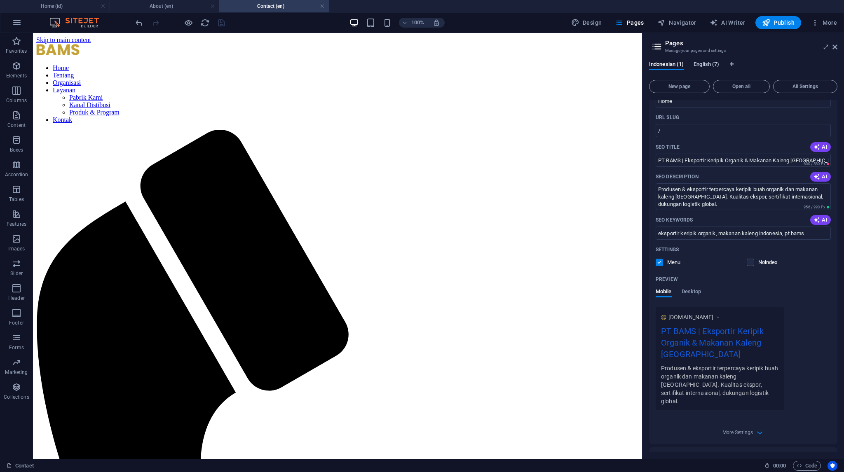
click at [711, 64] on span "English (7)" at bounding box center [706, 65] width 26 height 12
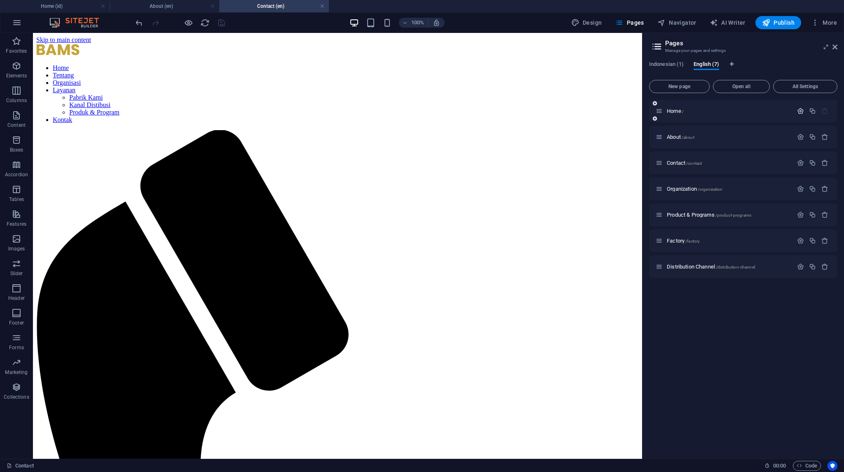
click at [798, 112] on icon "button" at bounding box center [800, 111] width 7 height 7
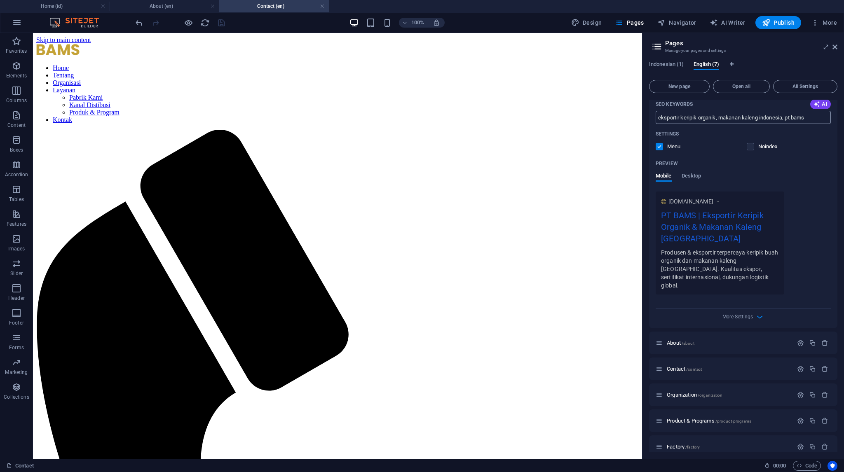
scroll to position [184, 0]
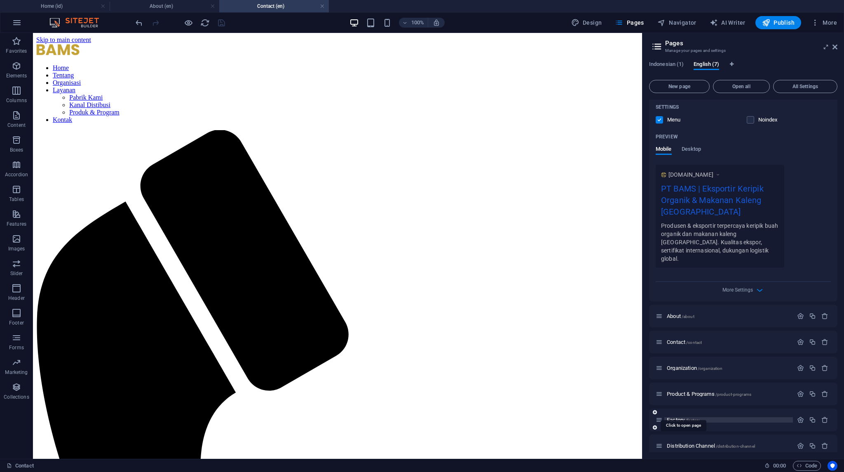
click at [691, 418] on span "/factory" at bounding box center [692, 420] width 14 height 5
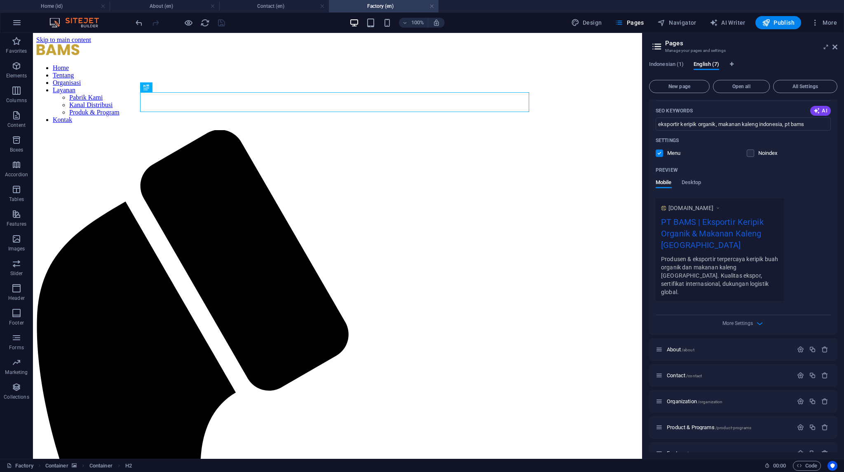
scroll to position [0, 0]
drag, startPoint x: 323, startPoint y: 5, endPoint x: 288, endPoint y: 4, distance: 34.2
click at [323, 5] on link at bounding box center [322, 6] width 5 height 8
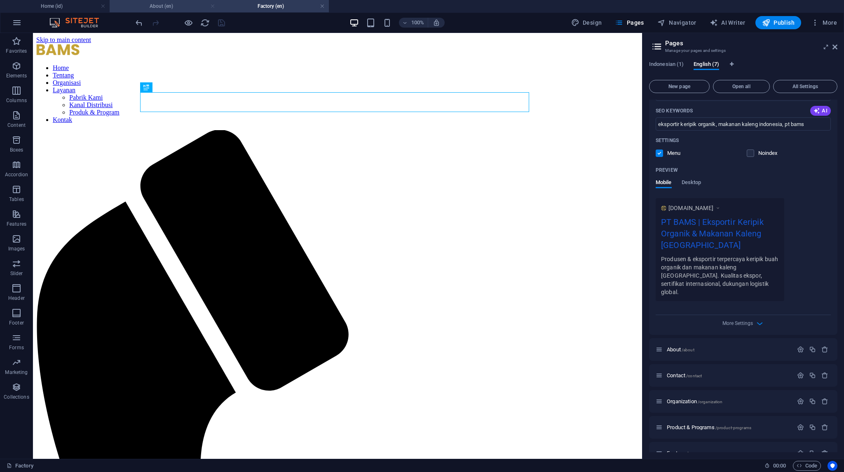
click at [214, 5] on link at bounding box center [212, 6] width 5 height 8
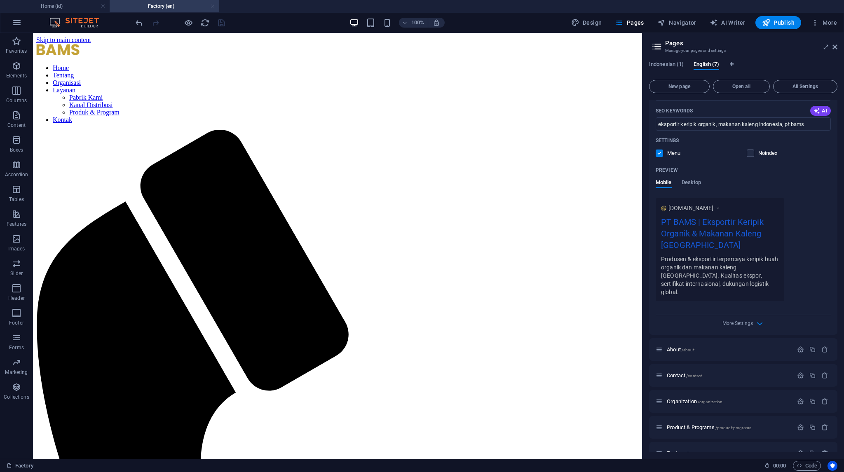
click at [212, 6] on link at bounding box center [212, 6] width 5 height 8
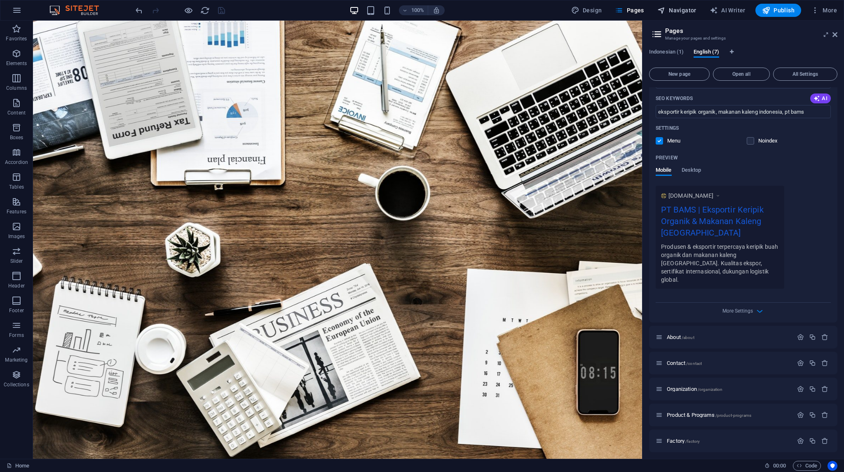
click at [687, 13] on span "Navigator" at bounding box center [676, 10] width 39 height 8
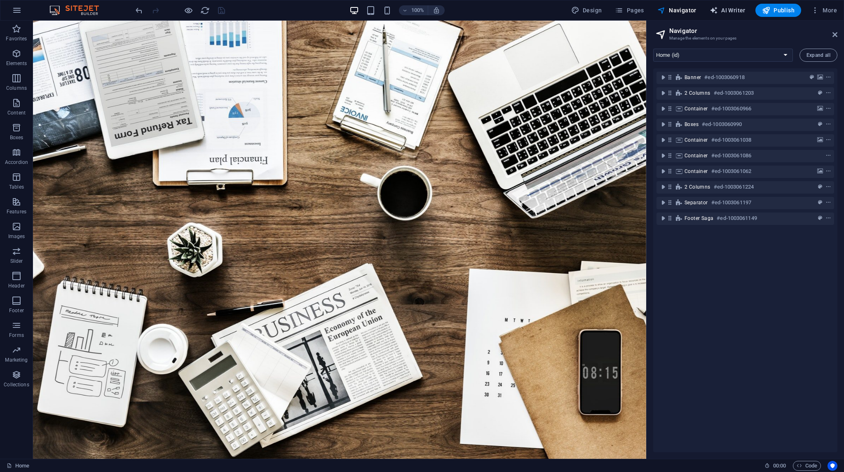
click at [730, 13] on span "AI Writer" at bounding box center [727, 10] width 36 height 8
select select "English"
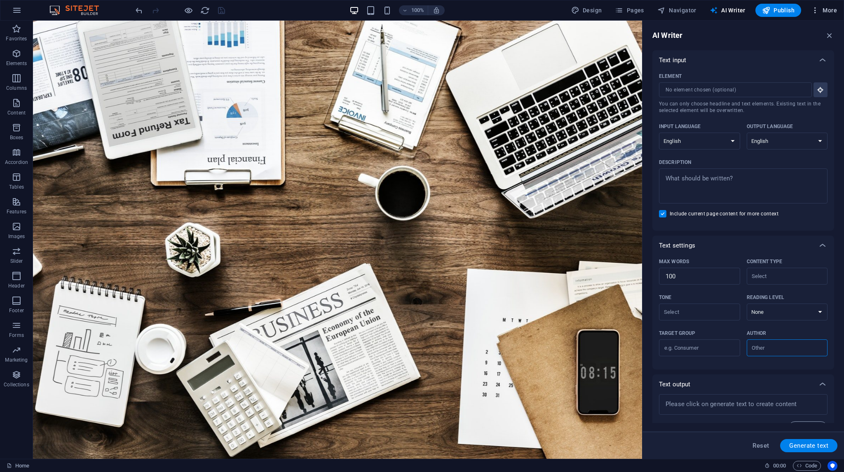
click at [828, 9] on span "More" at bounding box center [824, 10] width 26 height 8
click at [809, 38] on li "Website Settings" at bounding box center [799, 32] width 74 height 20
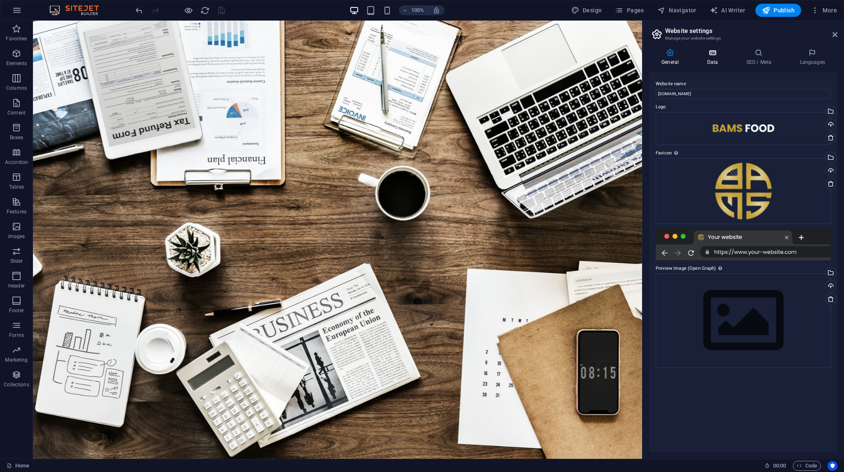
click at [712, 51] on icon at bounding box center [712, 53] width 36 height 8
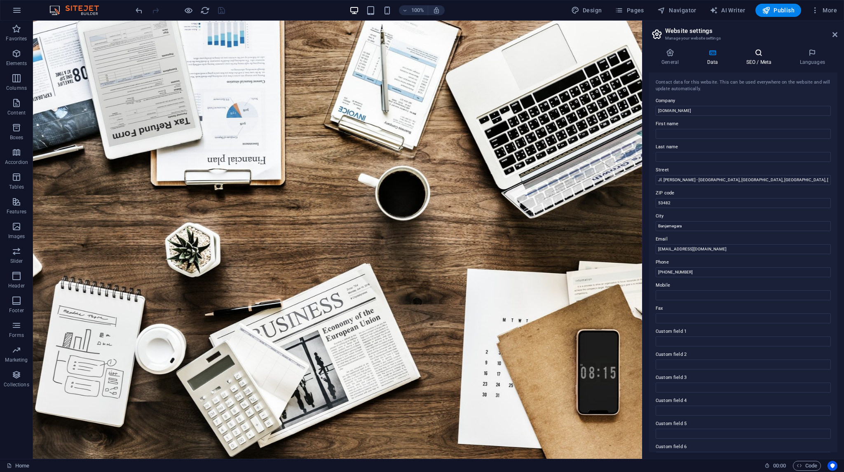
click at [756, 56] on icon at bounding box center [758, 53] width 50 height 8
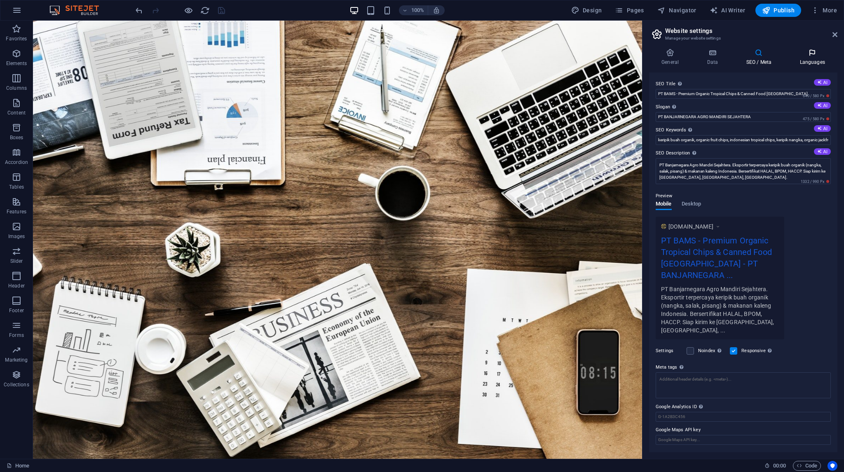
click at [804, 57] on h4 "Languages" at bounding box center [812, 57] width 50 height 17
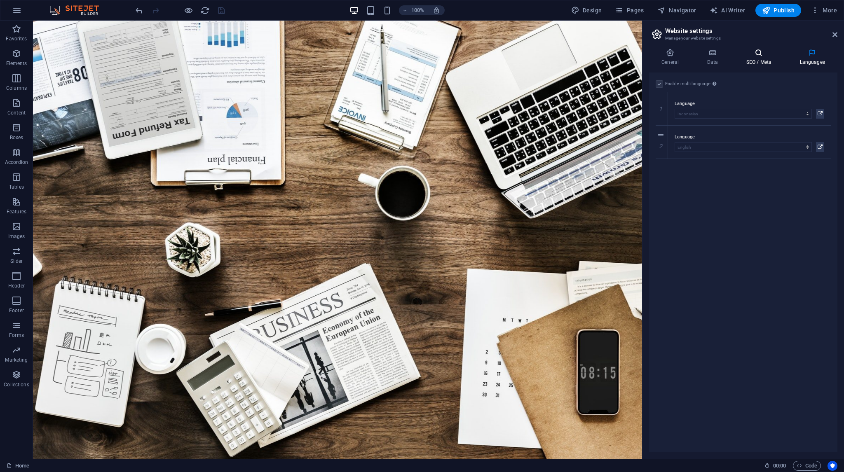
click at [760, 57] on h4 "SEO / Meta" at bounding box center [760, 57] width 54 height 17
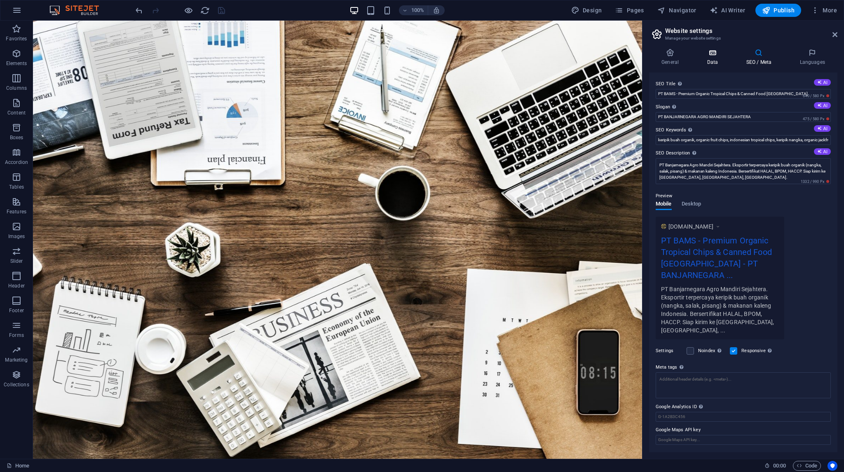
click at [715, 60] on h4 "Data" at bounding box center [713, 57] width 39 height 17
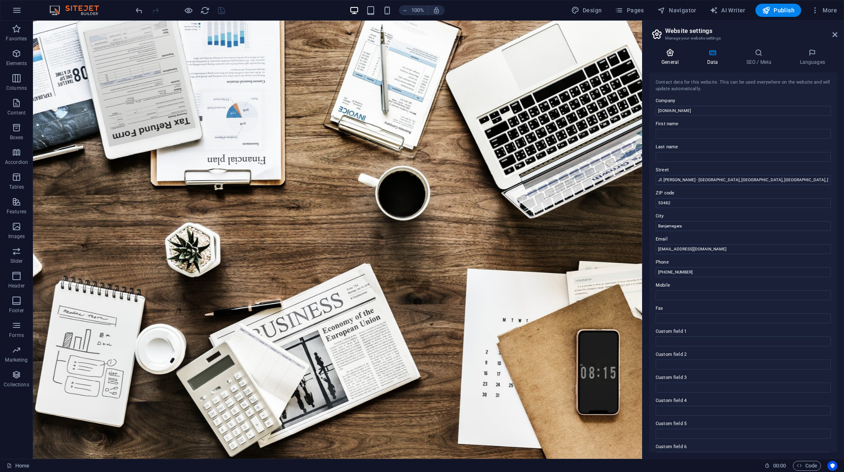
click at [670, 59] on h4 "General" at bounding box center [671, 57] width 45 height 17
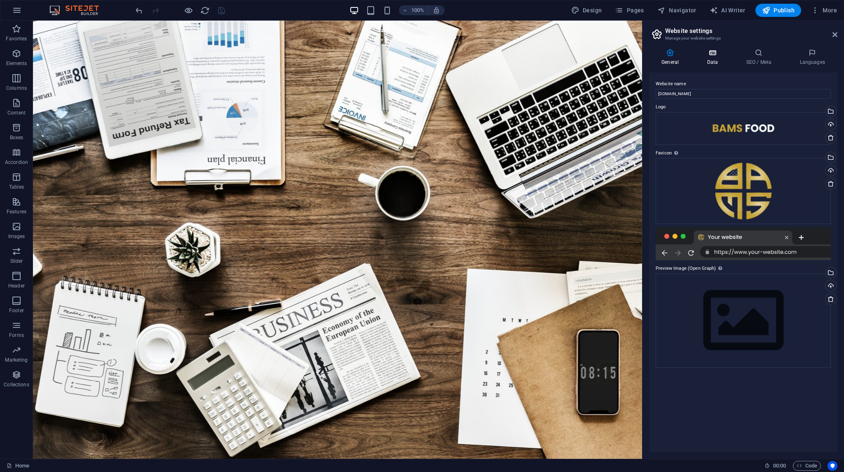
click at [707, 57] on h4 "Data" at bounding box center [713, 57] width 39 height 17
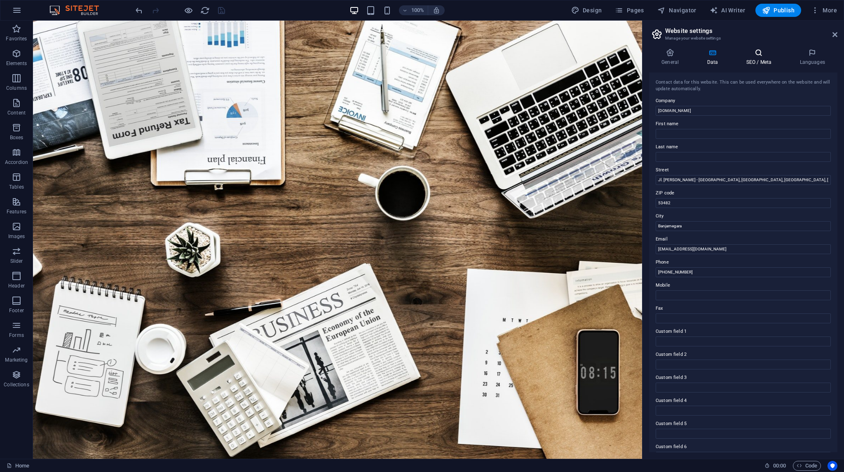
click at [746, 58] on h4 "SEO / Meta" at bounding box center [760, 57] width 54 height 17
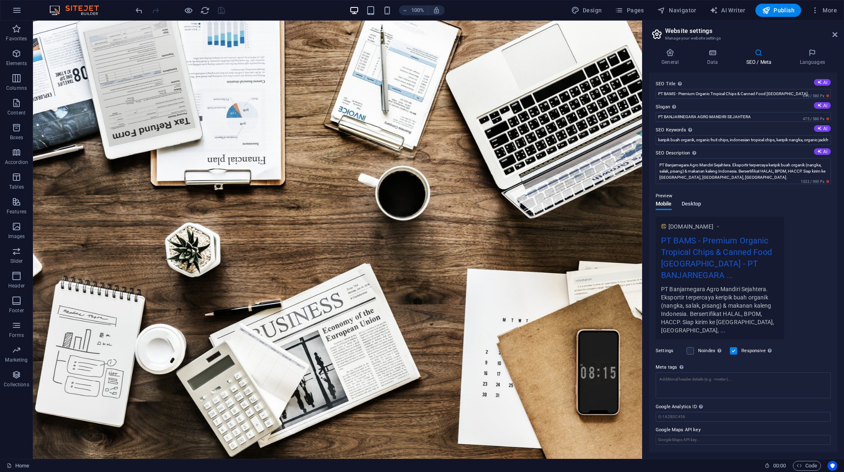
click at [694, 204] on span "Desktop" at bounding box center [691, 205] width 20 height 12
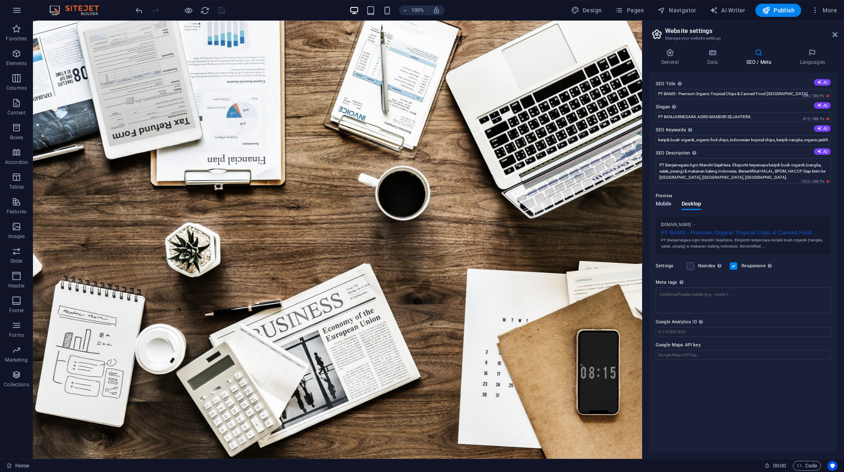
click at [665, 206] on span "Mobile" at bounding box center [663, 205] width 16 height 12
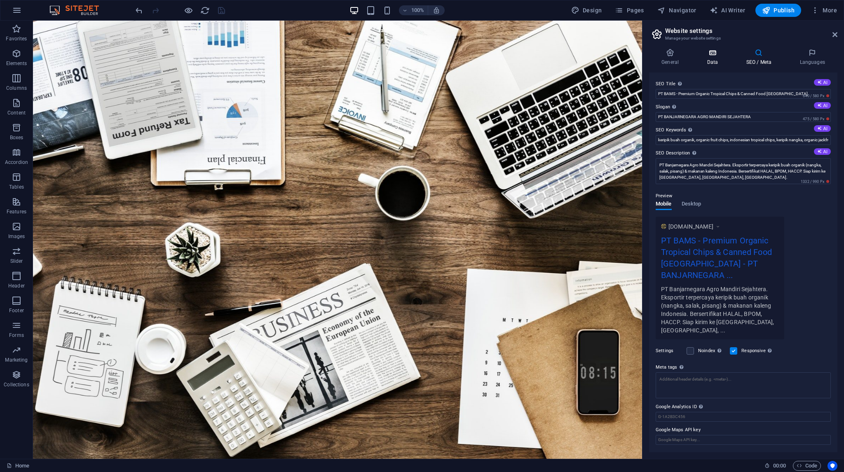
click at [707, 57] on h4 "Data" at bounding box center [713, 57] width 39 height 17
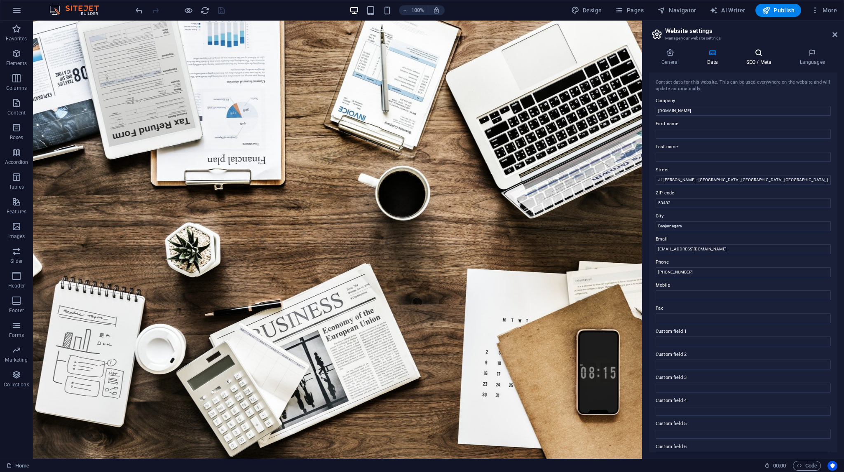
click at [754, 57] on h4 "SEO / Meta" at bounding box center [760, 57] width 54 height 17
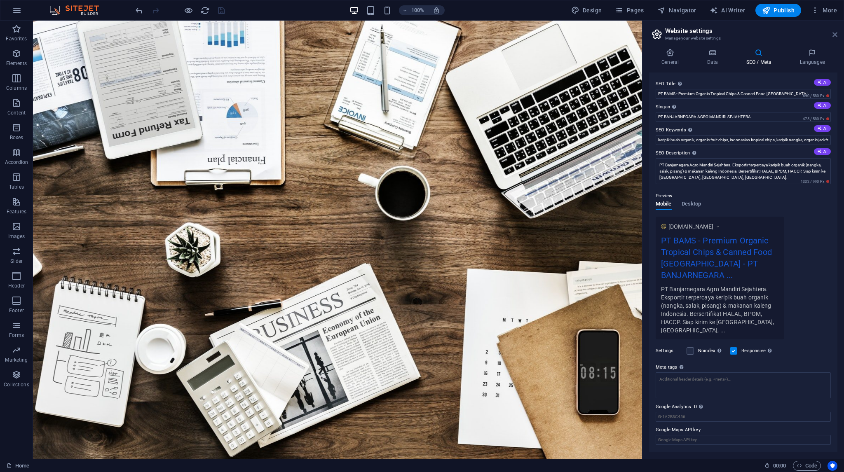
click at [837, 33] on icon at bounding box center [834, 34] width 5 height 7
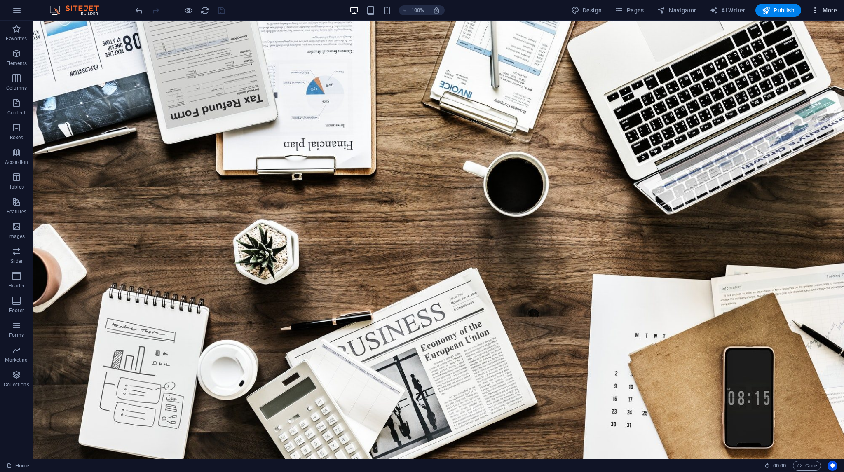
click at [814, 13] on icon "button" at bounding box center [815, 10] width 8 height 8
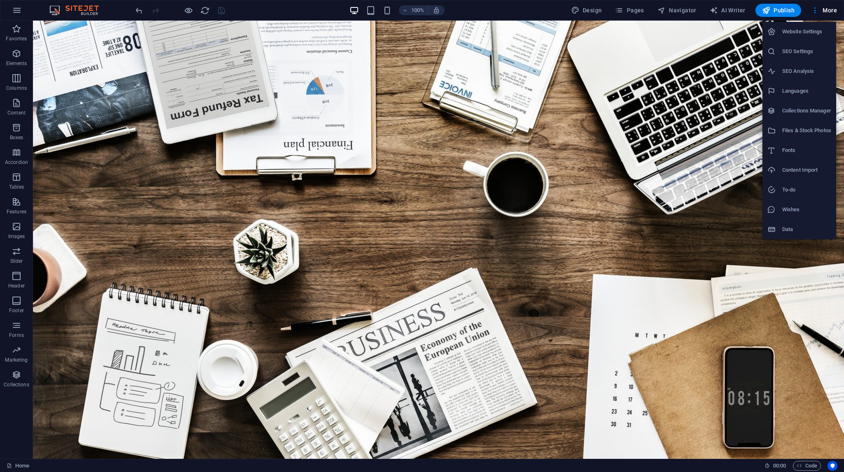
click at [587, 8] on div at bounding box center [422, 236] width 844 height 472
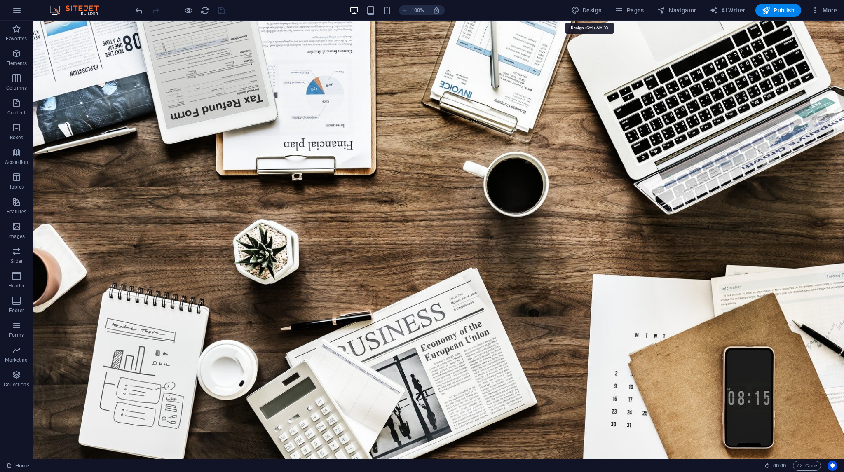
click at [592, 7] on span "Design" at bounding box center [586, 10] width 31 height 8
select select "700"
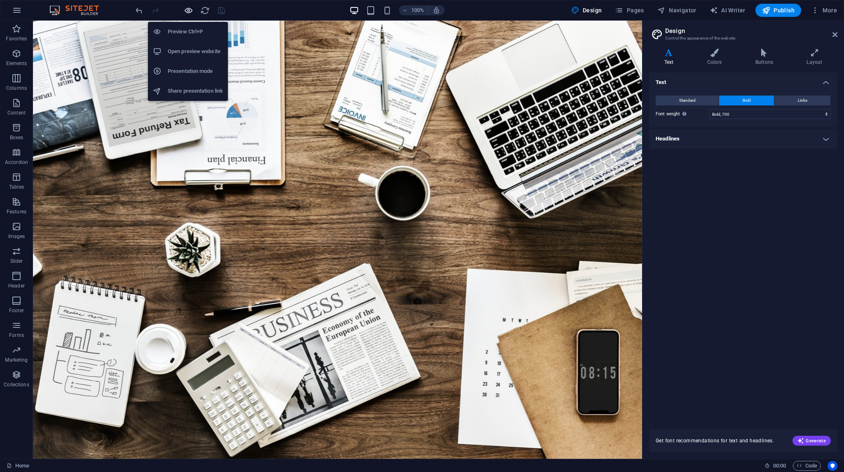
click at [189, 12] on icon "button" at bounding box center [188, 10] width 9 height 9
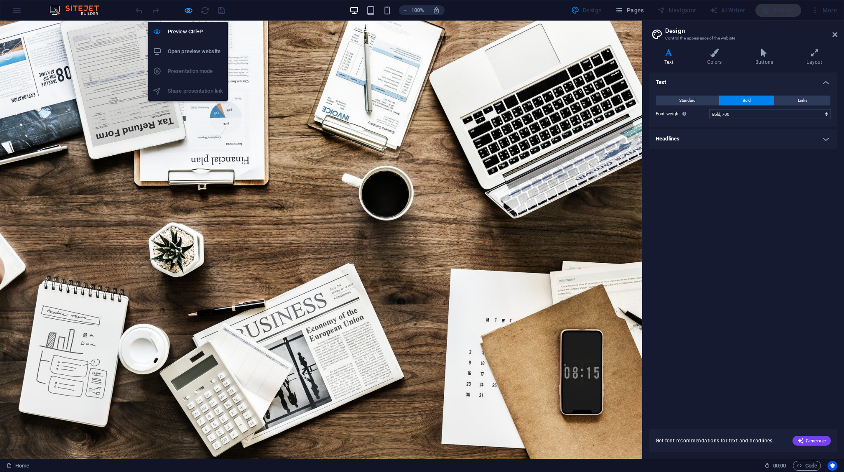
click at [189, 12] on icon "button" at bounding box center [188, 10] width 9 height 9
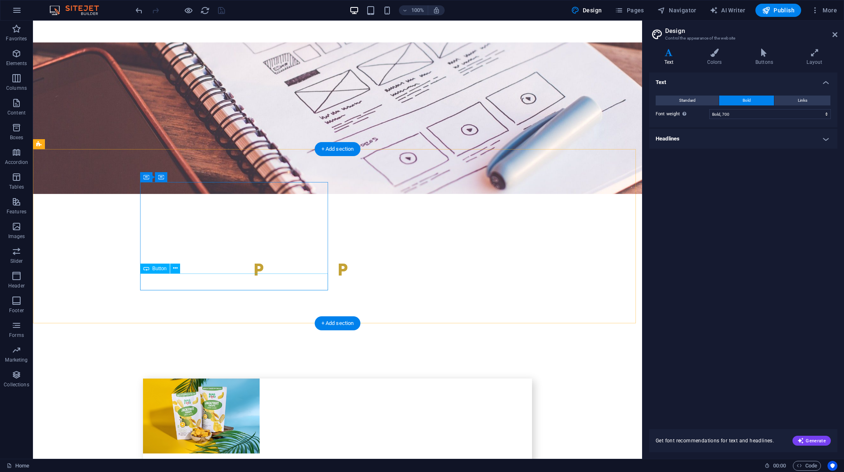
scroll to position [1703, 0]
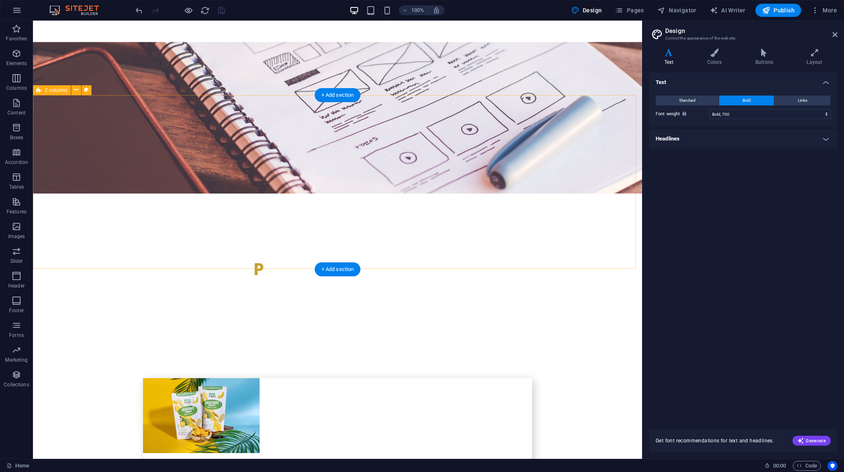
select select "px"
select select "1"
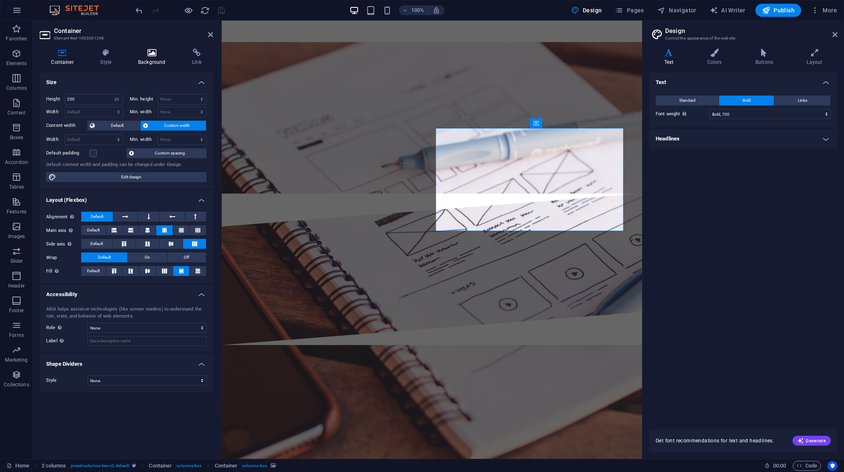
click at [148, 56] on icon at bounding box center [151, 53] width 51 height 8
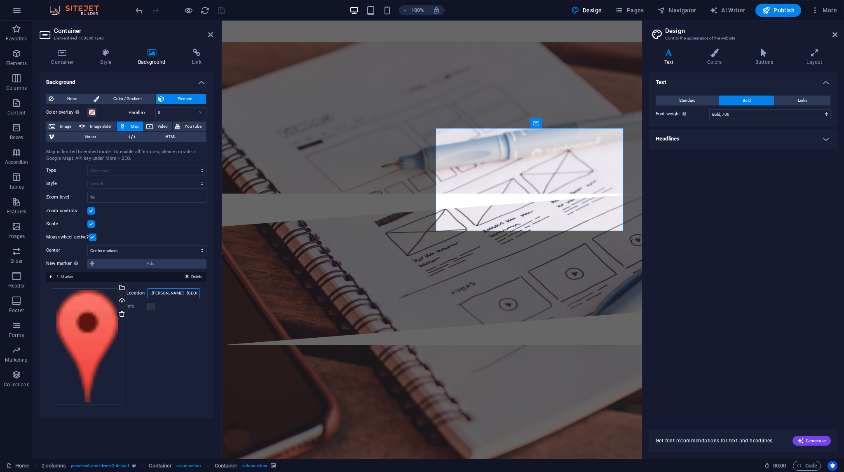
scroll to position [0, 0]
drag, startPoint x: 163, startPoint y: 294, endPoint x: 109, endPoint y: 294, distance: 54.4
click at [109, 294] on div "Drag files here, click to choose files or select files from Files or our free s…" at bounding box center [126, 346] width 147 height 117
click at [150, 305] on label at bounding box center [150, 306] width 7 height 7
click at [142, 136] on span "HTML" at bounding box center [171, 137] width 66 height 10
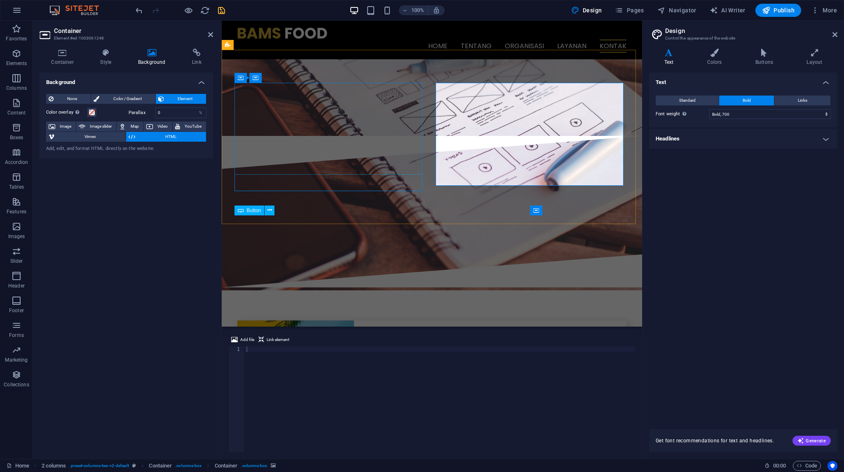
scroll to position [1579, 0]
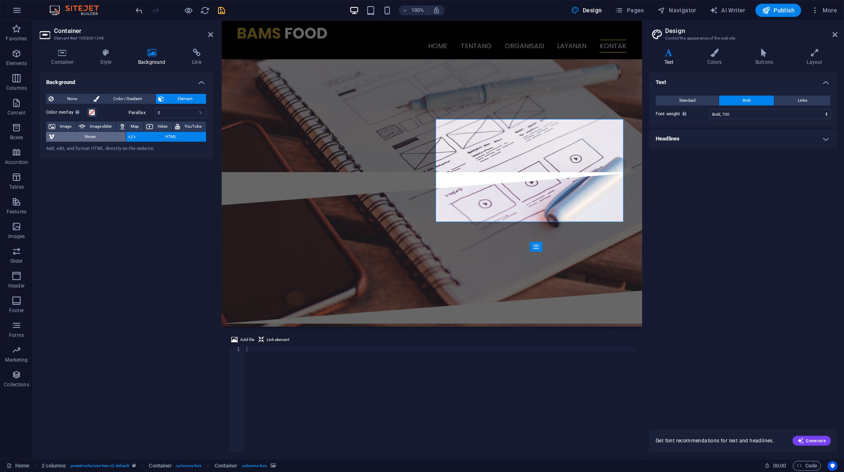
click at [89, 137] on span "Vimeo" at bounding box center [90, 137] width 66 height 10
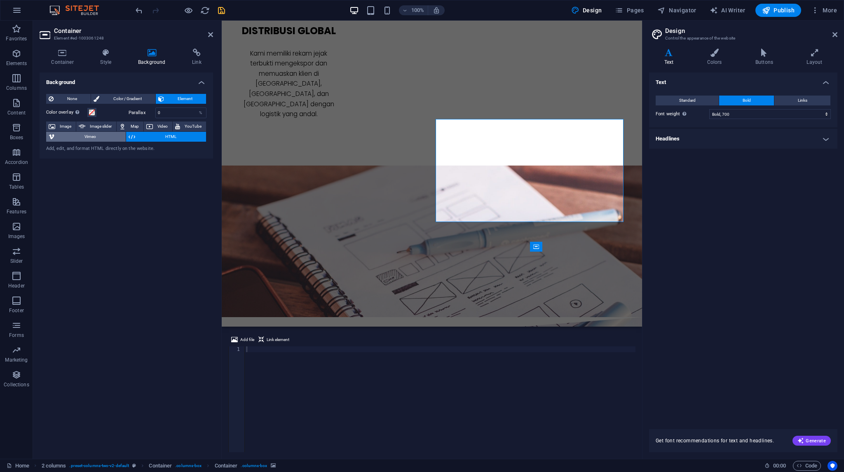
select select "ar16_9"
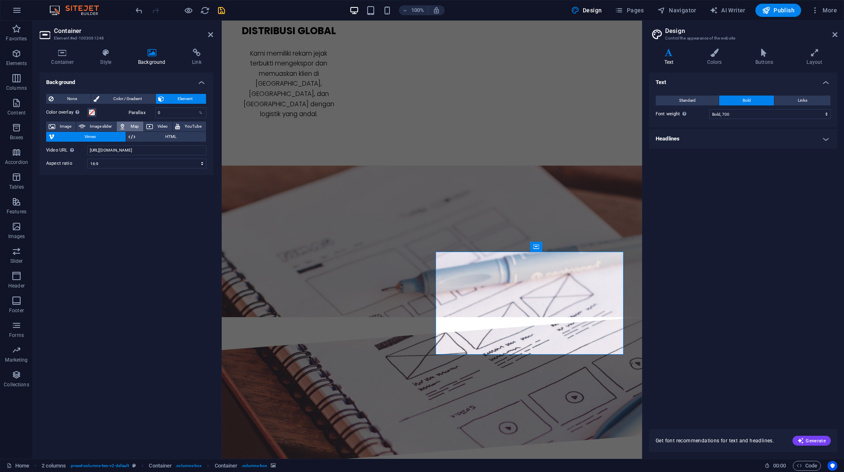
click at [126, 127] on icon at bounding box center [122, 127] width 7 height 10
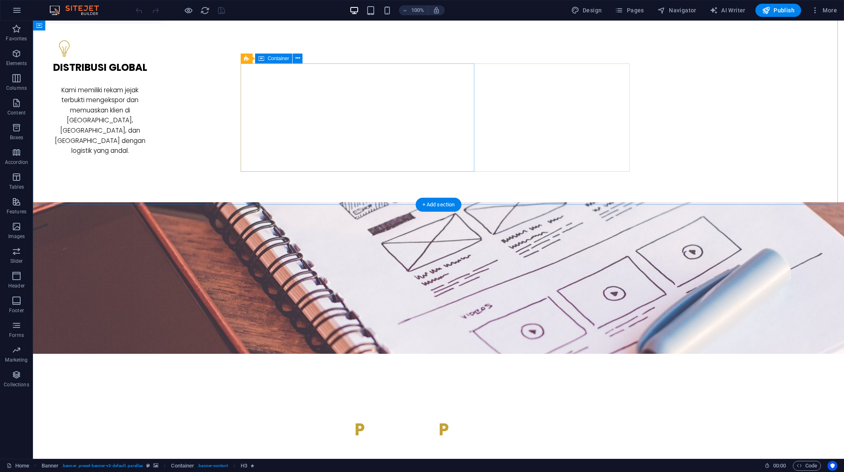
scroll to position [1703, 0]
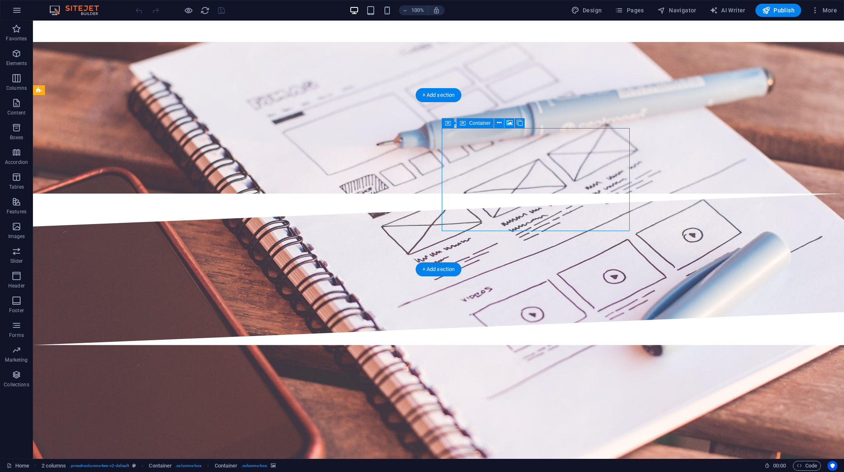
select select "px"
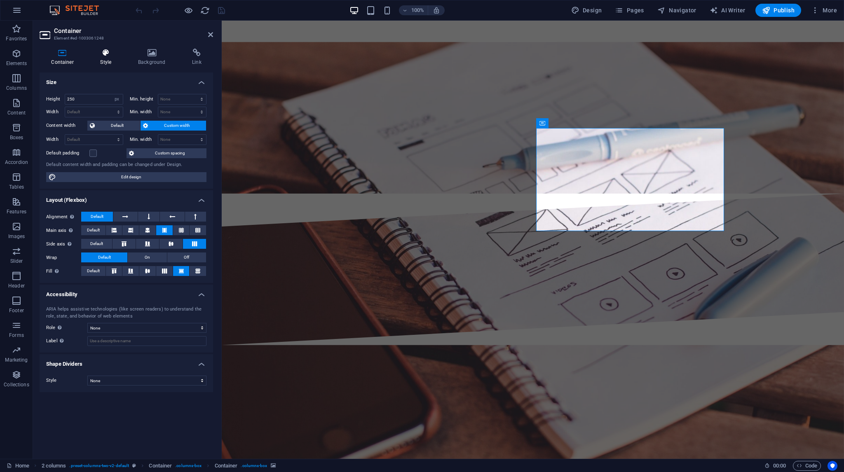
click at [105, 63] on h4 "Style" at bounding box center [108, 57] width 38 height 17
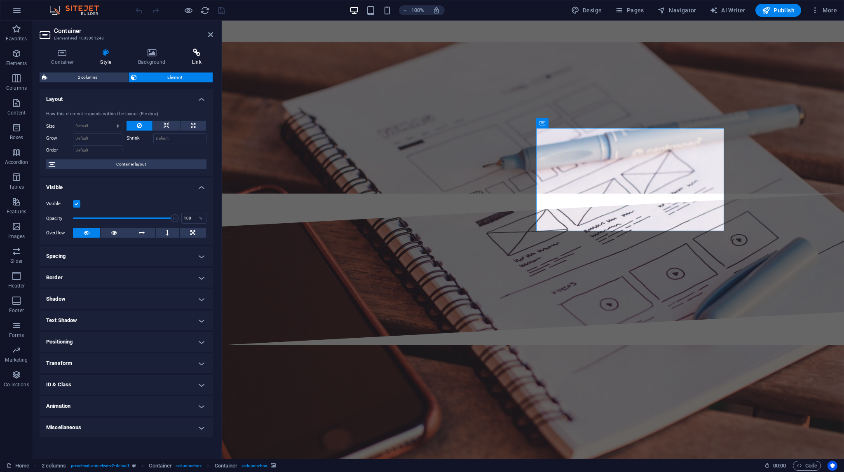
click at [196, 63] on h4 "Link" at bounding box center [196, 57] width 33 height 17
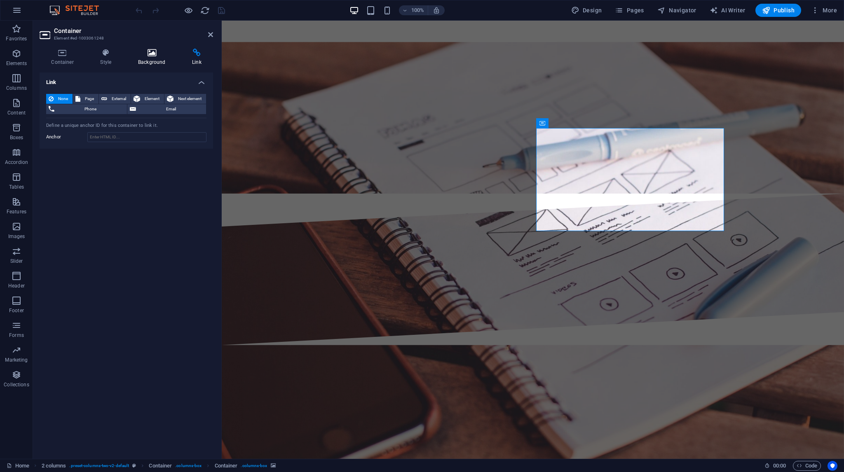
click at [153, 61] on h4 "Background" at bounding box center [153, 57] width 54 height 17
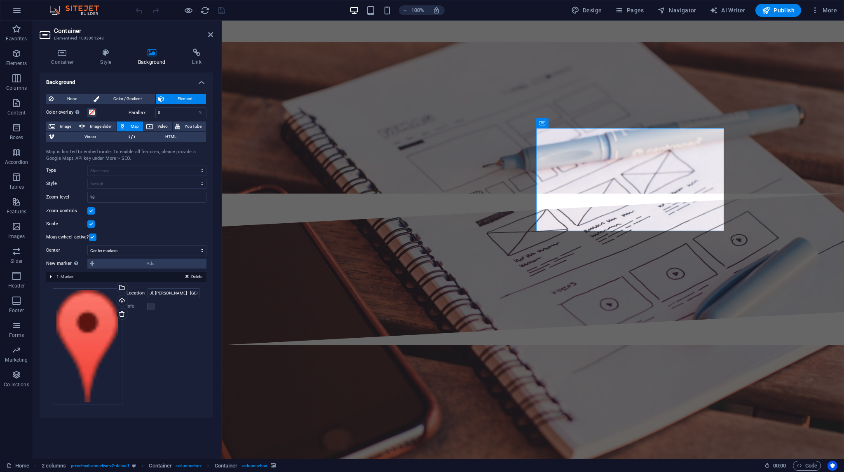
click at [64, 275] on span "1. Marker" at bounding box center [64, 276] width 17 height 5
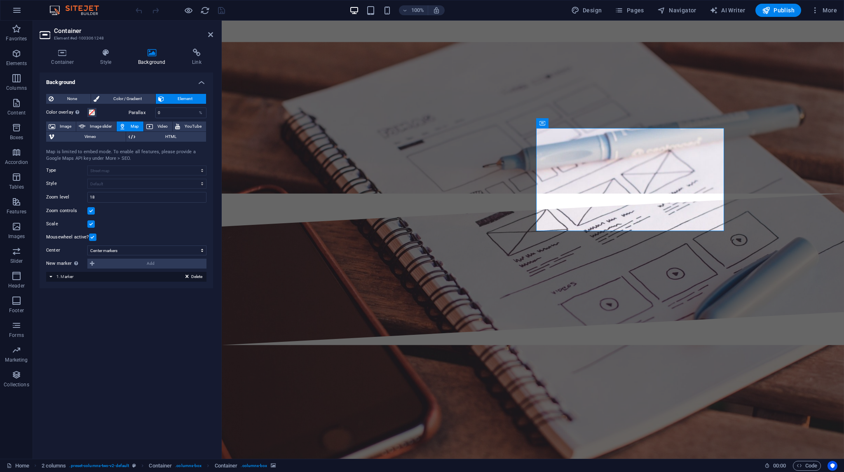
click at [51, 276] on div "Delete 1. Marker" at bounding box center [126, 277] width 160 height 10
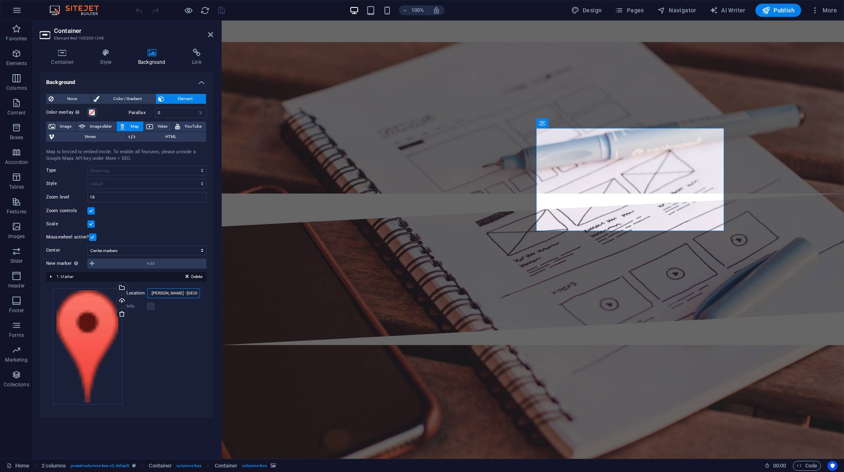
scroll to position [0, 0]
drag, startPoint x: 196, startPoint y: 294, endPoint x: 144, endPoint y: 290, distance: 52.4
click at [144, 290] on div "Location Jl. Raya Kenteng - Madukara" at bounding box center [163, 293] width 74 height 10
click at [160, 290] on input "Jl. Raya Kenteng - Madukara" at bounding box center [173, 293] width 53 height 10
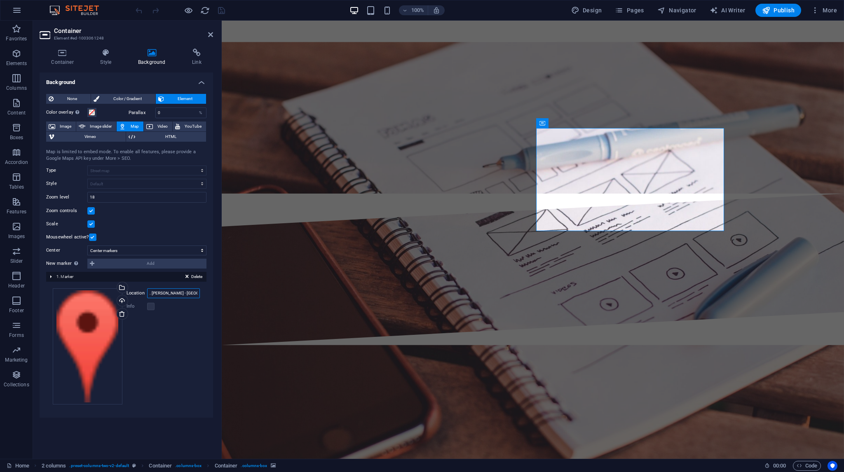
drag, startPoint x: 148, startPoint y: 295, endPoint x: 211, endPoint y: 302, distance: 63.0
click at [211, 302] on div "None Color / Gradient Element Stretch background to full-width Color overlay Pl…" at bounding box center [126, 252] width 173 height 331
click at [163, 290] on input "Jl. Raya Kenteng - Madukara" at bounding box center [173, 293] width 53 height 10
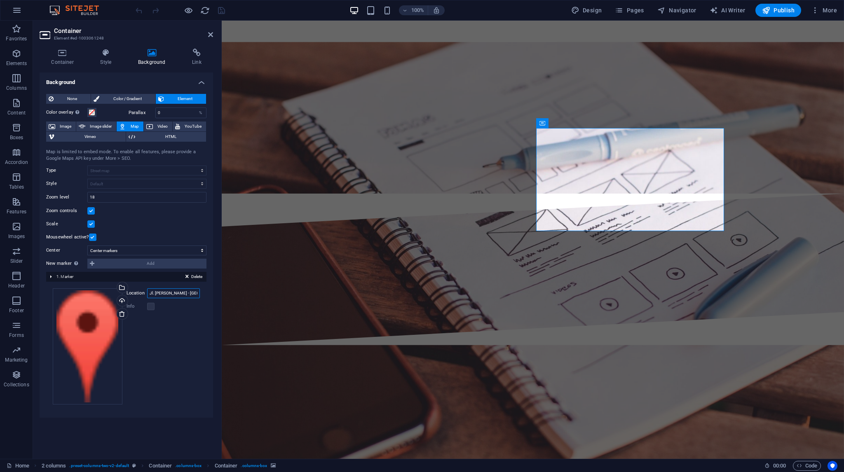
click at [163, 290] on input "Jl. Raya Kenteng - Madukara" at bounding box center [173, 293] width 53 height 10
click at [199, 278] on span "Delete" at bounding box center [196, 276] width 11 height 7
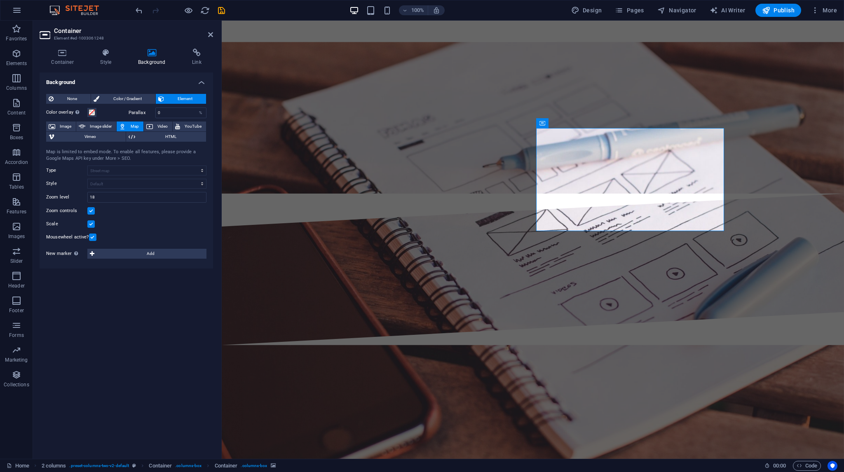
click at [130, 126] on span "Map" at bounding box center [134, 127] width 12 height 10
click at [105, 58] on h4 "Style" at bounding box center [108, 57] width 38 height 17
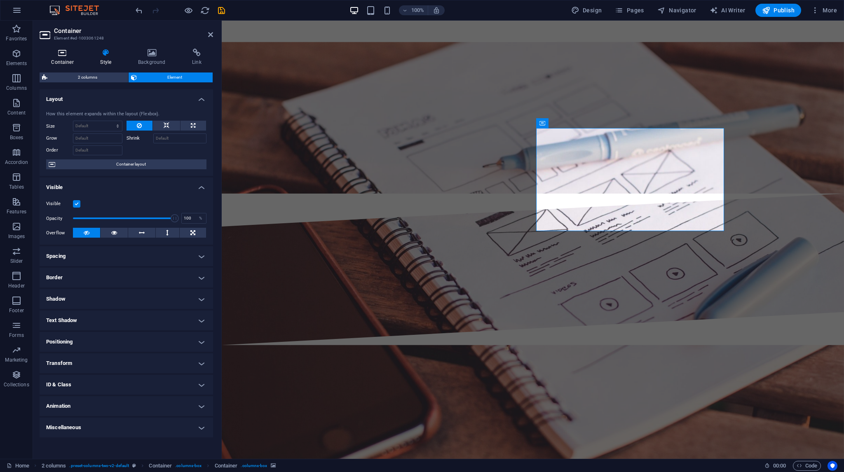
click at [72, 59] on h4 "Container" at bounding box center [64, 57] width 49 height 17
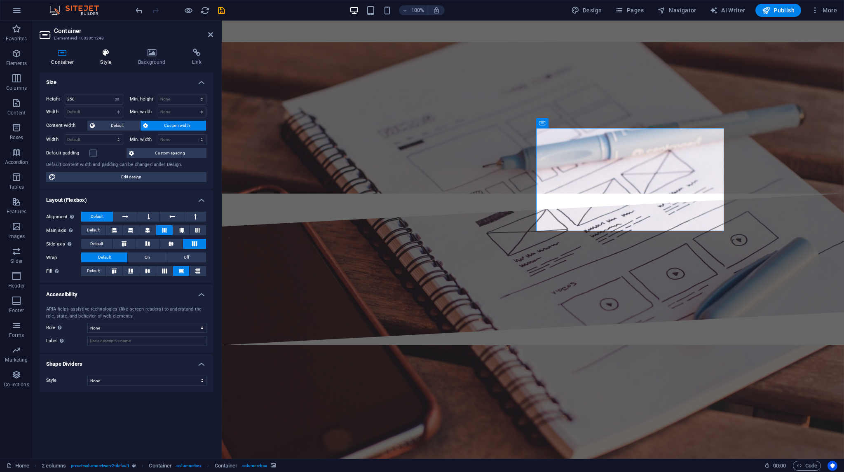
click at [97, 60] on h4 "Style" at bounding box center [108, 57] width 38 height 17
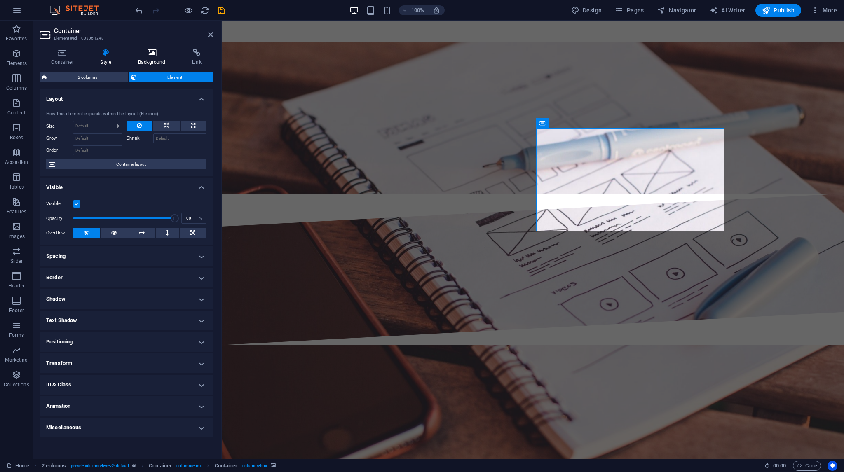
click at [146, 62] on h4 "Background" at bounding box center [153, 57] width 54 height 17
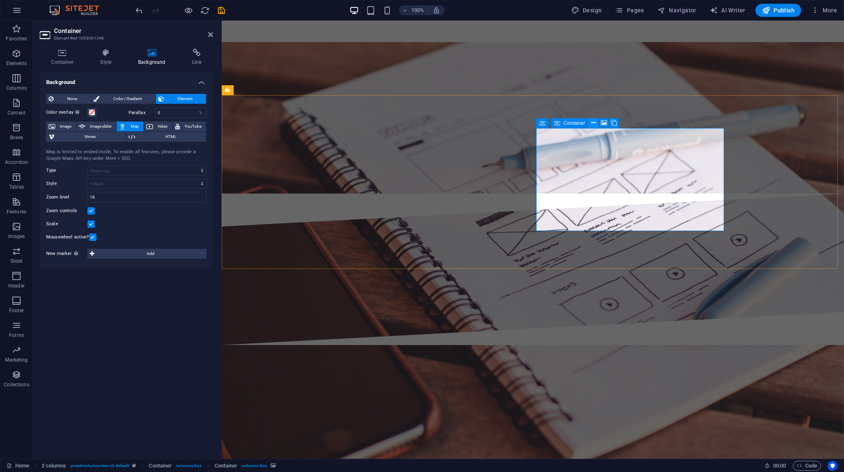
click at [594, 122] on icon at bounding box center [593, 123] width 5 height 9
click at [133, 125] on span "Map" at bounding box center [134, 127] width 12 height 10
click at [63, 57] on h4 "Container" at bounding box center [64, 57] width 49 height 17
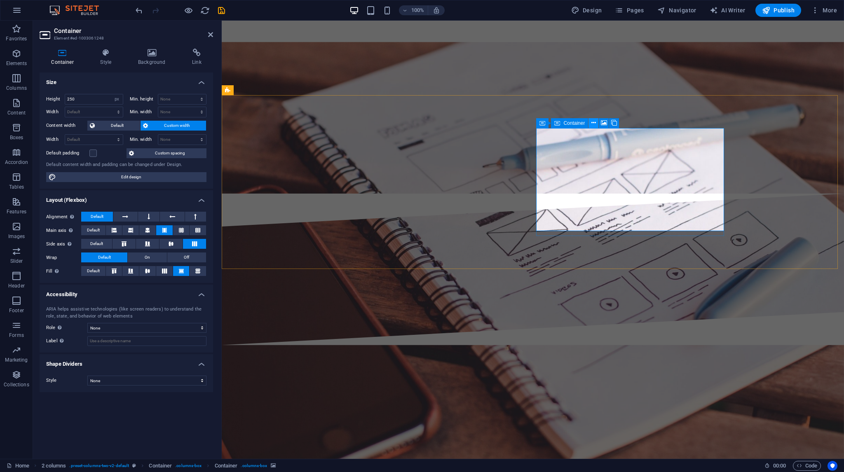
click at [590, 128] on button at bounding box center [593, 123] width 10 height 10
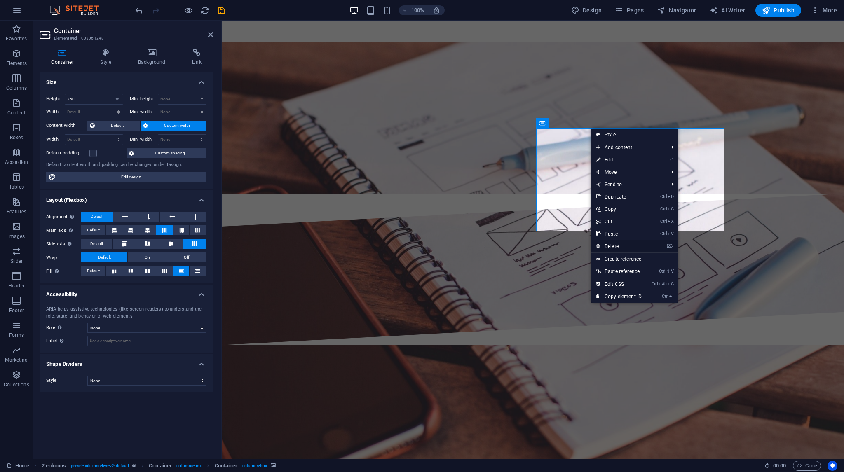
click at [613, 247] on link "⌦ Delete" at bounding box center [618, 246] width 55 height 12
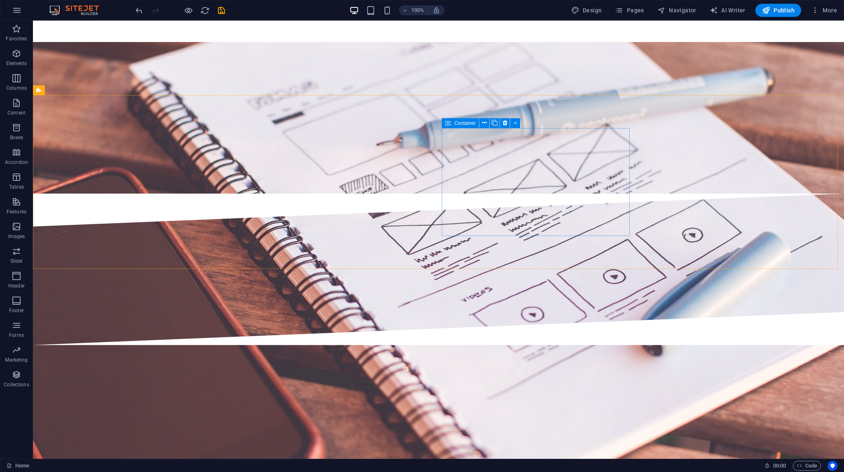
click at [463, 123] on span "Container" at bounding box center [464, 123] width 21 height 5
click at [488, 120] on button at bounding box center [484, 123] width 10 height 10
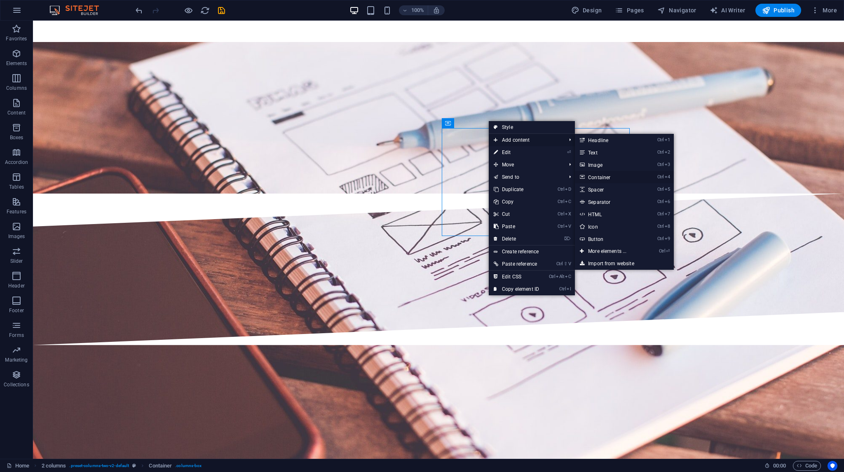
click at [611, 180] on link "Ctrl 4 Container" at bounding box center [609, 177] width 68 height 12
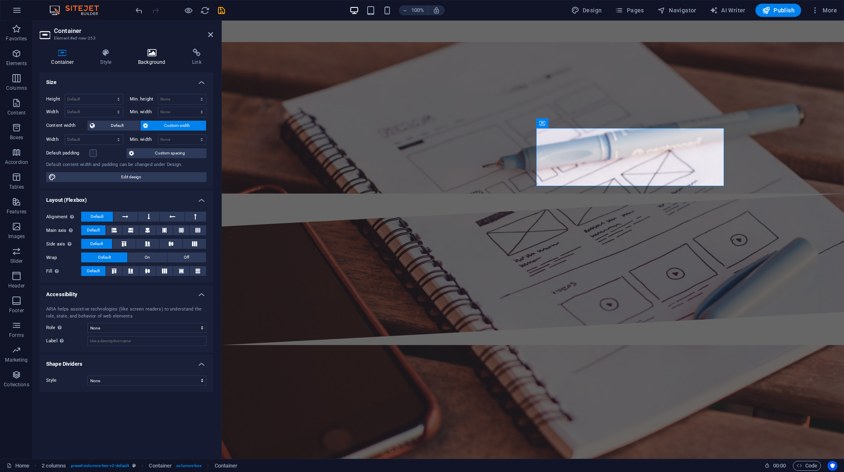
click at [144, 60] on h4 "Background" at bounding box center [153, 57] width 54 height 17
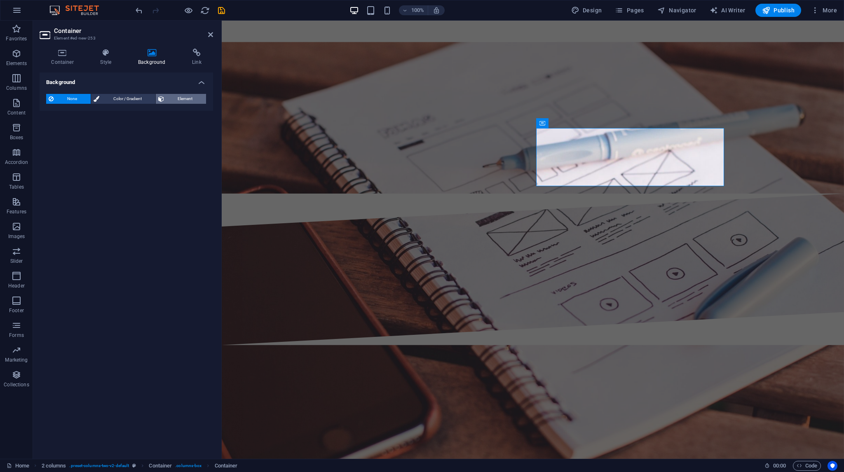
click at [187, 98] on span "Element" at bounding box center [184, 99] width 37 height 10
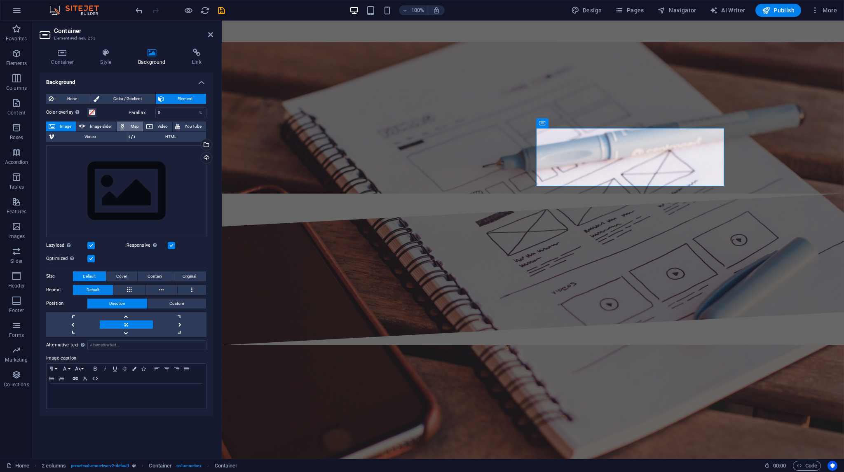
click at [140, 124] on span "Map" at bounding box center [134, 127] width 12 height 10
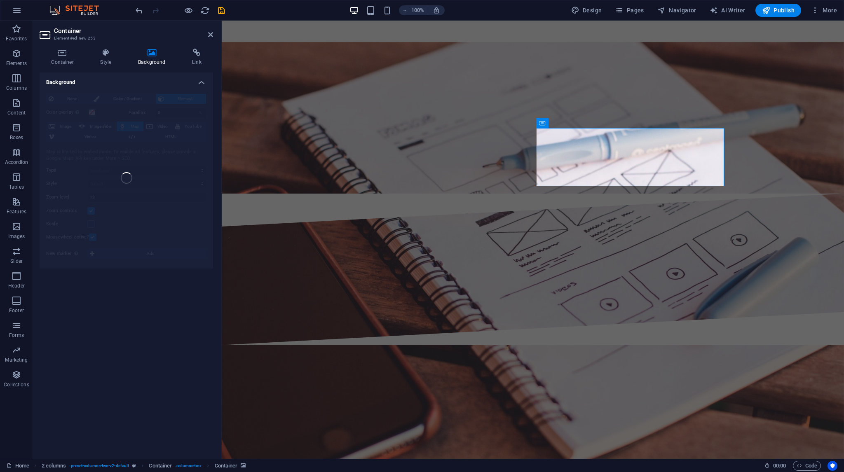
click at [164, 340] on div "Background None Color / Gradient Element Stretch background to full-width Color…" at bounding box center [126, 262] width 173 height 380
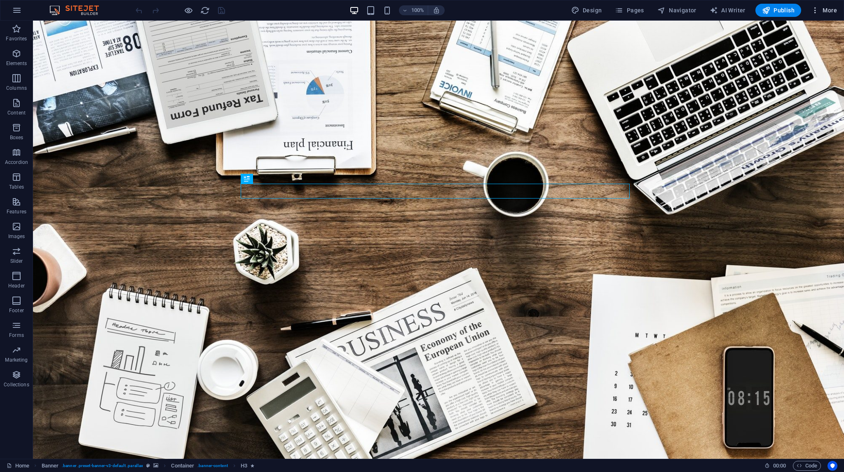
click at [817, 9] on icon "button" at bounding box center [815, 10] width 8 height 8
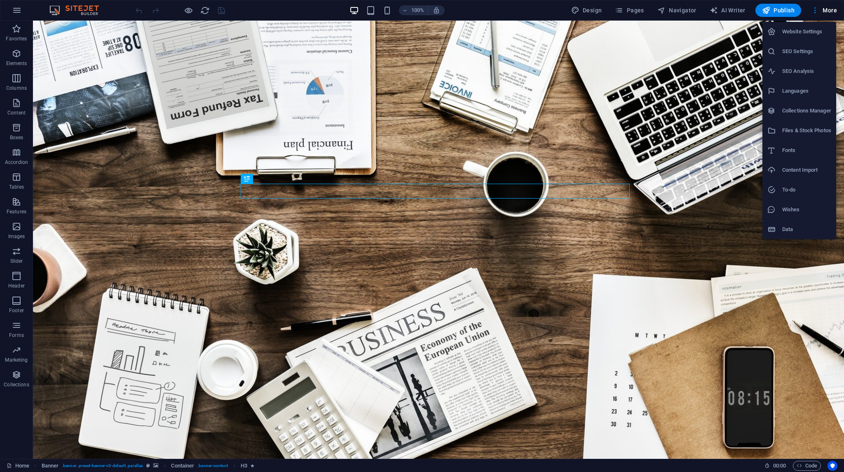
click at [801, 86] on li "Languages" at bounding box center [799, 91] width 74 height 20
select select "70"
select select "41"
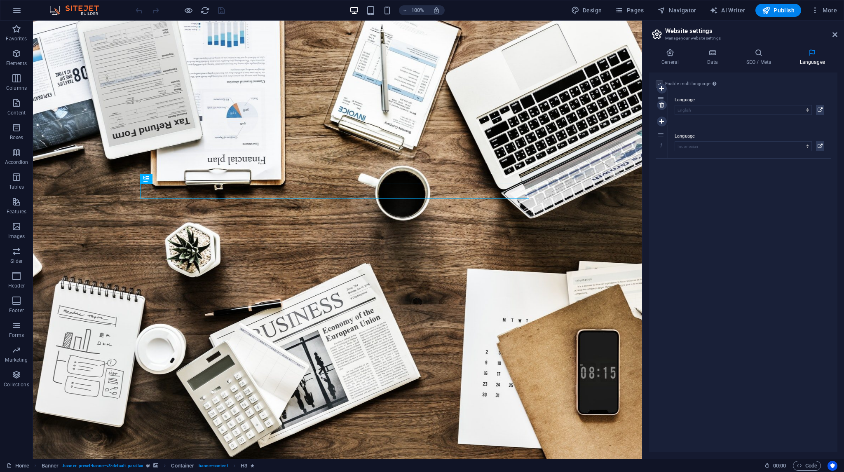
drag, startPoint x: 657, startPoint y: 138, endPoint x: 666, endPoint y: 101, distance: 37.7
select select "41"
click at [659, 143] on icon at bounding box center [661, 142] width 5 height 6
click at [657, 83] on label at bounding box center [658, 83] width 7 height 7
click at [0, 0] on input "Enable multilanguage To disable multilanguage delete all languages until only o…" at bounding box center [0, 0] width 0 height 0
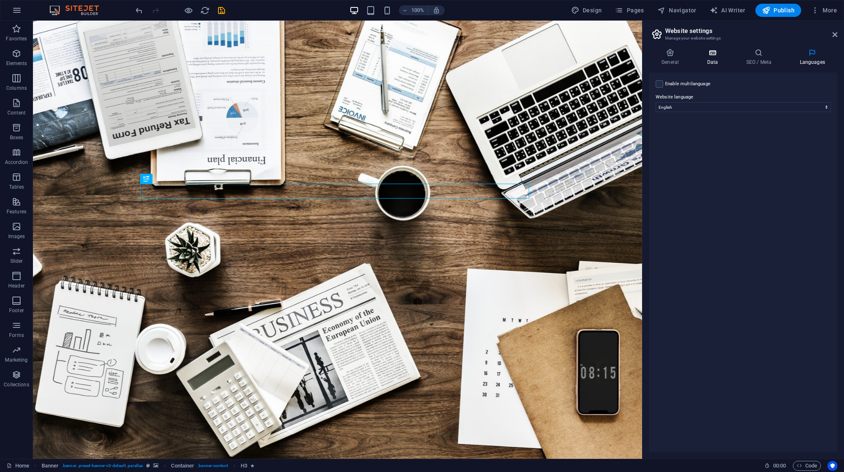
click at [717, 53] on icon at bounding box center [712, 53] width 36 height 8
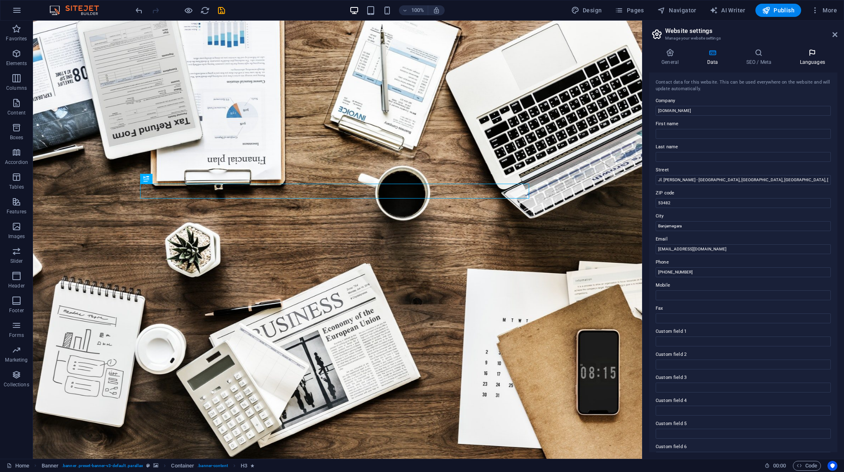
click at [811, 59] on h4 "Languages" at bounding box center [812, 57] width 50 height 17
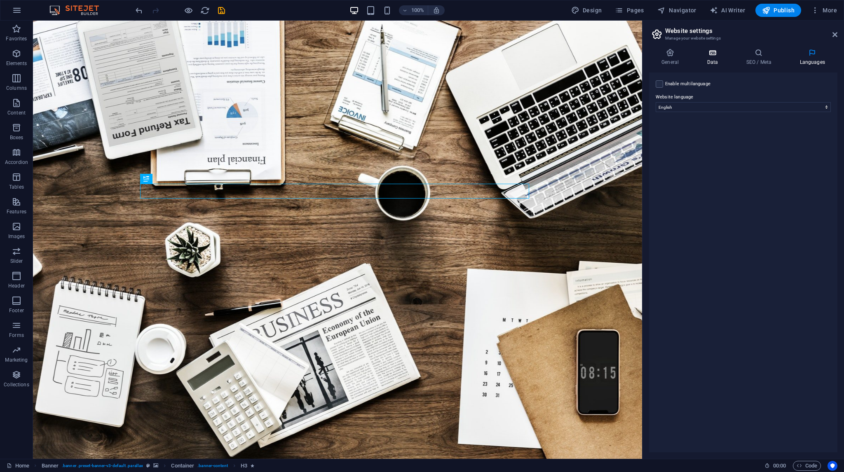
click at [718, 59] on h4 "Data" at bounding box center [713, 57] width 39 height 17
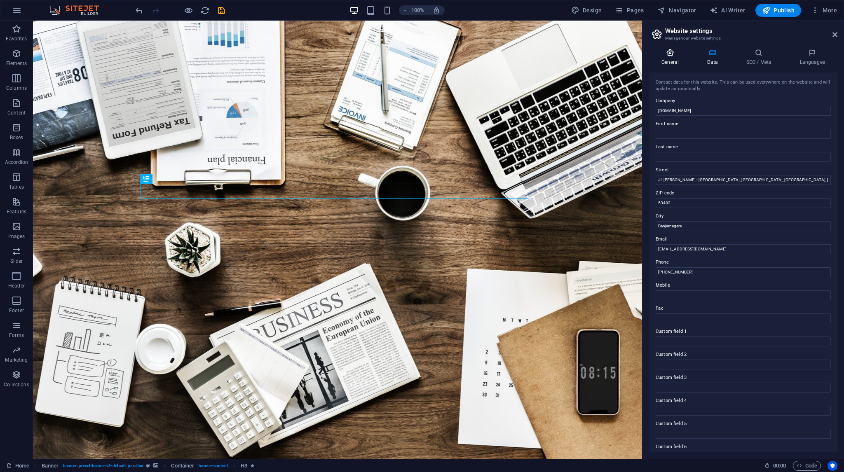
click at [668, 56] on icon at bounding box center [670, 53] width 42 height 8
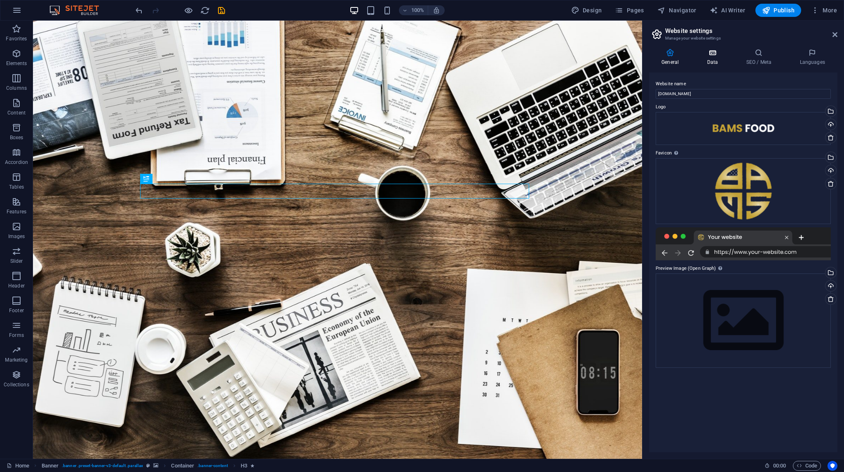
click at [710, 58] on h4 "Data" at bounding box center [713, 57] width 39 height 17
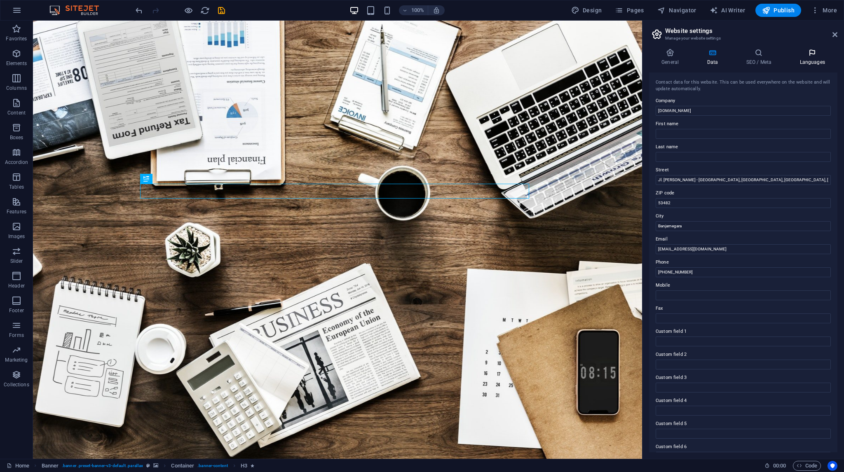
click at [807, 61] on h4 "Languages" at bounding box center [812, 57] width 50 height 17
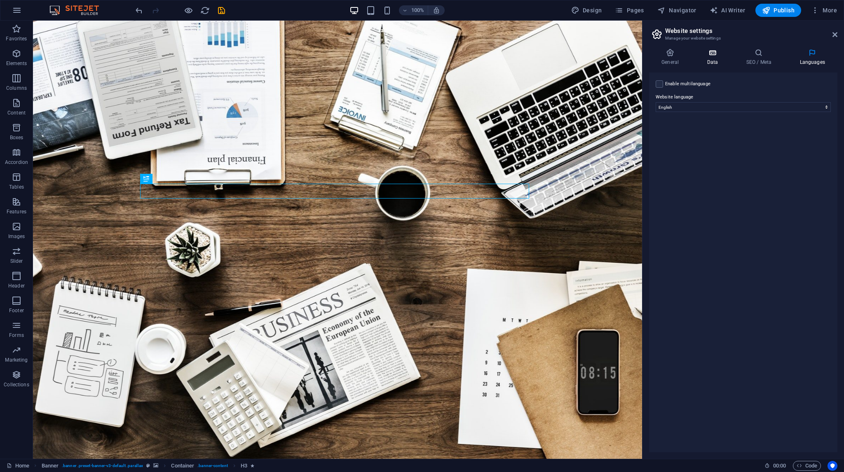
click at [716, 56] on icon at bounding box center [712, 53] width 36 height 8
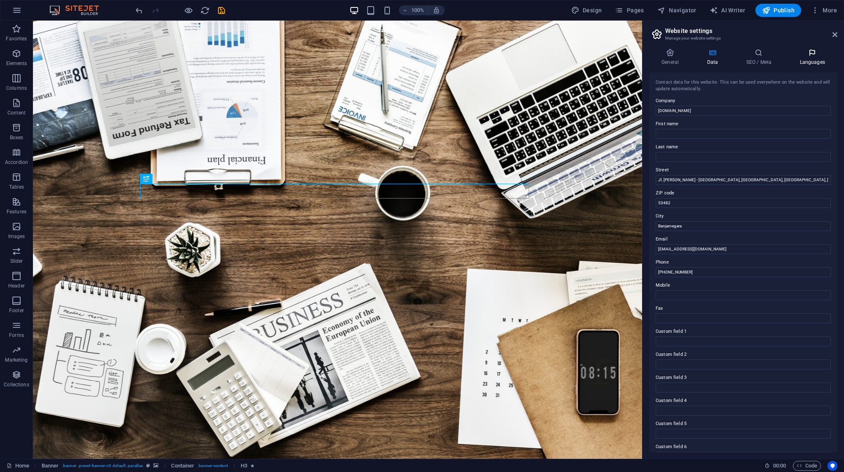
click at [804, 57] on h4 "Languages" at bounding box center [812, 57] width 50 height 17
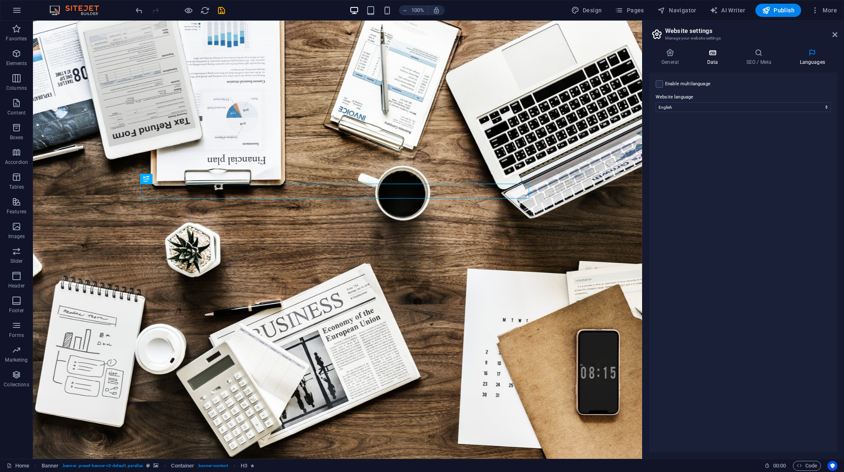
click at [715, 54] on icon at bounding box center [712, 53] width 36 height 8
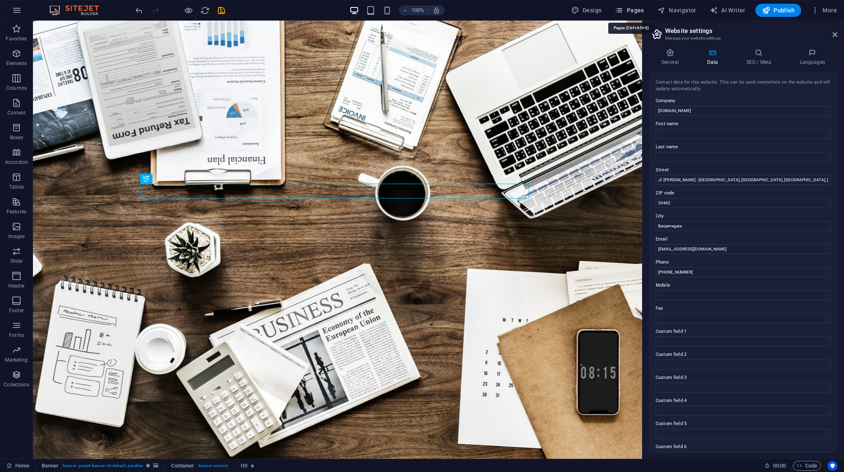
click at [634, 7] on span "Pages" at bounding box center [629, 10] width 29 height 8
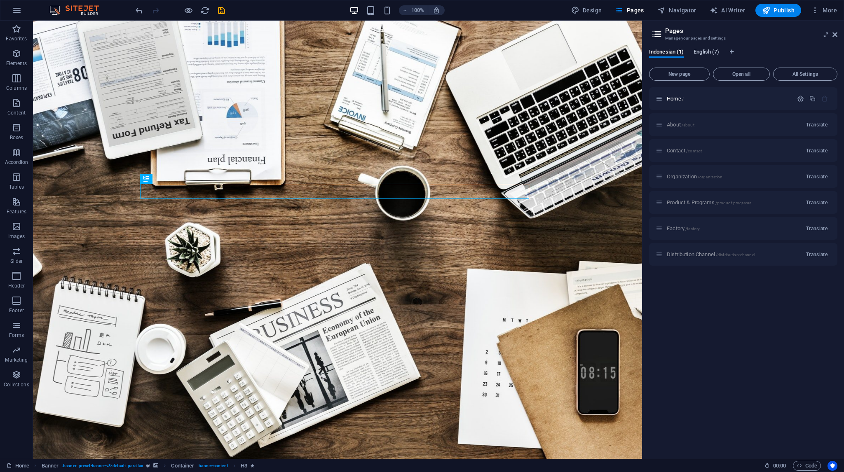
click at [709, 49] on span "English (7)" at bounding box center [706, 53] width 26 height 12
click at [673, 50] on span "Indonesian (1)" at bounding box center [666, 53] width 35 height 12
drag, startPoint x: 703, startPoint y: 50, endPoint x: 668, endPoint y: 50, distance: 35.0
click at [672, 52] on div "Indonesian (1) English (7)" at bounding box center [743, 57] width 188 height 16
click at [668, 50] on span "Indonesian (1)" at bounding box center [666, 53] width 35 height 12
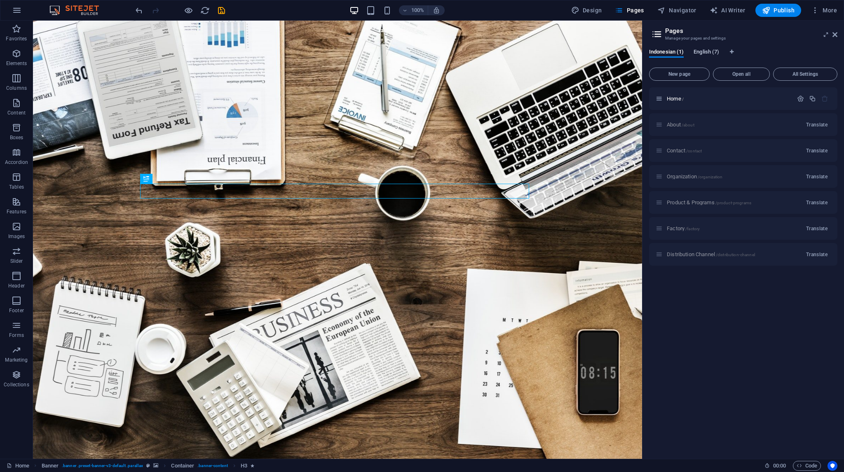
click at [710, 51] on span "English (7)" at bounding box center [706, 53] width 26 height 12
click at [655, 30] on icon at bounding box center [656, 34] width 12 height 12
click at [673, 52] on span "Indonesian (1)" at bounding box center [666, 53] width 35 height 12
click at [702, 51] on span "English (7)" at bounding box center [706, 53] width 26 height 12
click at [673, 51] on span "Indonesian (1)" at bounding box center [666, 53] width 35 height 12
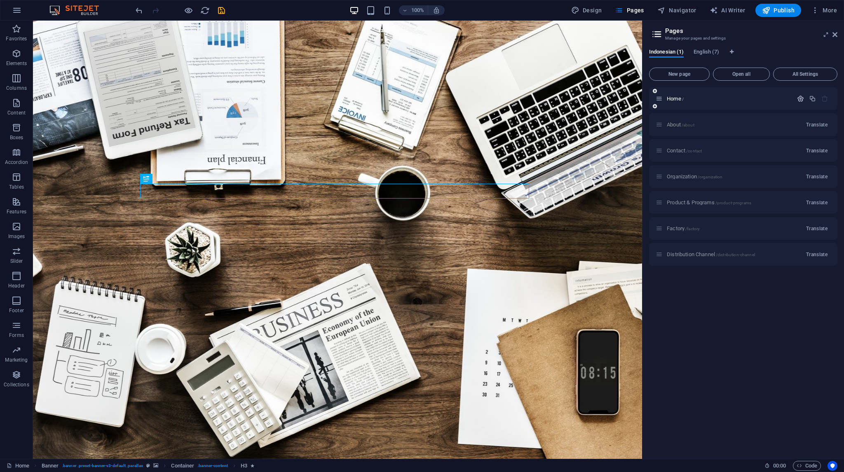
click at [799, 98] on icon "button" at bounding box center [800, 98] width 7 height 7
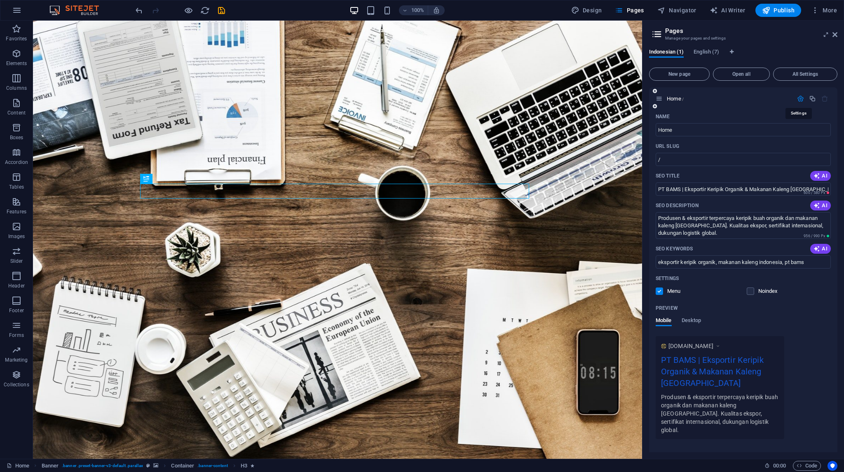
click at [799, 98] on icon "button" at bounding box center [800, 98] width 7 height 7
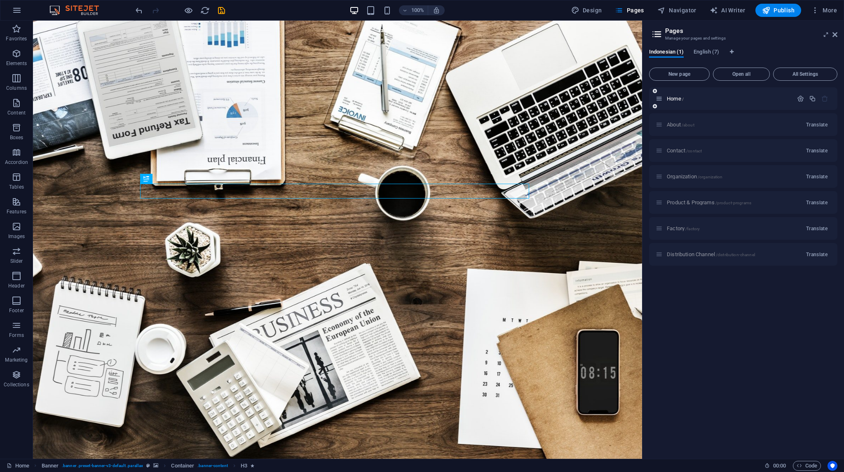
drag, startPoint x: 667, startPoint y: 99, endPoint x: 661, endPoint y: 103, distance: 7.4
click at [661, 103] on div "Home /" at bounding box center [723, 98] width 137 height 9
click at [662, 97] on icon at bounding box center [658, 98] width 7 height 7
click at [667, 99] on span "Home /" at bounding box center [674, 99] width 17 height 6
click at [806, 79] on button "All Settings" at bounding box center [805, 74] width 64 height 13
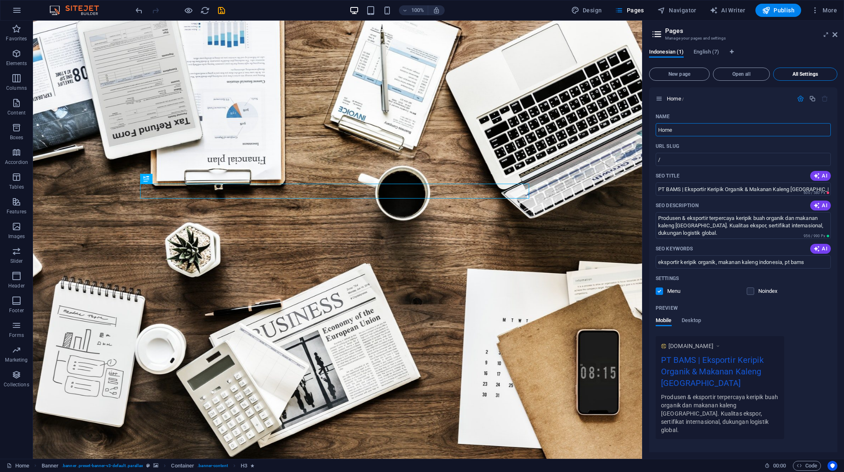
click at [807, 76] on span "All Settings" at bounding box center [804, 74] width 57 height 5
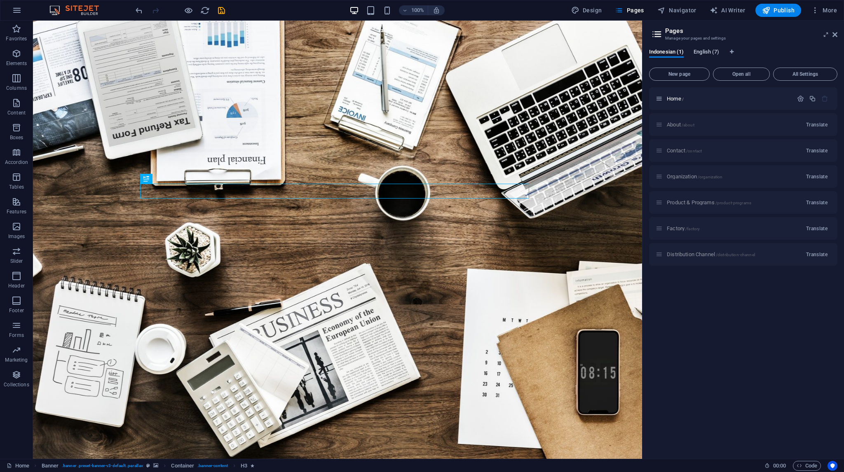
click at [708, 51] on span "English (7)" at bounding box center [706, 53] width 26 height 12
drag, startPoint x: 708, startPoint y: 51, endPoint x: 665, endPoint y: 54, distance: 43.3
click at [665, 54] on div "Indonesian (1) English (7)" at bounding box center [743, 57] width 188 height 16
click at [833, 14] on span "More" at bounding box center [824, 10] width 26 height 8
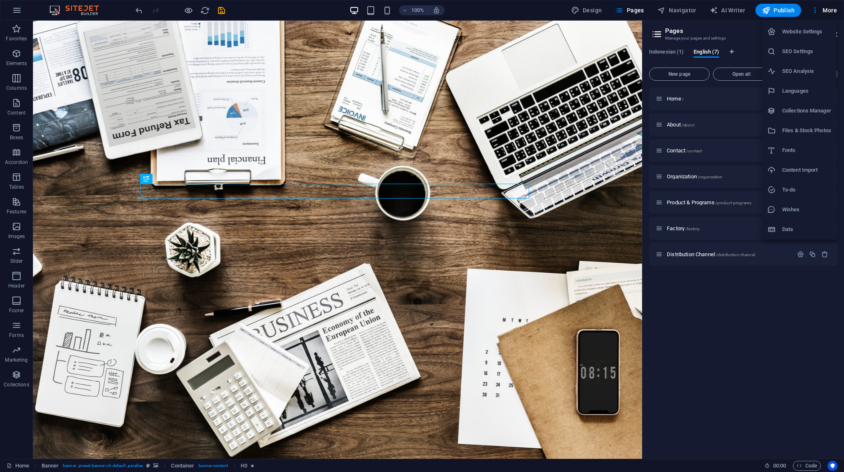
click at [812, 101] on li "Languages" at bounding box center [799, 91] width 74 height 20
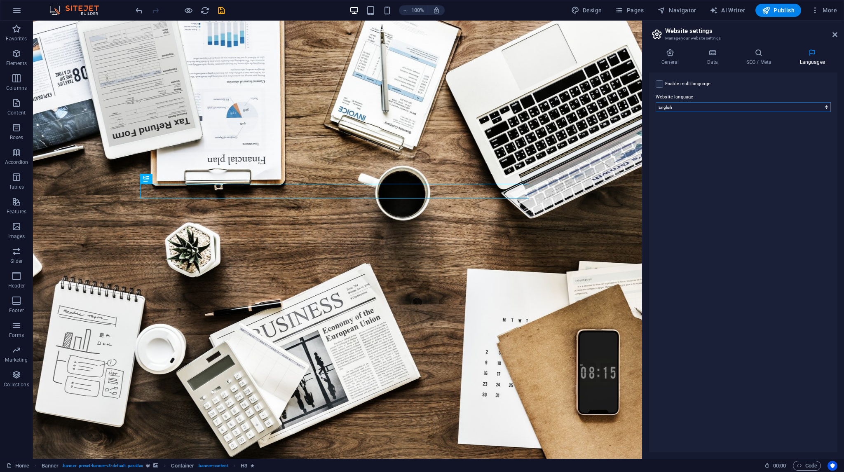
click at [722, 107] on select "Abkhazian Afar Afrikaans Akan Albanian Amharic Arabic Aragonese Armenian Assame…" at bounding box center [742, 107] width 175 height 10
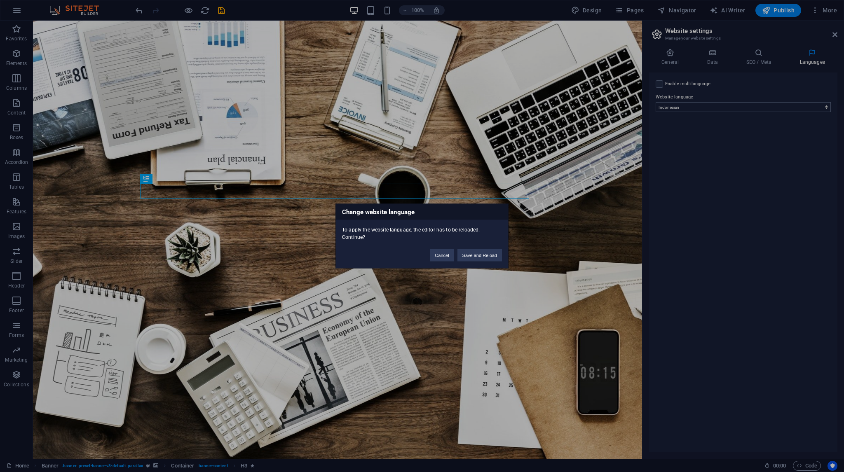
click at [698, 106] on div "Change website language To apply the website language, the editor has to be rel…" at bounding box center [422, 236] width 844 height 472
click at [445, 255] on button "Cancel" at bounding box center [442, 255] width 24 height 12
select select "41"
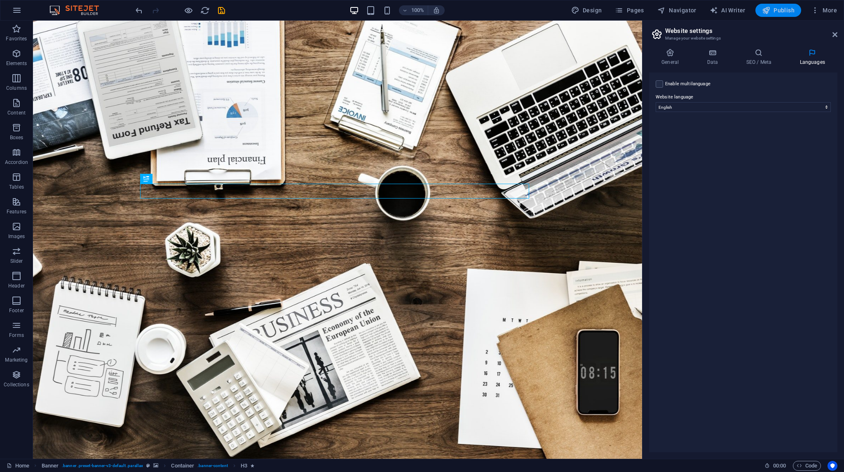
click at [776, 14] on span "Publish" at bounding box center [778, 10] width 33 height 8
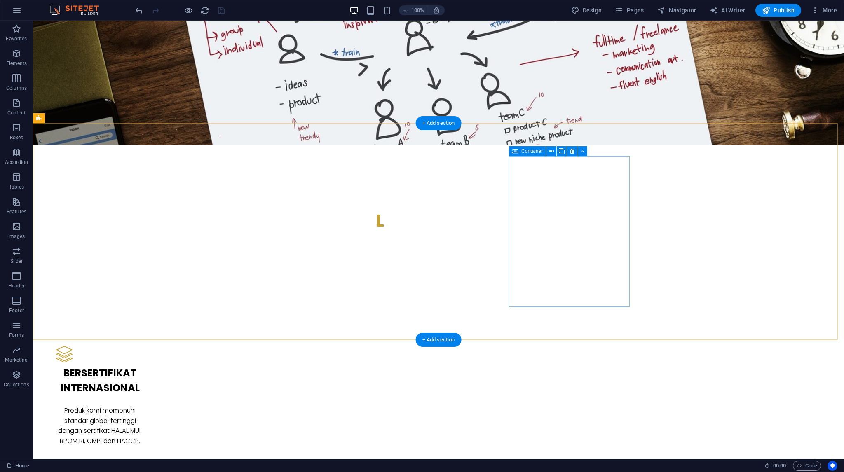
scroll to position [947, 0]
